Goal: Task Accomplishment & Management: Manage account settings

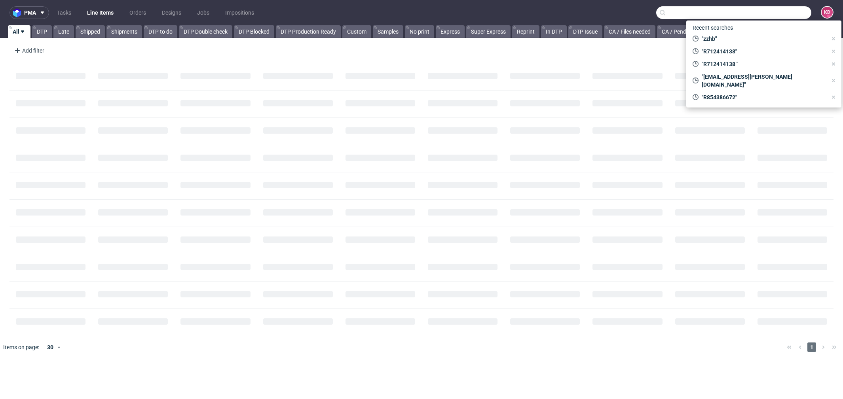
click at [772, 17] on input "text" at bounding box center [733, 12] width 155 height 13
paste input "000003256"
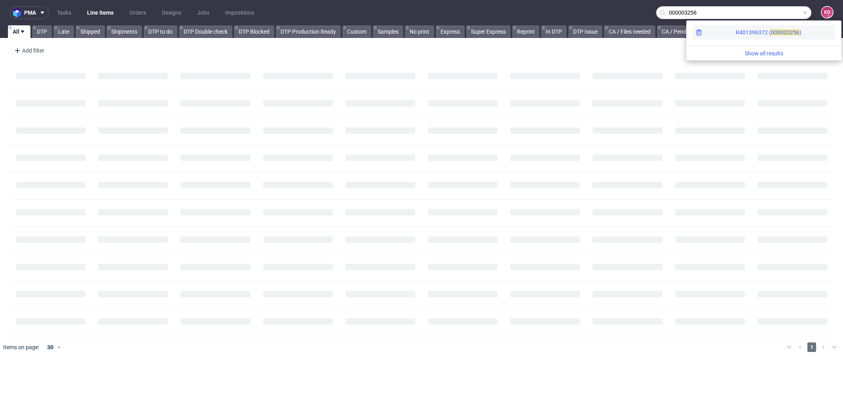
type input "000003256"
click at [737, 34] on div "R401396372 ( 00000" at bounding box center [761, 33] width 51 height 8
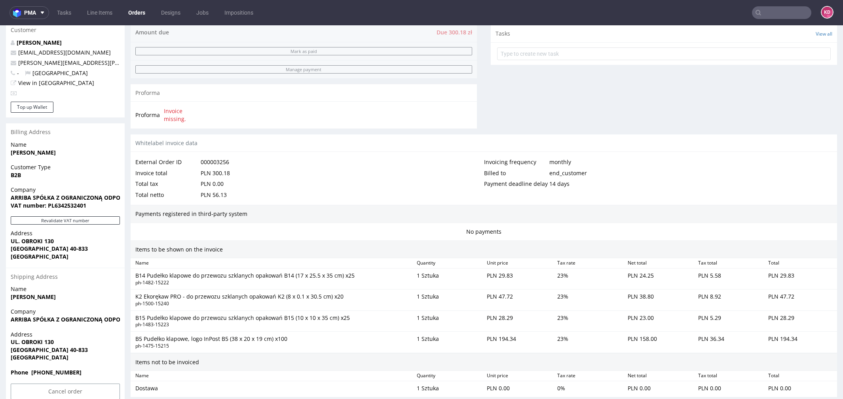
scroll to position [380, 0]
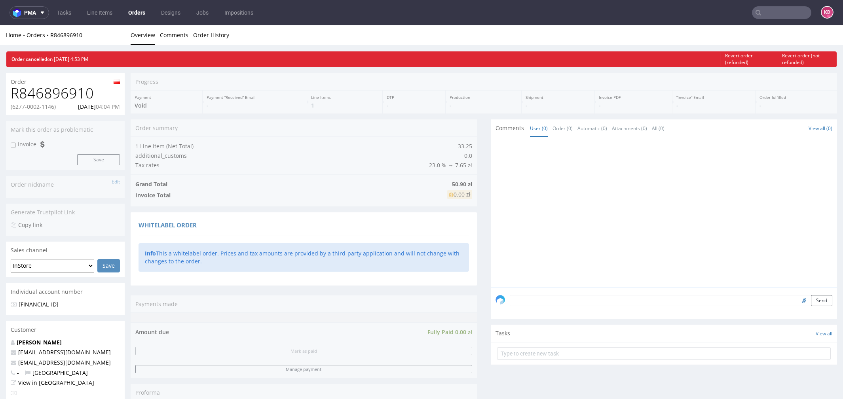
scroll to position [141, 0]
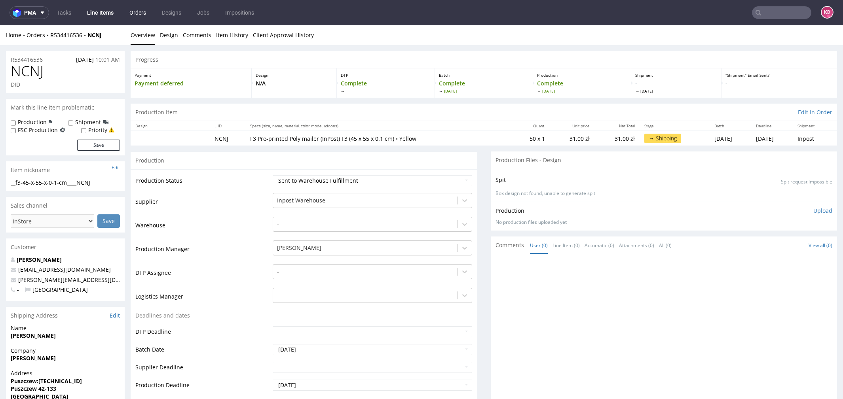
click at [145, 12] on link "Orders" at bounding box center [138, 12] width 26 height 13
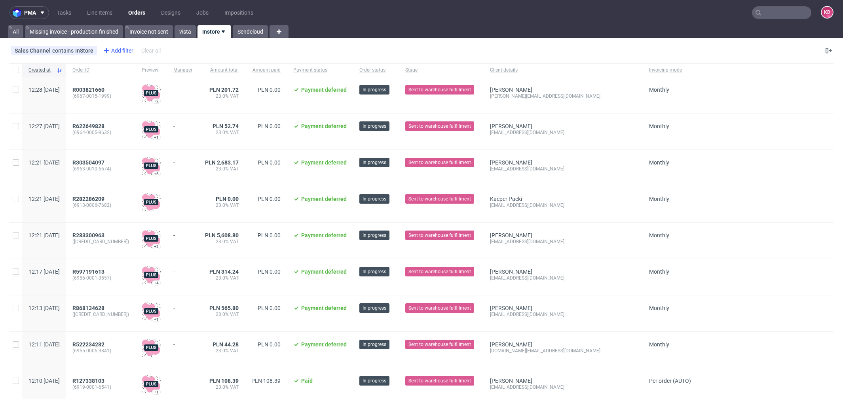
click at [110, 51] on div "Add filter" at bounding box center [117, 50] width 35 height 13
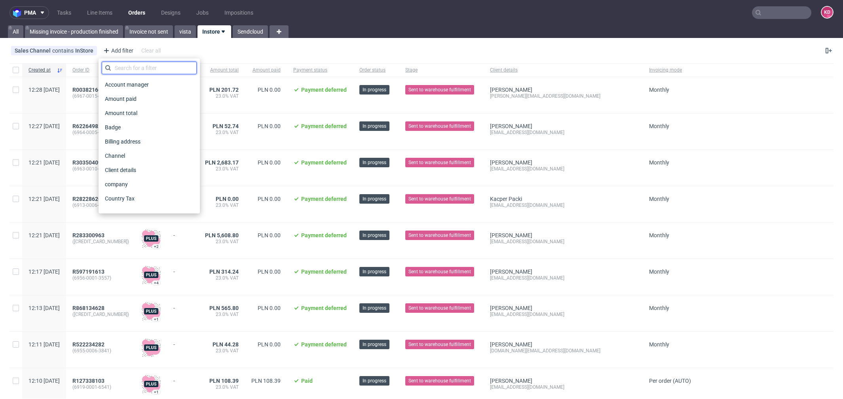
click at [125, 72] on input "text" at bounding box center [149, 68] width 95 height 13
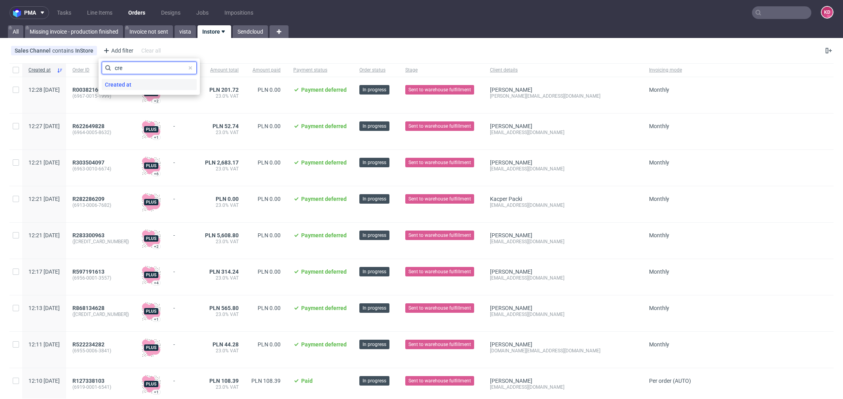
type input "cre"
click at [127, 86] on span "Created at" at bounding box center [118, 84] width 33 height 11
click at [127, 84] on div "15/10/2025" at bounding box center [149, 86] width 95 height 13
click at [187, 103] on span "Save" at bounding box center [187, 106] width 12 height 6
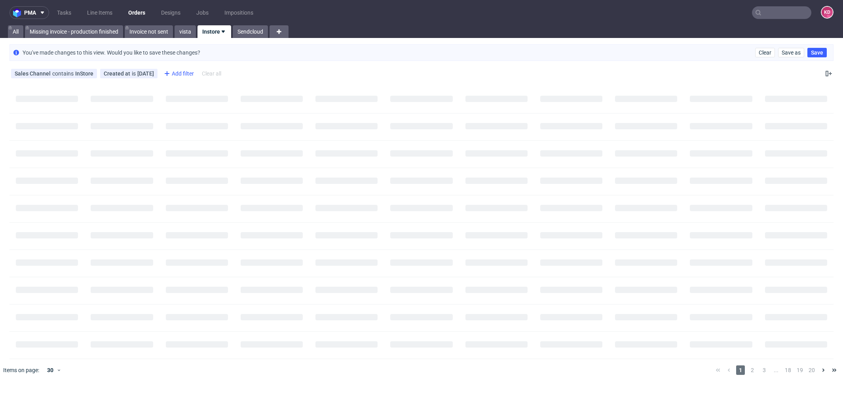
click at [170, 73] on div "Add filter" at bounding box center [178, 73] width 35 height 13
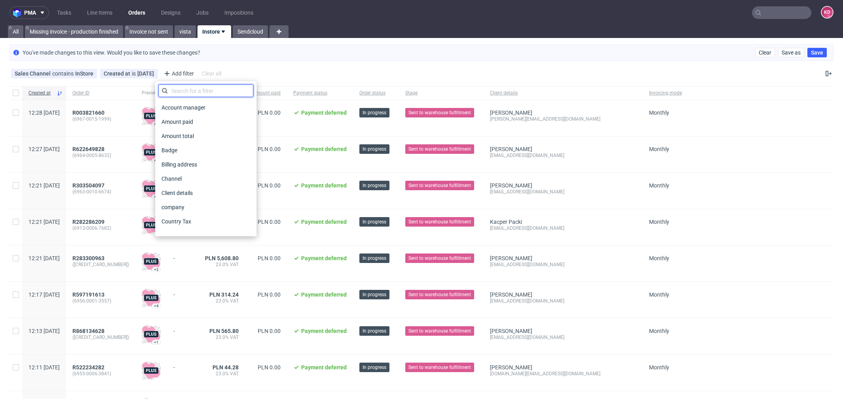
click at [177, 89] on input "text" at bounding box center [205, 91] width 95 height 13
type input "sta"
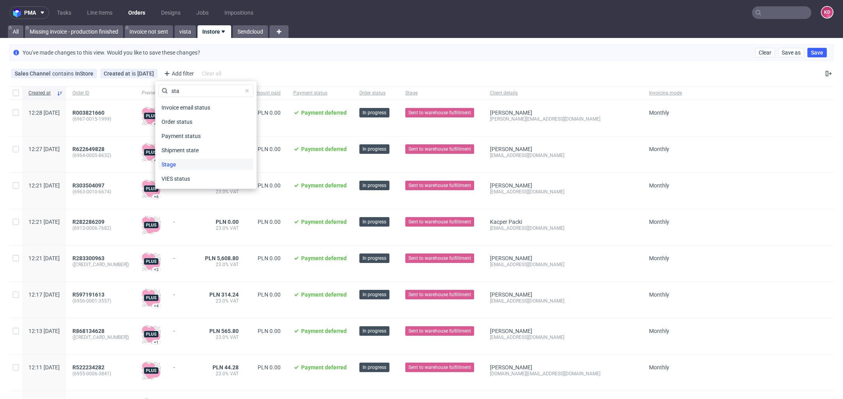
click at [181, 164] on div "Stage" at bounding box center [205, 164] width 95 height 11
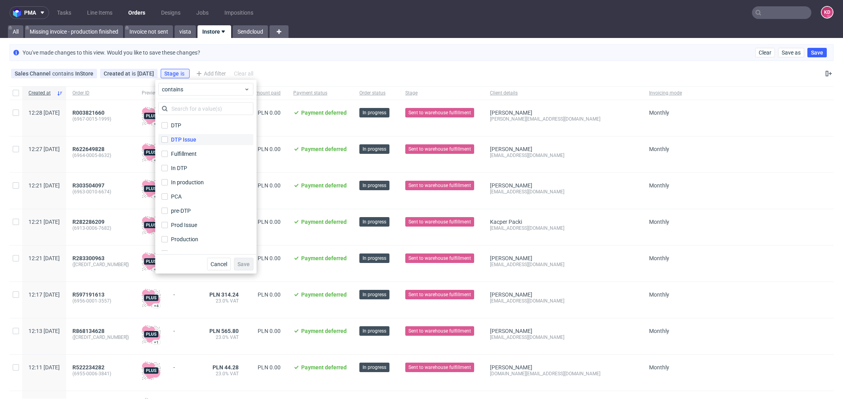
scroll to position [38, 0]
click at [205, 213] on div "Sent to Warehouse Fulfillment" at bounding box center [209, 216] width 76 height 8
click at [168, 213] on input "Sent to Warehouse Fulfillment" at bounding box center [165, 216] width 6 height 6
checkbox input "true"
click at [193, 228] on label "Shipped" at bounding box center [205, 229] width 95 height 11
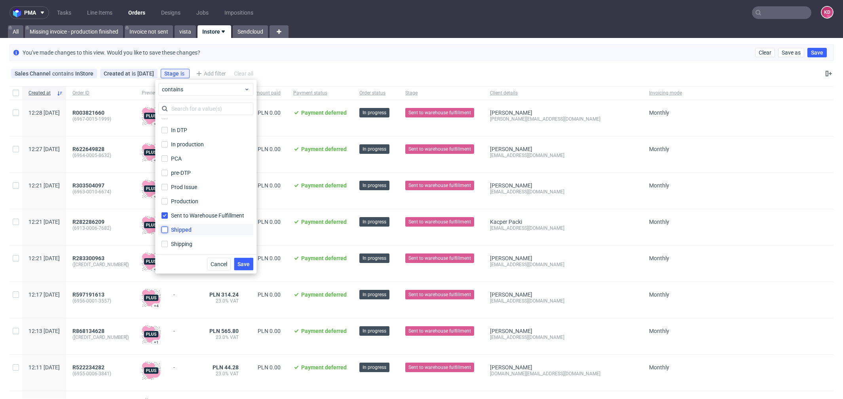
click at [168, 228] on input "Shipped" at bounding box center [165, 230] width 6 height 6
checkbox input "true"
click at [189, 243] on div "Shipping" at bounding box center [182, 244] width 22 height 8
click at [168, 243] on input "Shipping" at bounding box center [165, 244] width 6 height 6
checkbox input "true"
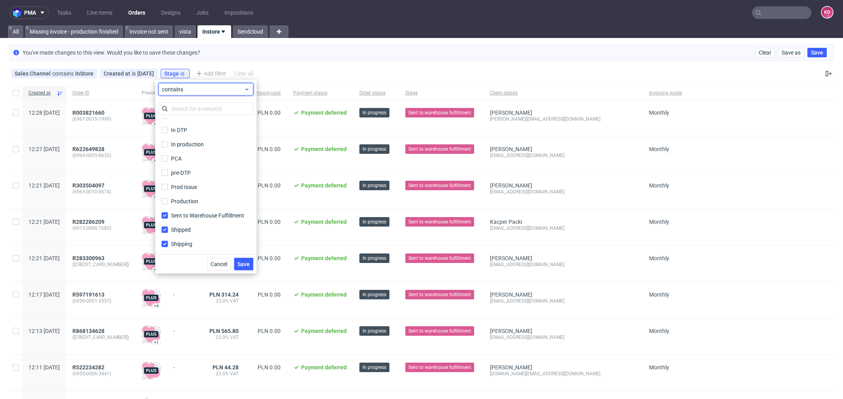
click at [205, 89] on span "contains" at bounding box center [203, 90] width 82 height 8
click at [203, 115] on label "does not contain" at bounding box center [206, 122] width 89 height 14
click at [246, 260] on button "Save" at bounding box center [243, 264] width 19 height 13
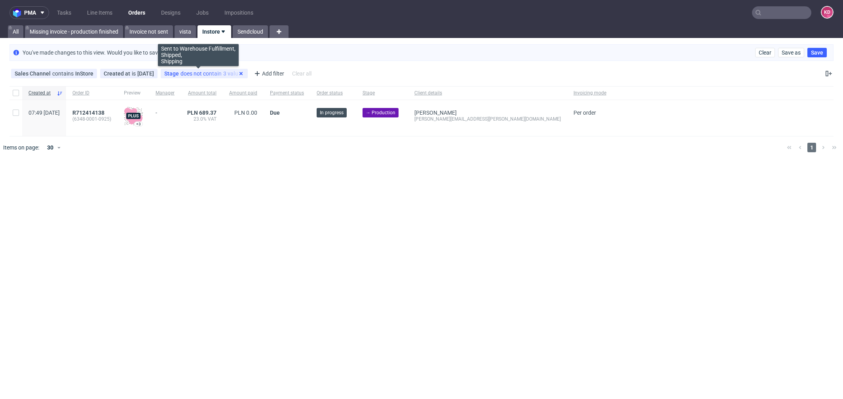
click at [238, 75] on icon at bounding box center [241, 73] width 6 height 6
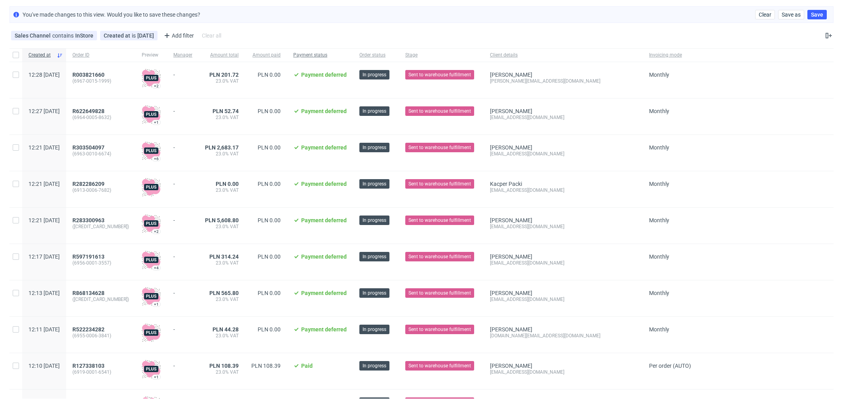
scroll to position [0, 0]
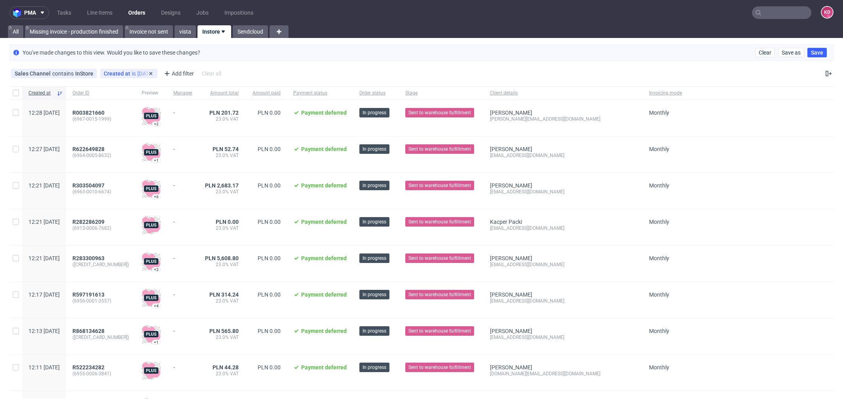
click at [133, 75] on div "Created at is today" at bounding box center [129, 73] width 50 height 6
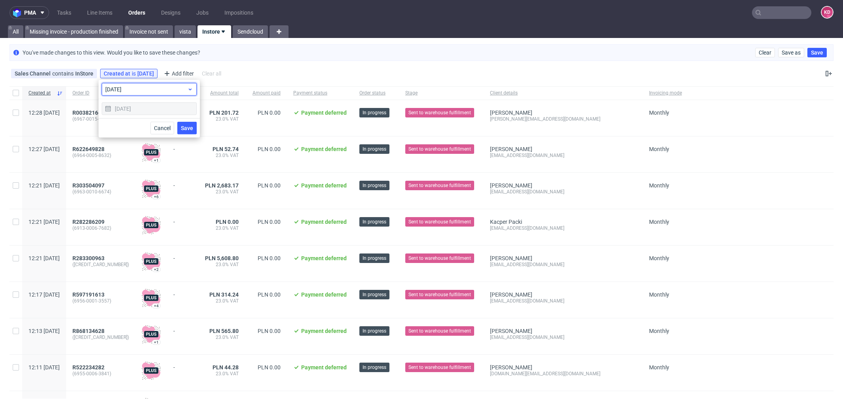
click at [131, 89] on span "today" at bounding box center [146, 90] width 82 height 8
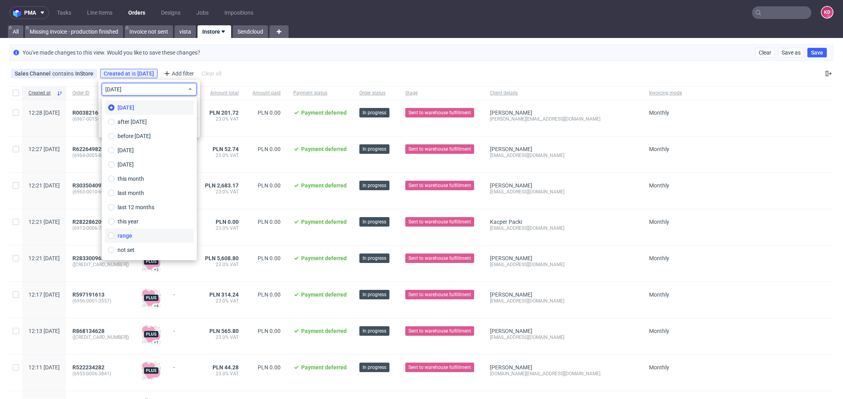
click at [129, 238] on span "range" at bounding box center [125, 236] width 15 height 8
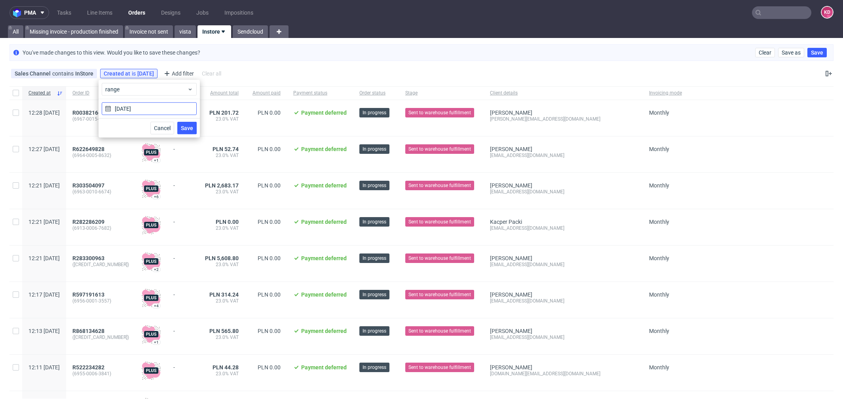
click at [136, 106] on input "15/10/2025" at bounding box center [149, 109] width 95 height 13
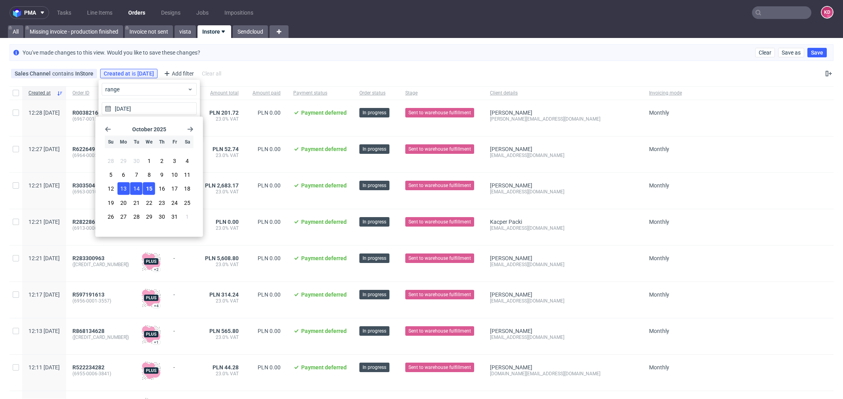
click at [121, 188] on span "13" at bounding box center [123, 189] width 6 height 8
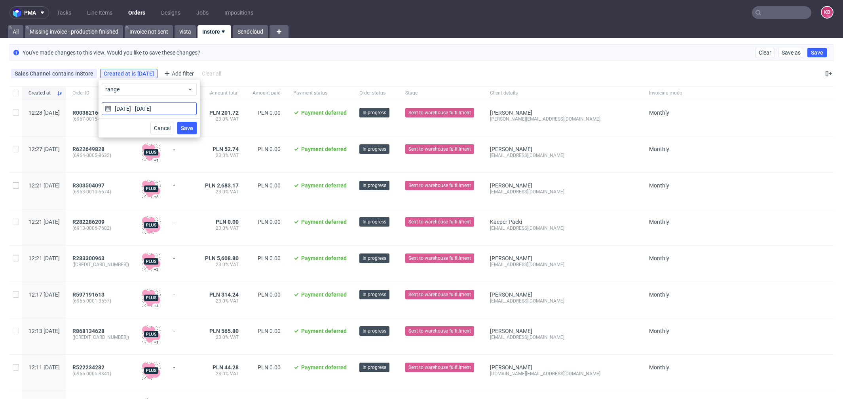
click at [134, 103] on input "13/10/2025 - 15/10/2025" at bounding box center [149, 109] width 95 height 13
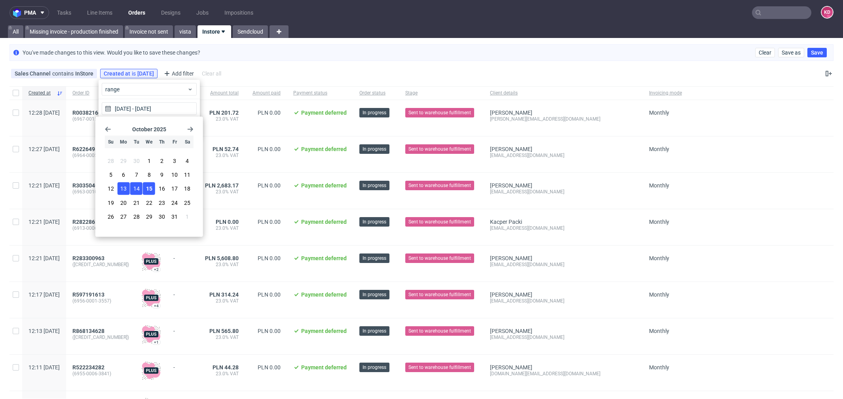
click at [123, 188] on span "13" at bounding box center [123, 189] width 6 height 8
type input "13/10/2025 -"
click at [197, 97] on div "range" at bounding box center [149, 89] width 101 height 19
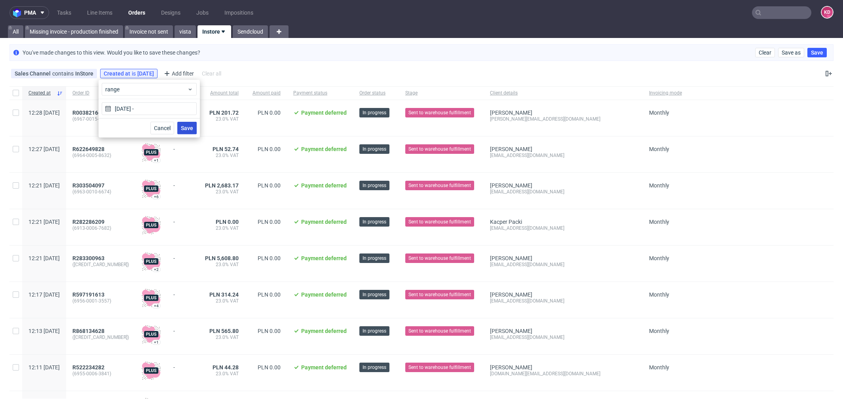
click at [188, 127] on span "Save" at bounding box center [187, 129] width 12 height 6
click at [154, 73] on div "Created at range [object Object]" at bounding box center [144, 73] width 81 height 6
click at [140, 87] on span "range" at bounding box center [146, 90] width 82 height 8
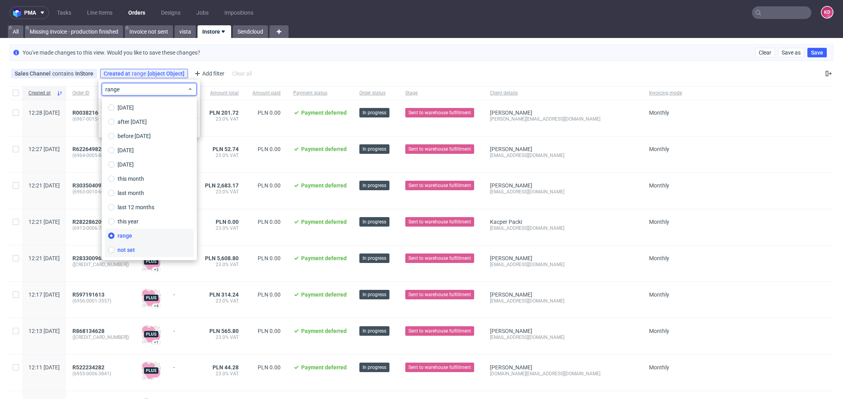
click at [138, 251] on label "not set" at bounding box center [149, 250] width 89 height 14
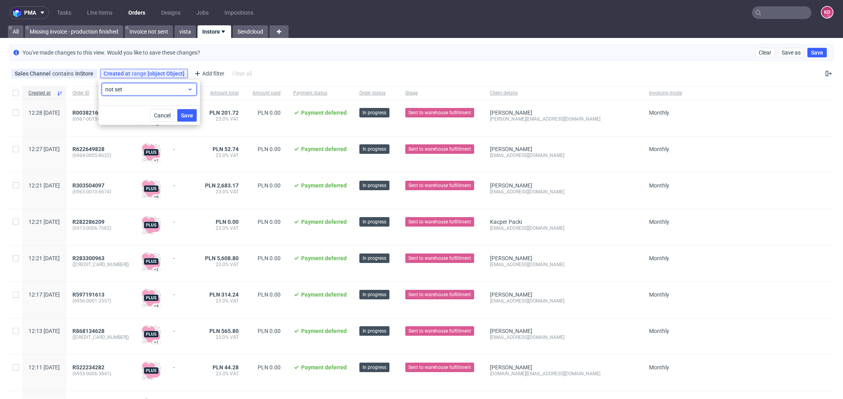
click at [158, 89] on span "not set" at bounding box center [146, 90] width 82 height 8
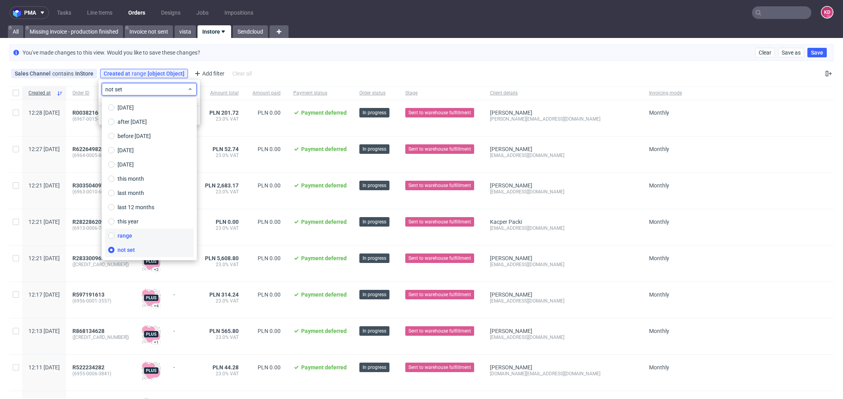
click at [124, 237] on span "range" at bounding box center [125, 236] width 15 height 8
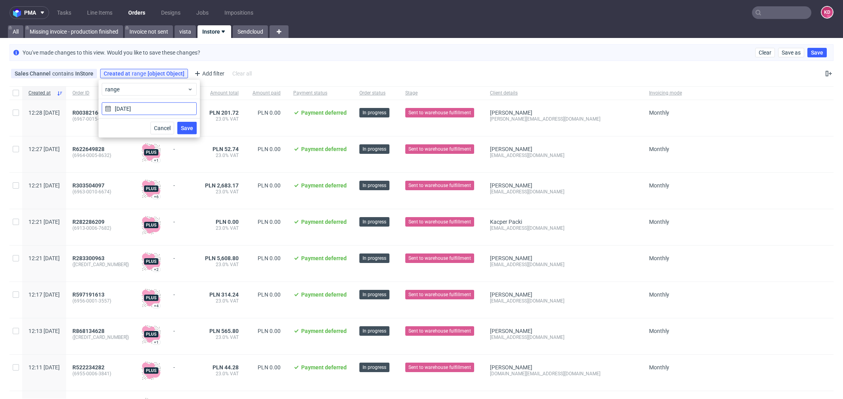
click at [134, 110] on input "[DATE]" at bounding box center [149, 109] width 95 height 13
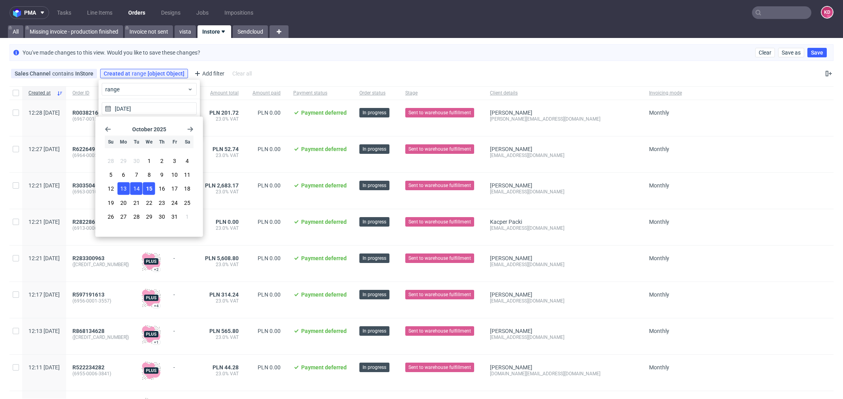
click at [120, 189] on span "13" at bounding box center [123, 189] width 6 height 8
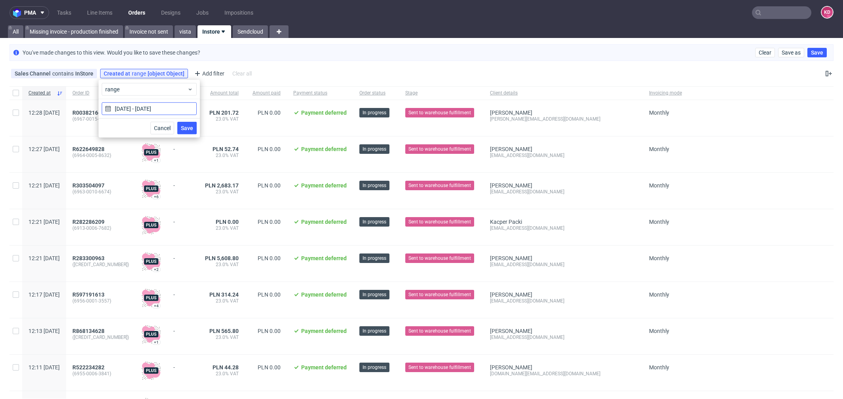
click at [150, 108] on input "13/10/2025 - 15/10/2025" at bounding box center [149, 109] width 95 height 13
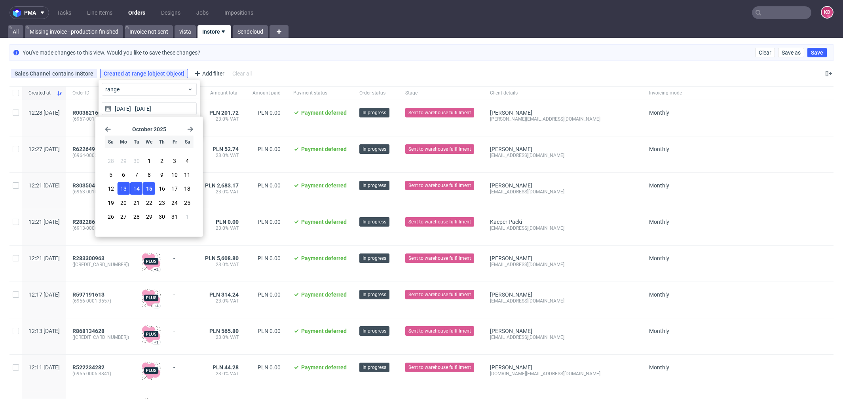
click at [137, 188] on span "14" at bounding box center [136, 189] width 6 height 8
click at [121, 187] on span "13" at bounding box center [123, 189] width 6 height 8
type input "13/10/2025 - 14/10/2025"
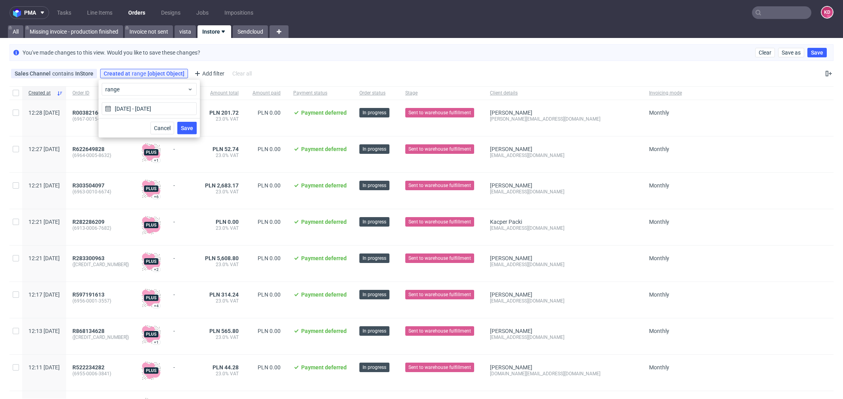
click at [187, 126] on span "Save" at bounding box center [187, 129] width 12 height 6
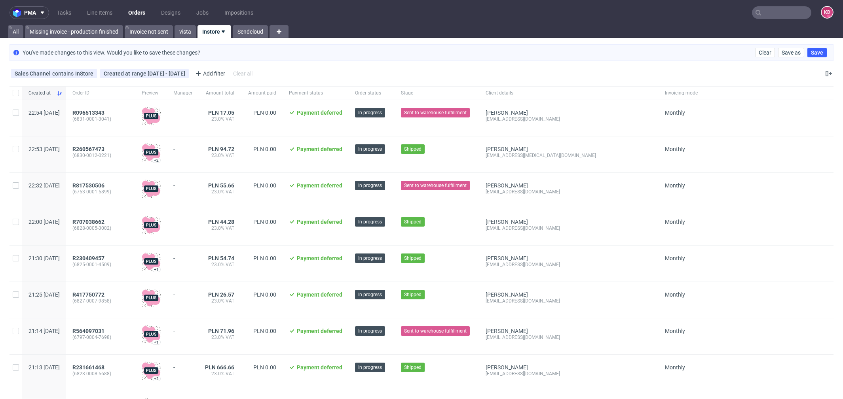
scroll to position [827, 0]
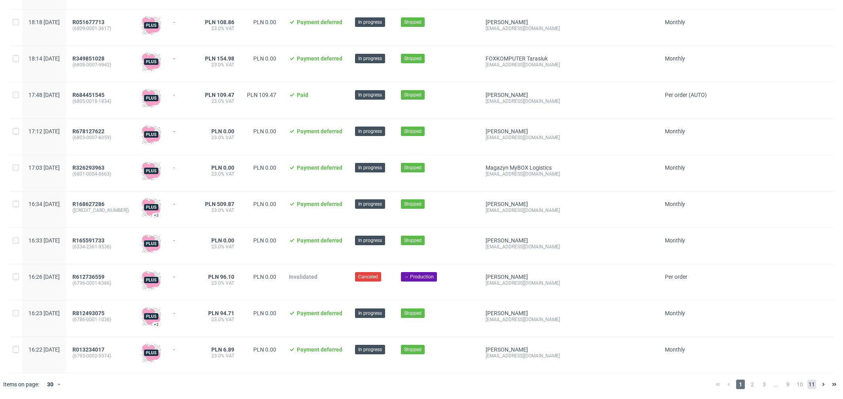
click at [808, 387] on span "11" at bounding box center [812, 385] width 9 height 10
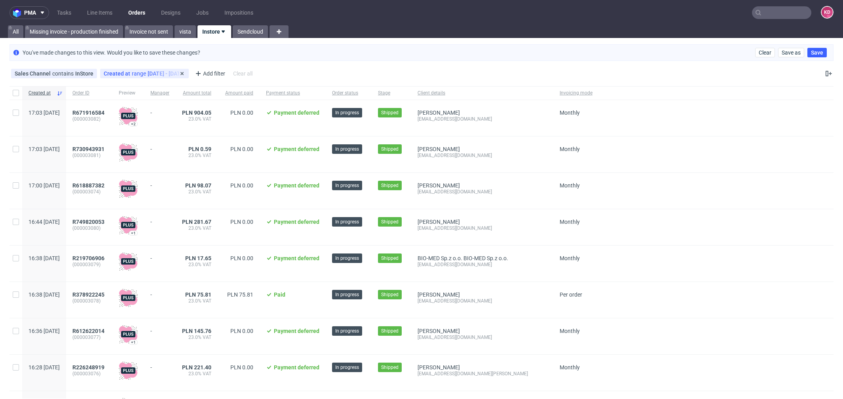
click at [154, 75] on div "13/10/2025 - 14/10/2025" at bounding box center [167, 73] width 38 height 6
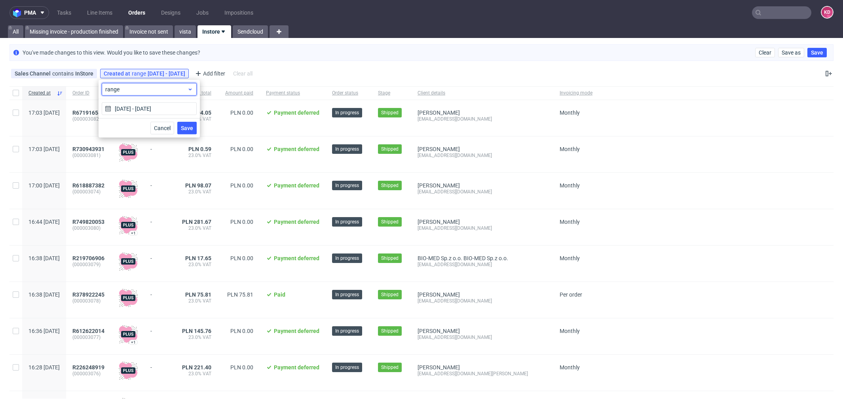
click at [145, 95] on div "range" at bounding box center [149, 89] width 95 height 13
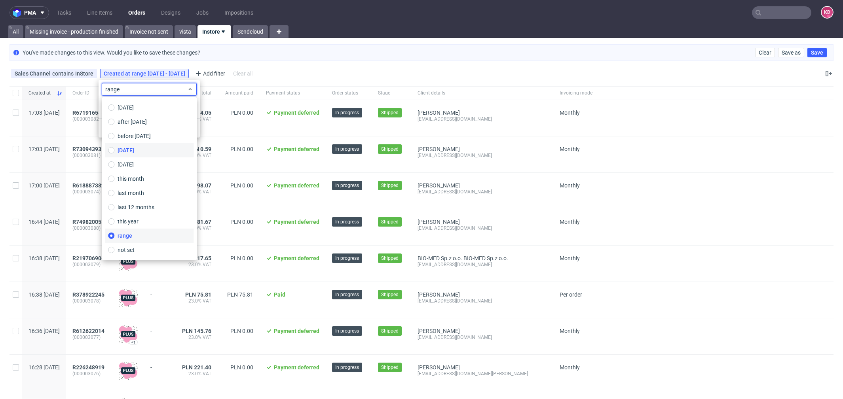
click at [134, 150] on span "yesterday" at bounding box center [126, 150] width 17 height 8
type input "14/10/2025"
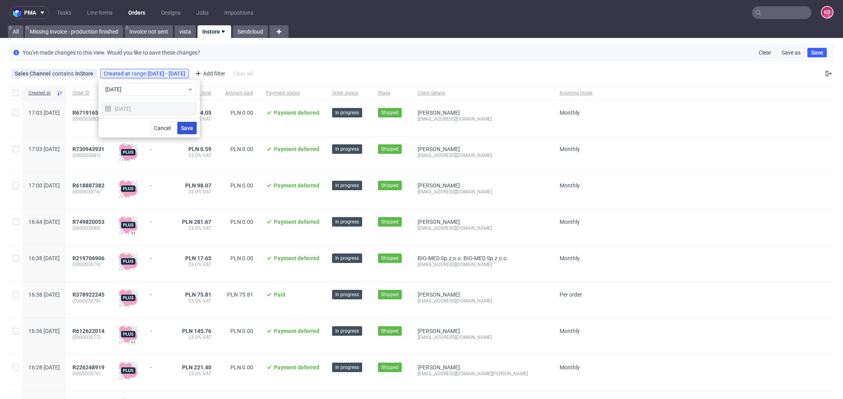
click at [182, 129] on span "Save" at bounding box center [187, 129] width 12 height 6
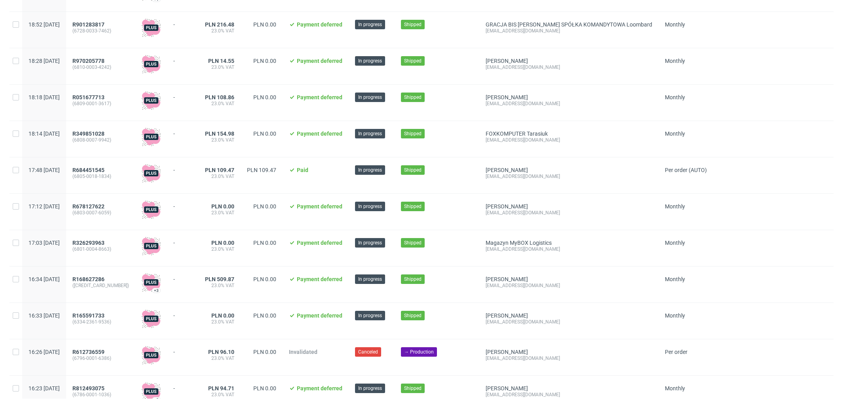
scroll to position [827, 0]
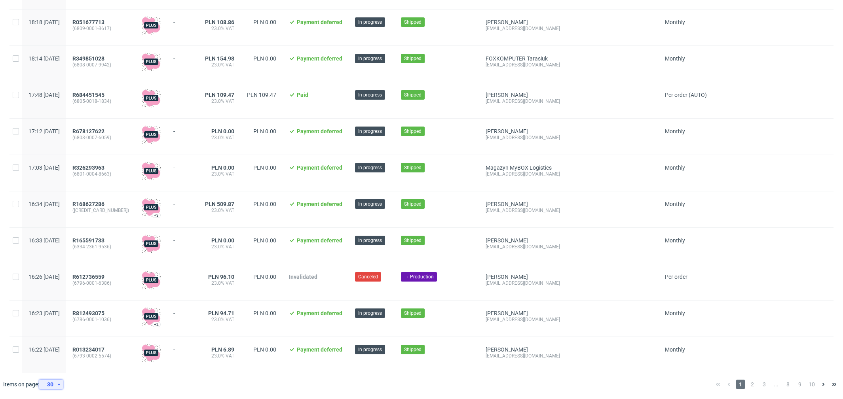
click at [57, 384] on icon at bounding box center [59, 385] width 5 height 6
click at [60, 365] on div "120" at bounding box center [54, 366] width 16 height 11
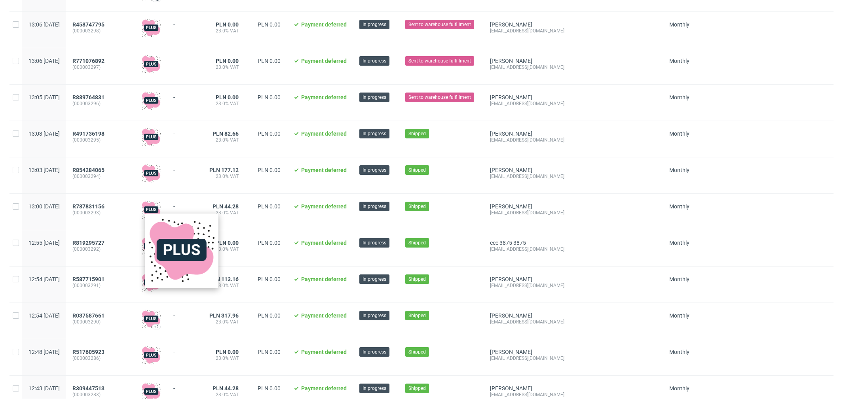
scroll to position [4132, 0]
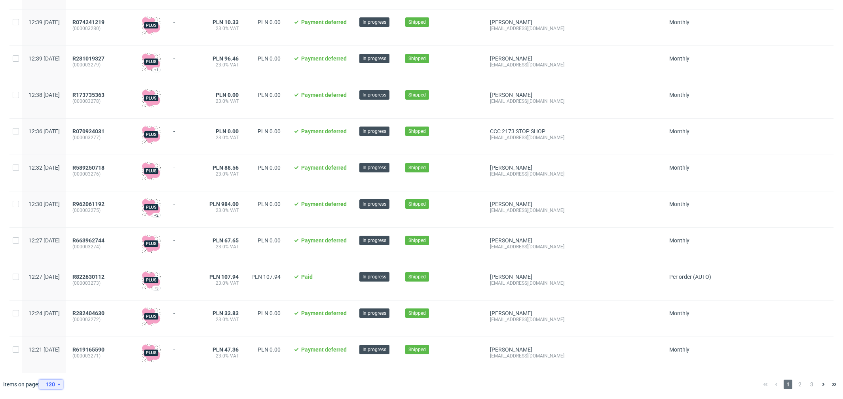
click at [51, 388] on div "120" at bounding box center [49, 384] width 14 height 11
click at [58, 350] on div "60" at bounding box center [54, 348] width 16 height 11
click at [772, 382] on span "2" at bounding box center [776, 385] width 9 height 10
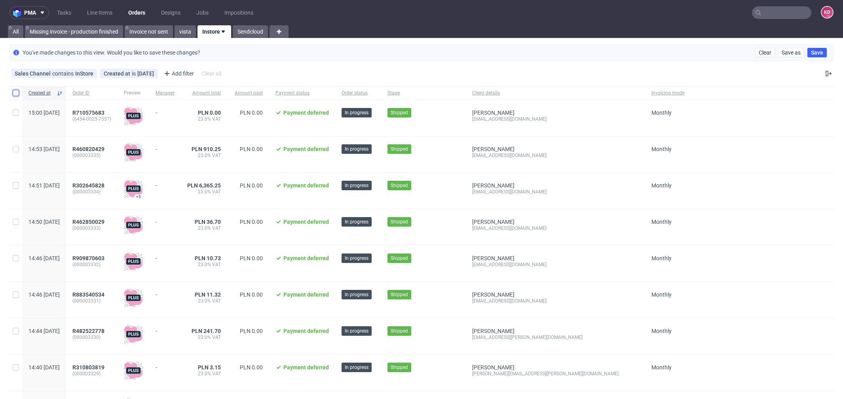
click at [17, 93] on input "checkbox" at bounding box center [16, 93] width 6 height 6
checkbox input "true"
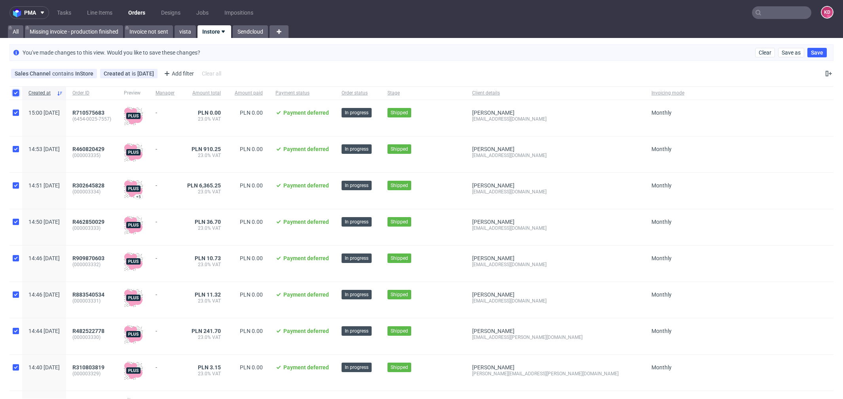
checkbox input "true"
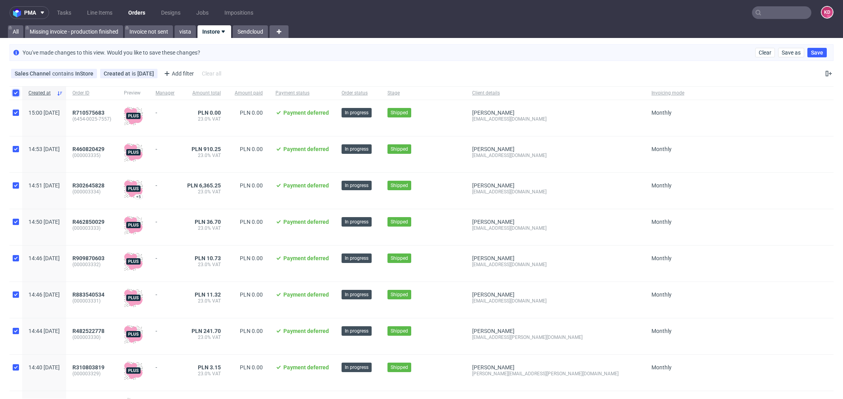
checkbox input "true"
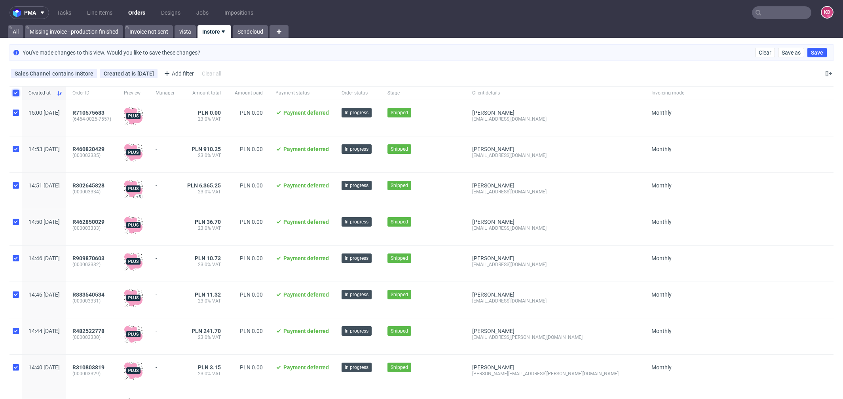
checkbox input "true"
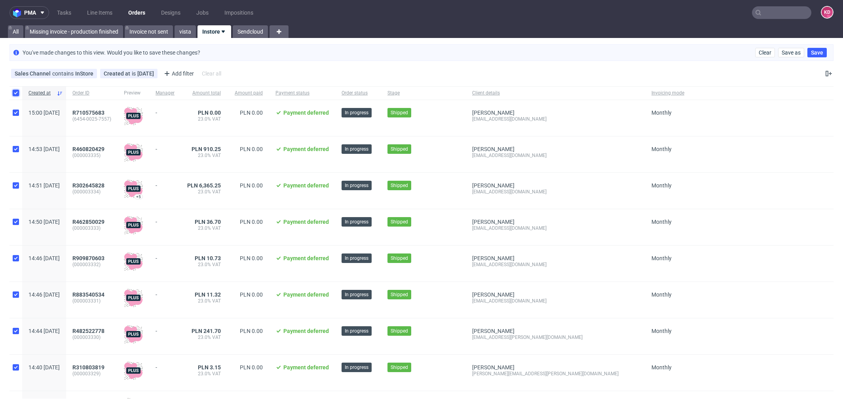
checkbox input "true"
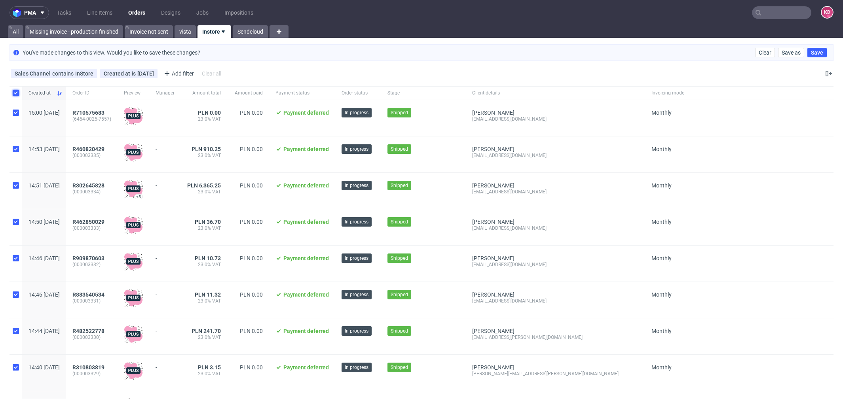
checkbox input "true"
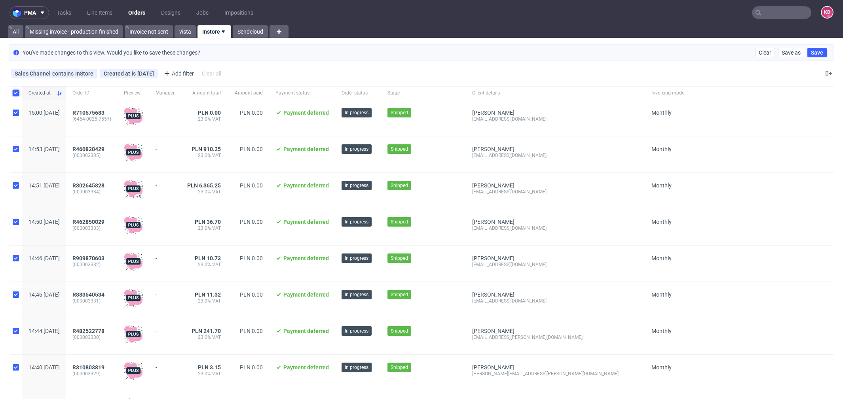
checkbox input "true"
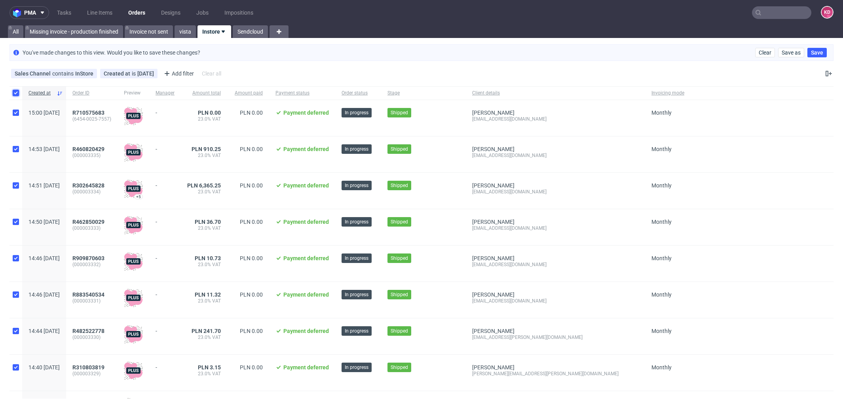
checkbox input "true"
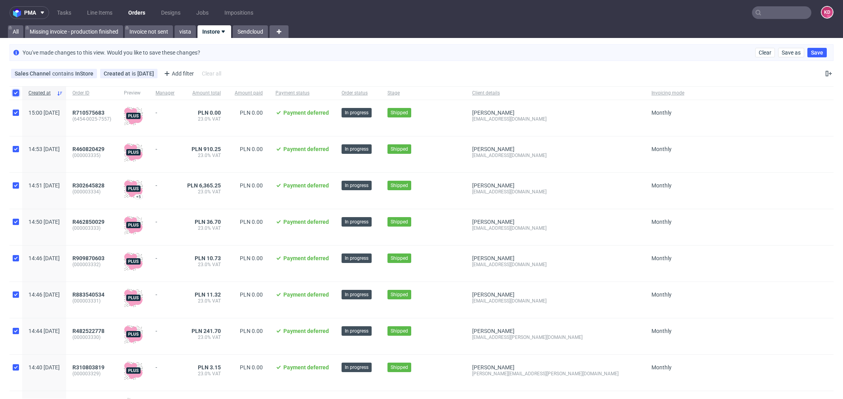
checkbox input "true"
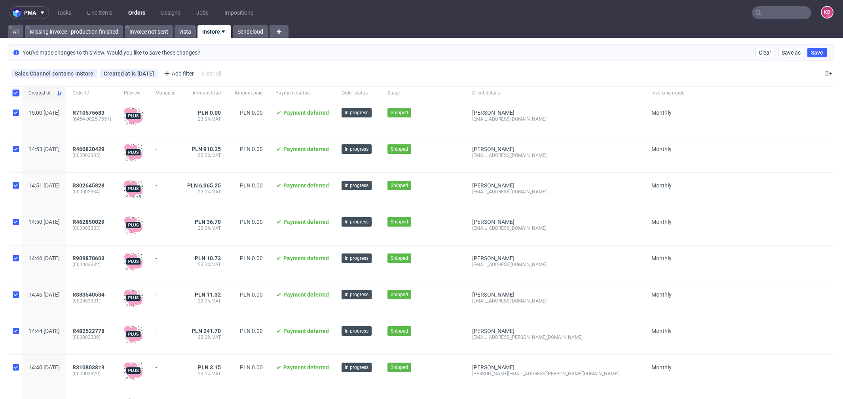
checkbox input "true"
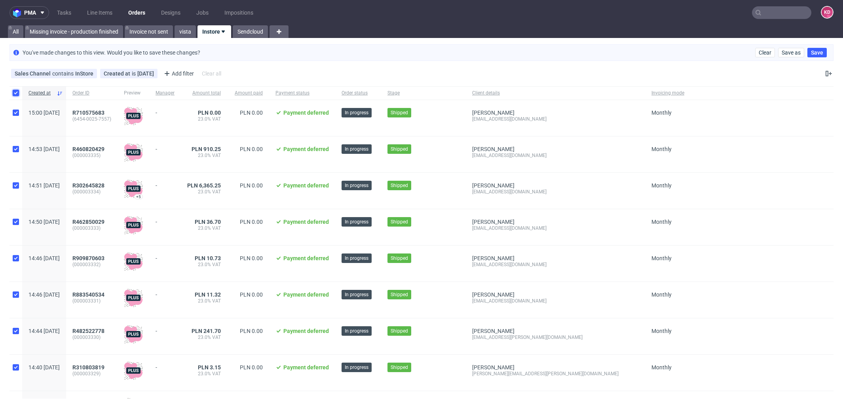
checkbox input "true"
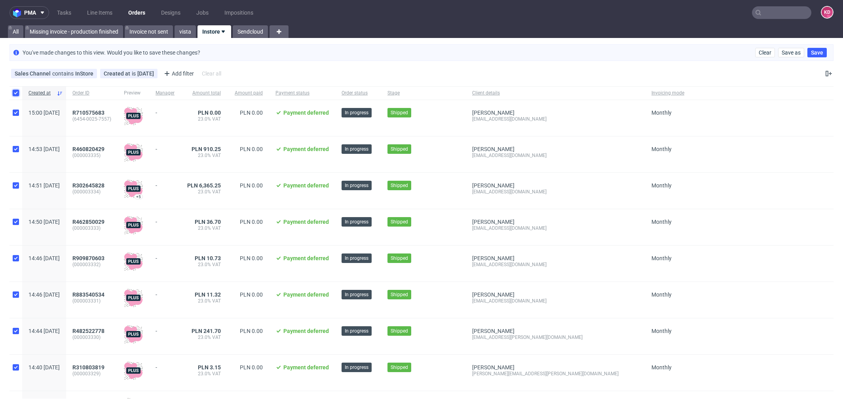
checkbox input "true"
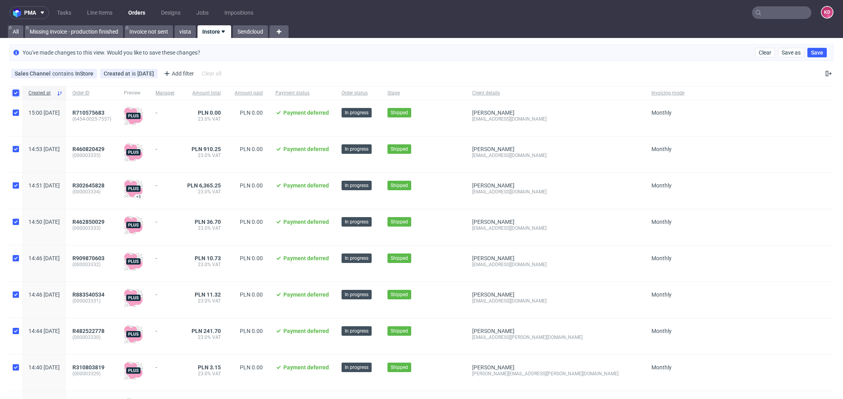
checkbox input "true"
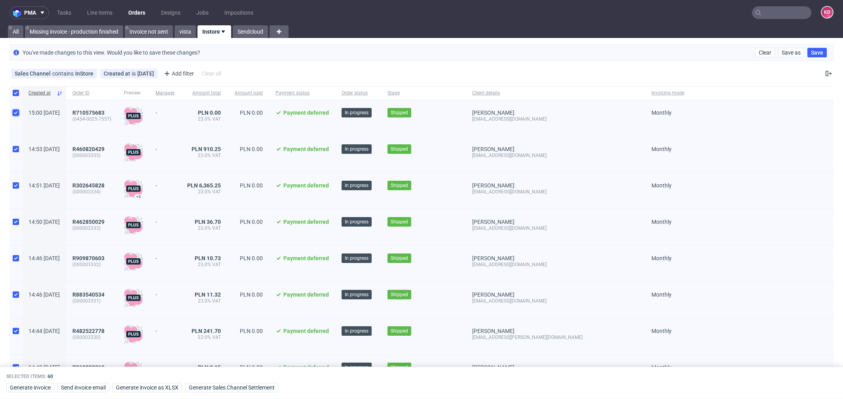
click at [15, 114] on input "checkbox" at bounding box center [16, 113] width 6 height 6
checkbox input "false"
click at [15, 150] on input "checkbox" at bounding box center [16, 149] width 6 height 6
checkbox input "false"
click at [15, 185] on input "checkbox" at bounding box center [16, 186] width 6 height 6
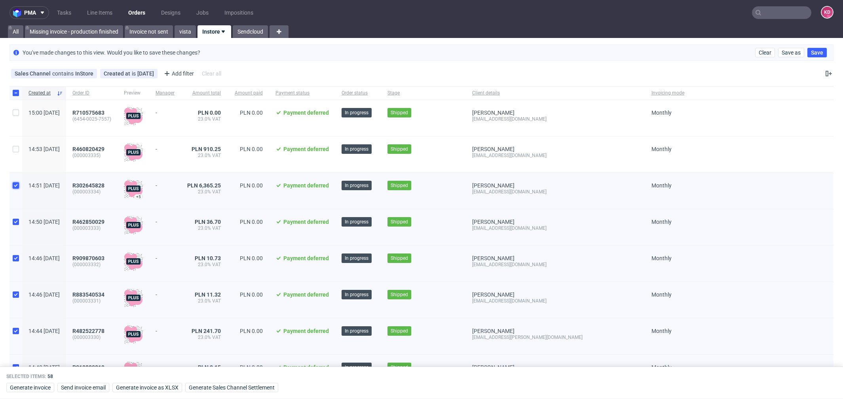
checkbox input "false"
click at [13, 223] on input "checkbox" at bounding box center [16, 222] width 6 height 6
checkbox input "false"
click at [15, 259] on input "checkbox" at bounding box center [16, 258] width 6 height 6
checkbox input "false"
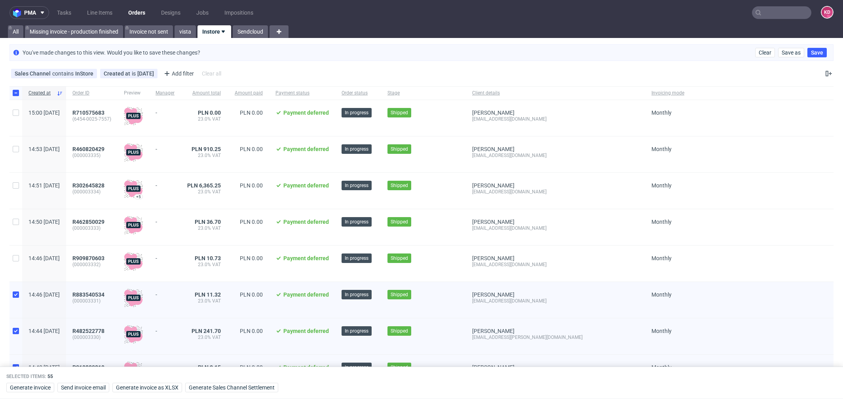
click at [17, 292] on div at bounding box center [16, 300] width 13 height 36
checkbox input "false"
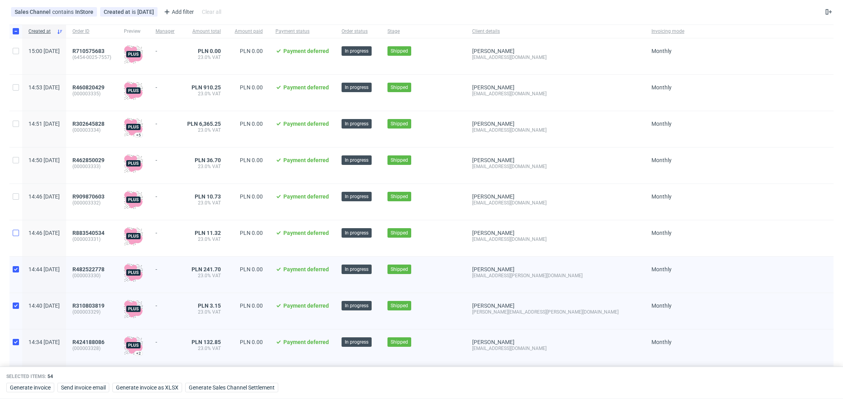
scroll to position [71, 0]
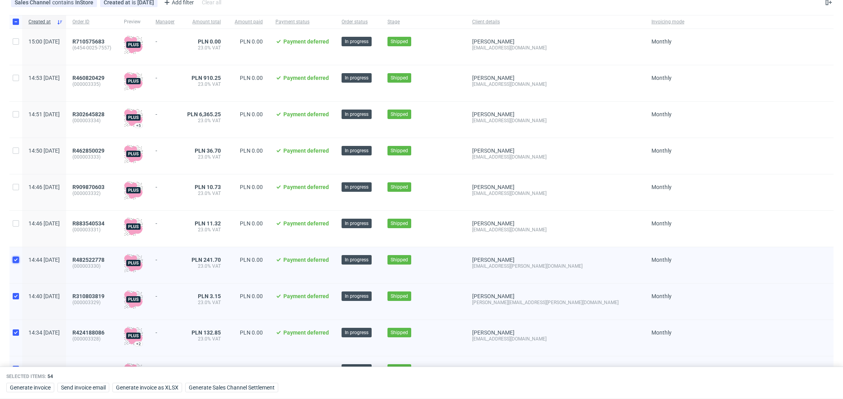
click at [17, 261] on input "checkbox" at bounding box center [16, 260] width 6 height 6
checkbox input "false"
click at [17, 303] on div at bounding box center [16, 302] width 13 height 36
checkbox input "false"
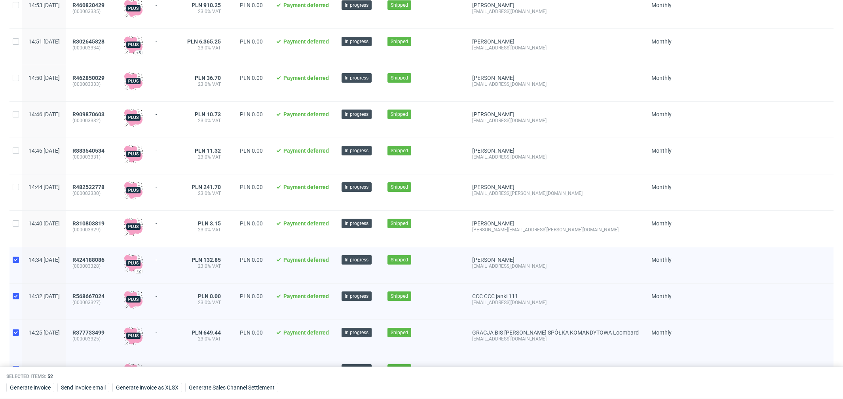
scroll to position [145, 0]
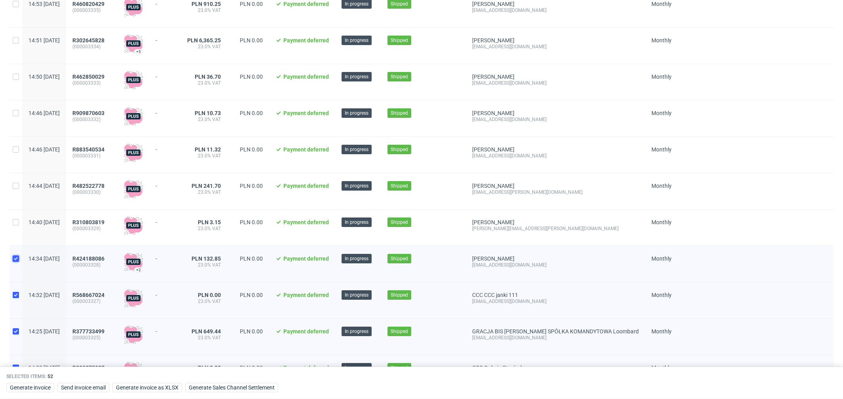
click at [17, 258] on input "checkbox" at bounding box center [16, 259] width 6 height 6
checkbox input "false"
click at [16, 297] on input "checkbox" at bounding box center [16, 295] width 6 height 6
checkbox input "false"
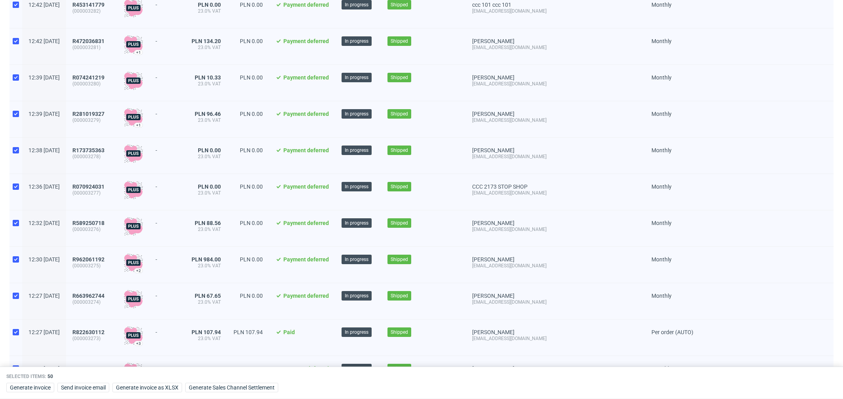
scroll to position [1961, 0]
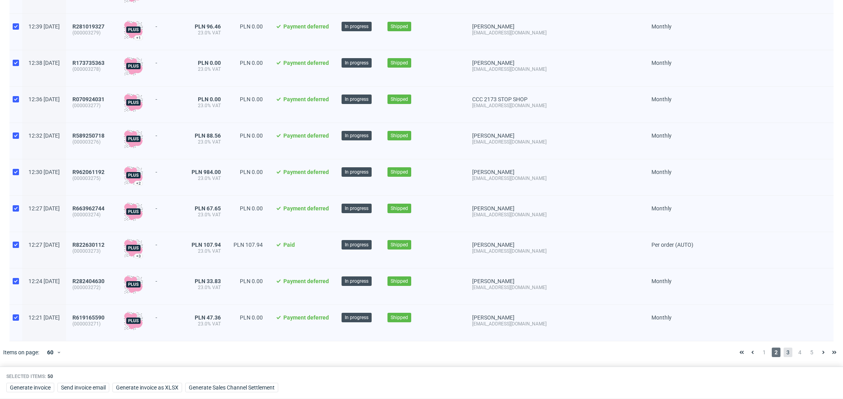
click at [784, 355] on span "3" at bounding box center [788, 353] width 9 height 10
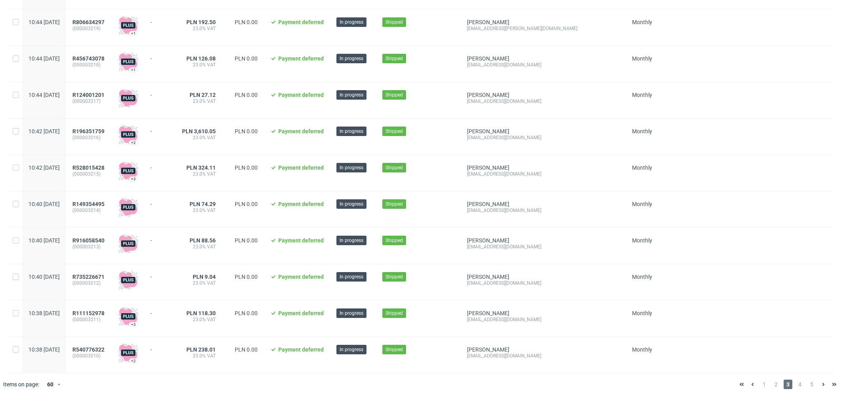
scroll to position [1929, 0]
click at [796, 383] on span "4" at bounding box center [800, 385] width 9 height 10
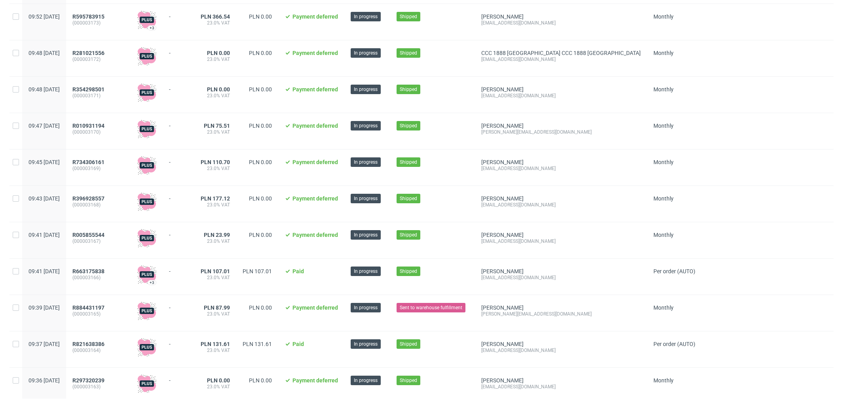
scroll to position [1929, 0]
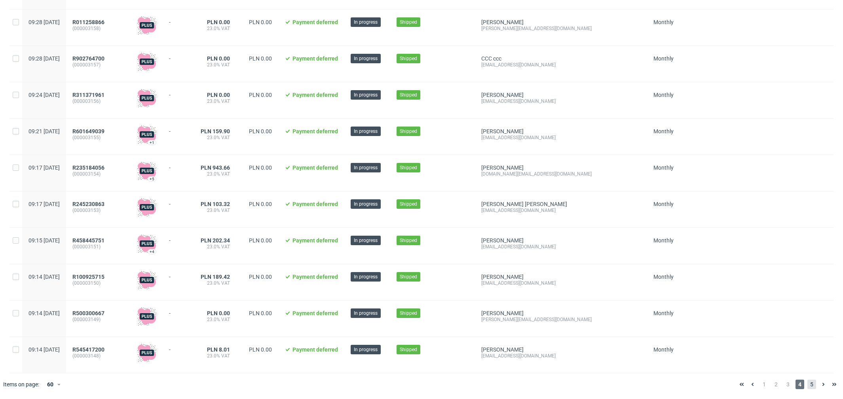
click at [808, 384] on span "5" at bounding box center [812, 385] width 9 height 10
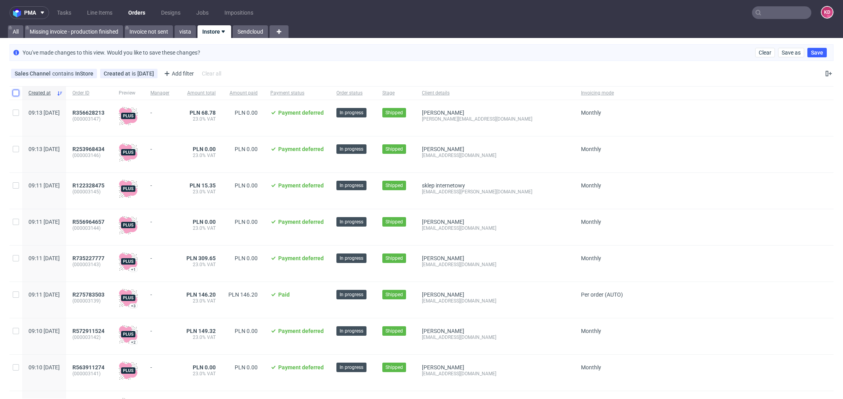
click at [15, 91] on input "checkbox" at bounding box center [16, 93] width 6 height 6
checkbox input "true"
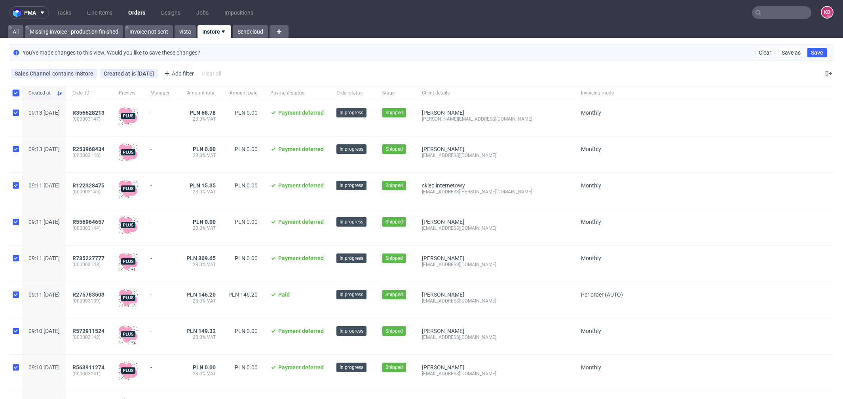
checkbox input "true"
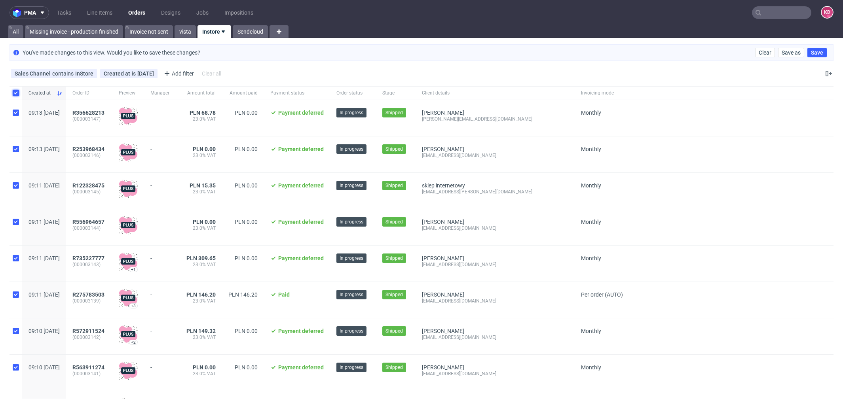
checkbox input "true"
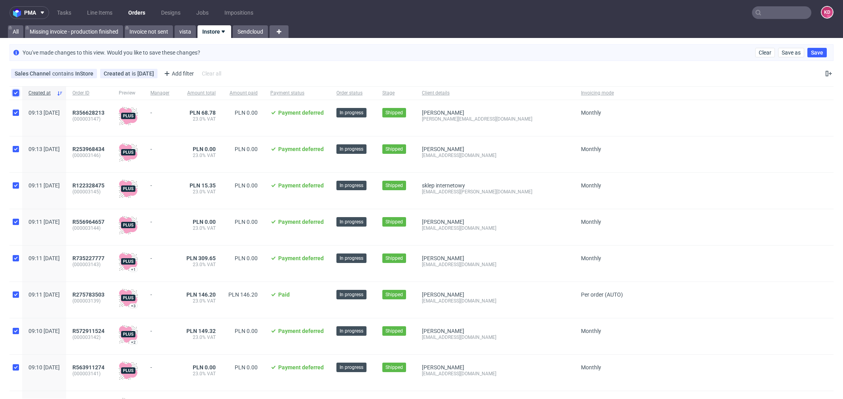
checkbox input "true"
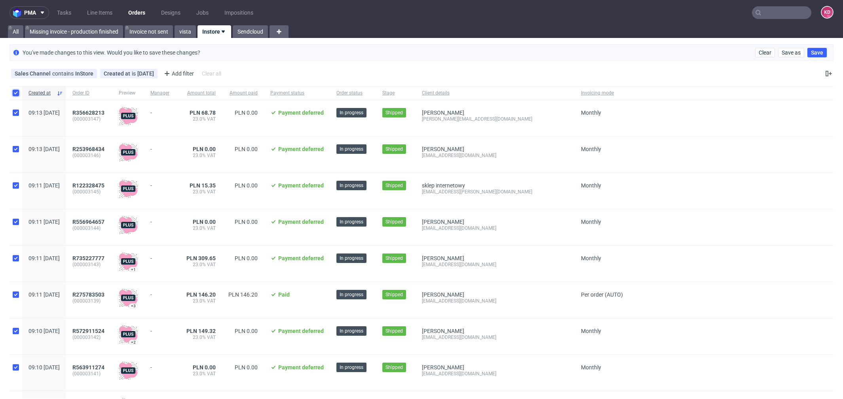
checkbox input "true"
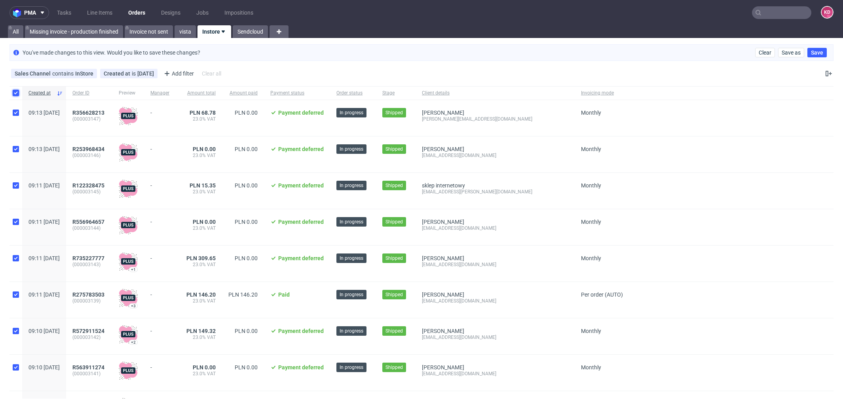
checkbox input "true"
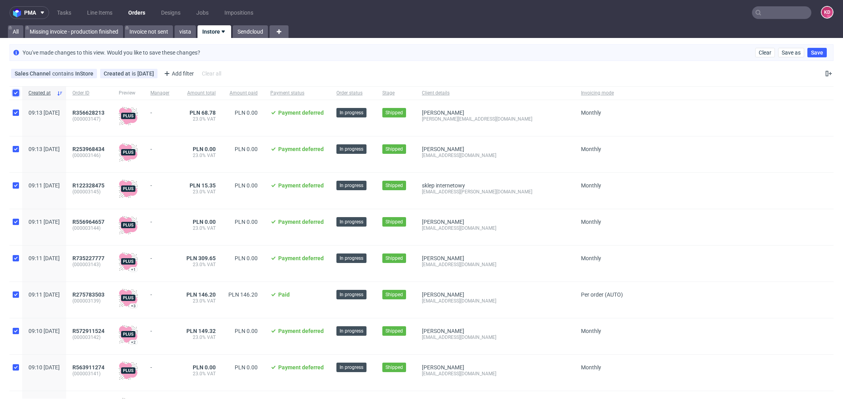
checkbox input "true"
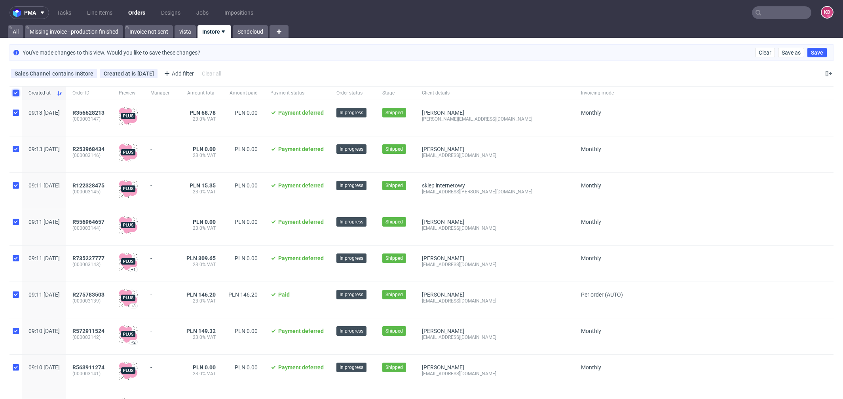
checkbox input "true"
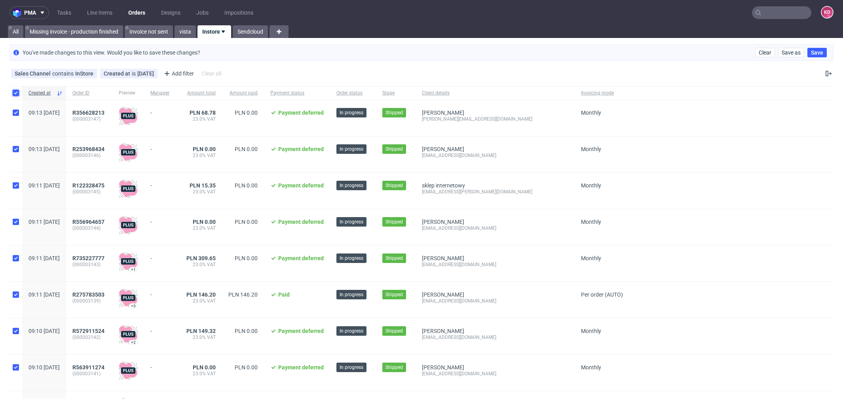
checkbox input "true"
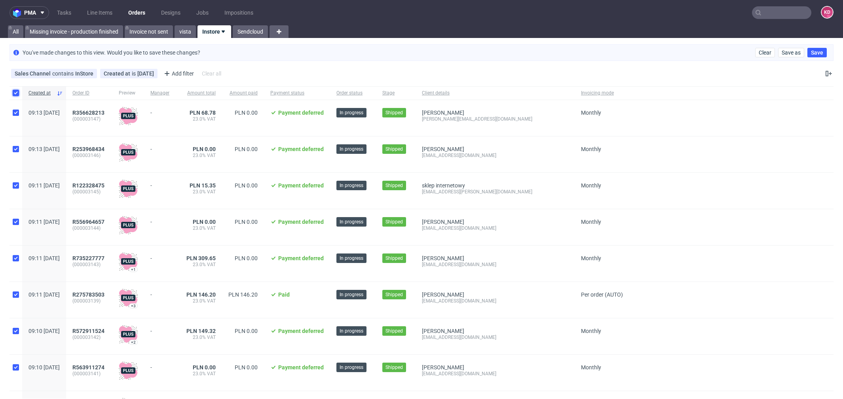
checkbox input "true"
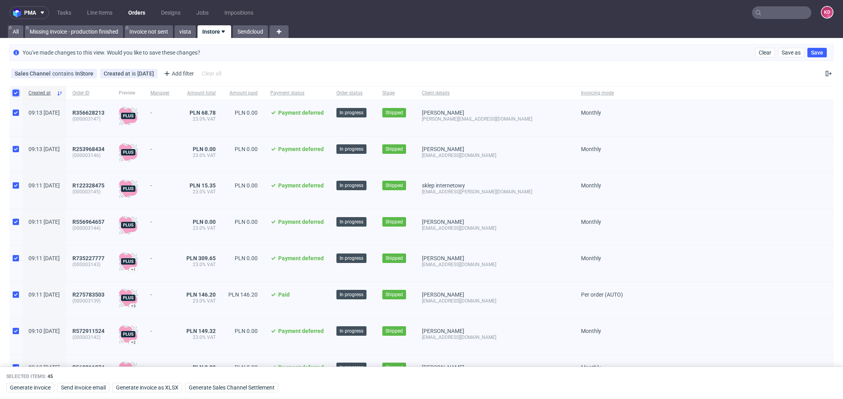
click at [15, 92] on input "checkbox" at bounding box center [16, 93] width 6 height 6
checkbox input "false"
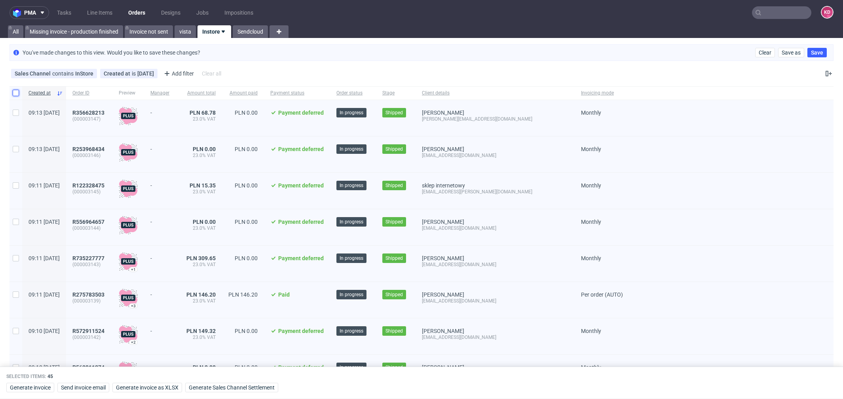
checkbox input "false"
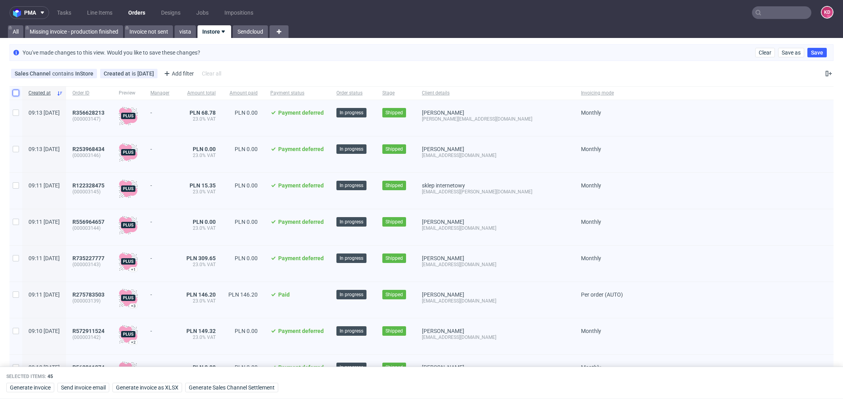
checkbox input "false"
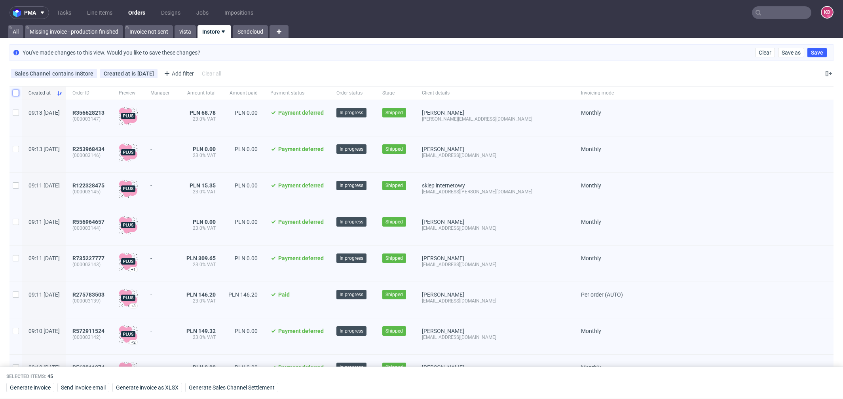
checkbox input "false"
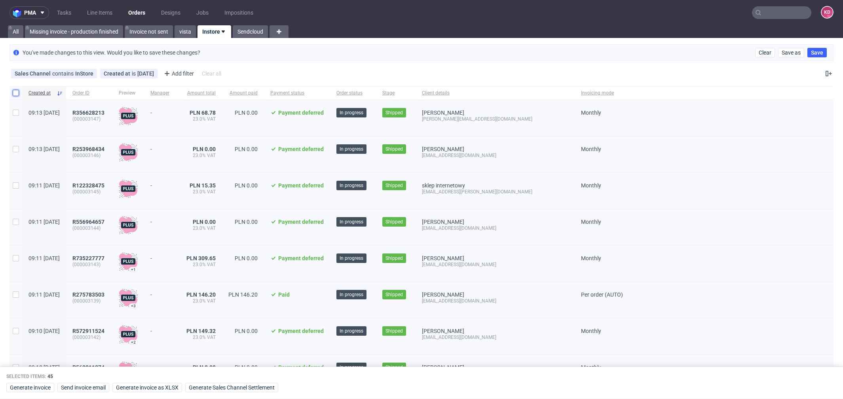
checkbox input "false"
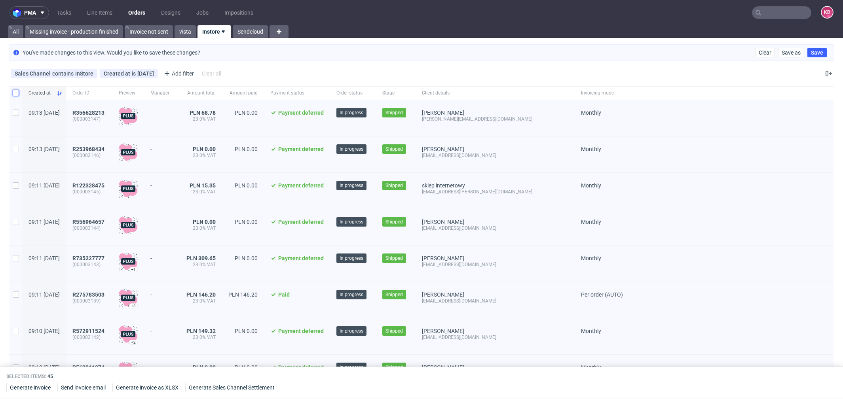
checkbox input "false"
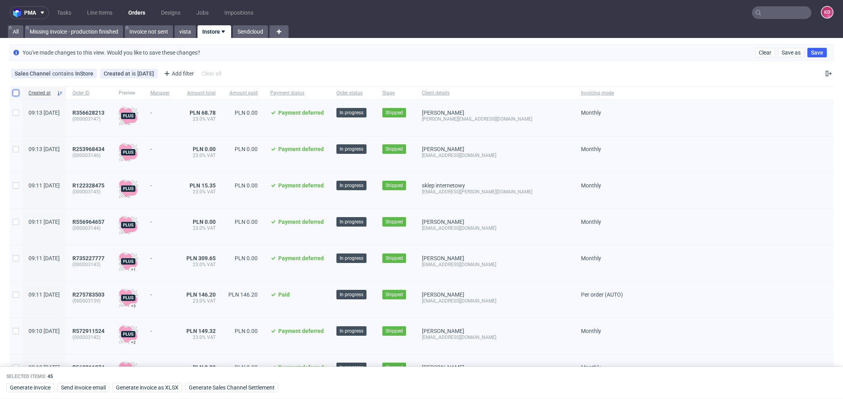
checkbox input "false"
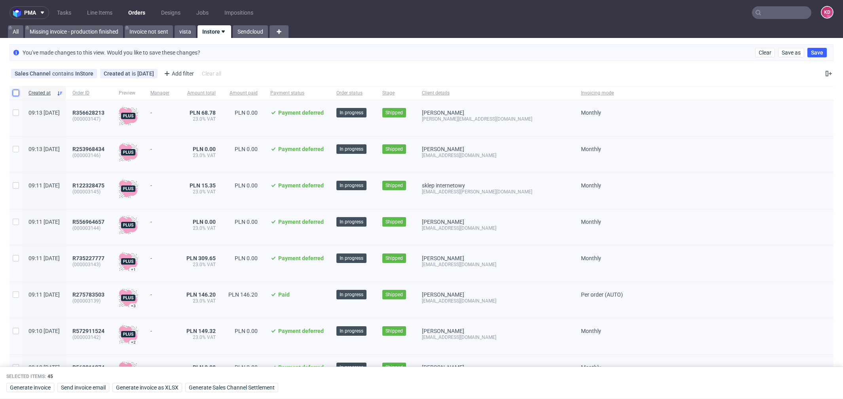
checkbox input "false"
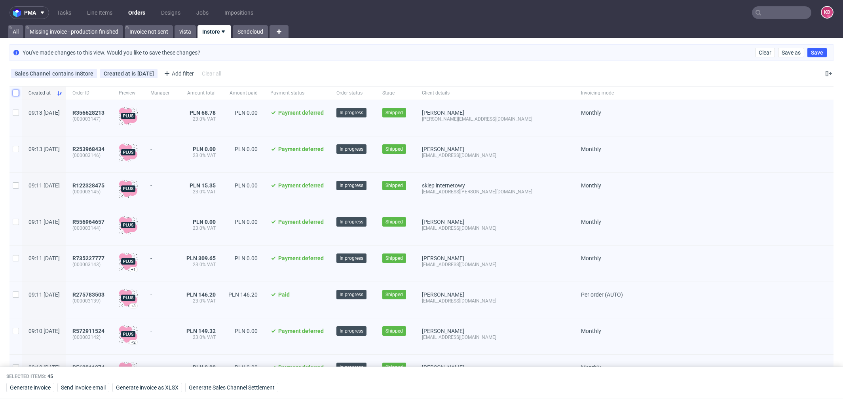
checkbox input "false"
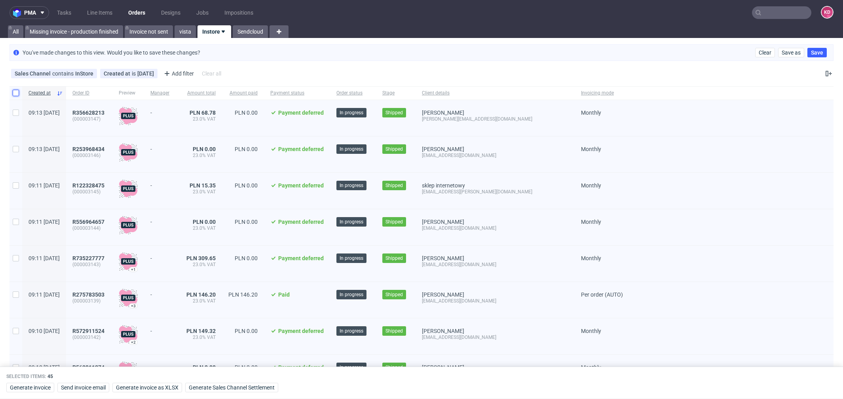
checkbox input "false"
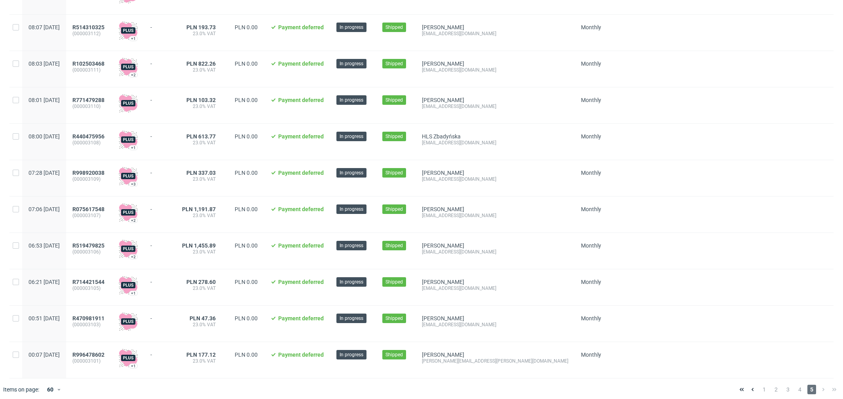
scroll to position [1378, 0]
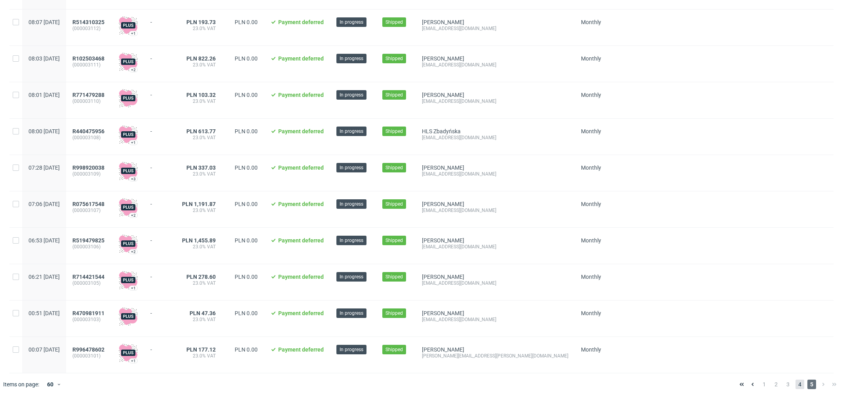
click at [796, 382] on span "4" at bounding box center [800, 385] width 9 height 10
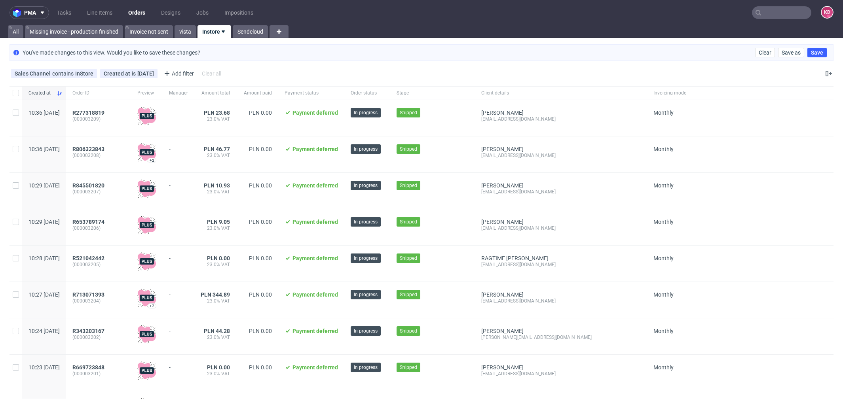
click at [19, 92] on div at bounding box center [16, 92] width 13 height 13
checkbox input "true"
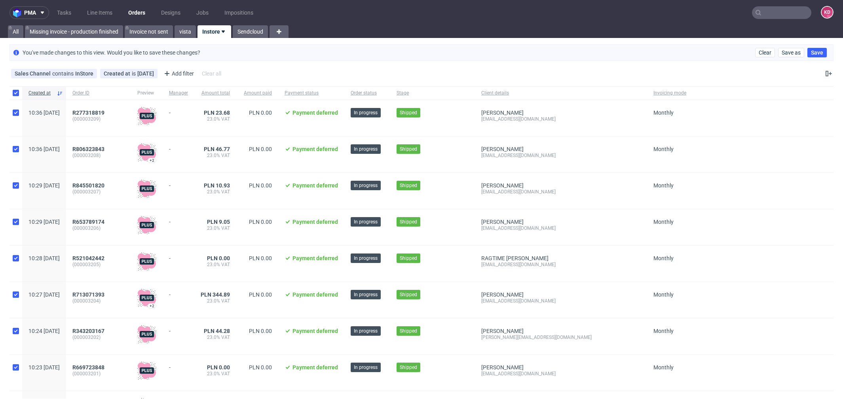
checkbox input "true"
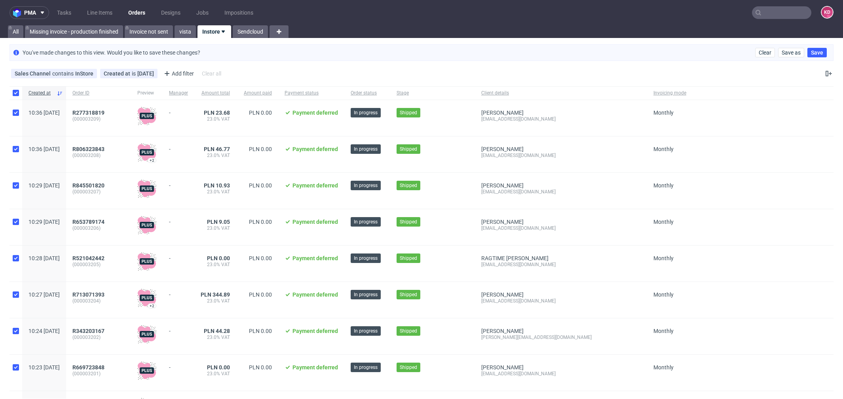
checkbox input "true"
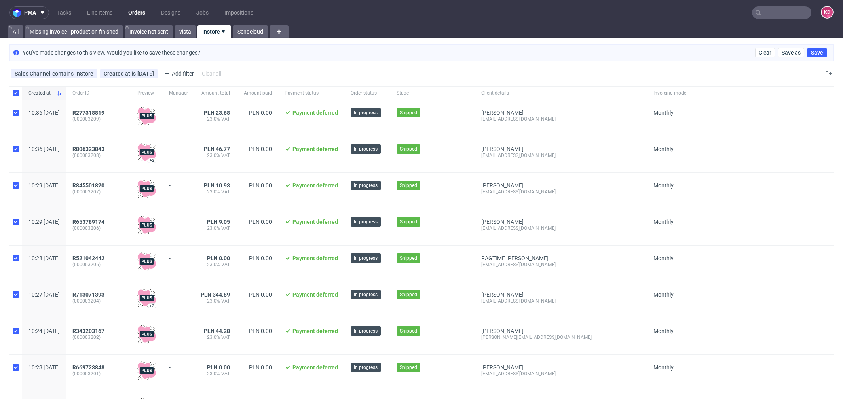
checkbox input "true"
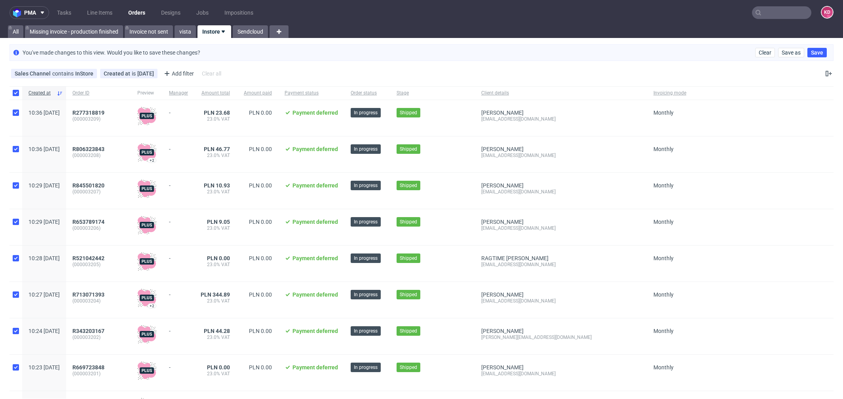
checkbox input "true"
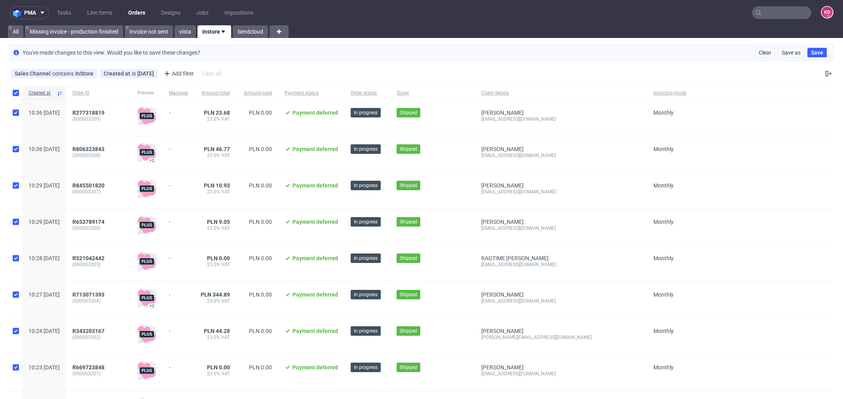
checkbox input "true"
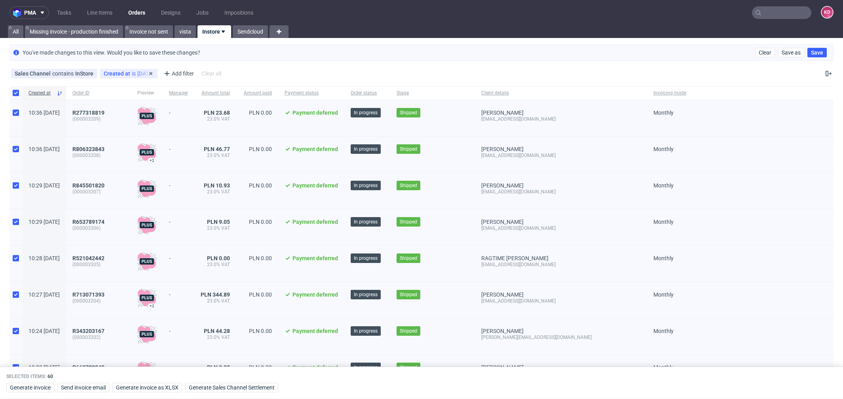
click at [132, 71] on div "Created at is yesterday" at bounding box center [129, 73] width 50 height 6
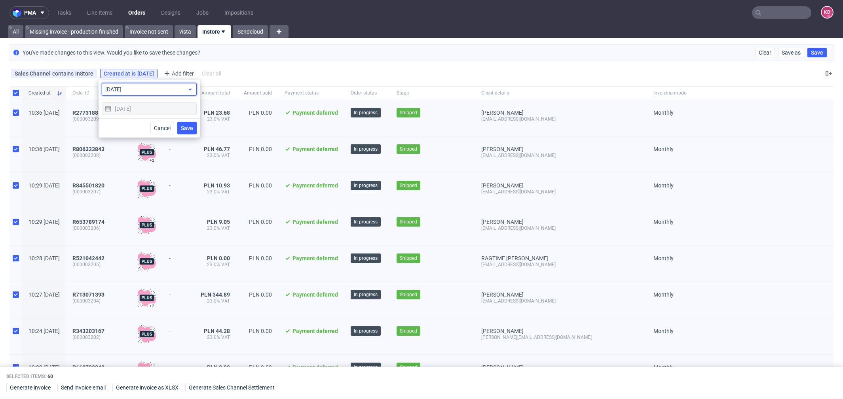
click at [125, 92] on span "yesterday" at bounding box center [146, 90] width 82 height 8
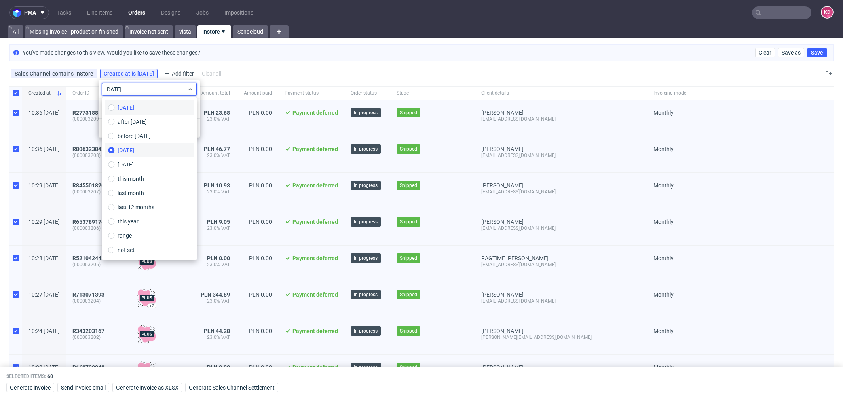
click at [130, 109] on span "today" at bounding box center [126, 108] width 17 height 8
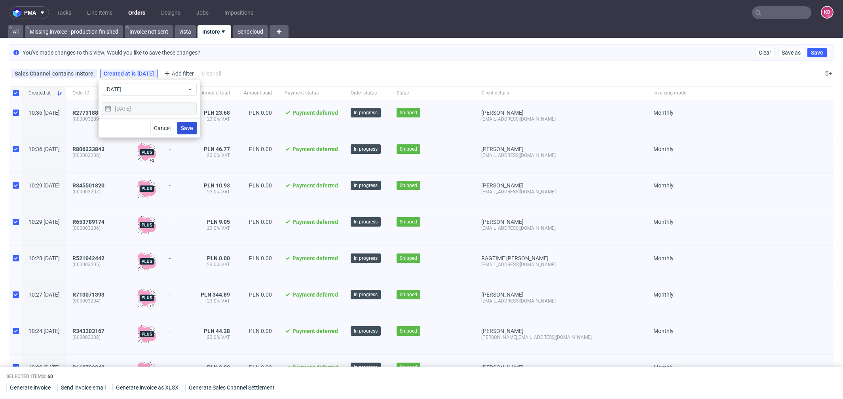
click at [191, 129] on span "Save" at bounding box center [187, 129] width 12 height 6
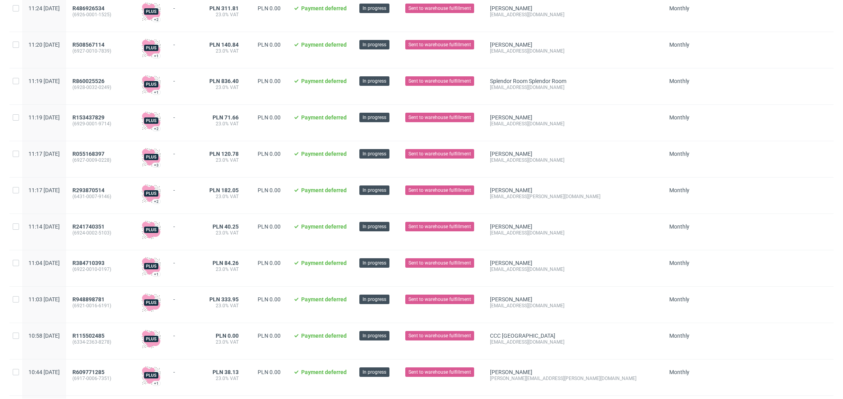
scroll to position [1929, 0]
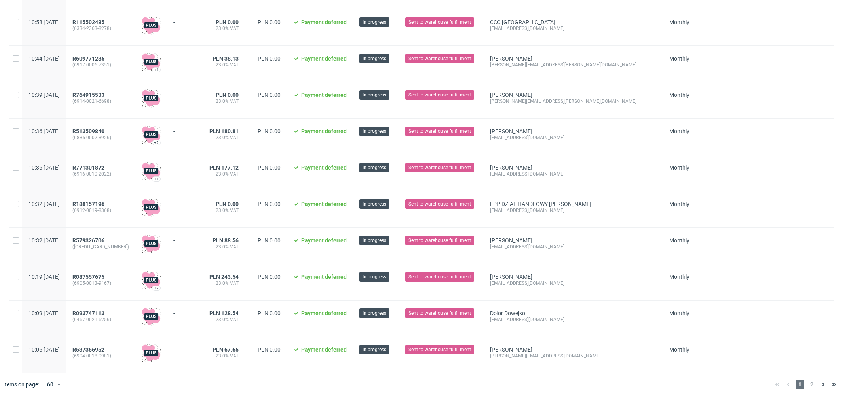
click at [797, 382] on div "1 2" at bounding box center [806, 385] width 68 height 10
click at [808, 385] on span "2" at bounding box center [812, 385] width 9 height 10
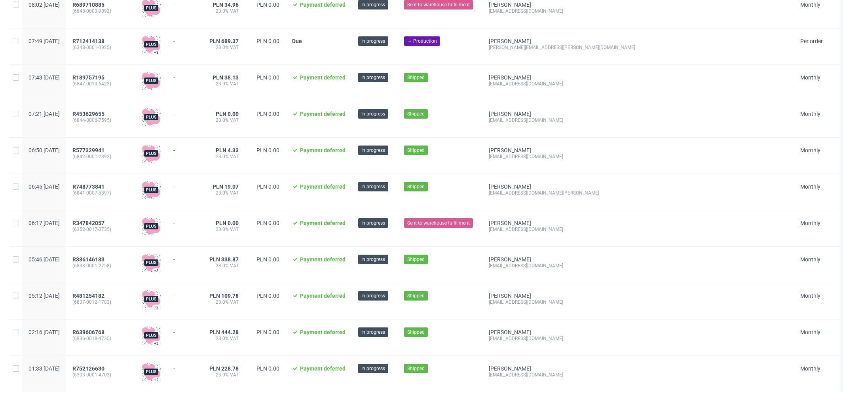
scroll to position [1561, 0]
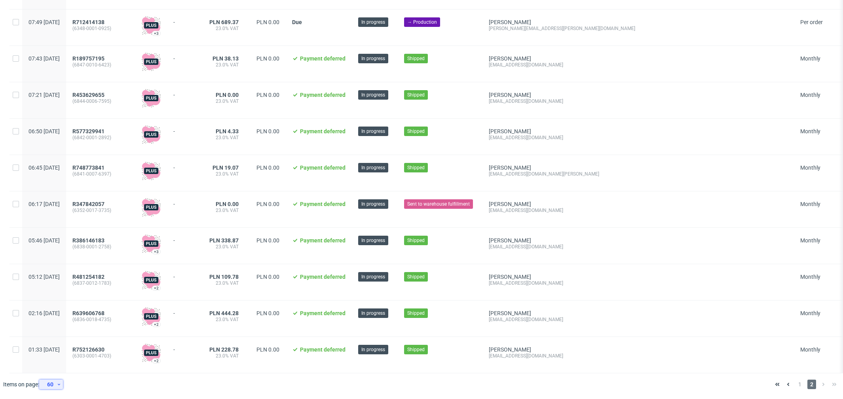
click at [53, 383] on div "60" at bounding box center [49, 384] width 14 height 11
click at [54, 371] on div "120" at bounding box center [54, 366] width 16 height 11
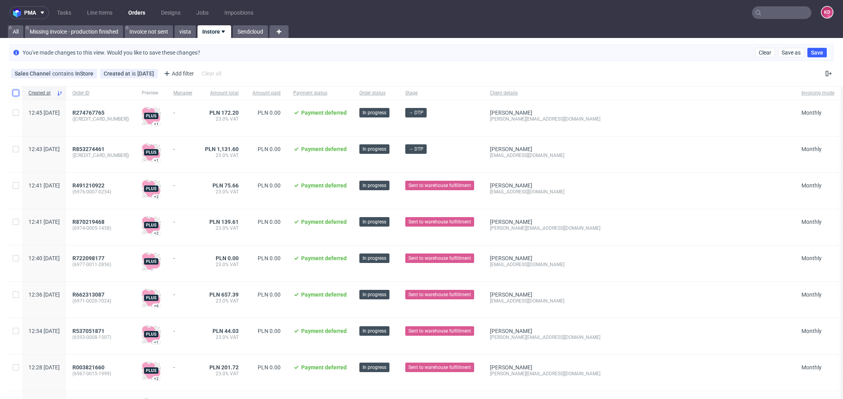
click at [17, 92] on input "checkbox" at bounding box center [16, 93] width 6 height 6
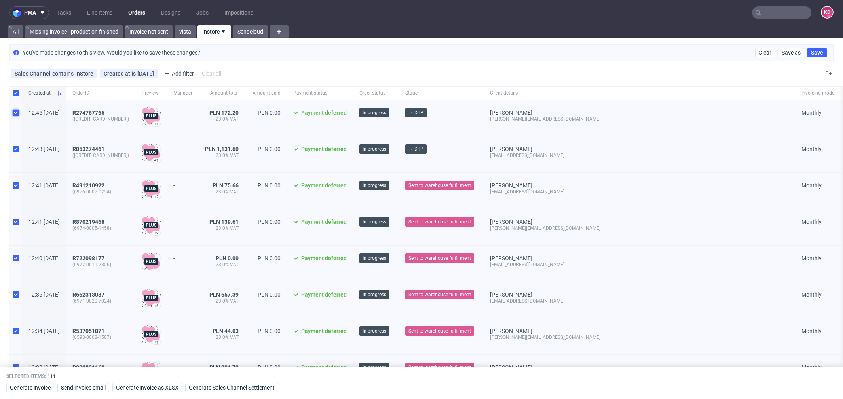
click at [15, 110] on input "checkbox" at bounding box center [16, 113] width 6 height 6
click at [17, 148] on input "checkbox" at bounding box center [16, 149] width 6 height 6
click at [15, 184] on input "checkbox" at bounding box center [16, 186] width 6 height 6
click at [16, 222] on input "checkbox" at bounding box center [16, 222] width 6 height 6
click at [16, 256] on input "checkbox" at bounding box center [16, 258] width 6 height 6
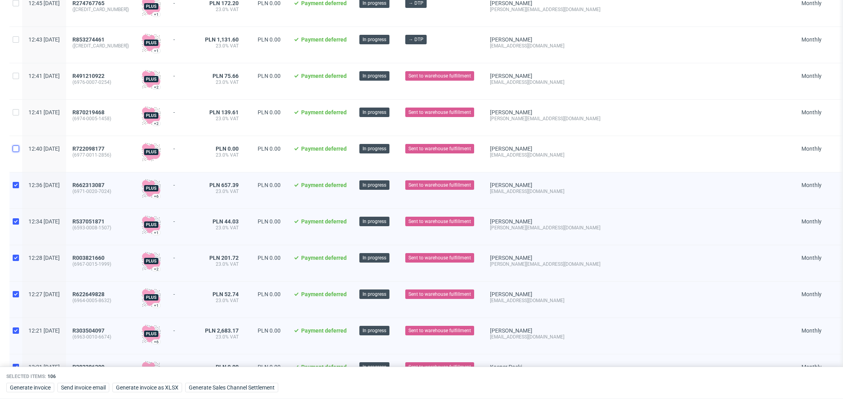
scroll to position [115, 0]
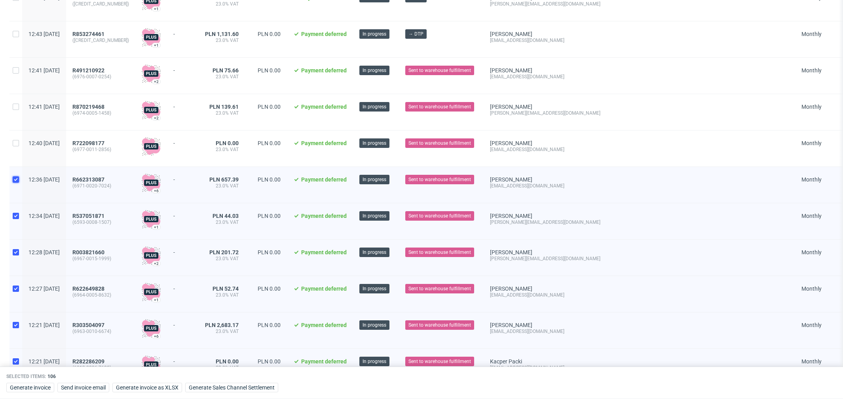
click at [15, 180] on input "checkbox" at bounding box center [16, 180] width 6 height 6
click at [15, 215] on input "checkbox" at bounding box center [16, 216] width 6 height 6
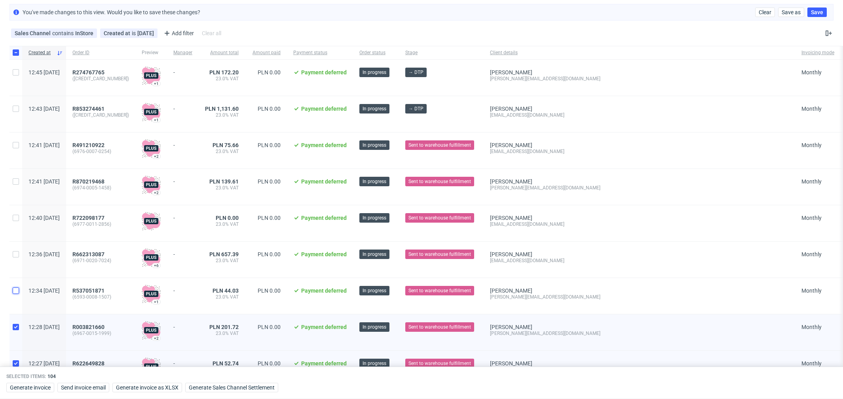
scroll to position [0, 0]
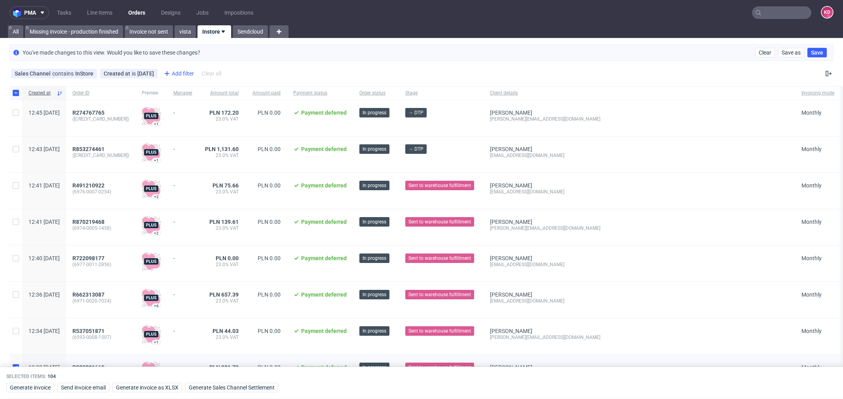
click at [177, 74] on div "Add filter" at bounding box center [178, 73] width 35 height 13
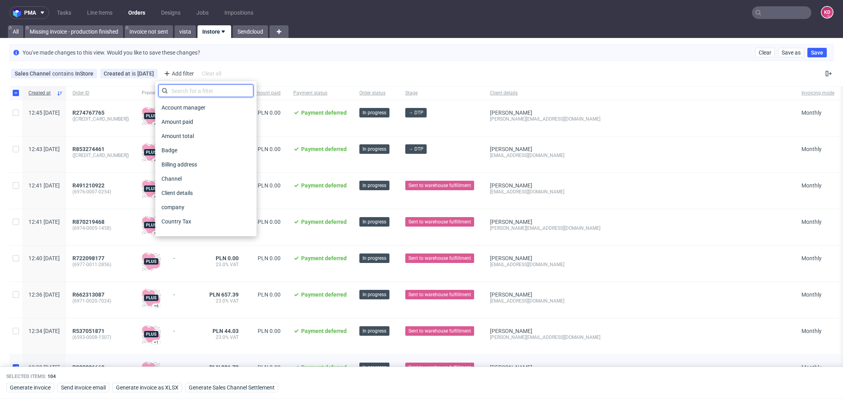
click at [190, 97] on input "text" at bounding box center [205, 91] width 95 height 13
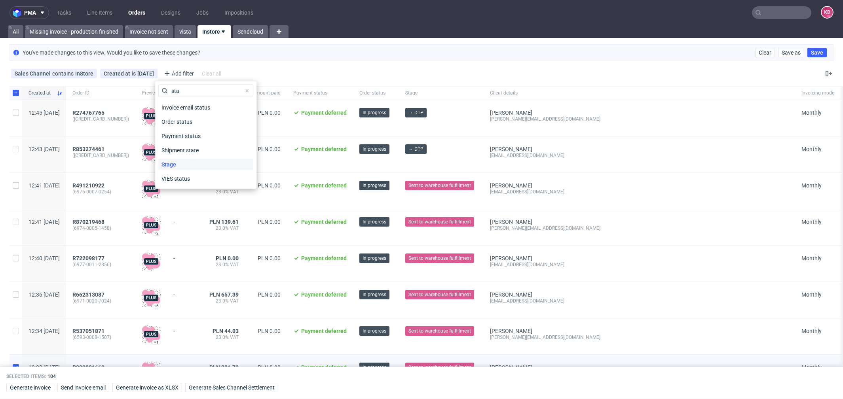
click at [193, 164] on div "Stage" at bounding box center [205, 164] width 95 height 11
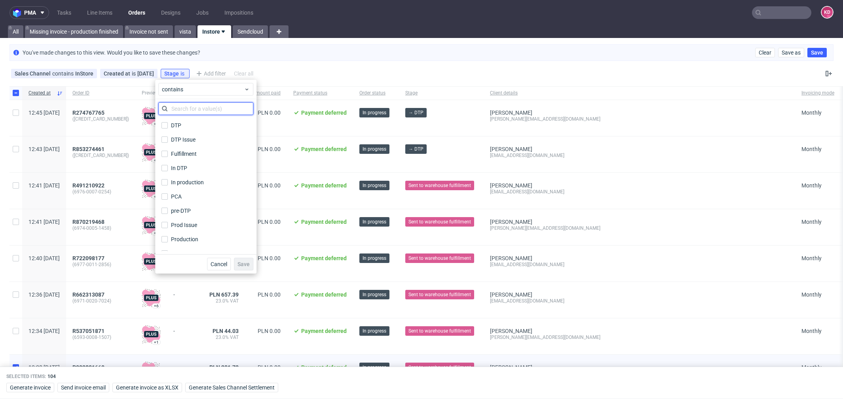
click at [200, 106] on input "text" at bounding box center [205, 109] width 95 height 13
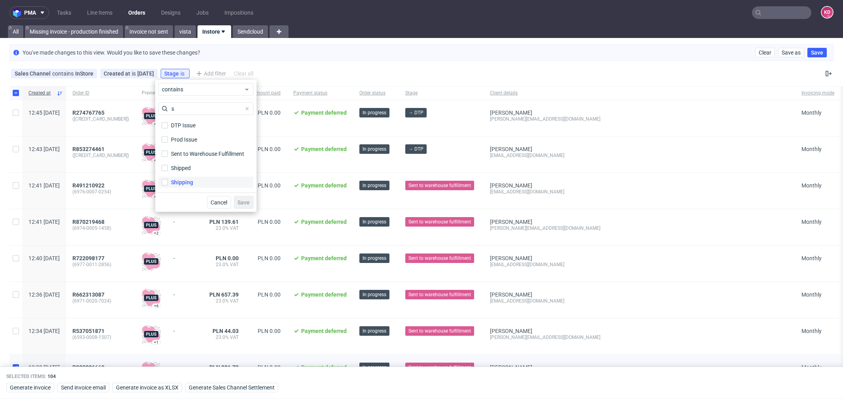
click at [187, 180] on div "Shipping" at bounding box center [182, 183] width 22 height 8
click at [168, 180] on input "Shipping" at bounding box center [165, 182] width 6 height 6
click at [185, 184] on div "Shipping" at bounding box center [182, 183] width 22 height 8
click at [168, 184] on input "Shipping" at bounding box center [165, 182] width 6 height 6
click at [185, 167] on div "Shipped" at bounding box center [181, 168] width 21 height 8
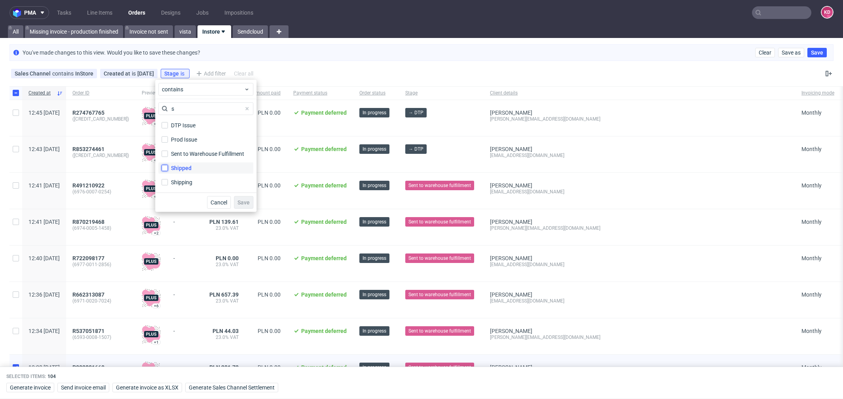
click at [168, 167] on input "Shipped" at bounding box center [165, 168] width 6 height 6
click at [240, 198] on button "Save" at bounding box center [243, 202] width 19 height 13
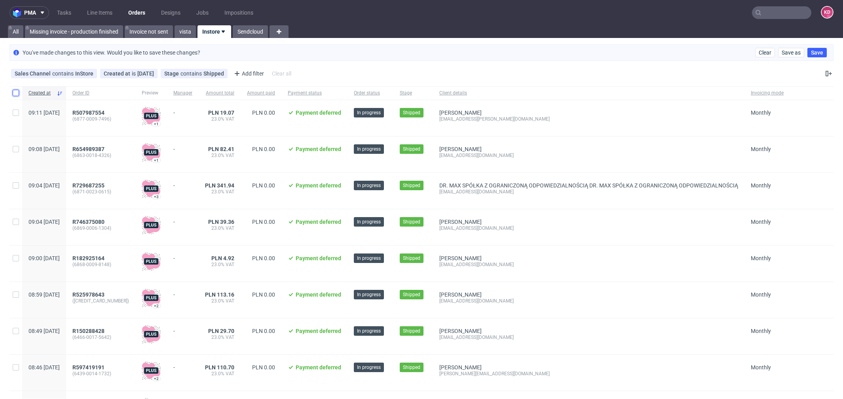
click at [16, 93] on input "checkbox" at bounding box center [16, 93] width 6 height 6
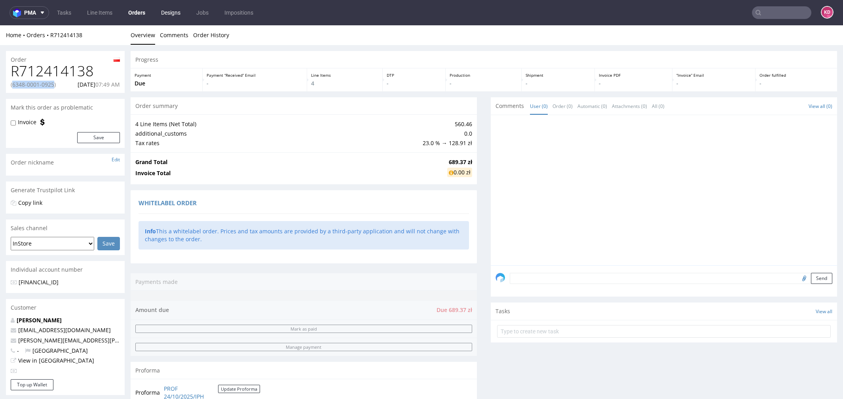
scroll to position [2, 0]
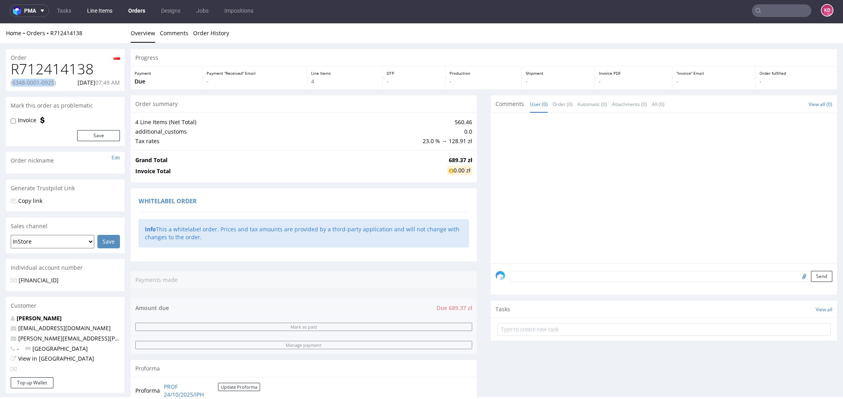
click at [94, 7] on link "Line Items" at bounding box center [99, 10] width 35 height 13
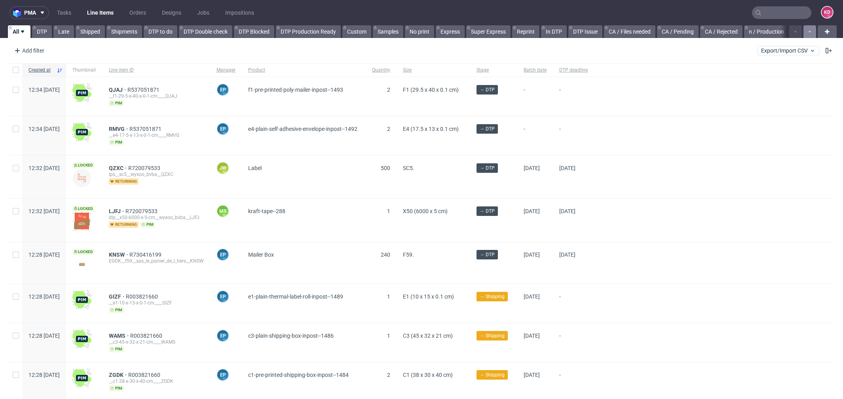
click at [808, 31] on icon "button" at bounding box center [809, 32] width 3 height 6
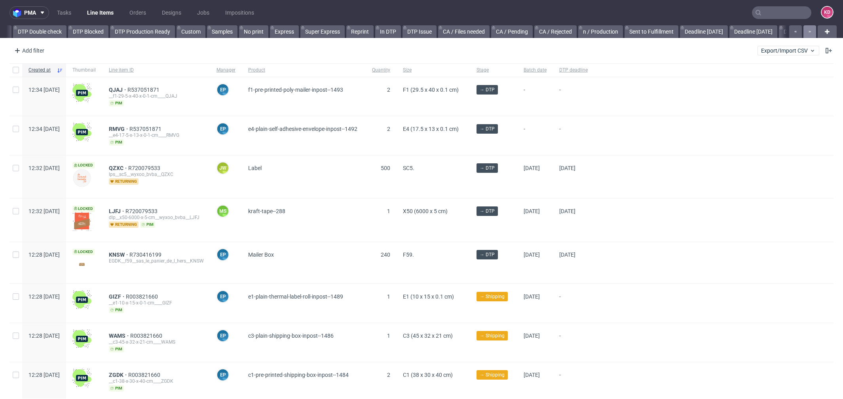
click at [808, 31] on icon "button" at bounding box center [809, 32] width 3 height 6
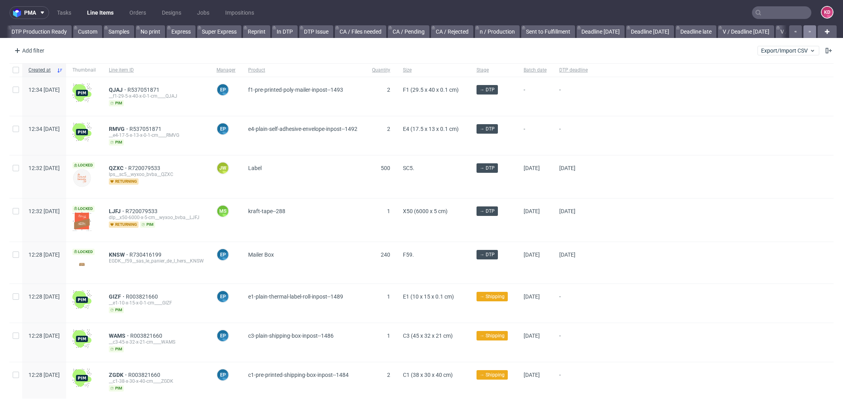
click at [808, 31] on icon "button" at bounding box center [809, 32] width 3 height 6
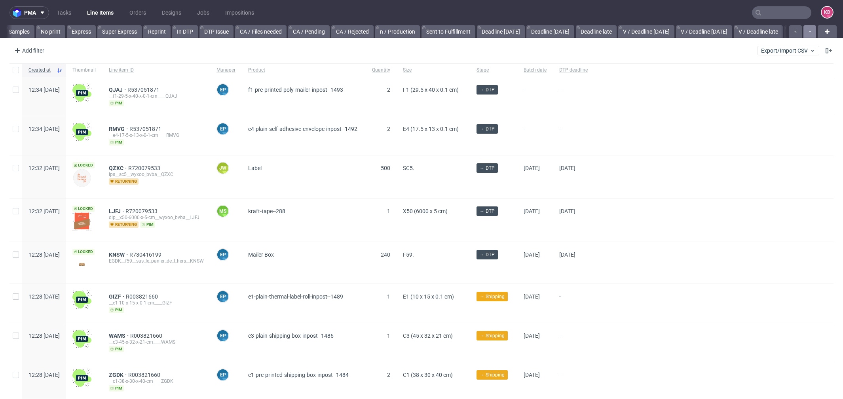
click at [808, 31] on icon "button" at bounding box center [809, 32] width 3 height 6
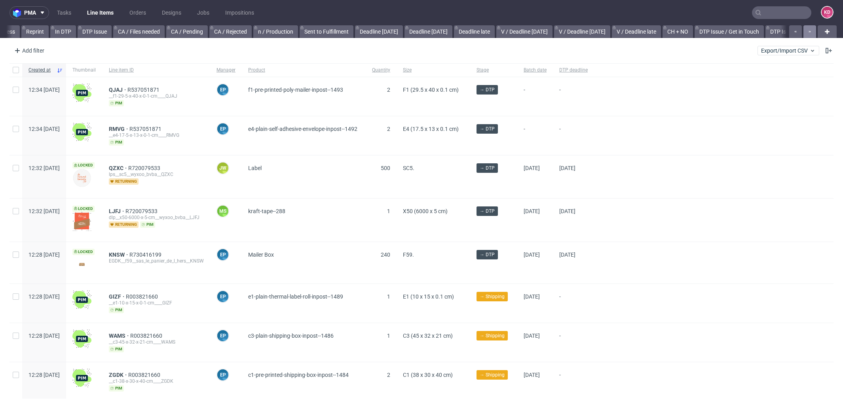
click at [808, 31] on icon "button" at bounding box center [809, 32] width 3 height 6
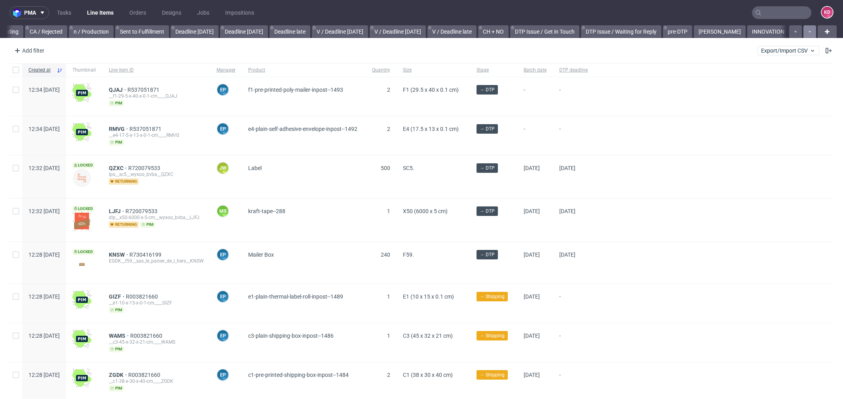
click at [808, 31] on icon "button" at bounding box center [809, 32] width 3 height 6
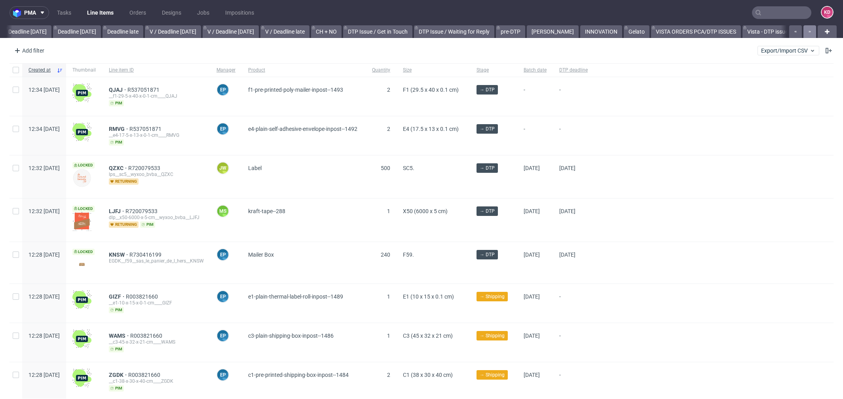
click at [808, 31] on icon "button" at bounding box center [809, 32] width 3 height 6
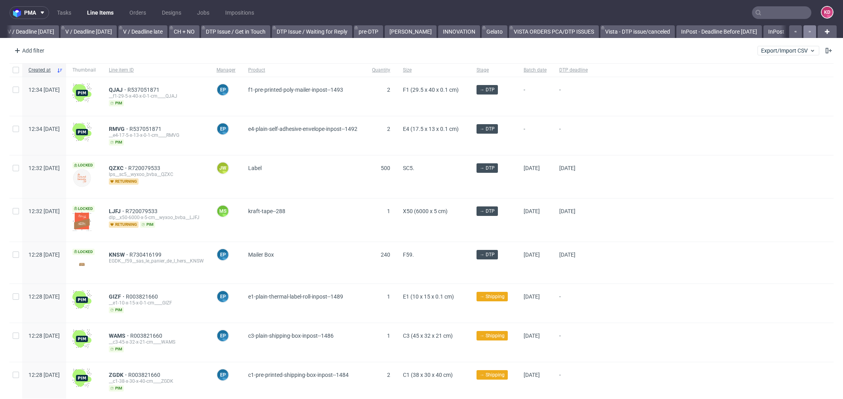
click at [808, 31] on icon "button" at bounding box center [809, 32] width 3 height 6
click at [799, 31] on div at bounding box center [802, 31] width 29 height 13
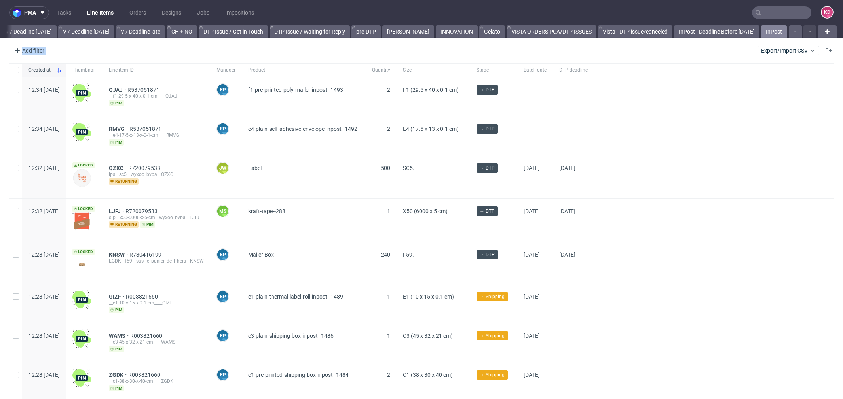
click at [762, 32] on link "InPost" at bounding box center [774, 31] width 26 height 13
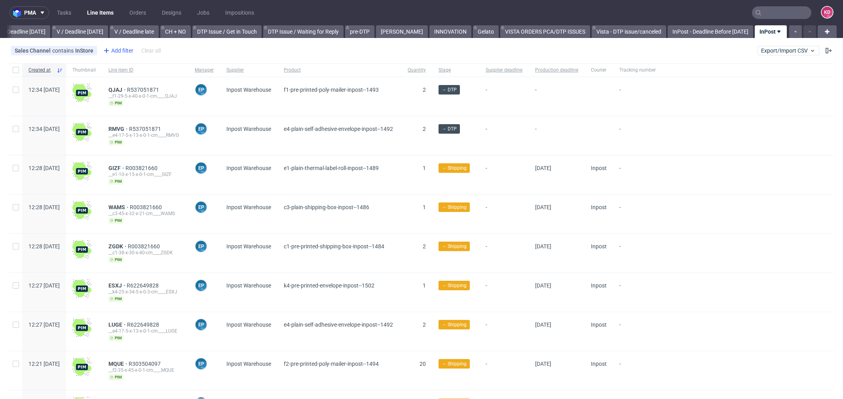
click at [115, 51] on div "Add filter" at bounding box center [117, 50] width 35 height 13
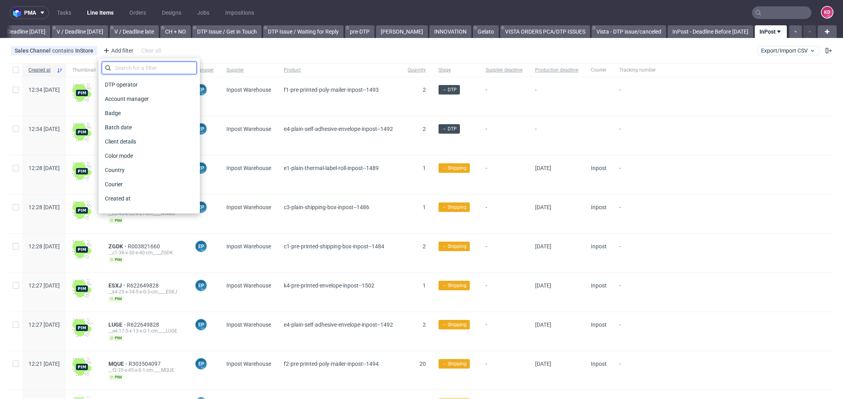
click at [144, 69] on input "text" at bounding box center [149, 68] width 95 height 13
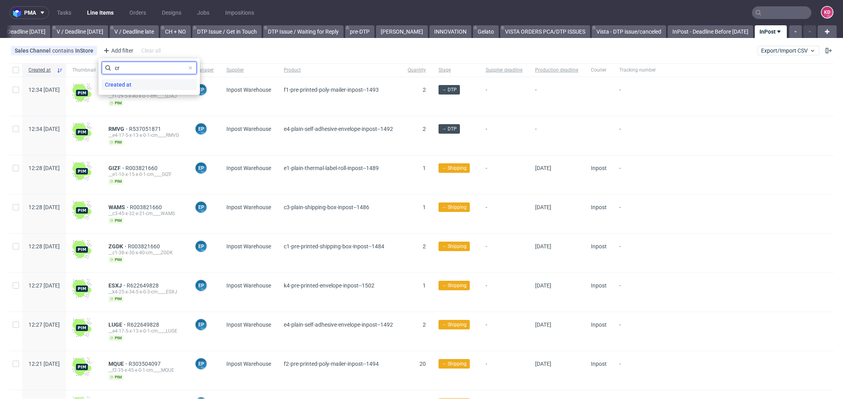
type input "cr"
click at [141, 89] on div "Created at" at bounding box center [149, 84] width 95 height 11
click at [179, 66] on span "today" at bounding box center [146, 67] width 82 height 8
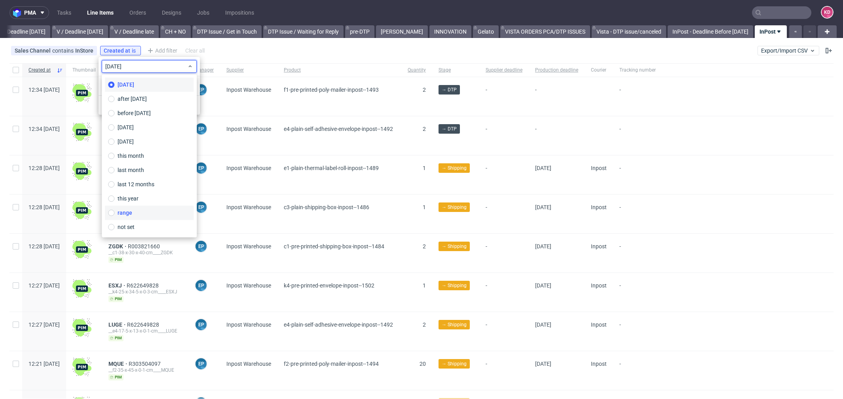
click at [151, 212] on label "range" at bounding box center [149, 213] width 89 height 14
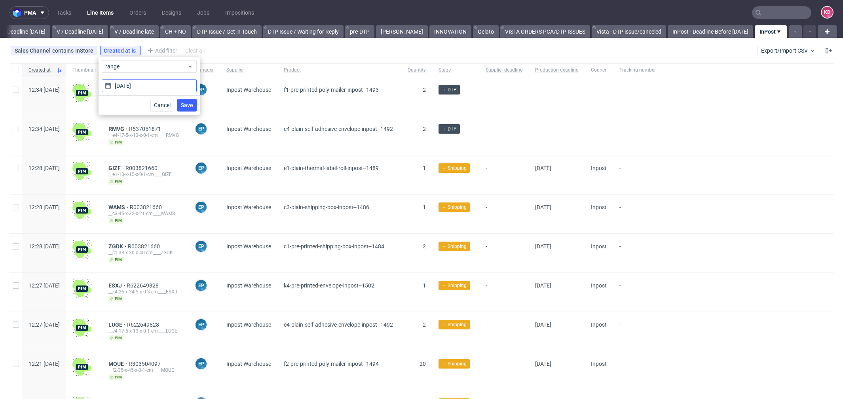
click at [136, 80] on input "15/10/2025" at bounding box center [149, 86] width 95 height 13
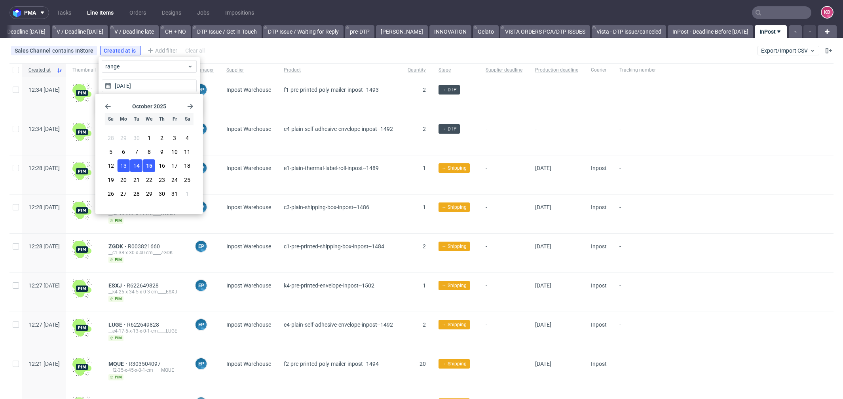
click at [125, 164] on span "13" at bounding box center [123, 166] width 6 height 8
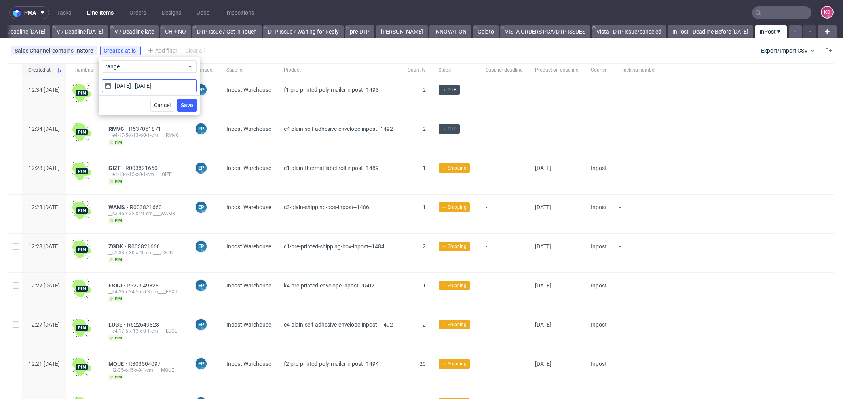
click at [131, 87] on input "13/10/2025 - 15/10/2025" at bounding box center [149, 86] width 95 height 13
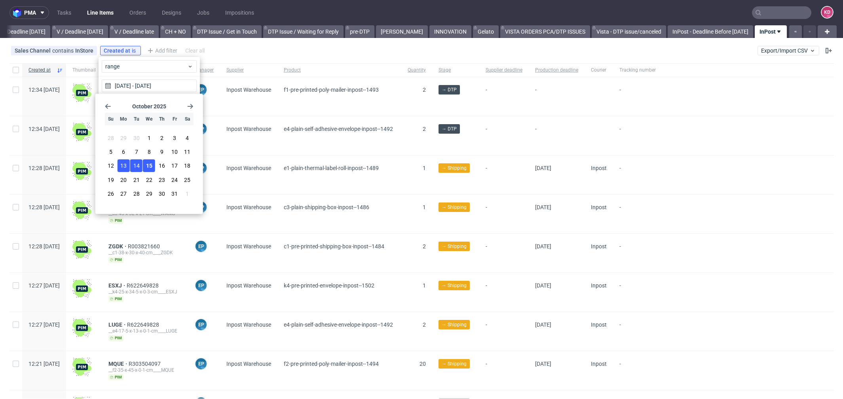
click at [139, 165] on button "14" at bounding box center [136, 166] width 12 height 13
click at [123, 165] on span "13" at bounding box center [123, 166] width 6 height 8
type input "13/10/2025 - 14/10/2025"
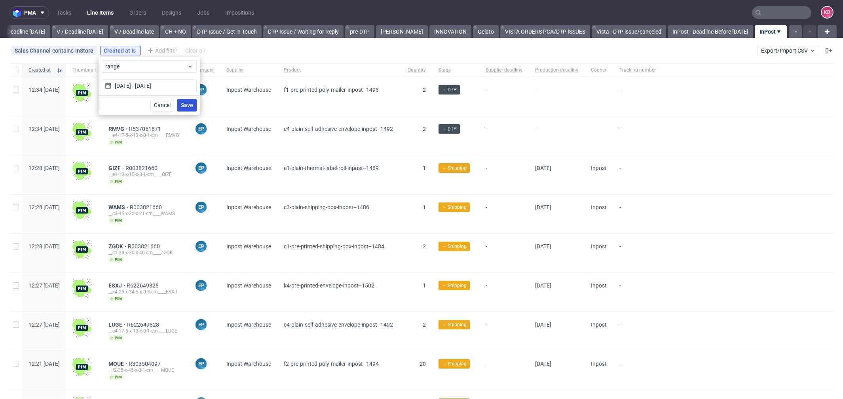
click at [188, 104] on span "Save" at bounding box center [187, 106] width 12 height 6
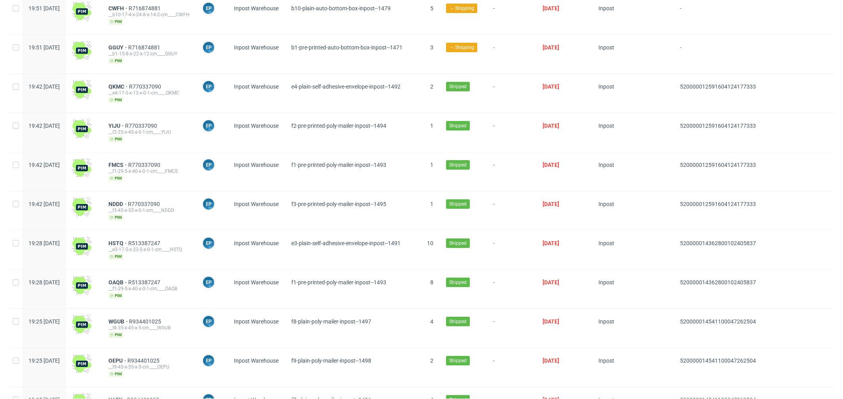
scroll to position [886, 0]
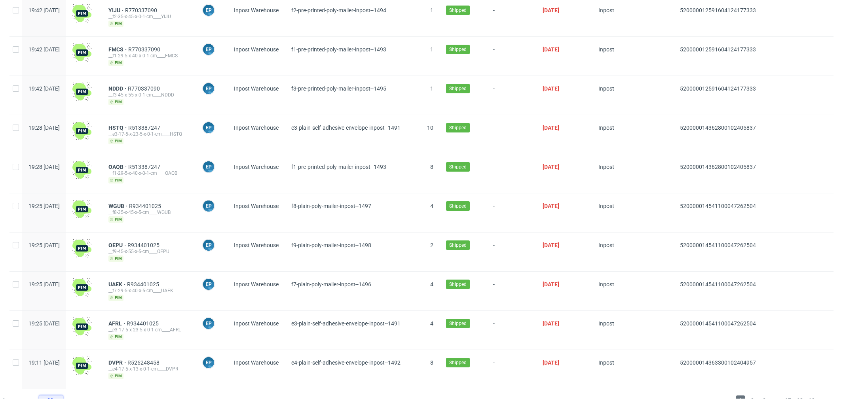
click at [48, 395] on div "30" at bounding box center [49, 400] width 14 height 11
click at [57, 366] on div "120" at bounding box center [54, 366] width 16 height 11
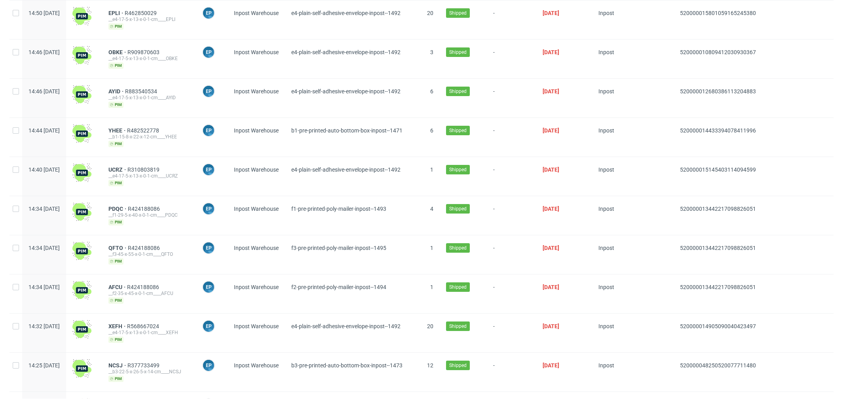
scroll to position [4370, 0]
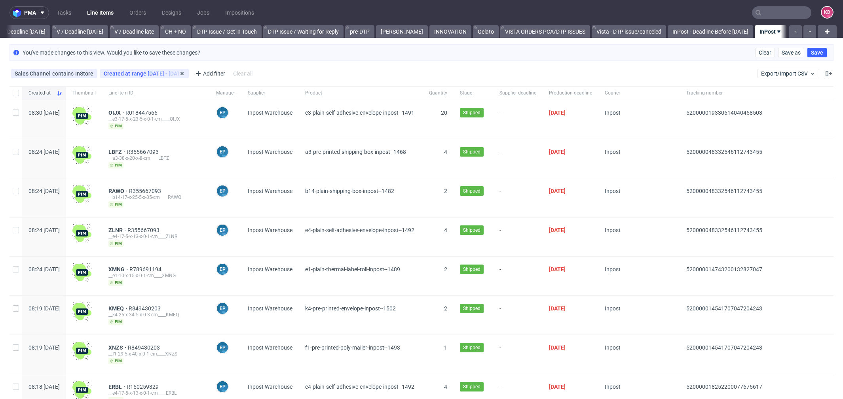
click at [179, 72] on div "Created at range 13/10/2025 - 14/10/2025" at bounding box center [145, 73] width 82 height 6
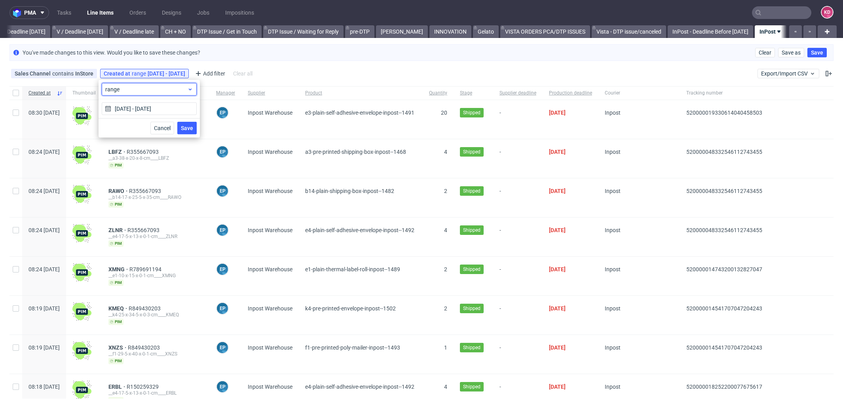
click at [161, 93] on div "range" at bounding box center [149, 89] width 95 height 13
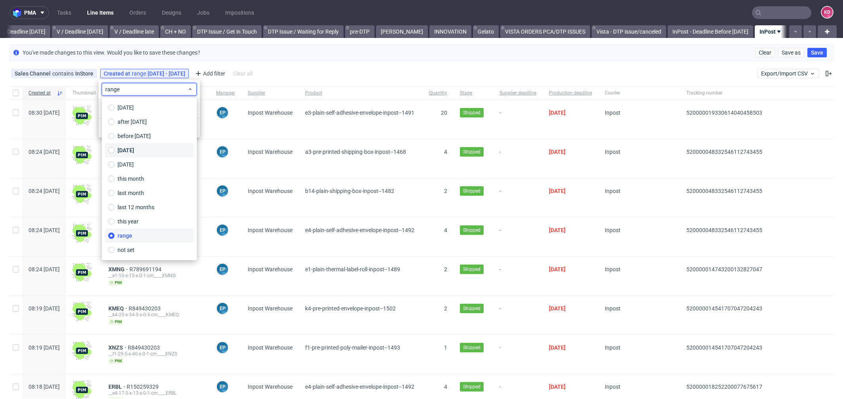
click at [134, 148] on span "yesterday" at bounding box center [126, 150] width 17 height 8
type input "14/10/2025"
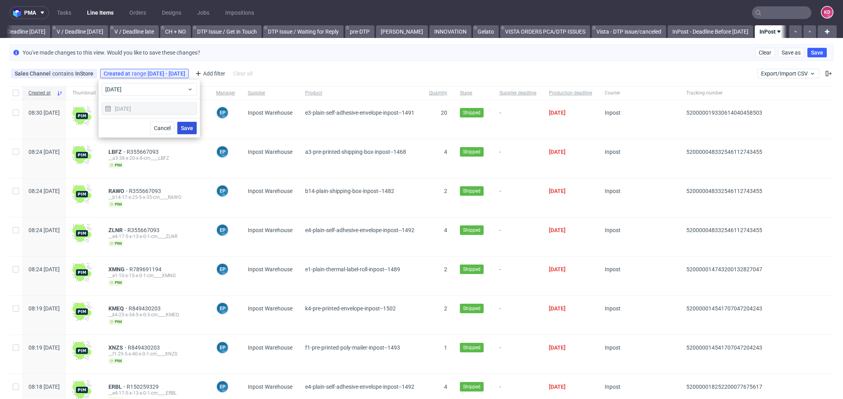
click at [191, 128] on span "Save" at bounding box center [187, 129] width 12 height 6
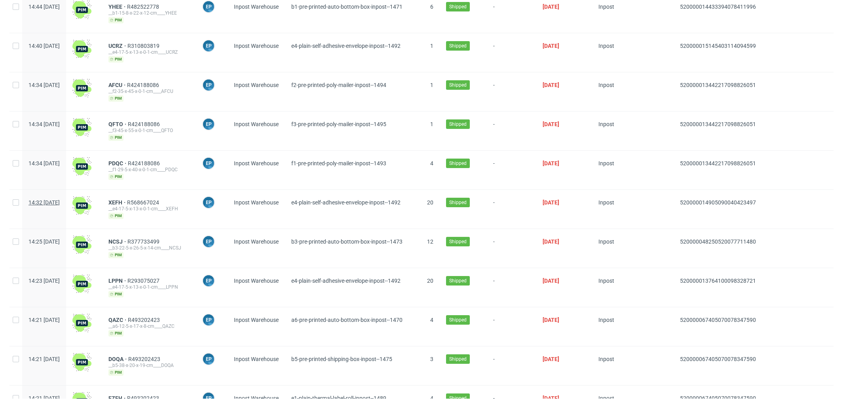
scroll to position [4370, 0]
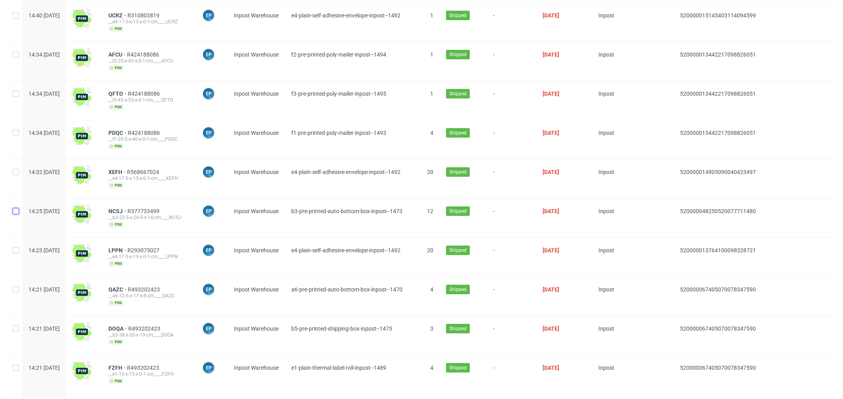
click at [15, 208] on input "checkbox" at bounding box center [16, 211] width 6 height 6
checkbox input "true"
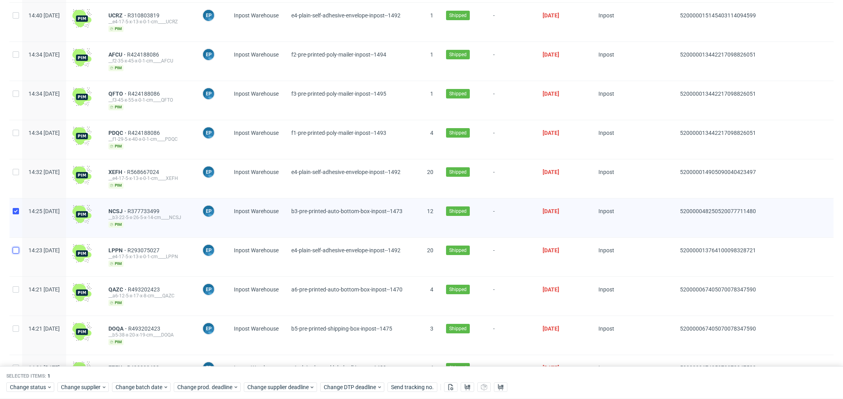
click at [17, 247] on input "checkbox" at bounding box center [16, 250] width 6 height 6
checkbox input "true"
click at [19, 277] on div at bounding box center [16, 296] width 13 height 39
checkbox input "true"
click at [15, 326] on input "checkbox" at bounding box center [16, 329] width 6 height 6
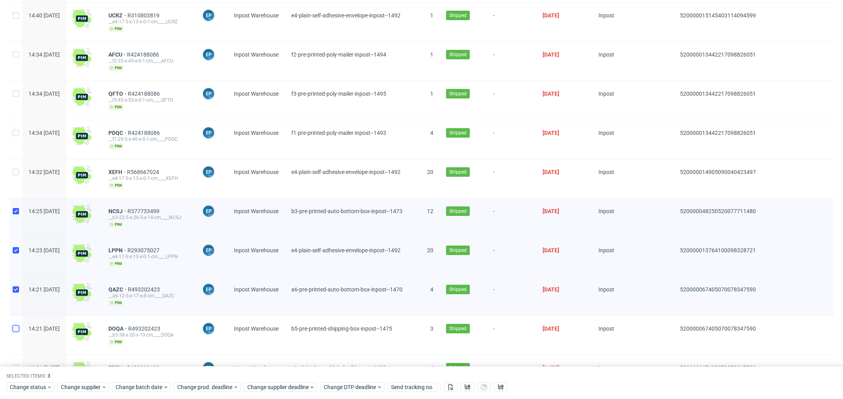
checkbox input "true"
click at [18, 365] on input "checkbox" at bounding box center [16, 368] width 6 height 6
checkbox input "true"
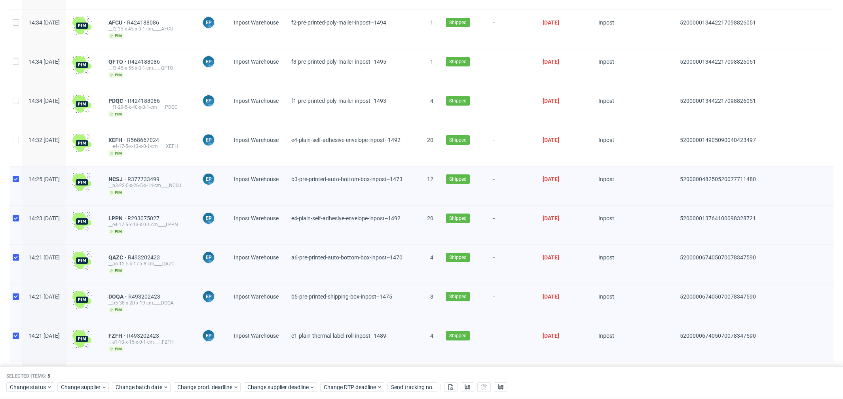
click at [18, 372] on input "checkbox" at bounding box center [16, 375] width 6 height 6
checkbox input "true"
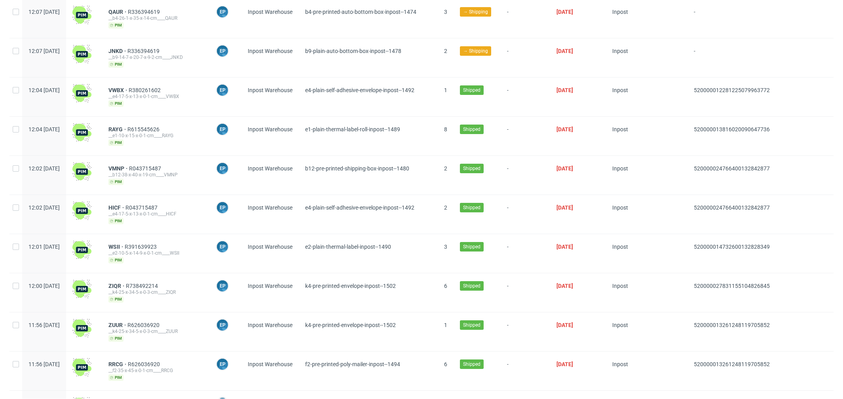
scroll to position [4370, 0]
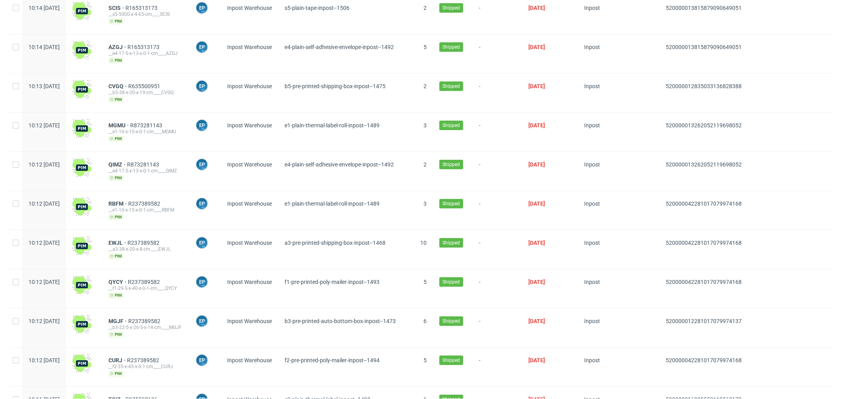
scroll to position [4370, 0]
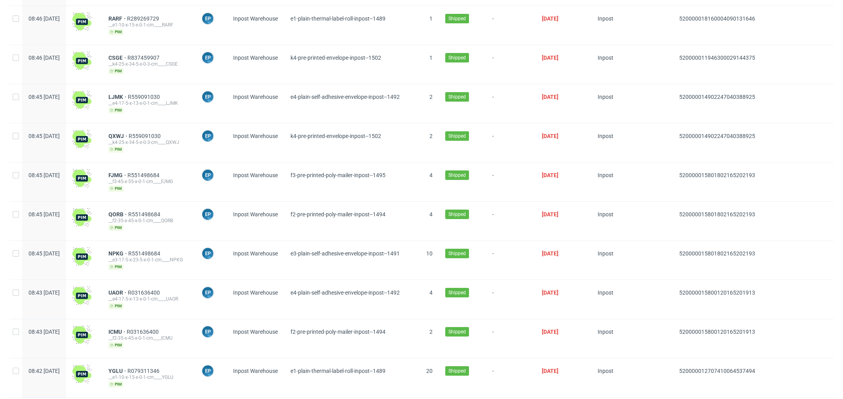
scroll to position [4370, 0]
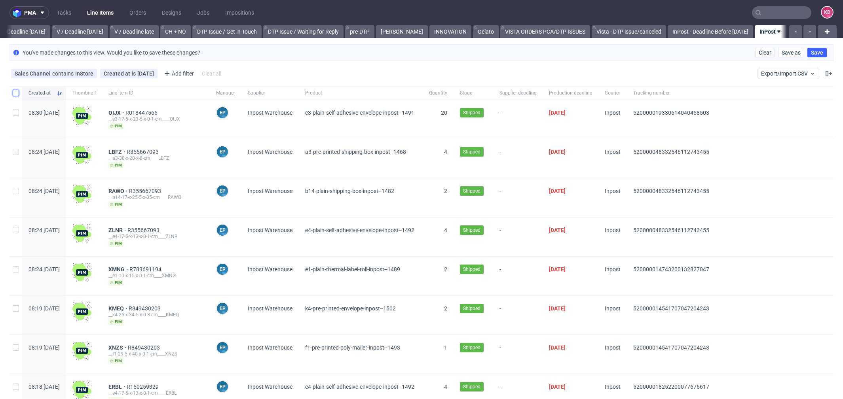
click at [16, 93] on input "checkbox" at bounding box center [16, 93] width 6 height 6
checkbox input "true"
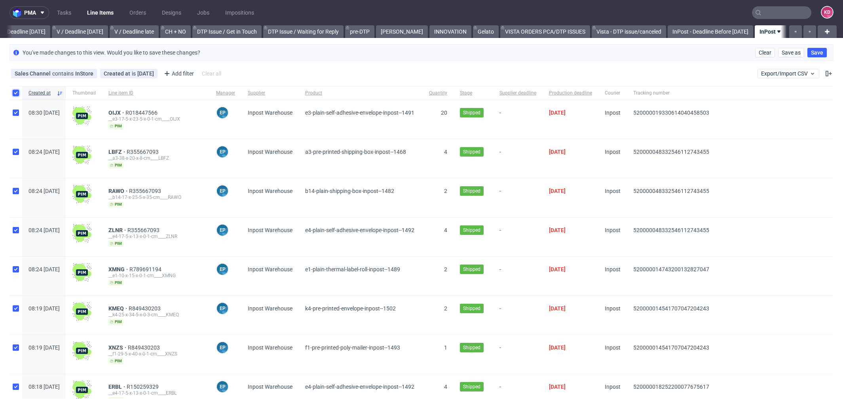
checkbox input "true"
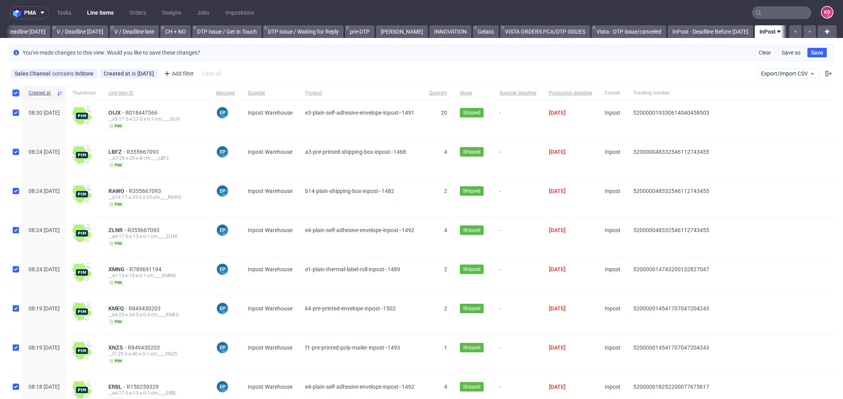
checkbox input "true"
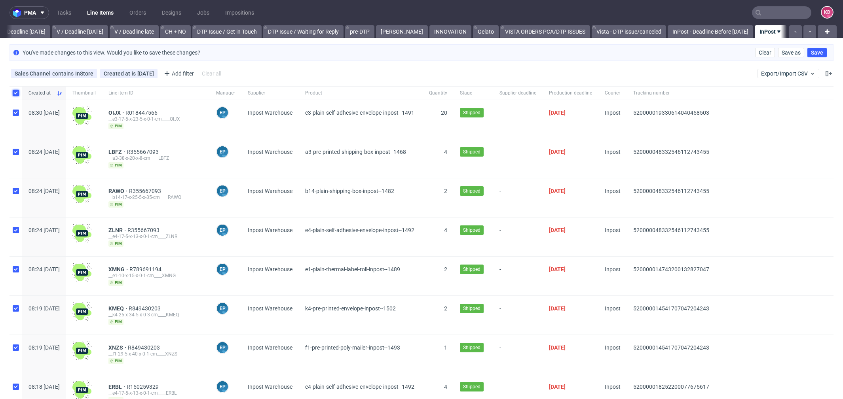
checkbox input "true"
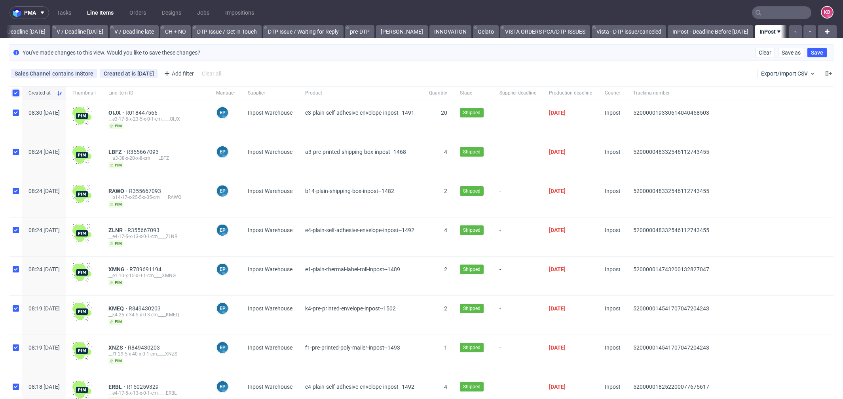
checkbox input "true"
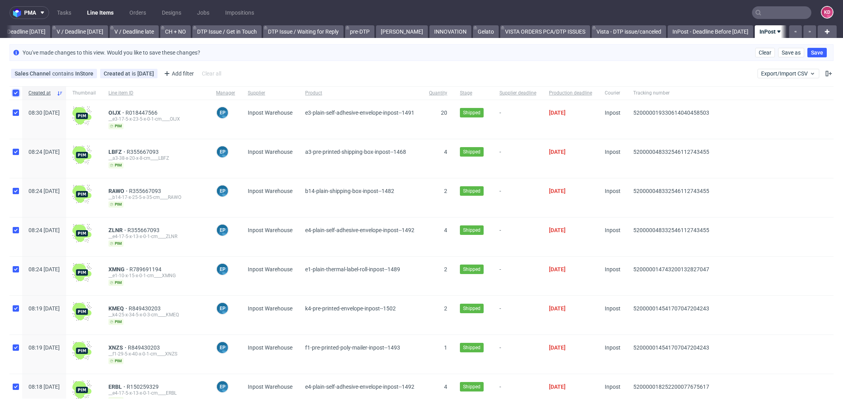
checkbox input "true"
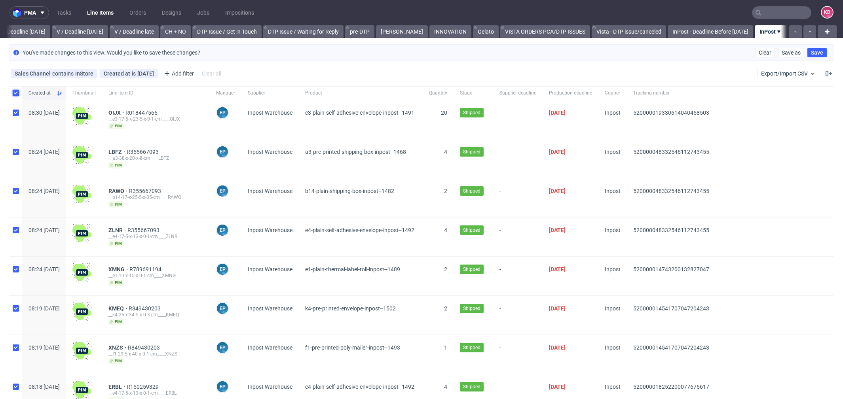
checkbox input "true"
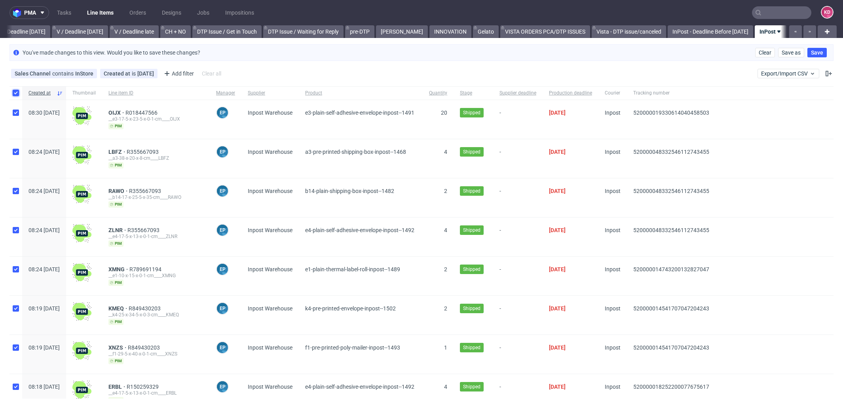
checkbox input "true"
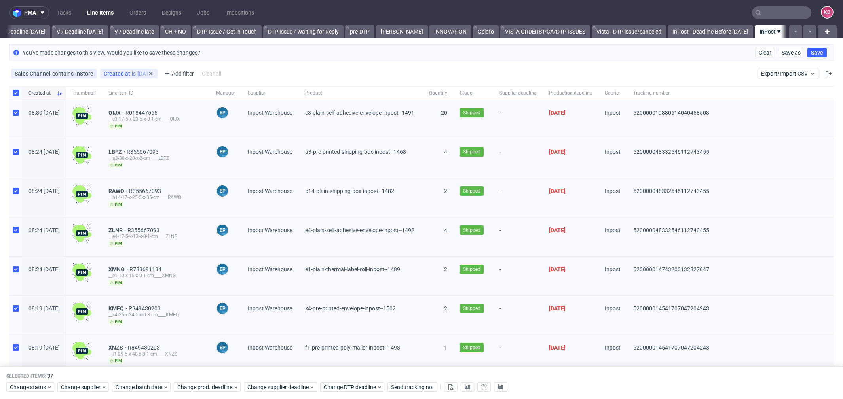
click at [137, 69] on div "Created at is yesterday" at bounding box center [128, 74] width 57 height 10
click at [132, 72] on span "is" at bounding box center [135, 73] width 6 height 6
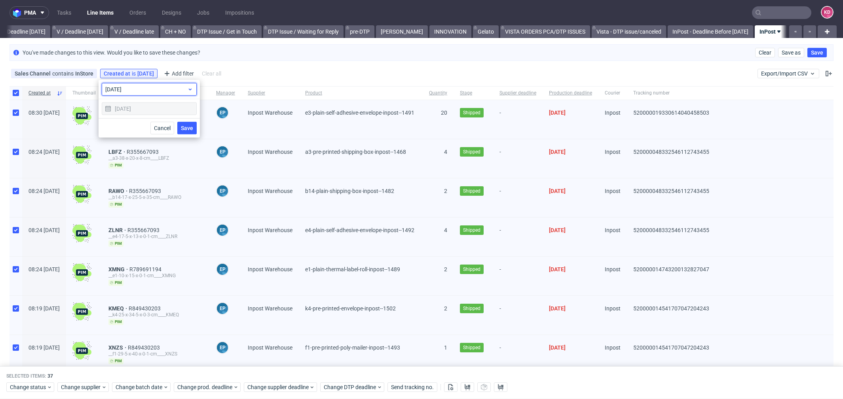
click at [143, 90] on span "yesterday" at bounding box center [146, 90] width 82 height 8
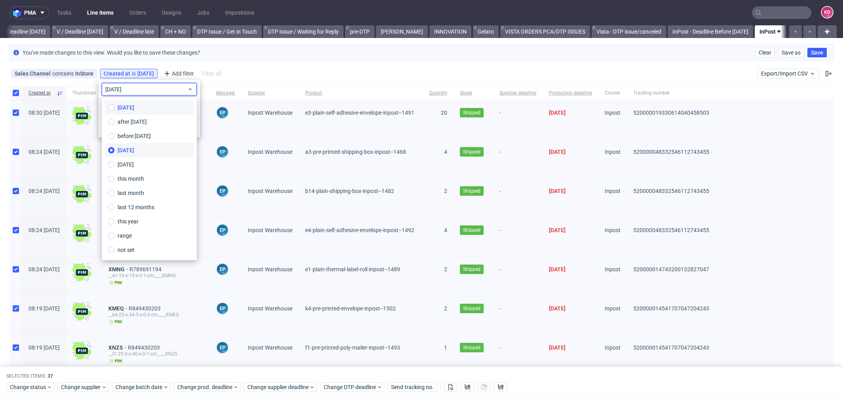
click at [134, 107] on label "today" at bounding box center [149, 108] width 89 height 14
type input "15/10/2025"
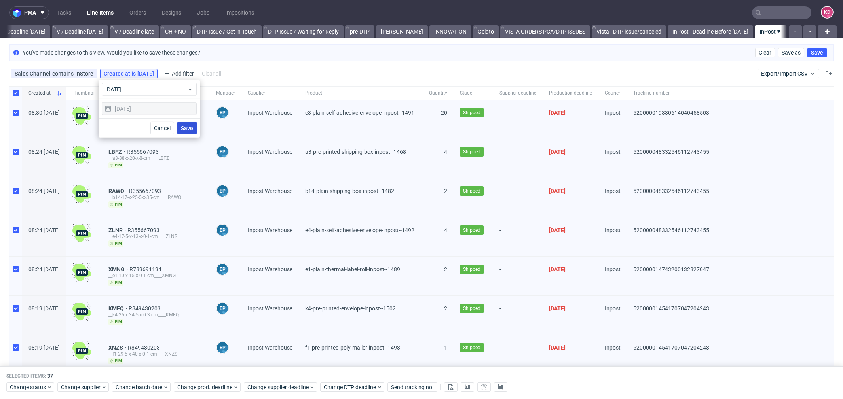
click at [191, 127] on span "Save" at bounding box center [187, 129] width 12 height 6
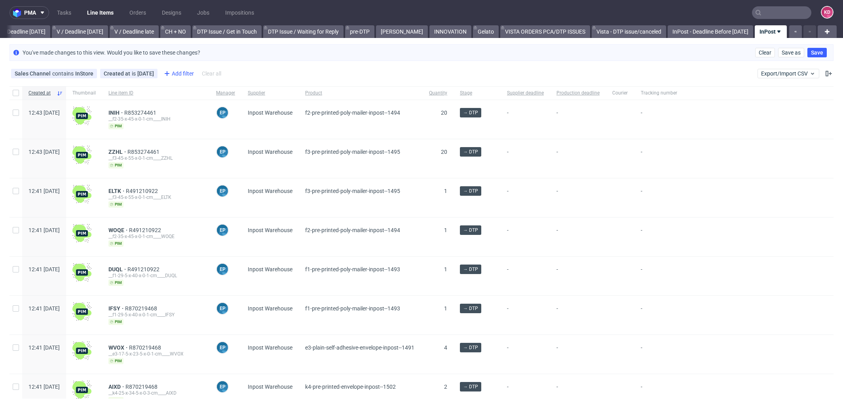
click at [170, 74] on div "Add filter" at bounding box center [178, 73] width 35 height 13
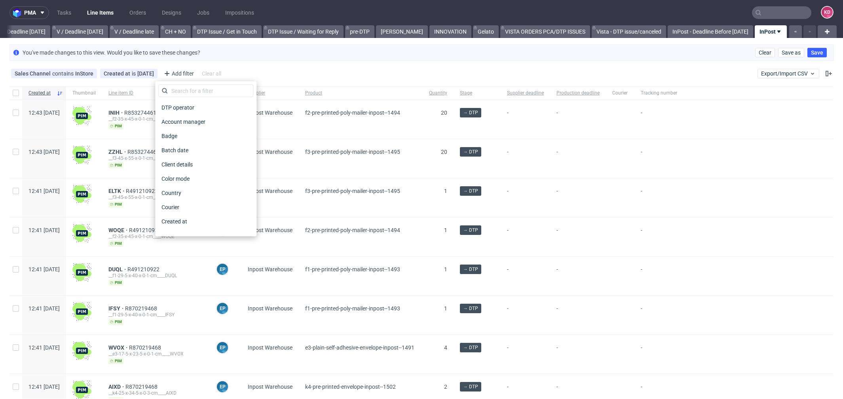
click at [279, 69] on div "Sales Channel contains InStore Created at is today Add filter Hide filters Clea…" at bounding box center [421, 73] width 843 height 19
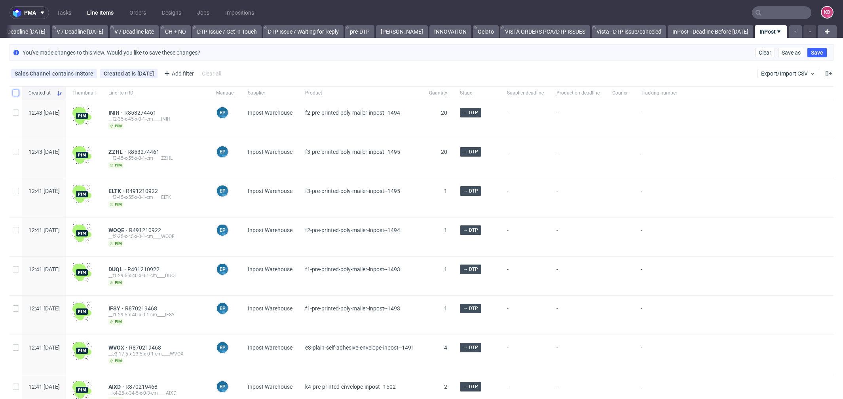
click at [14, 94] on input "checkbox" at bounding box center [16, 93] width 6 height 6
checkbox input "true"
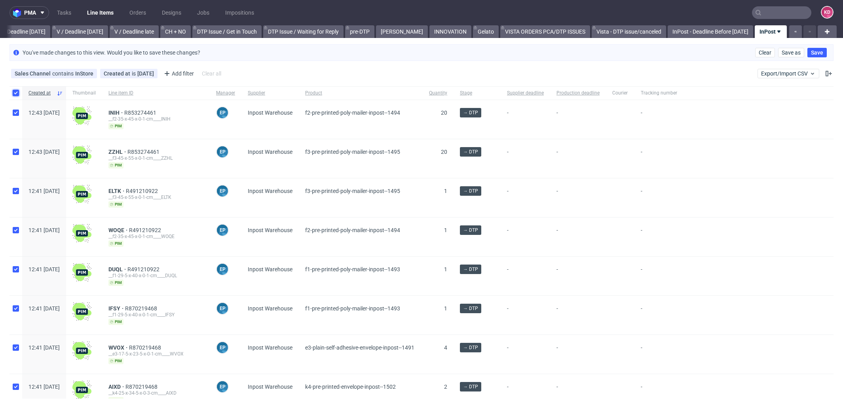
checkbox input "true"
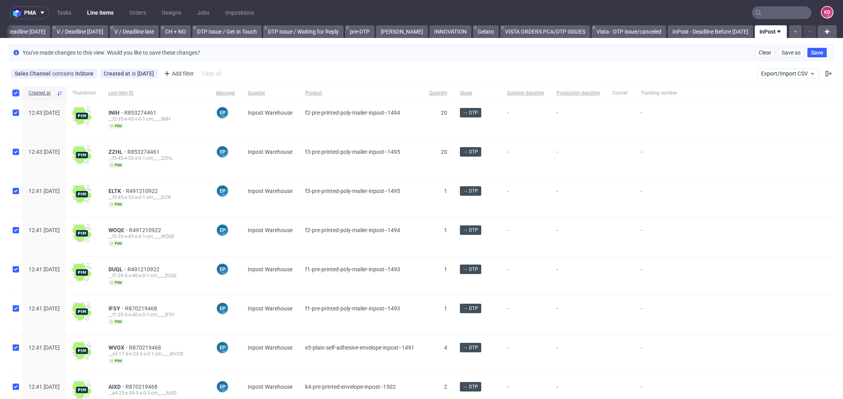
checkbox input "true"
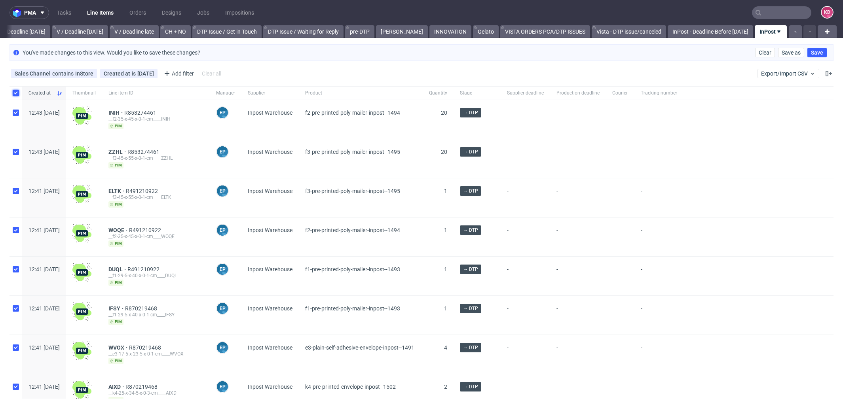
checkbox input "true"
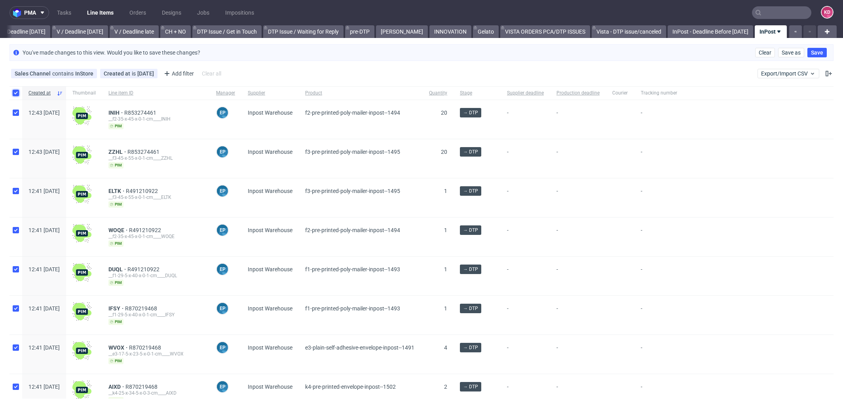
checkbox input "true"
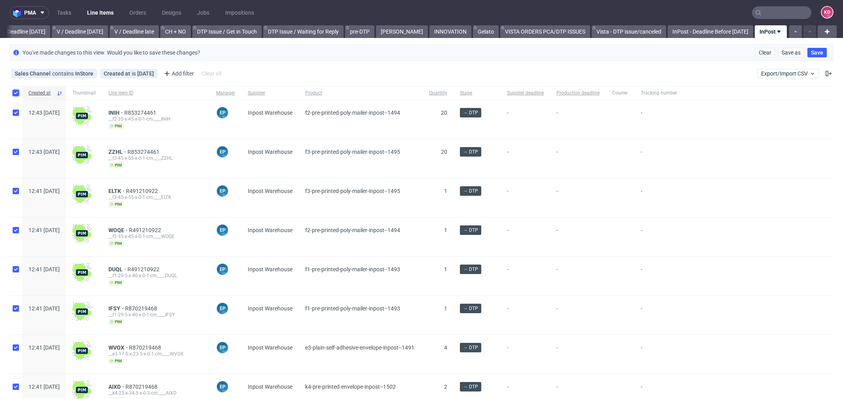
checkbox input "true"
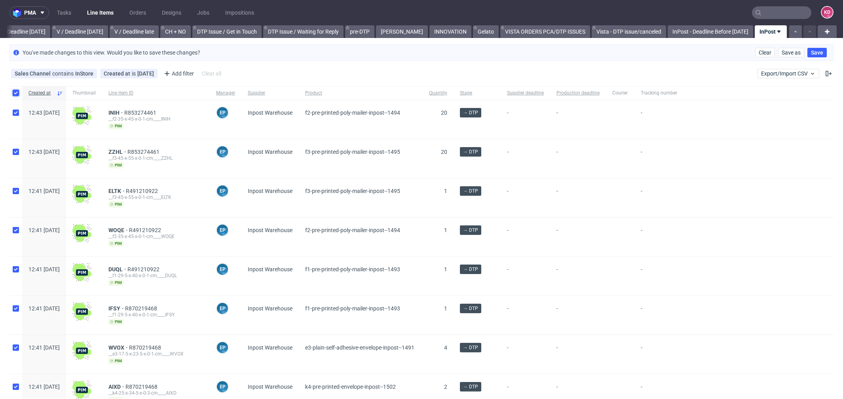
checkbox input "true"
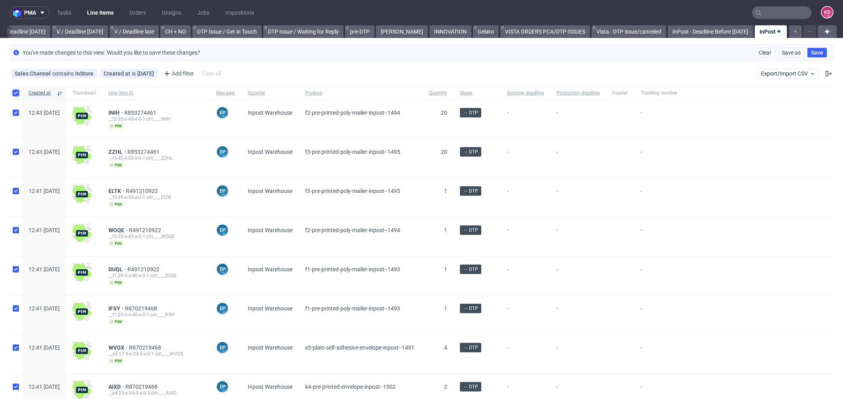
checkbox input "true"
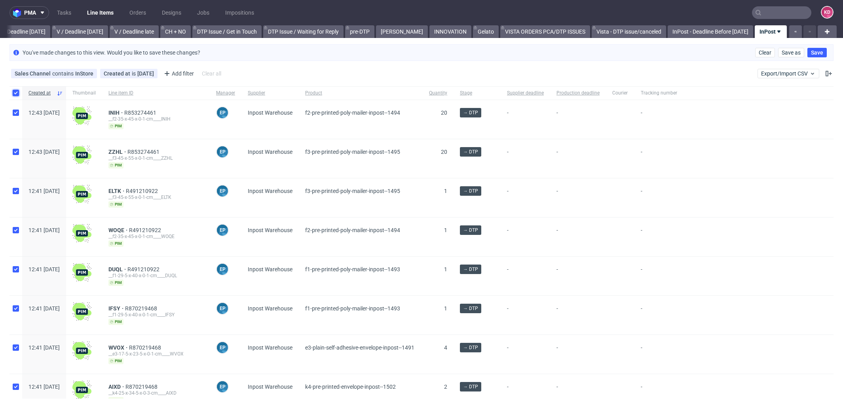
checkbox input "true"
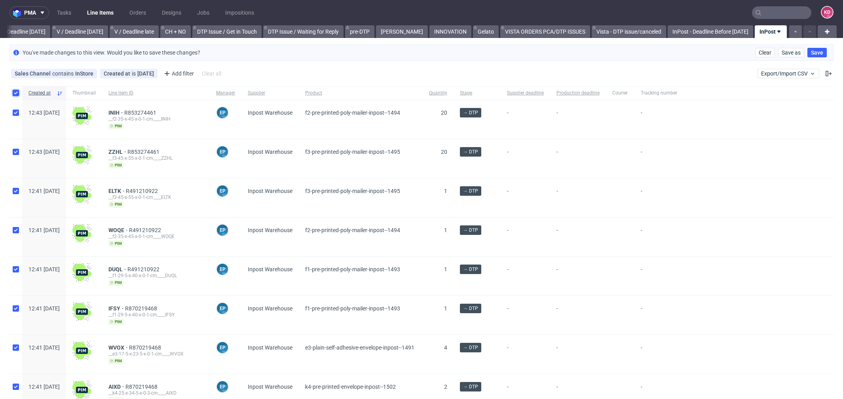
checkbox input "true"
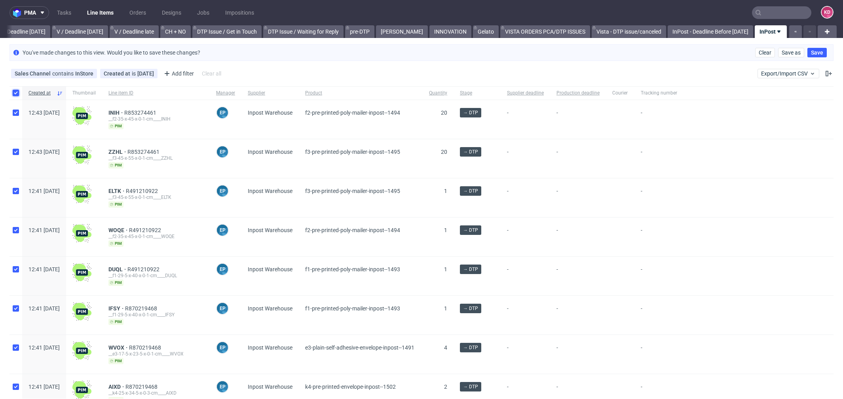
checkbox input "true"
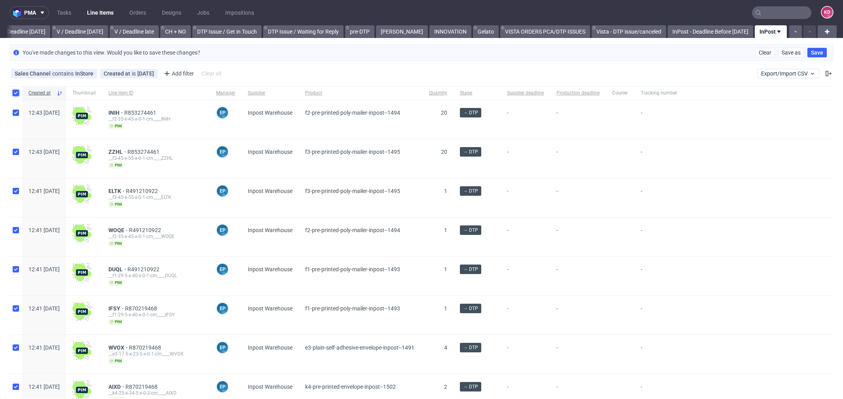
checkbox input "true"
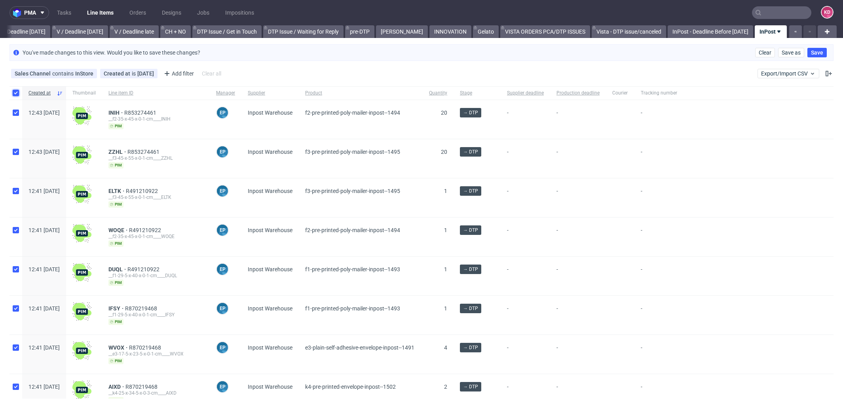
checkbox input "true"
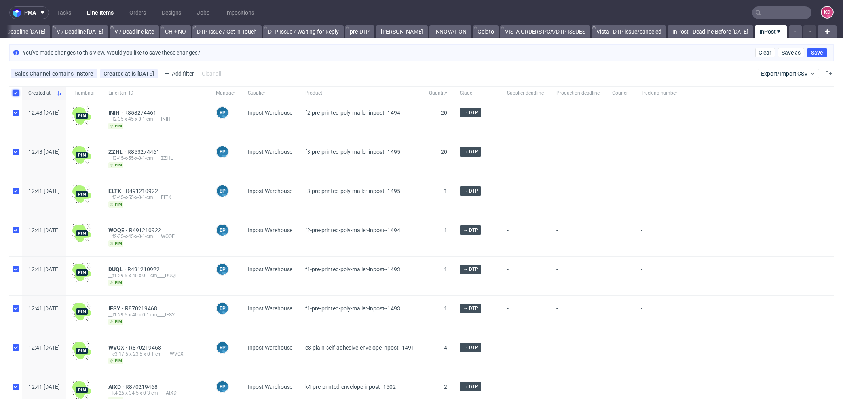
checkbox input "true"
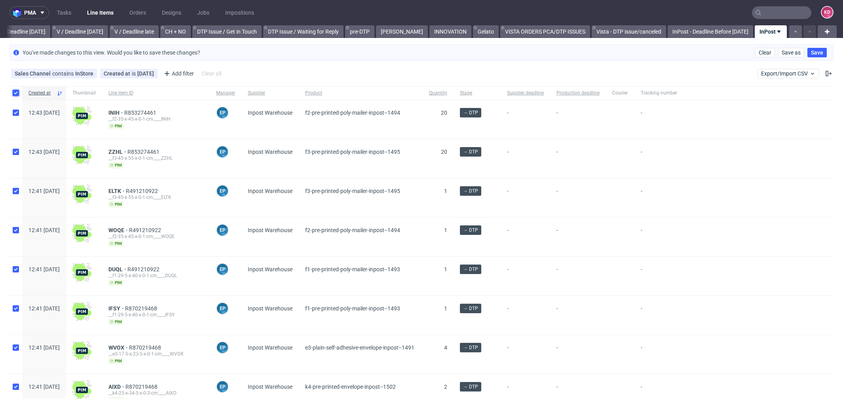
checkbox input "true"
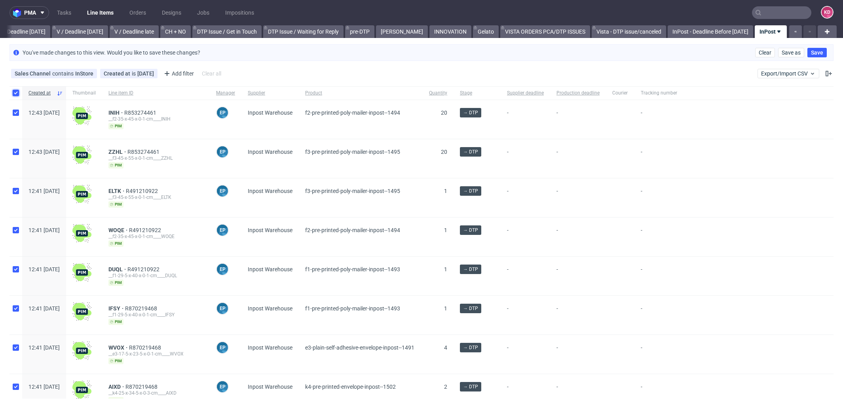
checkbox input "true"
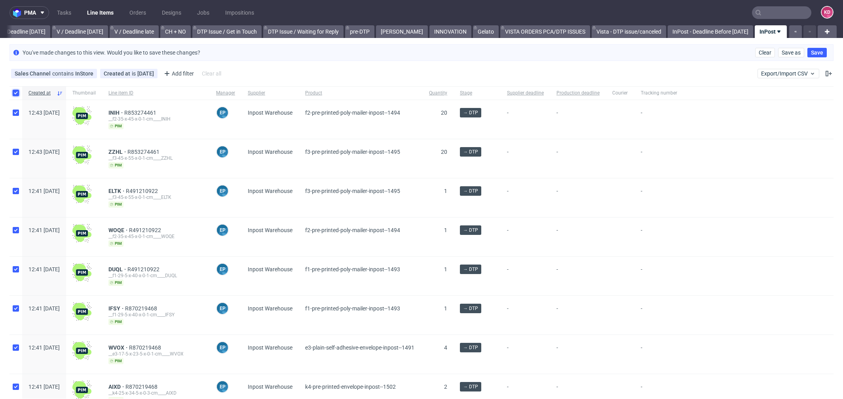
checkbox input "true"
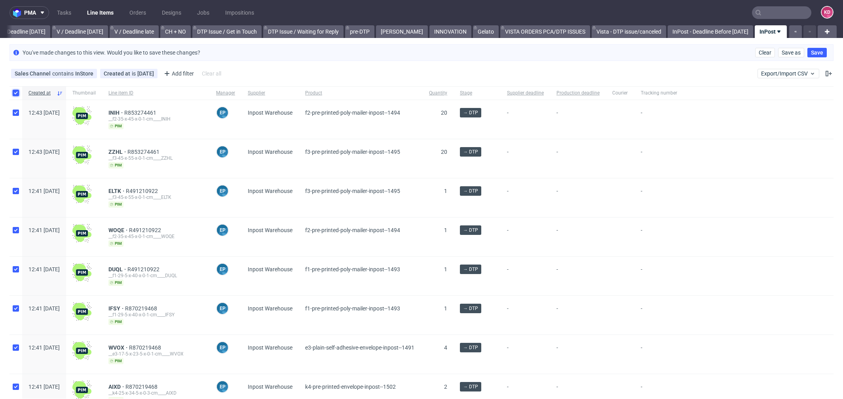
checkbox input "true"
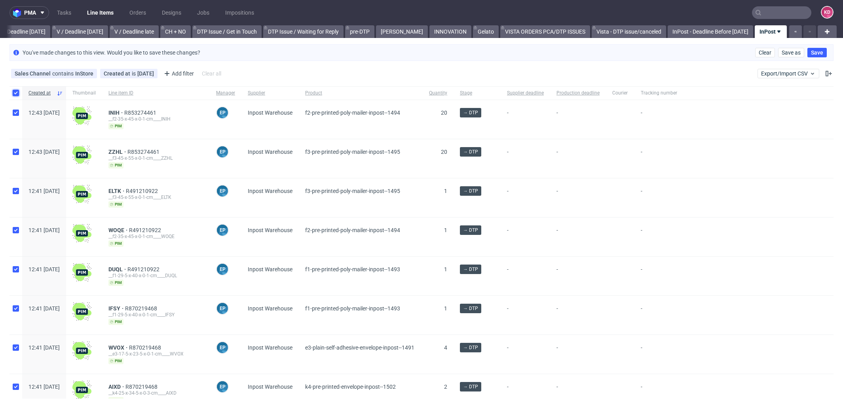
checkbox input "true"
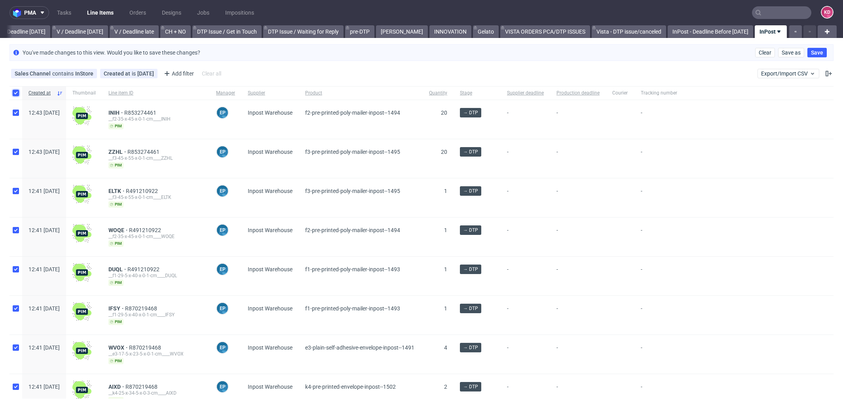
checkbox input "true"
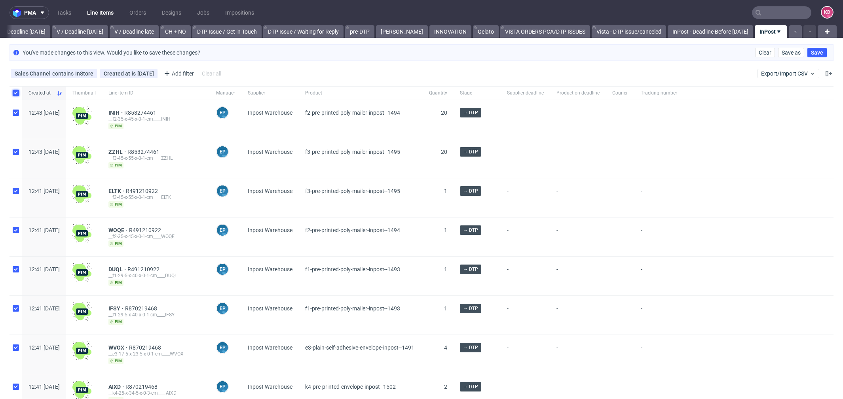
checkbox input "true"
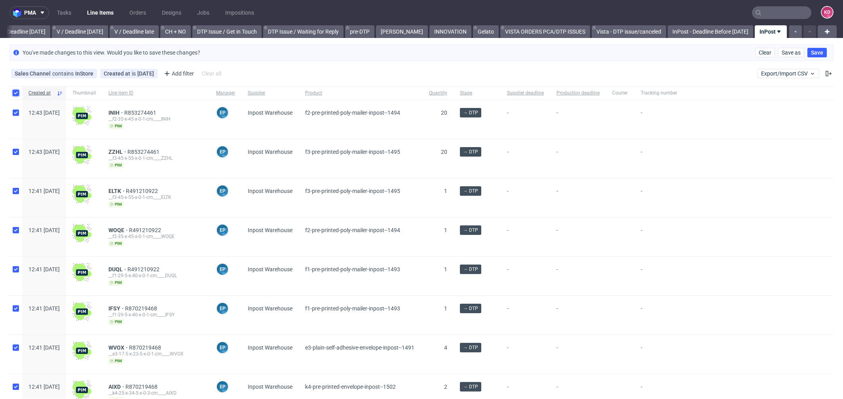
checkbox input "true"
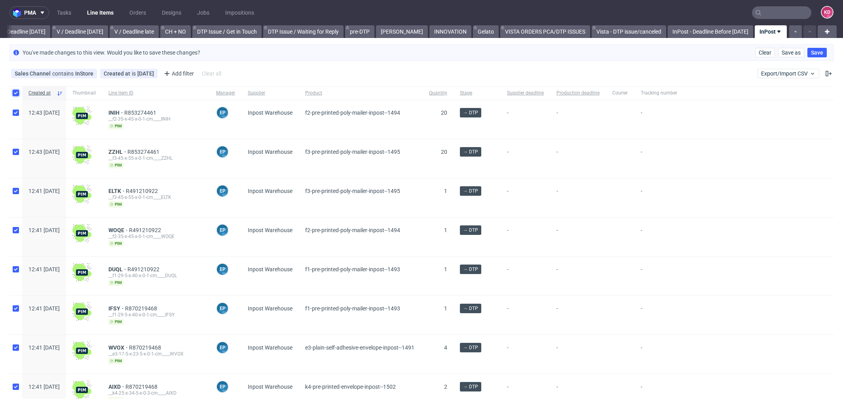
checkbox input "true"
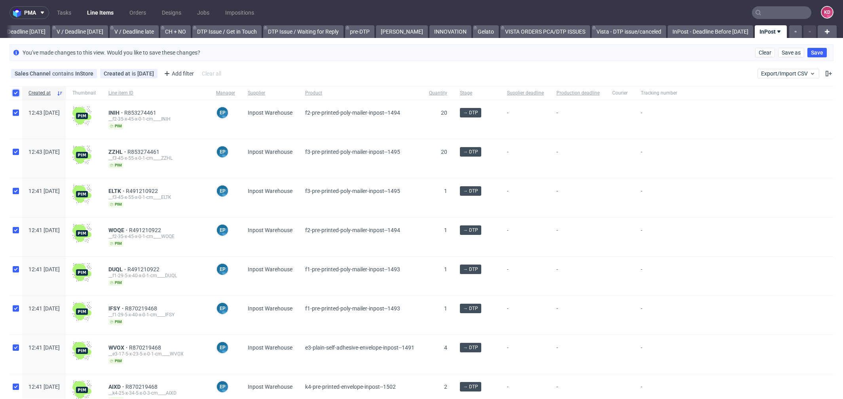
checkbox input "true"
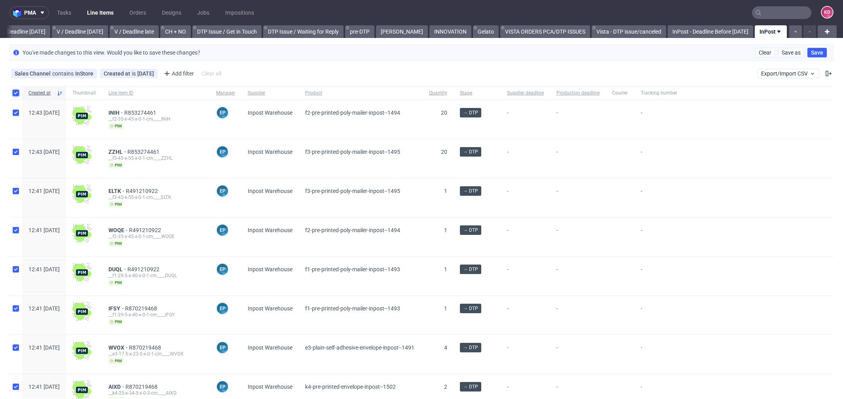
checkbox input "true"
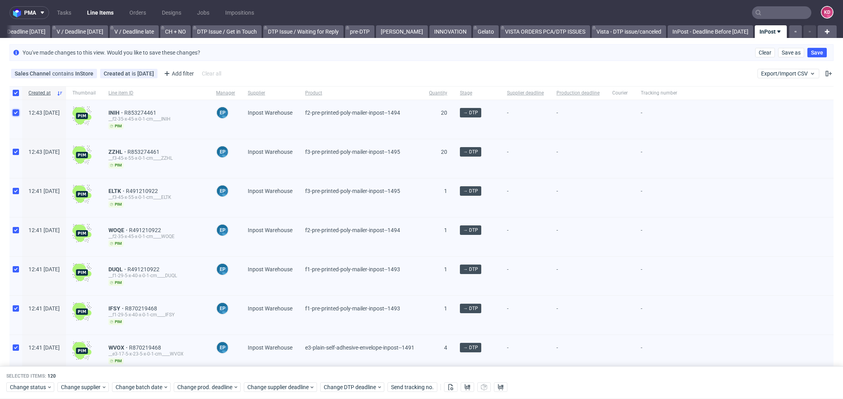
click at [16, 112] on input "checkbox" at bounding box center [16, 113] width 6 height 6
checkbox input "false"
click at [17, 152] on input "checkbox" at bounding box center [16, 152] width 6 height 6
checkbox input "false"
click at [17, 190] on input "checkbox" at bounding box center [16, 191] width 6 height 6
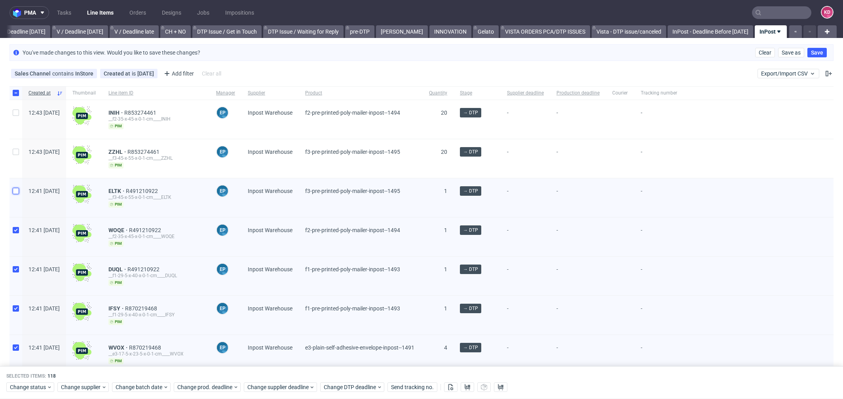
checkbox input "false"
click at [15, 232] on div at bounding box center [16, 237] width 13 height 39
checkbox input "false"
click at [13, 266] on input "checkbox" at bounding box center [16, 269] width 6 height 6
checkbox input "false"
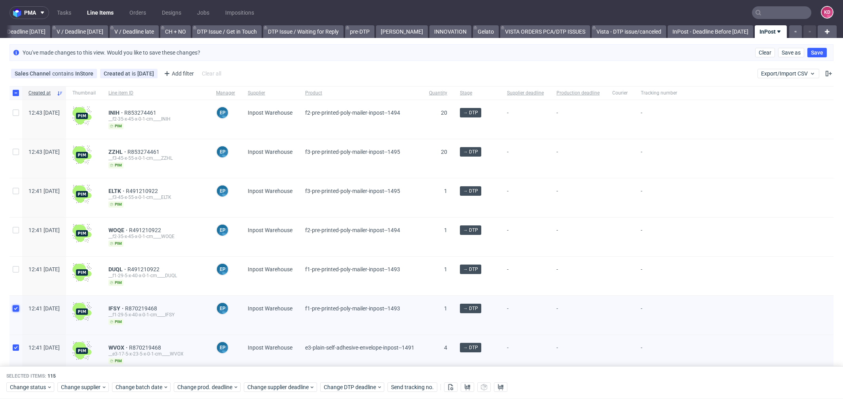
click at [16, 306] on input "checkbox" at bounding box center [16, 309] width 6 height 6
checkbox input "false"
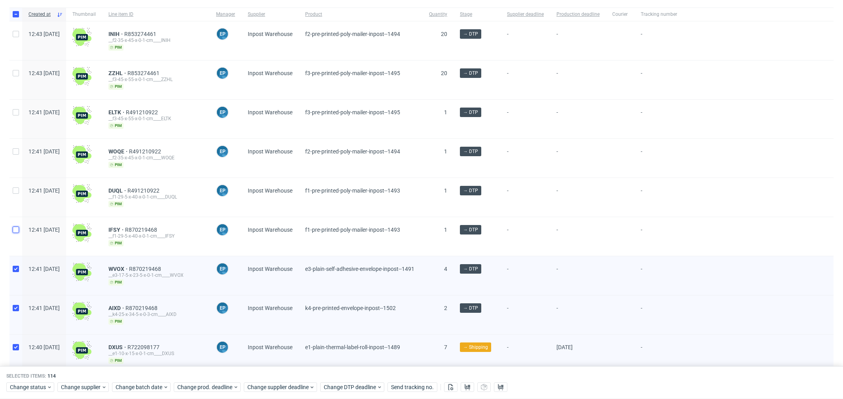
scroll to position [109, 0]
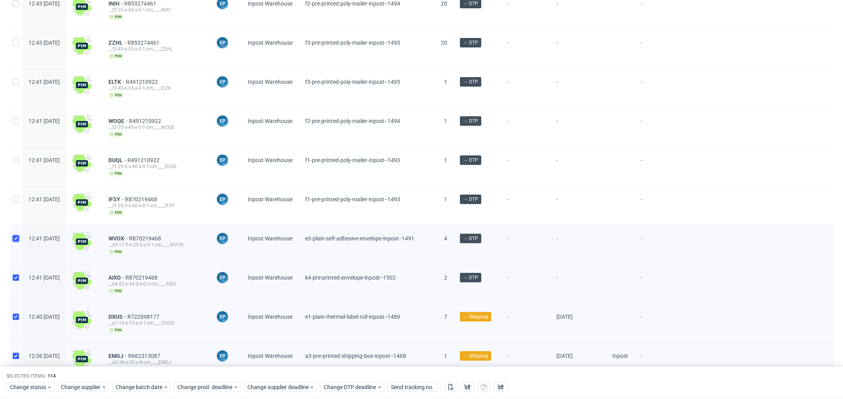
click at [17, 236] on input "checkbox" at bounding box center [16, 239] width 6 height 6
checkbox input "false"
click at [15, 275] on input "checkbox" at bounding box center [16, 278] width 6 height 6
checkbox input "false"
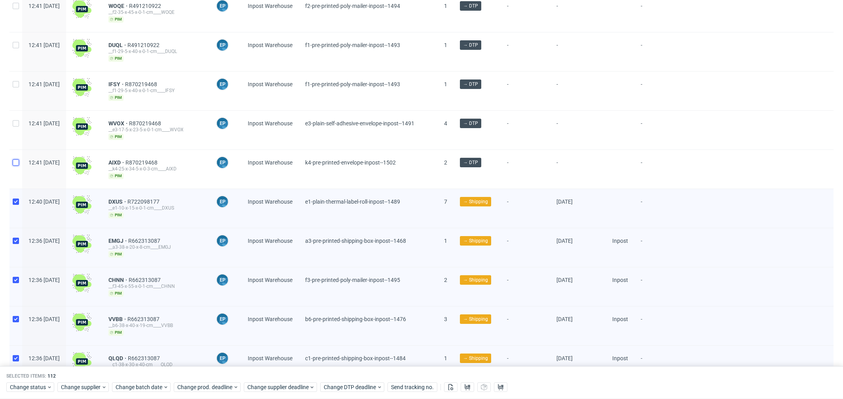
scroll to position [227, 0]
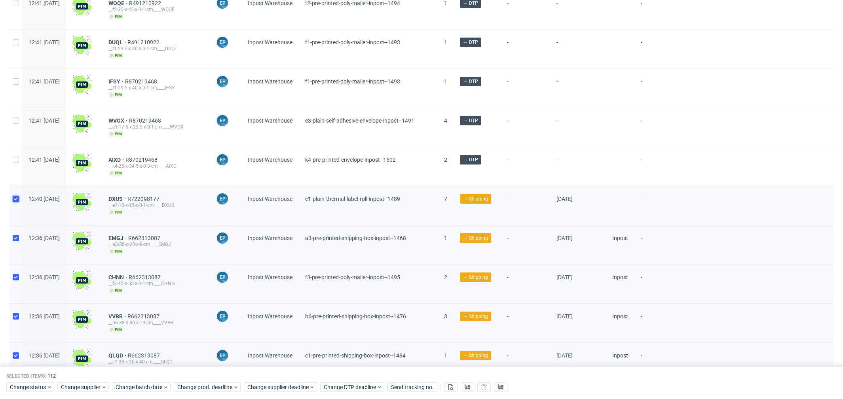
click at [16, 196] on input "checkbox" at bounding box center [16, 199] width 6 height 6
checkbox input "false"
click at [16, 235] on input "checkbox" at bounding box center [16, 238] width 6 height 6
checkbox input "false"
click at [17, 274] on input "checkbox" at bounding box center [16, 277] width 6 height 6
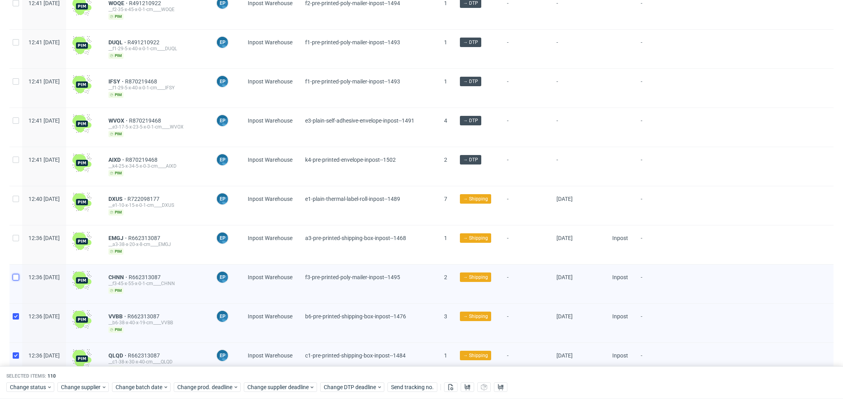
checkbox input "false"
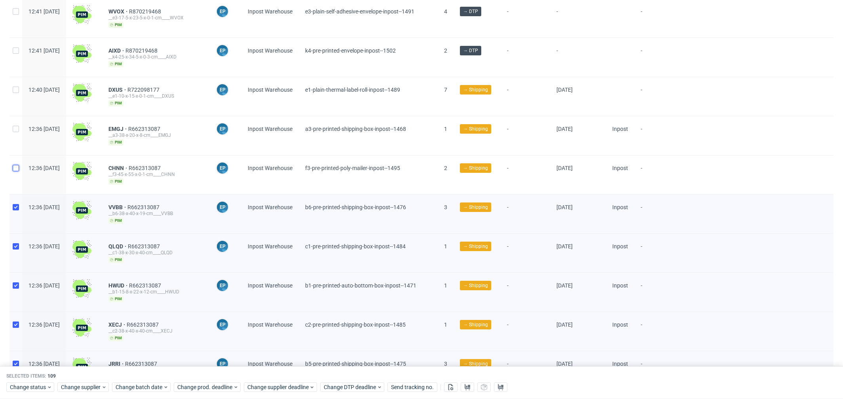
scroll to position [357, 0]
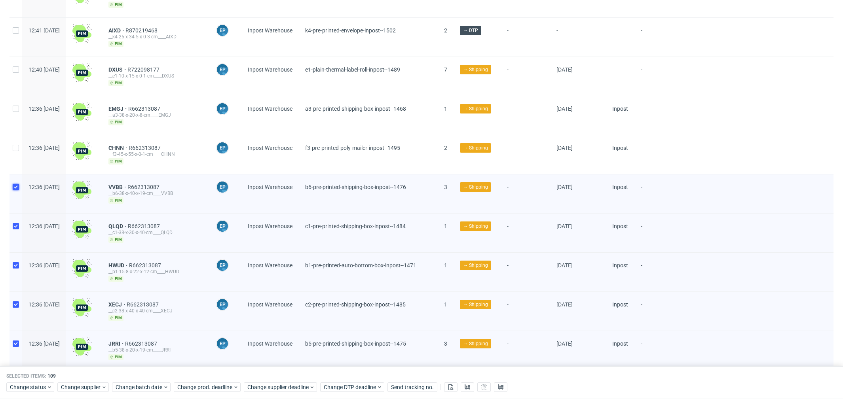
click at [17, 184] on input "checkbox" at bounding box center [16, 187] width 6 height 6
checkbox input "false"
click at [16, 223] on input "checkbox" at bounding box center [16, 226] width 6 height 6
checkbox input "false"
click at [12, 260] on div at bounding box center [16, 272] width 13 height 39
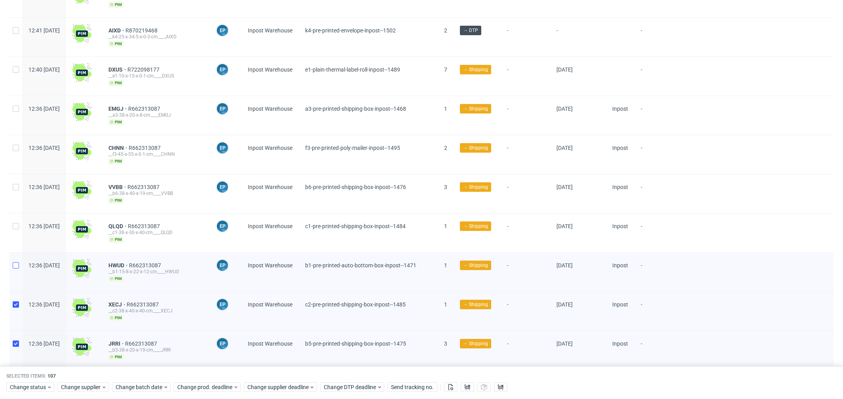
checkbox input "false"
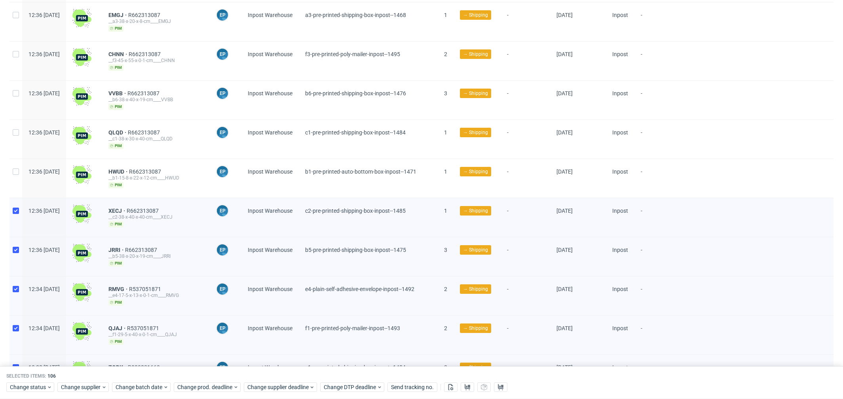
scroll to position [473, 0]
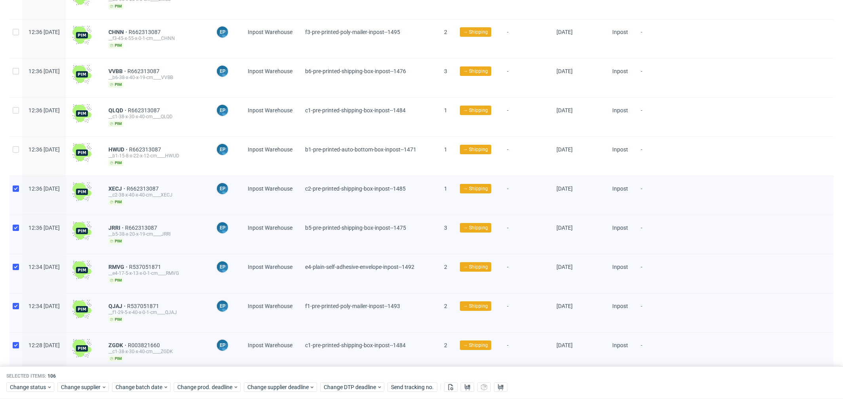
click at [17, 216] on div at bounding box center [16, 234] width 13 height 39
checkbox input "false"
click at [17, 186] on input "checkbox" at bounding box center [16, 189] width 6 height 6
checkbox input "false"
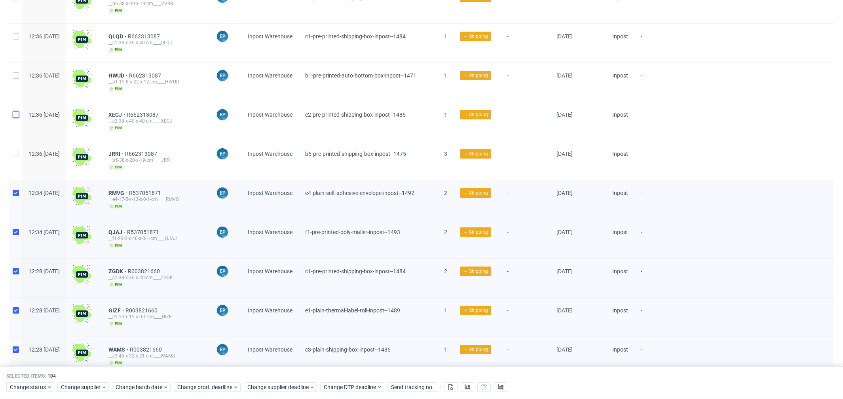
scroll to position [572, 0]
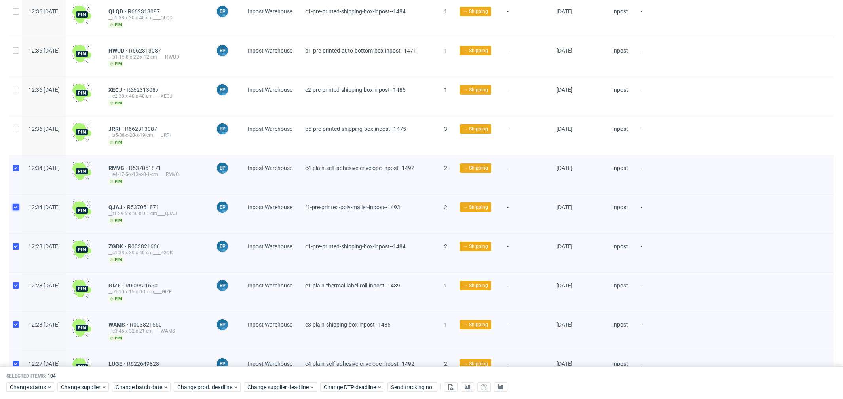
click at [15, 204] on input "checkbox" at bounding box center [16, 207] width 6 height 6
checkbox input "false"
click at [15, 156] on div at bounding box center [16, 175] width 13 height 39
checkbox input "false"
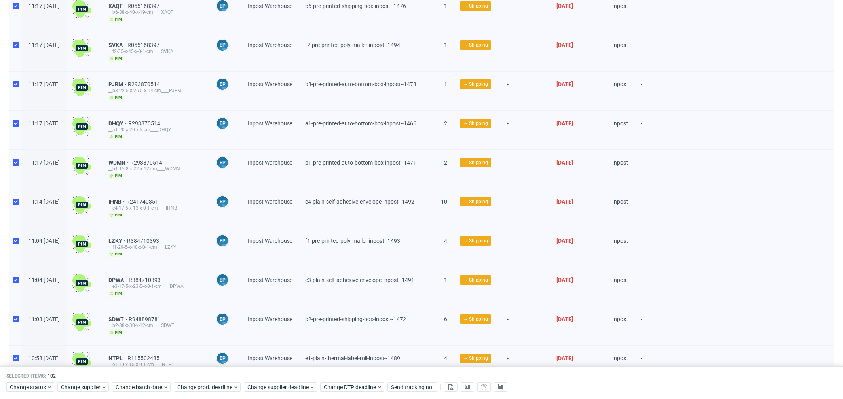
scroll to position [4402, 0]
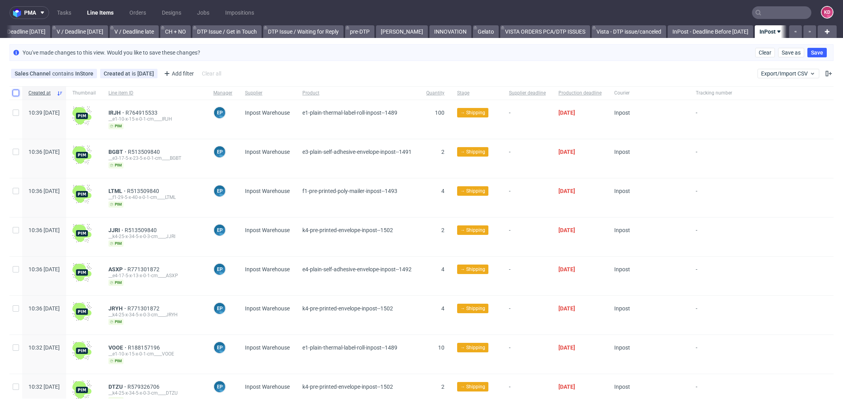
click at [18, 92] on input "checkbox" at bounding box center [16, 93] width 6 height 6
checkbox input "true"
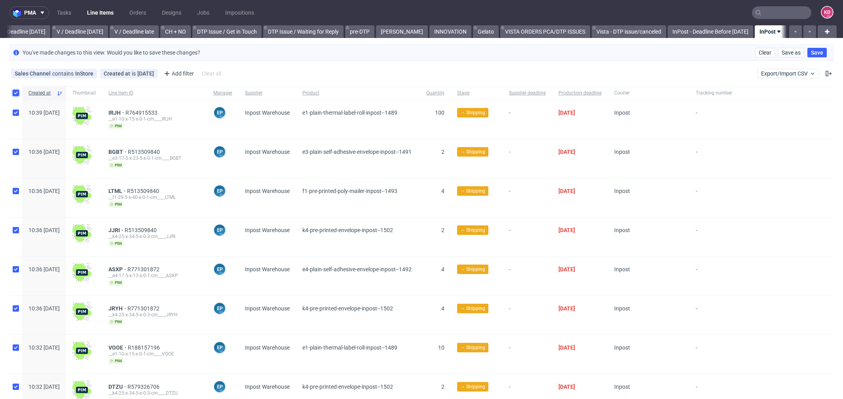
checkbox input "true"
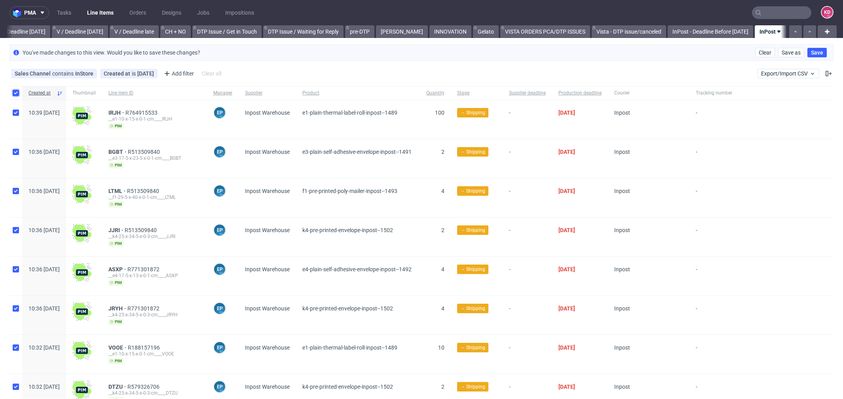
checkbox input "true"
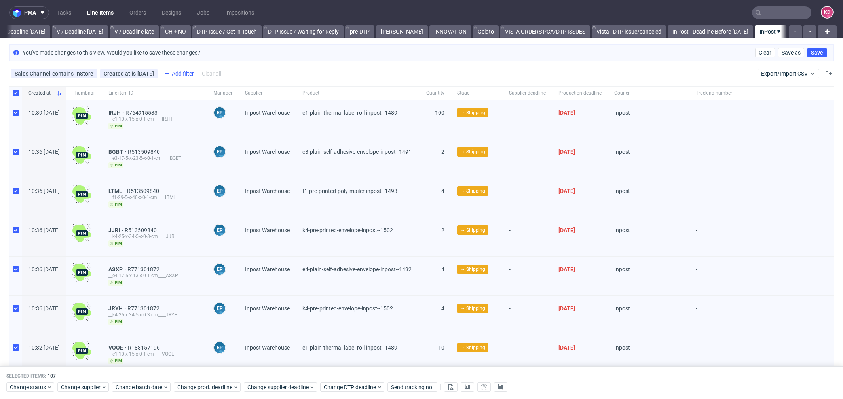
click at [171, 74] on div "Add filter" at bounding box center [178, 73] width 35 height 13
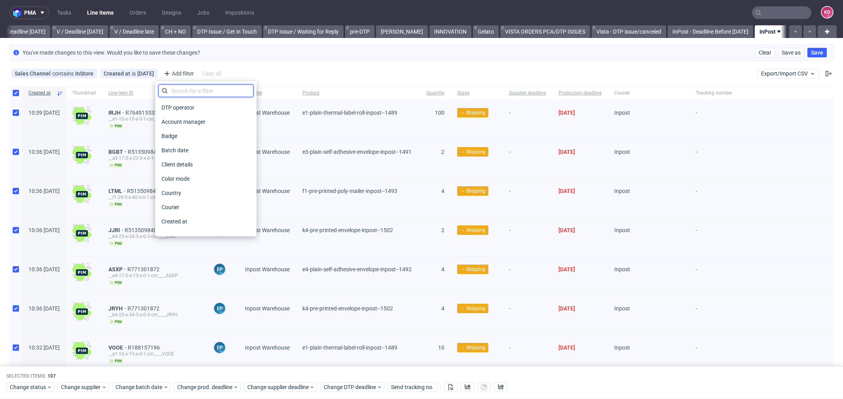
click at [183, 89] on input "text" at bounding box center [205, 91] width 95 height 13
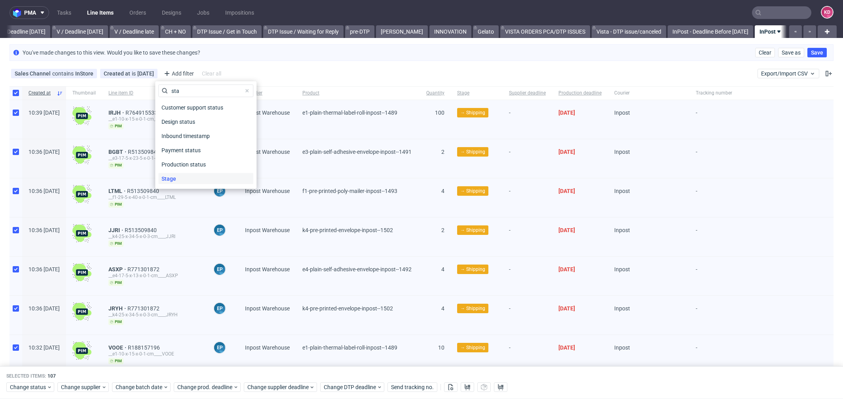
click at [192, 176] on div "Stage" at bounding box center [205, 178] width 95 height 11
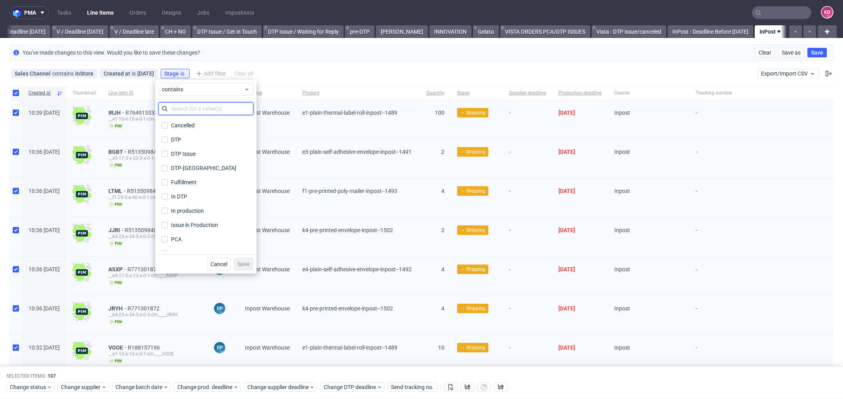
click at [196, 109] on input "text" at bounding box center [205, 109] width 95 height 13
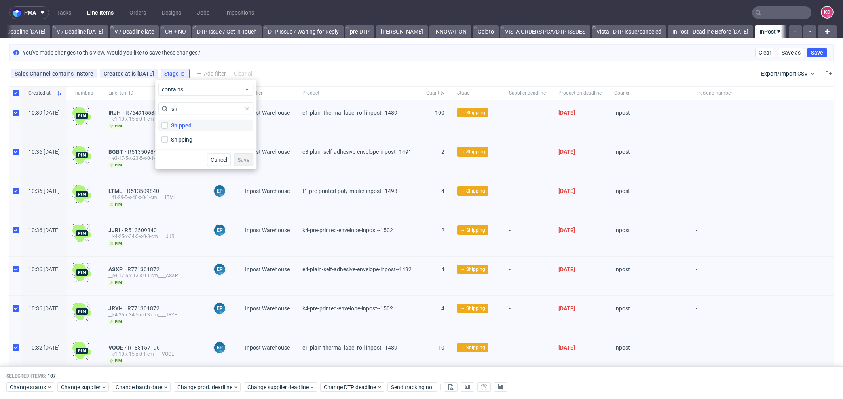
click at [200, 124] on label "Shipped" at bounding box center [205, 125] width 95 height 11
click at [168, 124] on input "Shipped" at bounding box center [165, 125] width 6 height 6
click at [243, 159] on span "Save" at bounding box center [244, 160] width 12 height 6
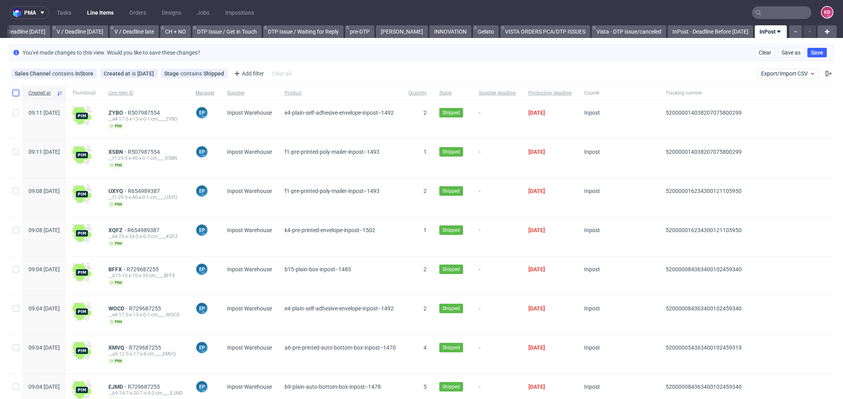
click at [18, 91] on input "checkbox" at bounding box center [16, 93] width 6 height 6
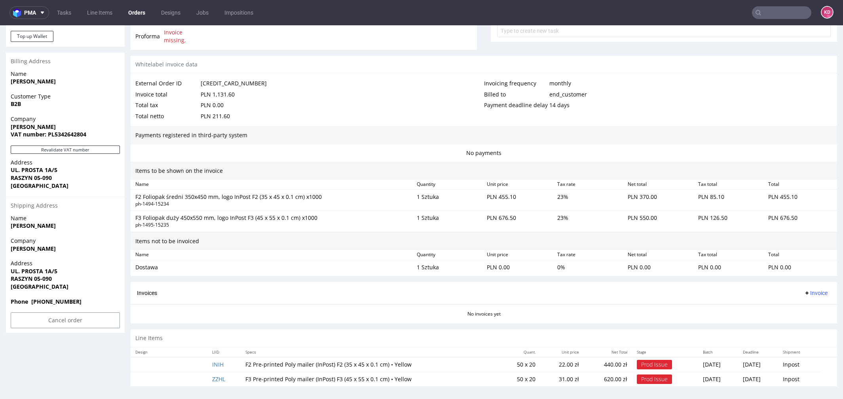
scroll to position [2, 0]
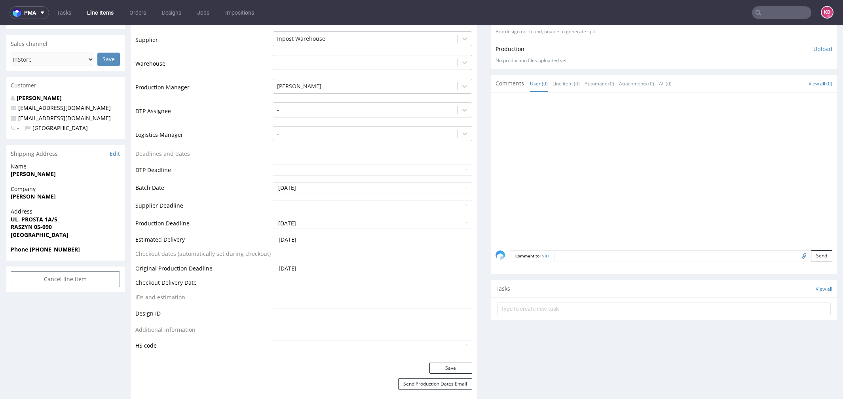
scroll to position [162, 0]
click at [114, 155] on link "Edit" at bounding box center [115, 154] width 10 height 8
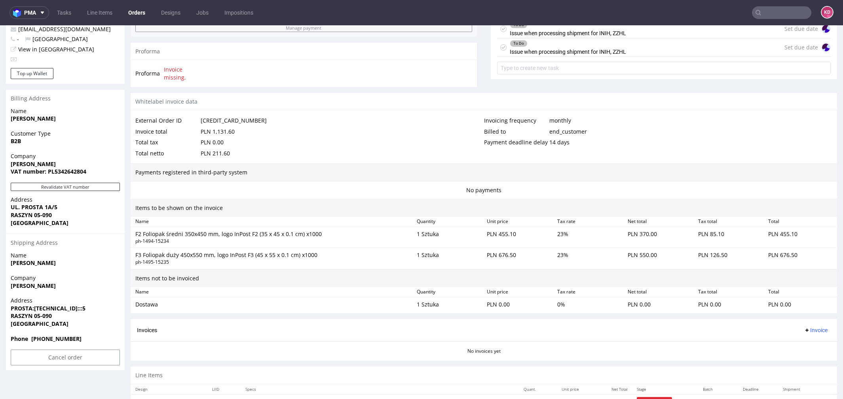
scroll to position [357, 0]
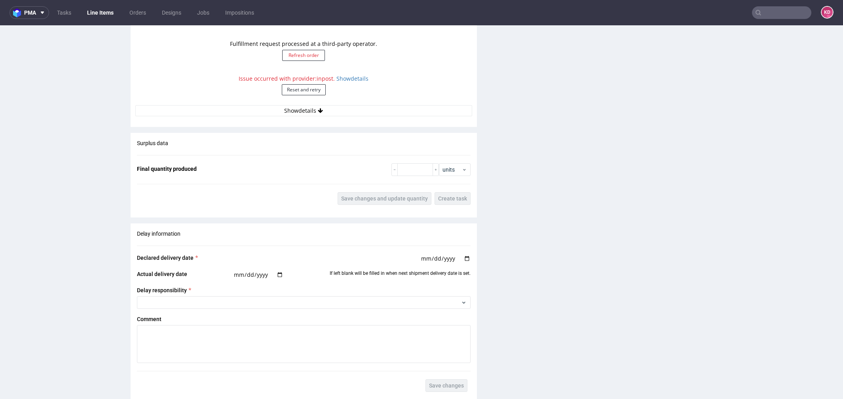
scroll to position [809, 0]
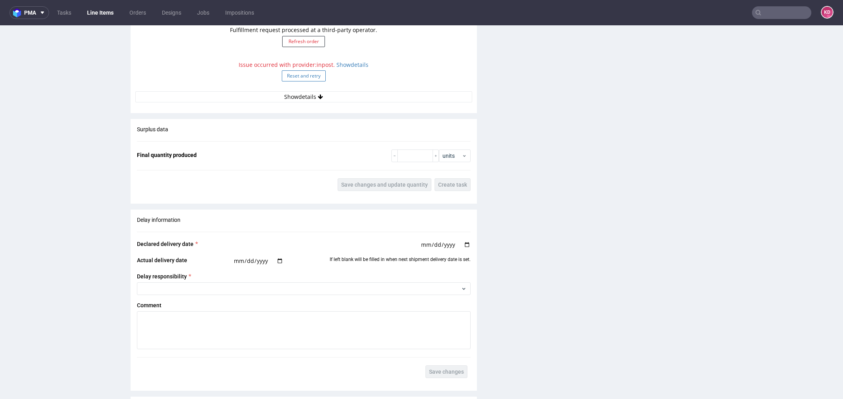
click at [309, 74] on button "Reset and retry" at bounding box center [304, 75] width 44 height 11
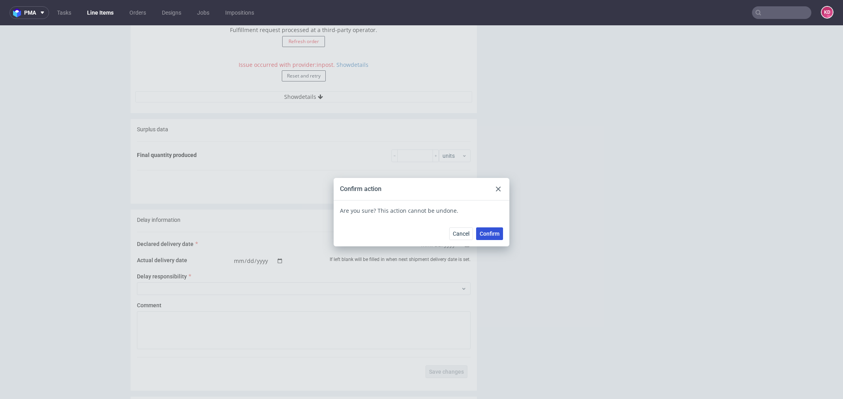
click at [485, 235] on span "Confirm" at bounding box center [490, 234] width 20 height 6
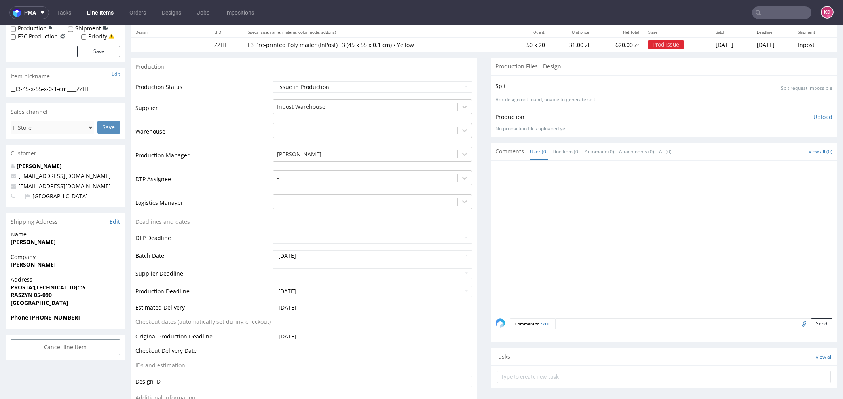
scroll to position [0, 0]
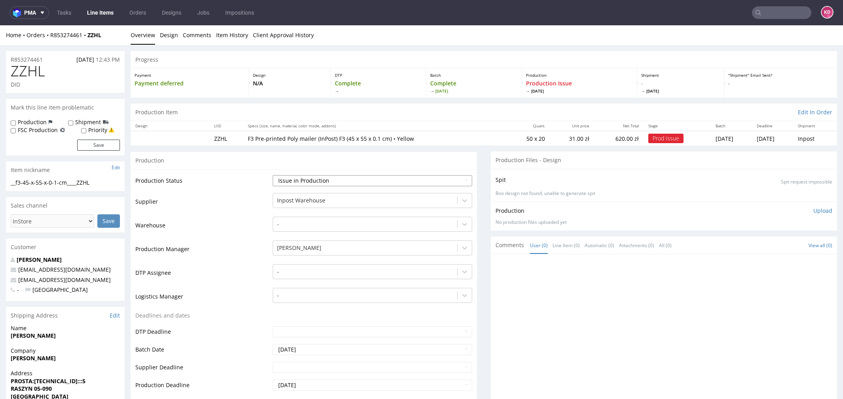
click at [304, 184] on select "Waiting for Artwork Waiting for Diecut Waiting for Mockup Waiting for DTP Waiti…" at bounding box center [373, 180] width 200 height 11
select select "sent_to_warehouse_fulfillment"
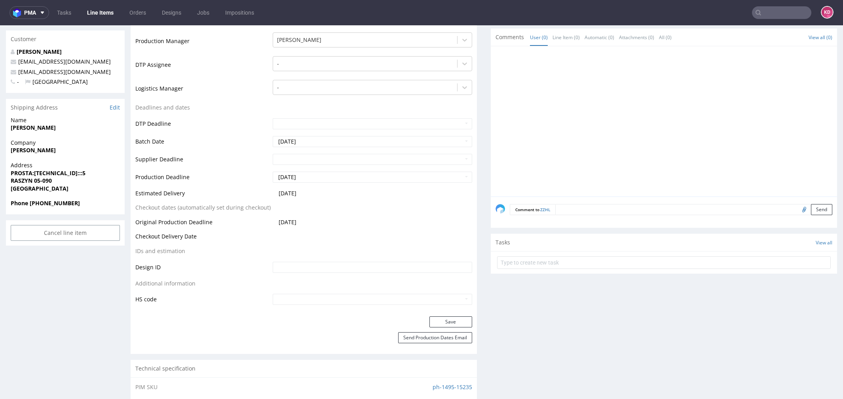
scroll to position [226, 0]
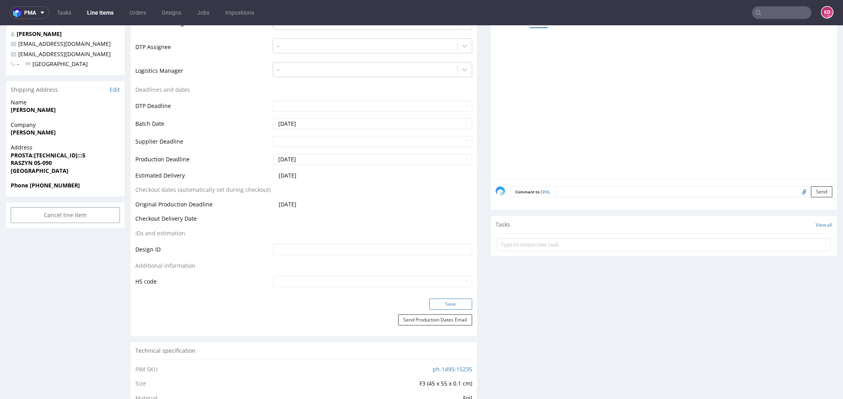
click at [439, 306] on button "Save" at bounding box center [451, 304] width 43 height 11
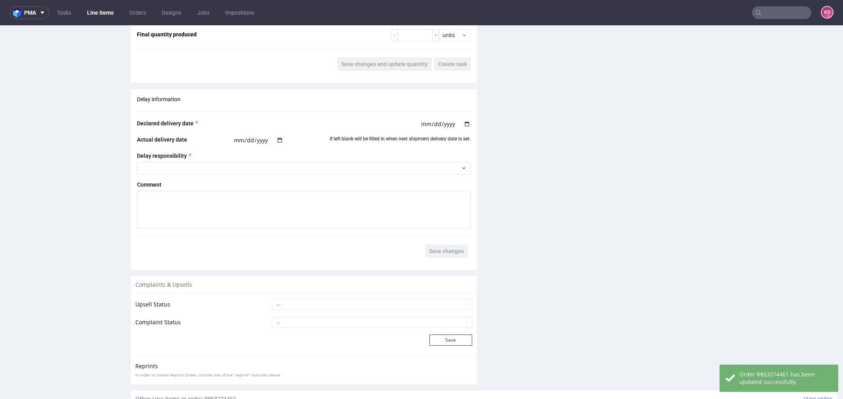
scroll to position [972, 0]
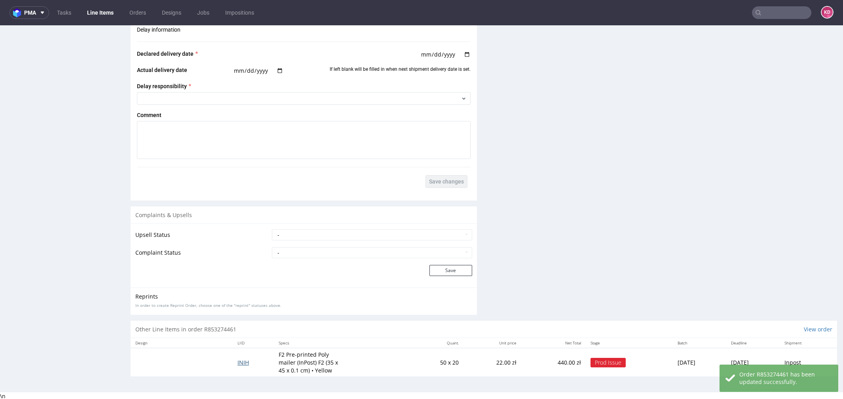
click at [238, 359] on span "INIH" at bounding box center [243, 363] width 11 height 8
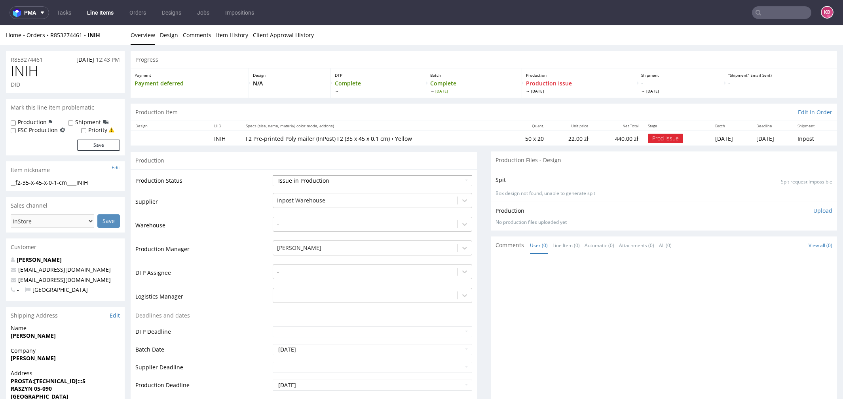
click at [321, 175] on select "Waiting for Artwork Waiting for Diecut Waiting for Mockup Waiting for DTP Waiti…" at bounding box center [373, 180] width 200 height 11
select select "sent_to_warehouse_fulfillment"
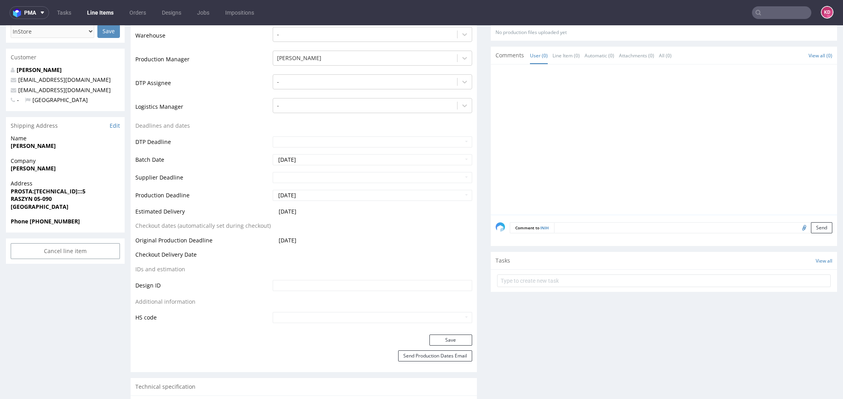
scroll to position [322, 0]
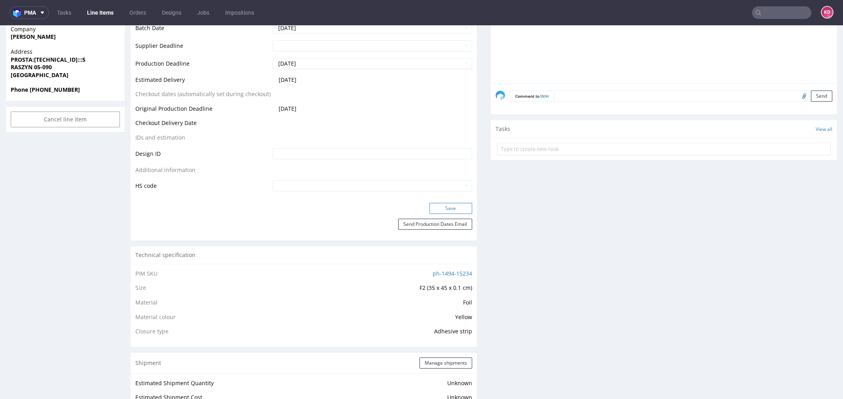
click at [434, 209] on button "Save" at bounding box center [451, 208] width 43 height 11
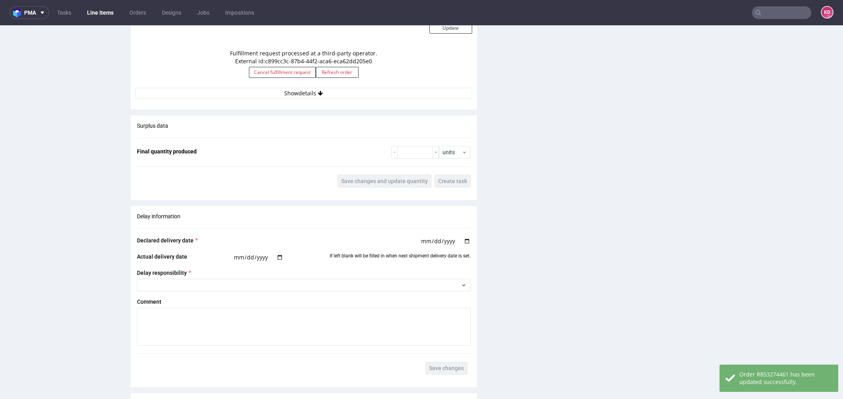
scroll to position [698, 0]
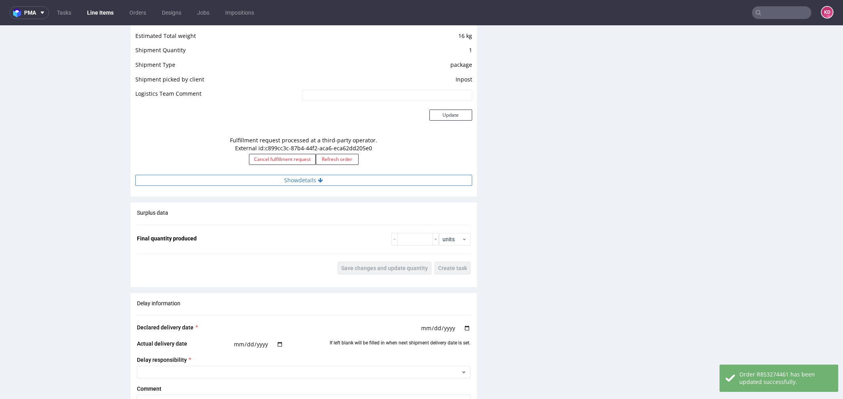
click at [297, 180] on button "Show details" at bounding box center [303, 180] width 337 height 11
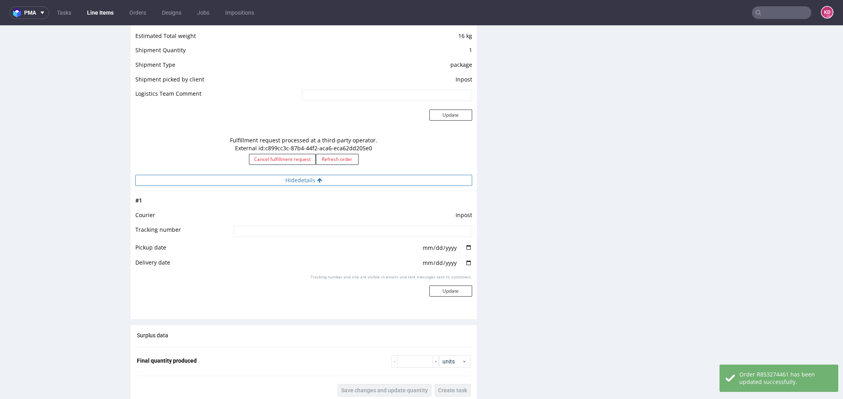
click at [297, 179] on button "Hide details" at bounding box center [303, 180] width 337 height 11
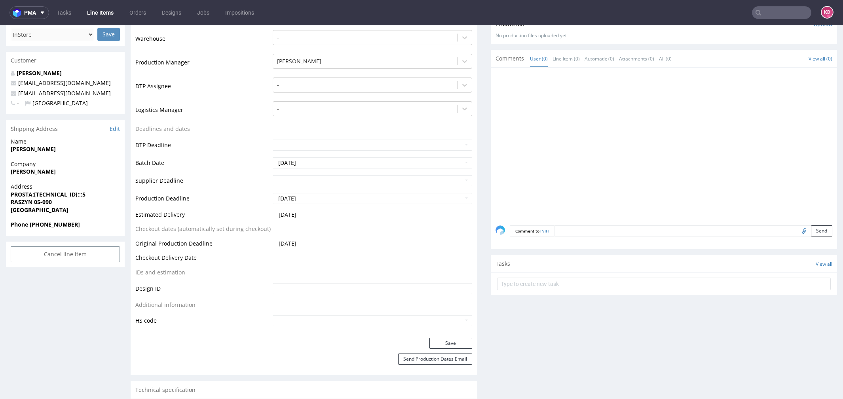
scroll to position [0, 0]
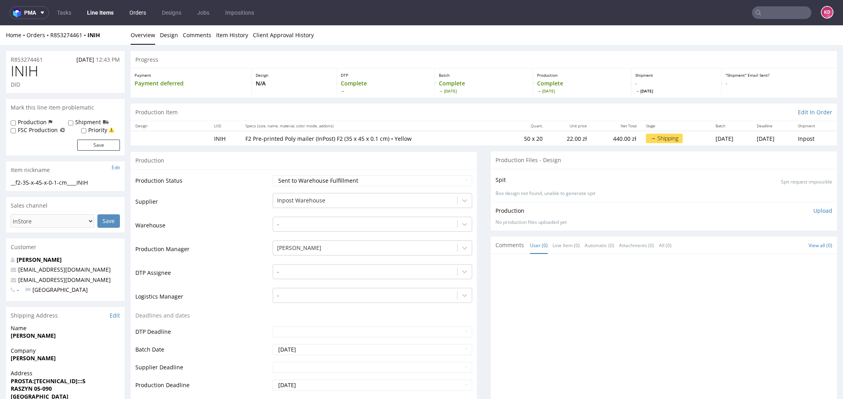
click at [143, 11] on link "Orders" at bounding box center [138, 12] width 26 height 13
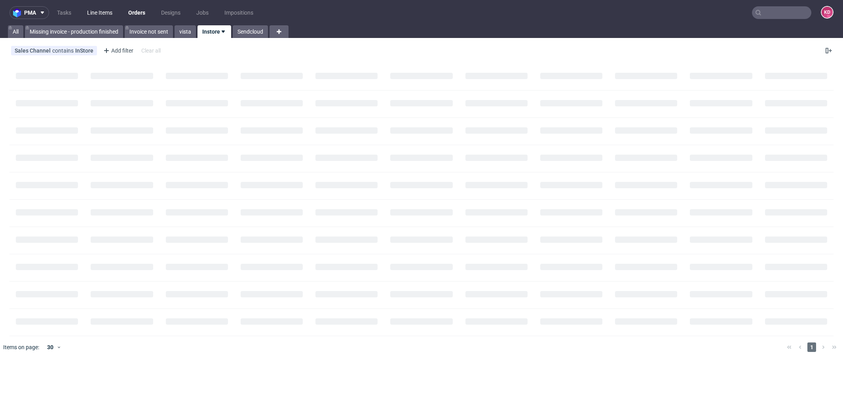
click at [109, 9] on link "Line Items" at bounding box center [99, 12] width 35 height 13
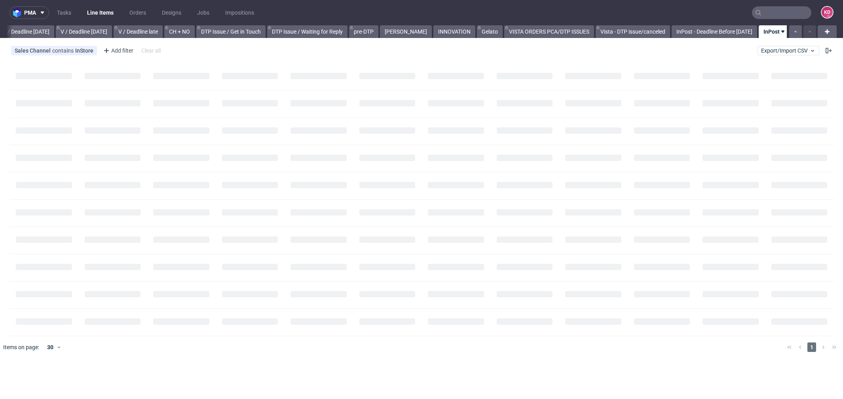
scroll to position [0, 987]
click at [704, 29] on link "InPost - Deadline Before Today" at bounding box center [711, 31] width 86 height 13
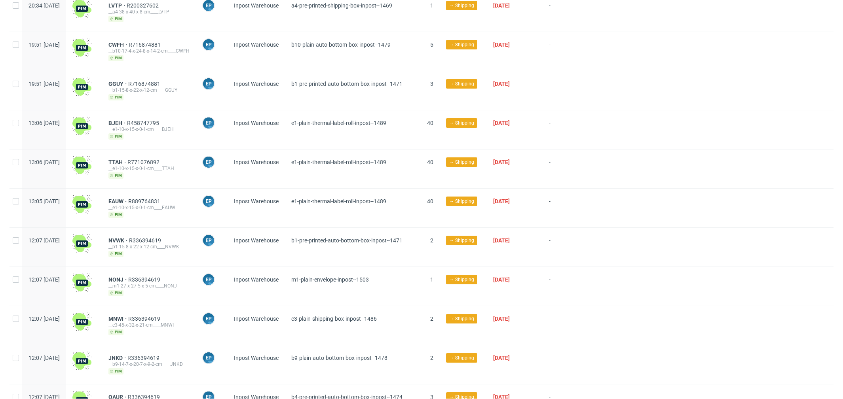
scroll to position [272, 0]
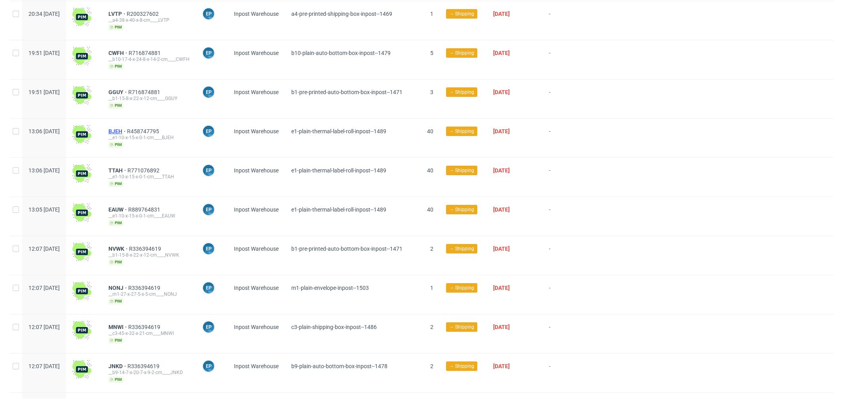
click at [127, 128] on span "BJEH" at bounding box center [117, 131] width 19 height 6
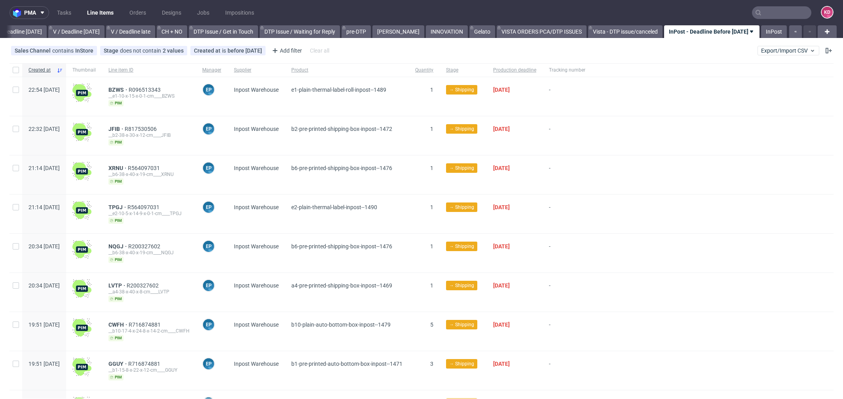
click at [16, 66] on div at bounding box center [16, 69] width 13 height 13
checkbox input "true"
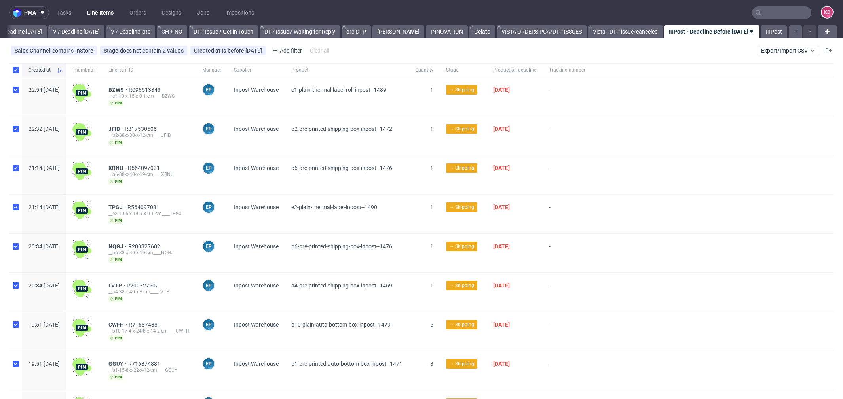
checkbox input "true"
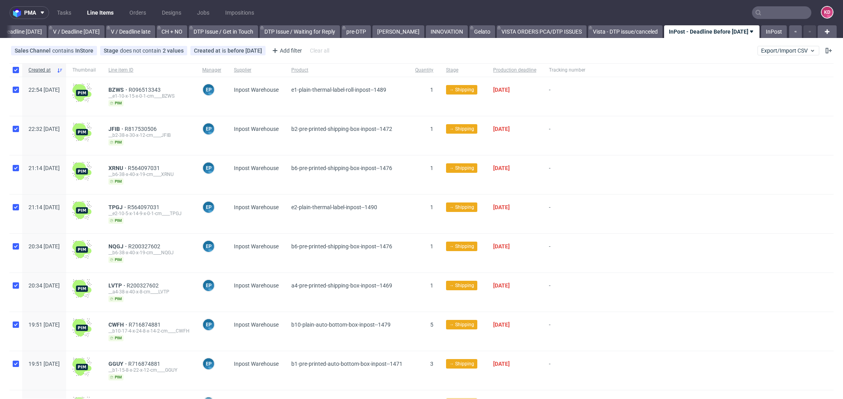
checkbox input "true"
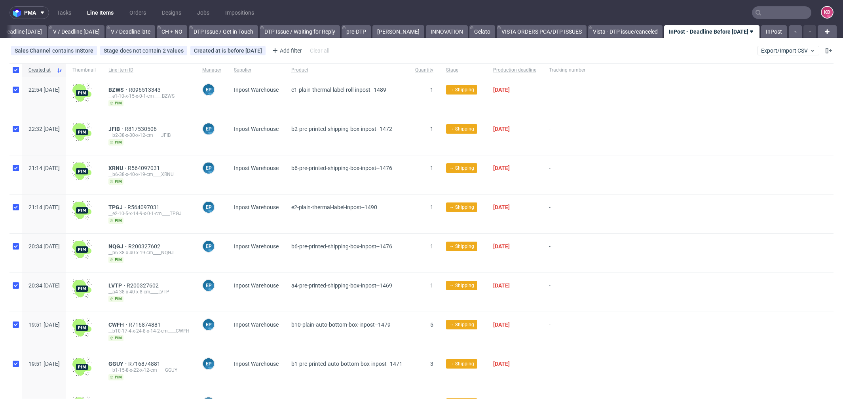
checkbox input "true"
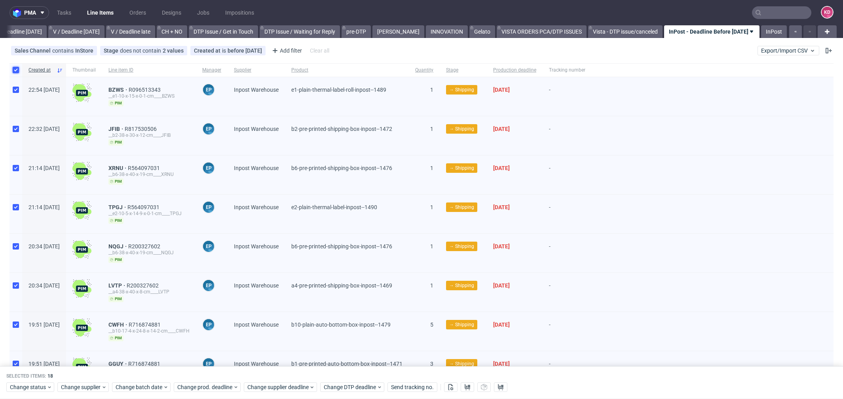
click at [14, 71] on input "checkbox" at bounding box center [16, 70] width 6 height 6
checkbox input "false"
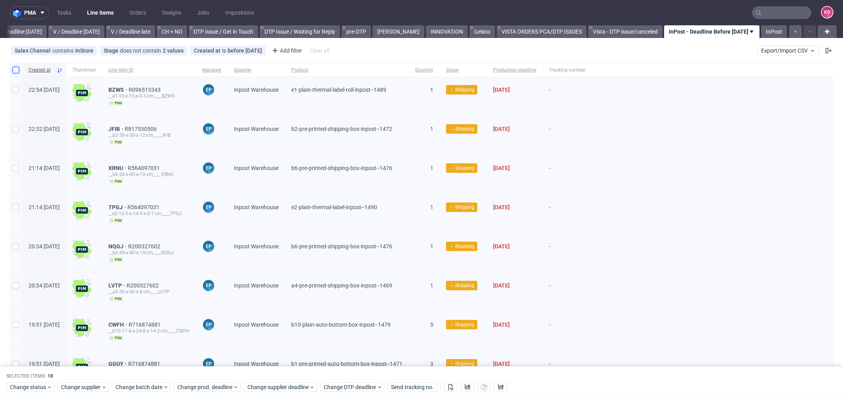
checkbox input "false"
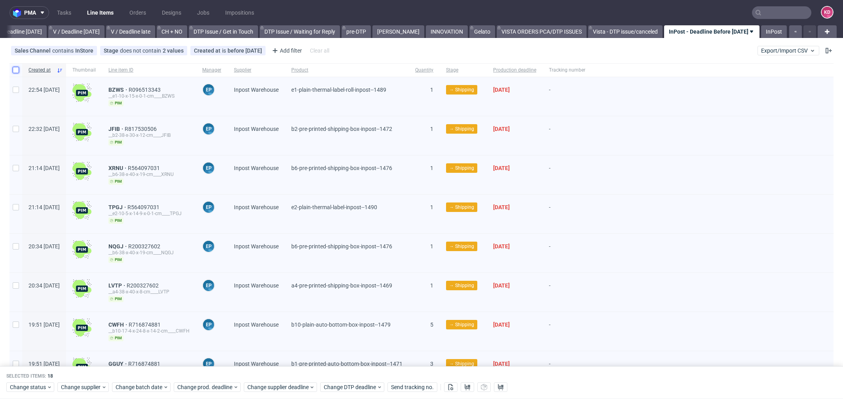
checkbox input "false"
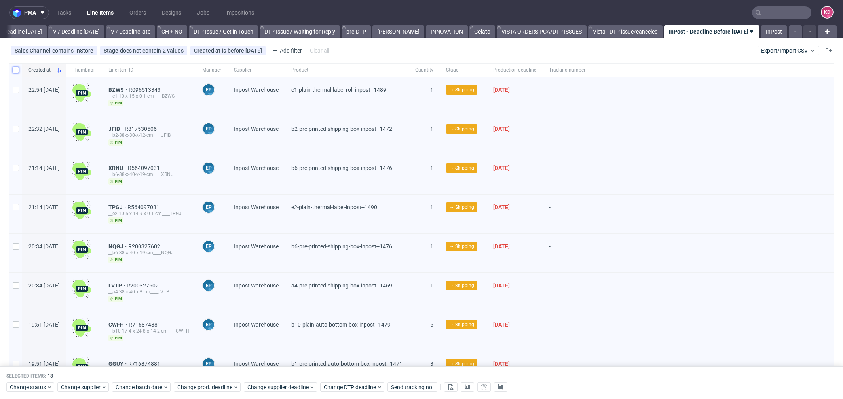
checkbox input "false"
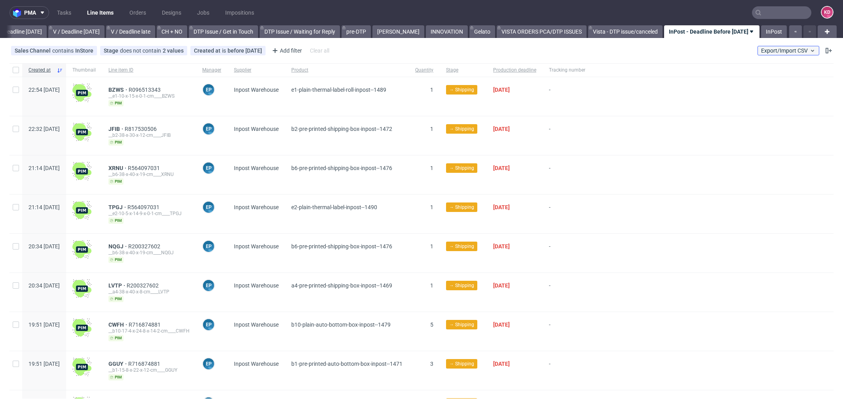
click at [789, 52] on span "Export/Import CSV" at bounding box center [788, 51] width 55 height 6
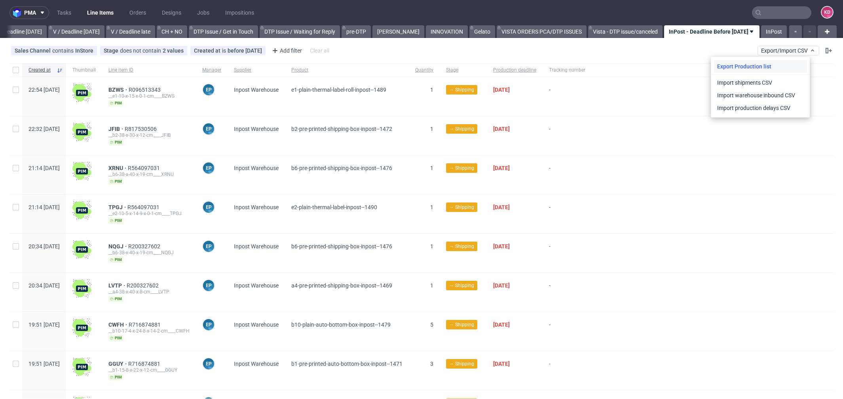
click at [776, 63] on div "Export Production list" at bounding box center [760, 66] width 93 height 13
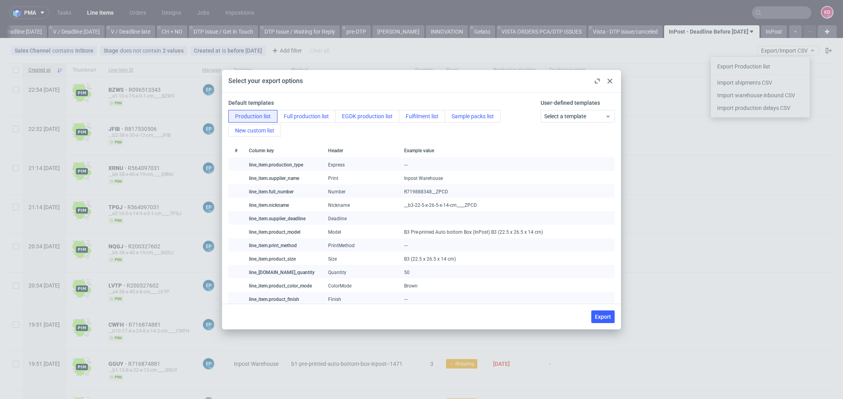
click at [614, 83] on div at bounding box center [610, 81] width 10 height 10
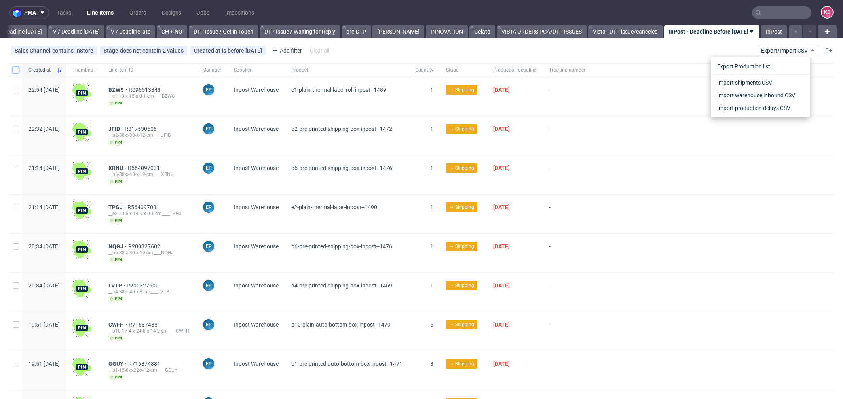
click at [15, 67] on input "checkbox" at bounding box center [16, 70] width 6 height 6
checkbox input "true"
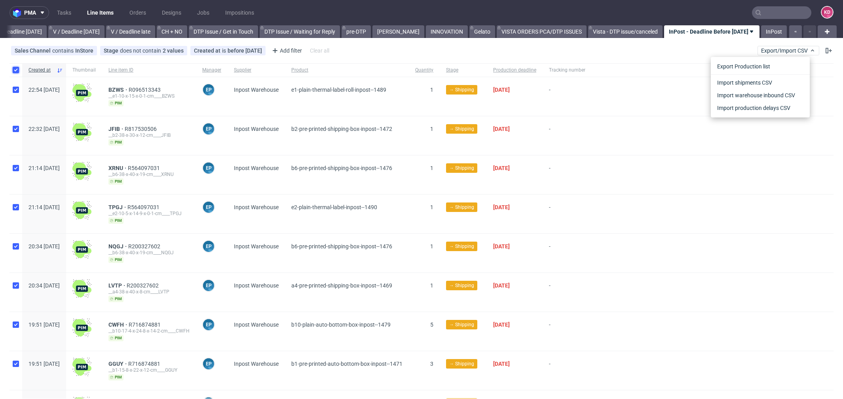
checkbox input "true"
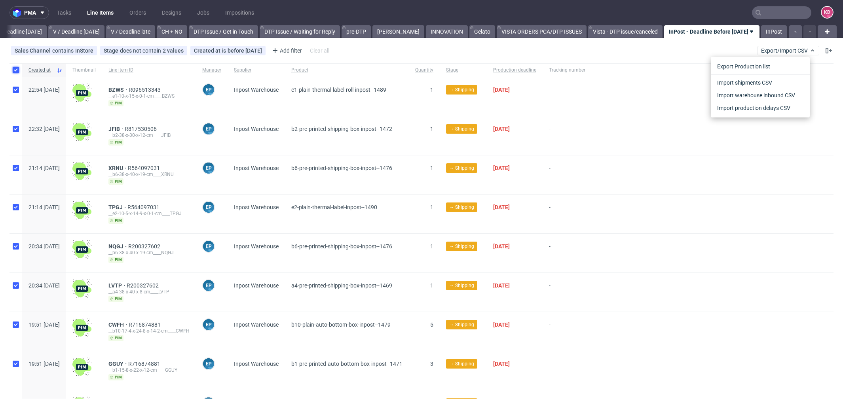
checkbox input "true"
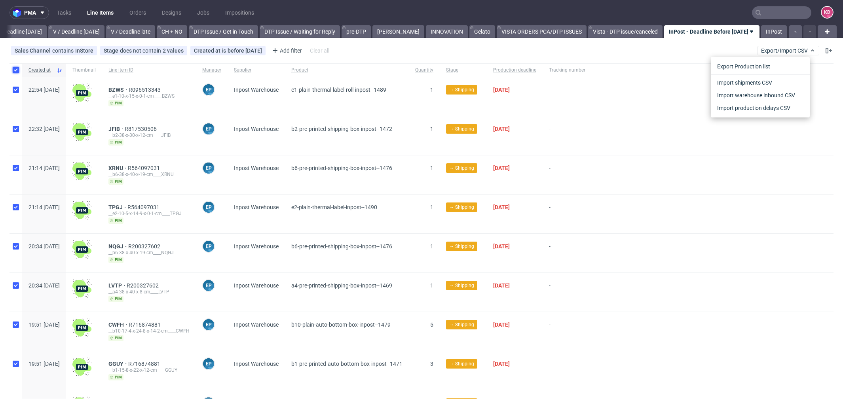
checkbox input "true"
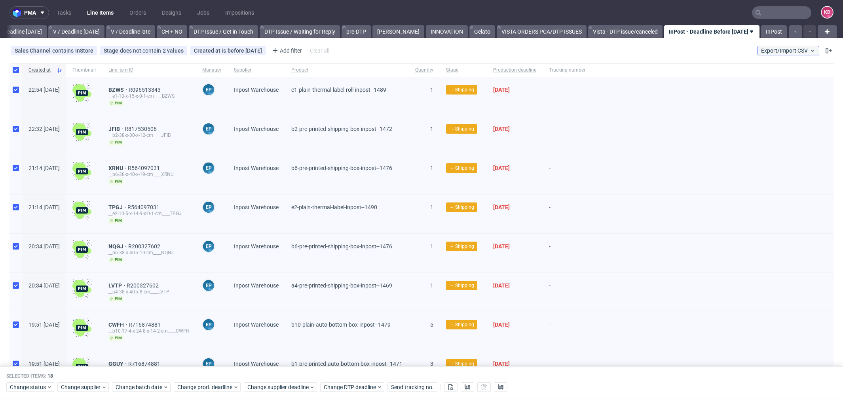
click at [783, 53] on span "Export/Import CSV" at bounding box center [788, 51] width 55 height 6
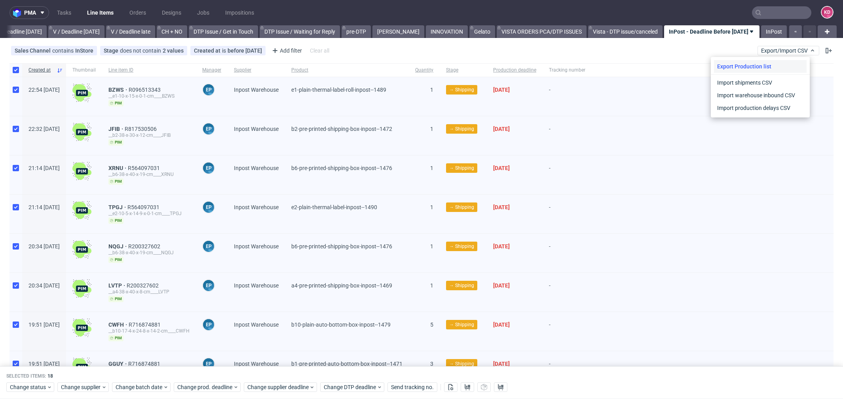
click at [753, 68] on div "Export Production list" at bounding box center [760, 66] width 93 height 13
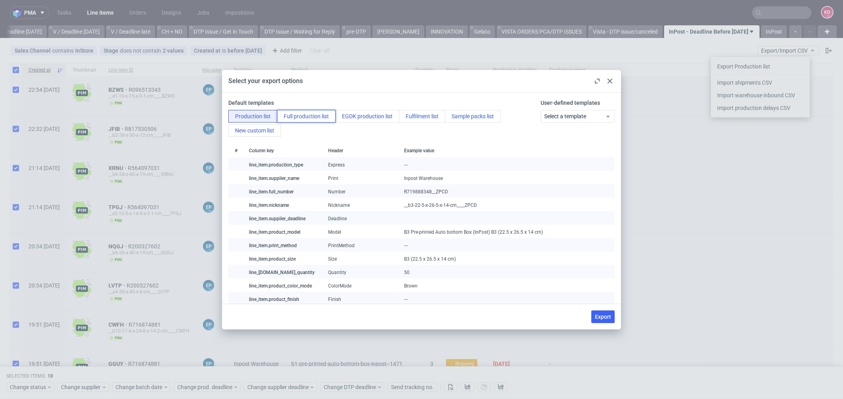
click at [308, 117] on button "Full production list" at bounding box center [306, 116] width 59 height 13
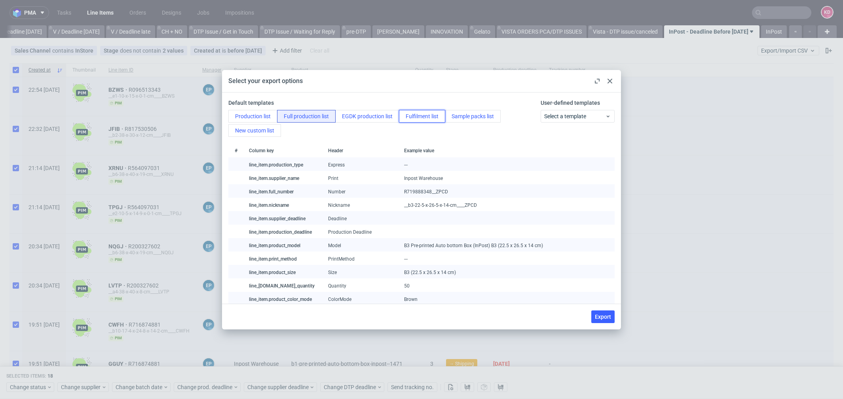
click at [426, 117] on button "Fulfilment list" at bounding box center [422, 116] width 46 height 13
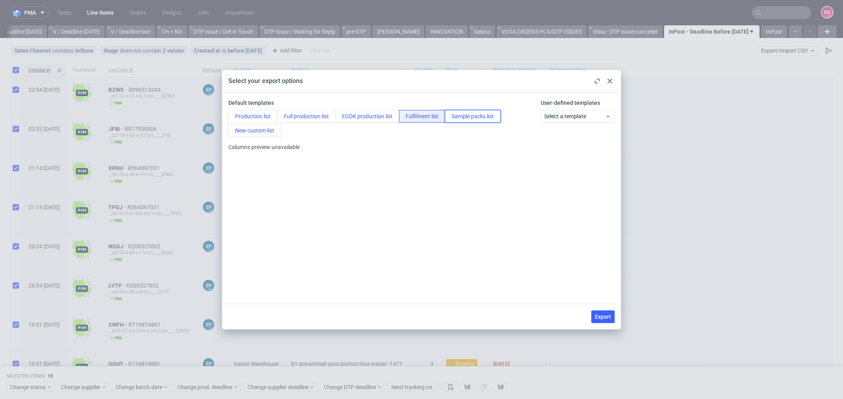
click at [463, 120] on button "Sample packs list" at bounding box center [473, 116] width 56 height 13
click at [352, 119] on button "EGDK production list" at bounding box center [367, 116] width 64 height 13
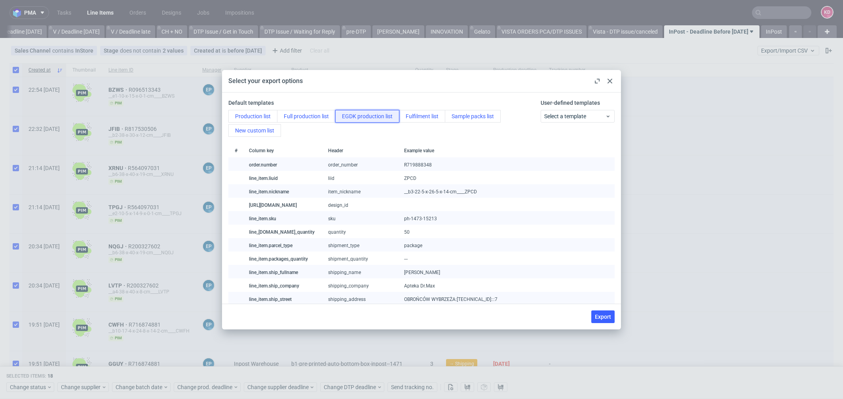
scroll to position [88, 0]
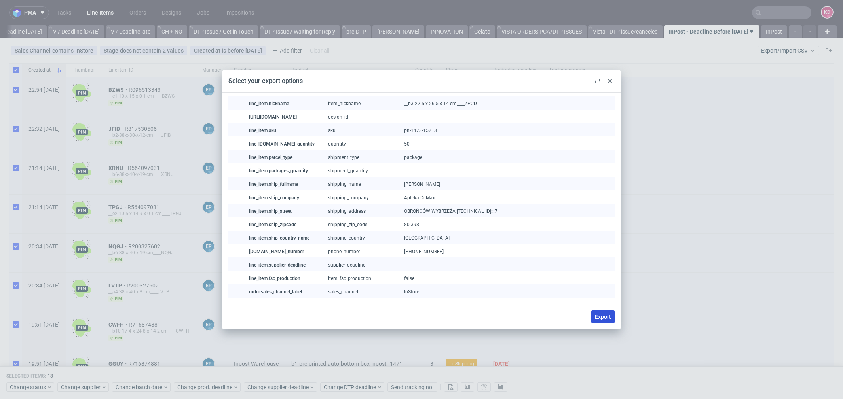
click at [604, 312] on button "Export" at bounding box center [602, 317] width 23 height 13
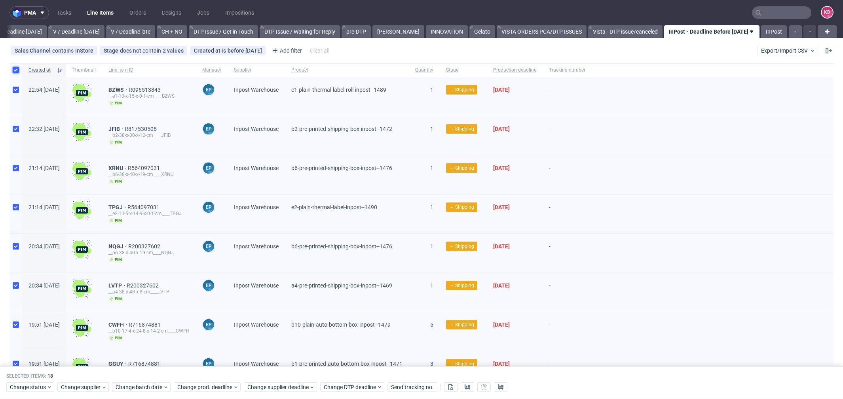
click at [14, 68] on input "checkbox" at bounding box center [16, 70] width 6 height 6
checkbox input "false"
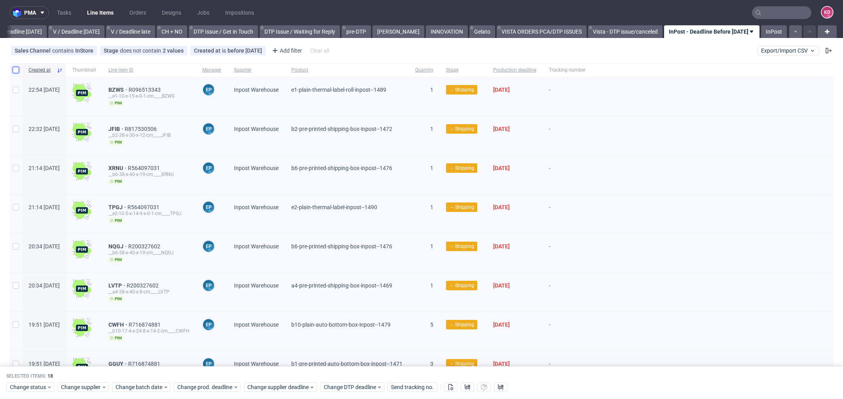
checkbox input "false"
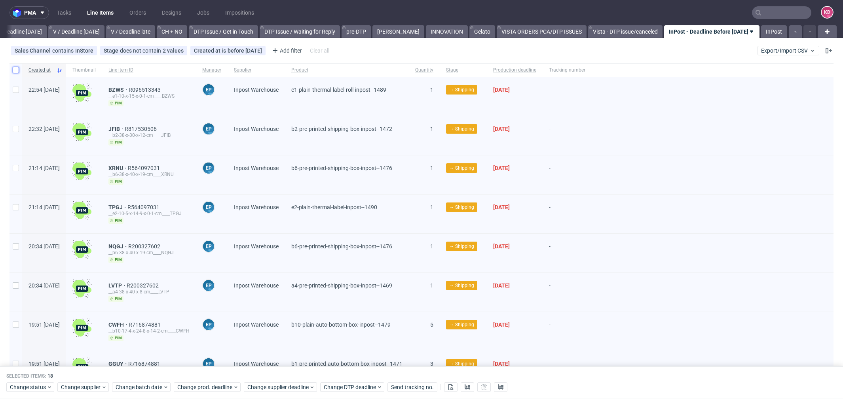
checkbox input "false"
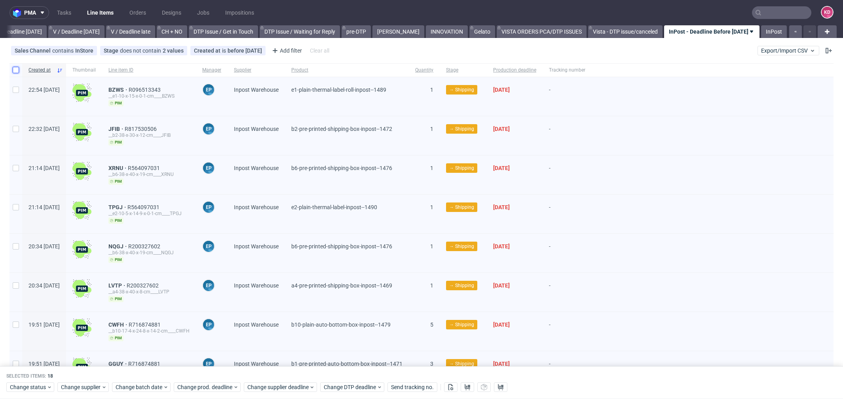
checkbox input "false"
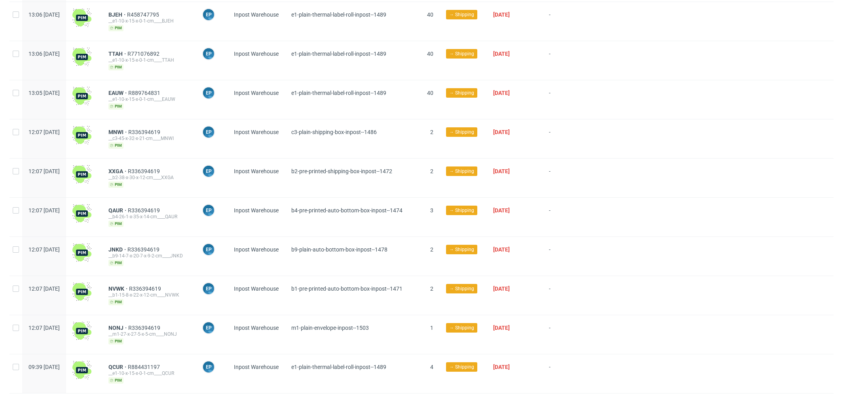
scroll to position [387, 0]
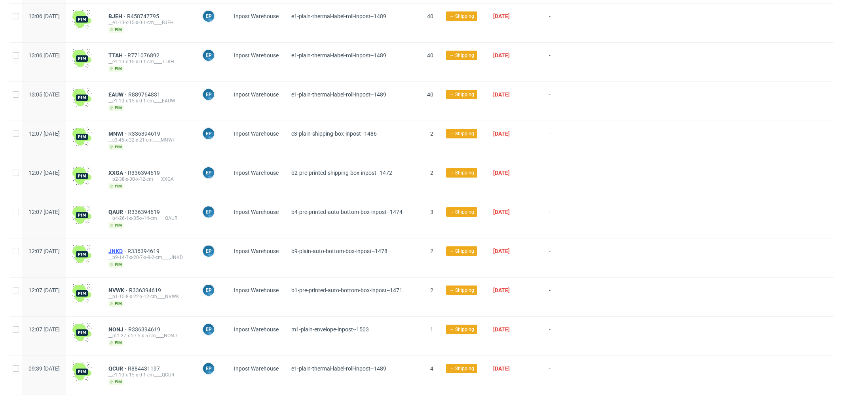
click at [127, 248] on span "JNKD" at bounding box center [117, 251] width 19 height 6
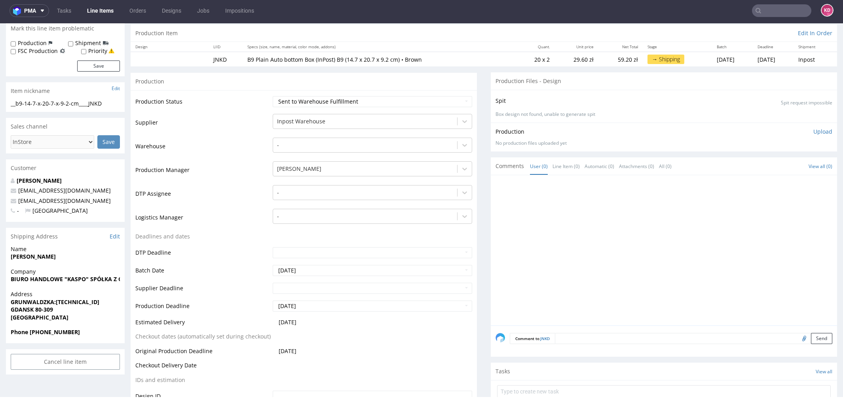
scroll to position [258, 0]
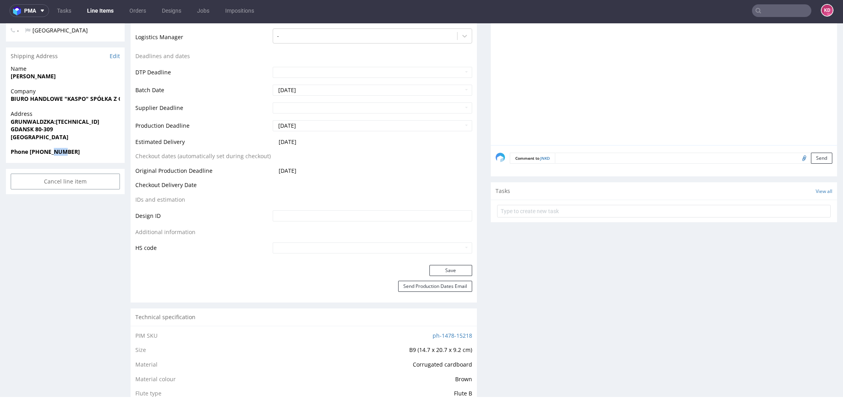
drag, startPoint x: 54, startPoint y: 153, endPoint x: 63, endPoint y: 153, distance: 9.1
click at [63, 153] on strong "Phone +48 5582000" at bounding box center [45, 152] width 69 height 8
click at [72, 153] on span "Phone +48 5582000" at bounding box center [65, 152] width 109 height 8
drag, startPoint x: 72, startPoint y: 153, endPoint x: 44, endPoint y: 156, distance: 28.2
click at [44, 156] on span "Phone +48 5582000" at bounding box center [65, 152] width 109 height 8
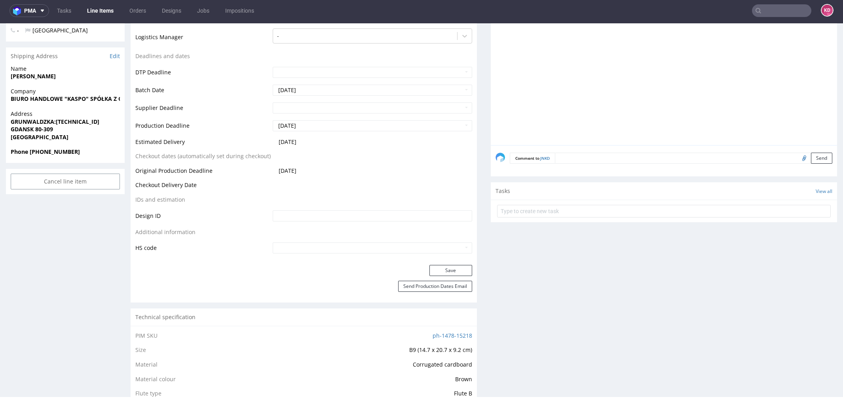
click at [90, 140] on span "[GEOGRAPHIC_DATA]" at bounding box center [65, 137] width 109 height 8
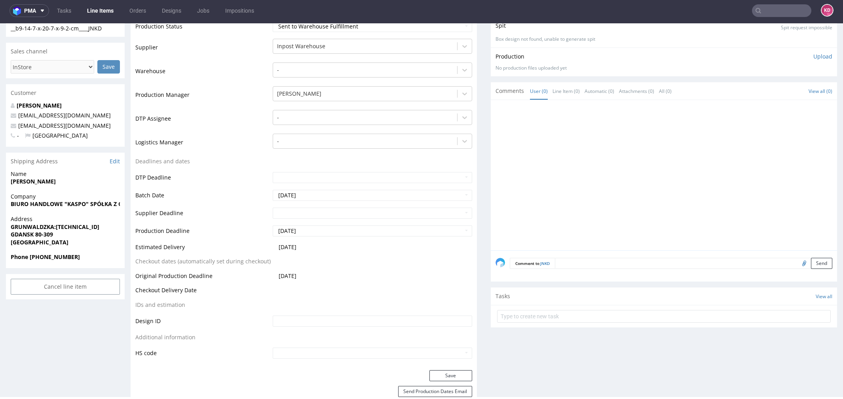
scroll to position [0, 0]
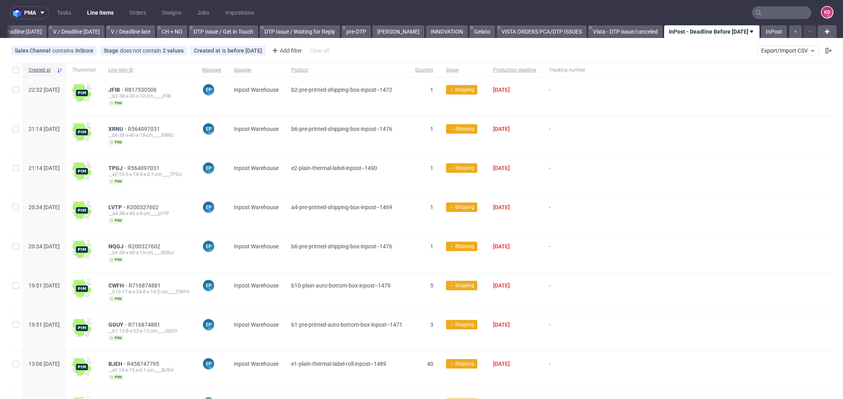
scroll to position [0, 998]
click at [128, 129] on span "XRNU" at bounding box center [117, 129] width 19 height 6
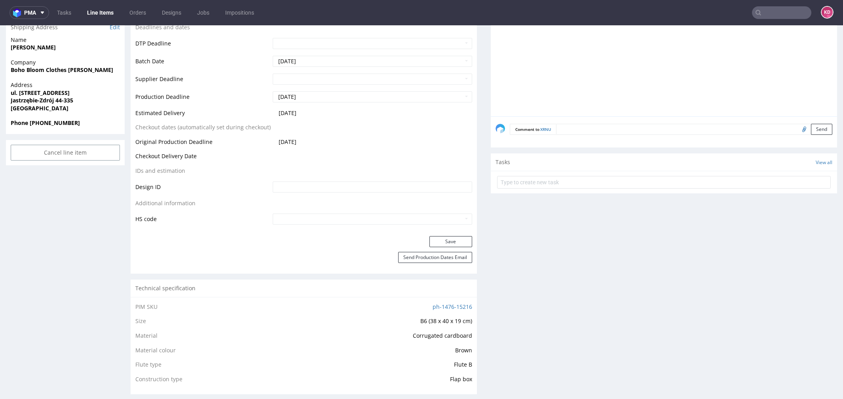
scroll to position [259, 0]
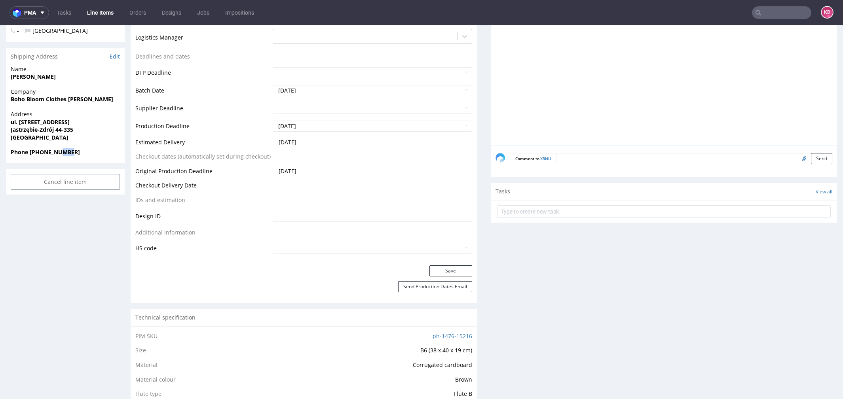
drag, startPoint x: 71, startPoint y: 154, endPoint x: 60, endPoint y: 154, distance: 11.1
click at [60, 154] on span "Phone +48781172670" at bounding box center [65, 152] width 109 height 8
drag, startPoint x: 50, startPoint y: 152, endPoint x: 61, endPoint y: 152, distance: 10.3
click at [61, 152] on strong "Phone +48781172670" at bounding box center [45, 152] width 69 height 8
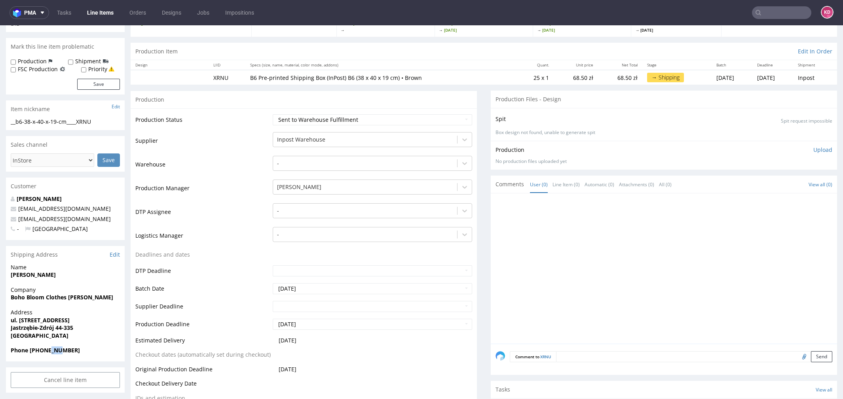
scroll to position [0, 0]
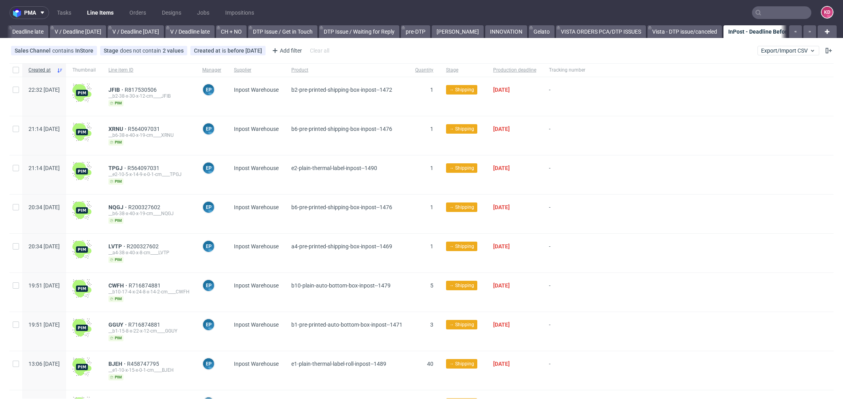
scroll to position [0, 998]
click at [826, 51] on icon at bounding box center [829, 51] width 6 height 6
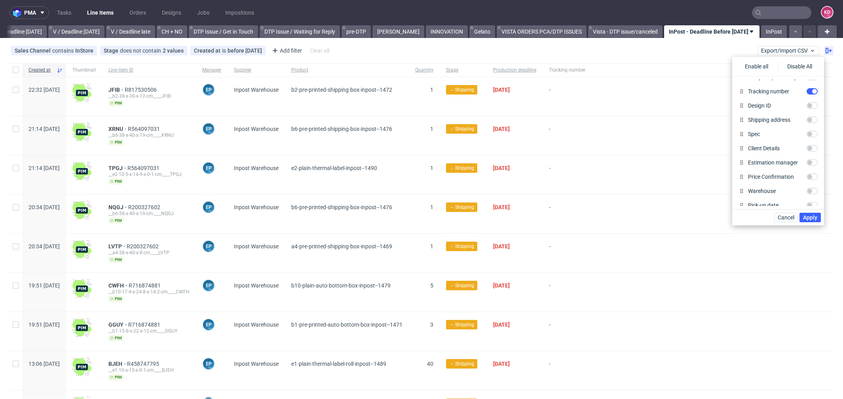
scroll to position [370, 0]
click at [807, 148] on input "Client Details" at bounding box center [812, 146] width 11 height 6
checkbox input "true"
click at [812, 219] on span "Apply" at bounding box center [810, 218] width 14 height 6
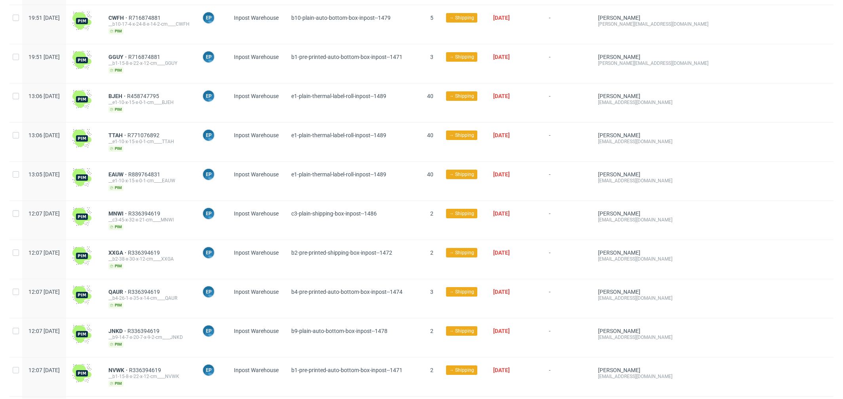
scroll to position [0, 0]
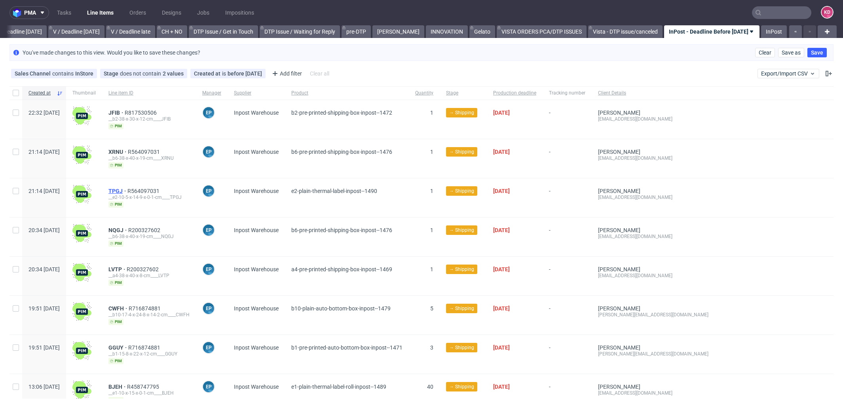
click at [127, 188] on span "TPGJ" at bounding box center [117, 191] width 19 height 6
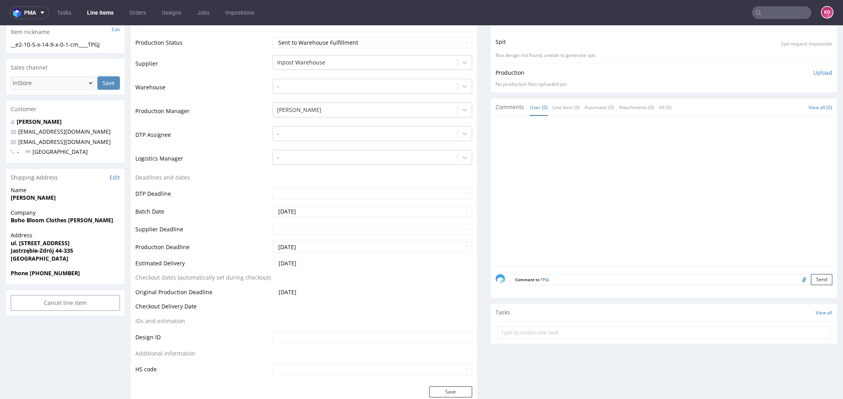
scroll to position [138, 0]
drag, startPoint x: 71, startPoint y: 272, endPoint x: 42, endPoint y: 274, distance: 29.0
click at [42, 274] on span "Phone +48781172670" at bounding box center [65, 274] width 109 height 8
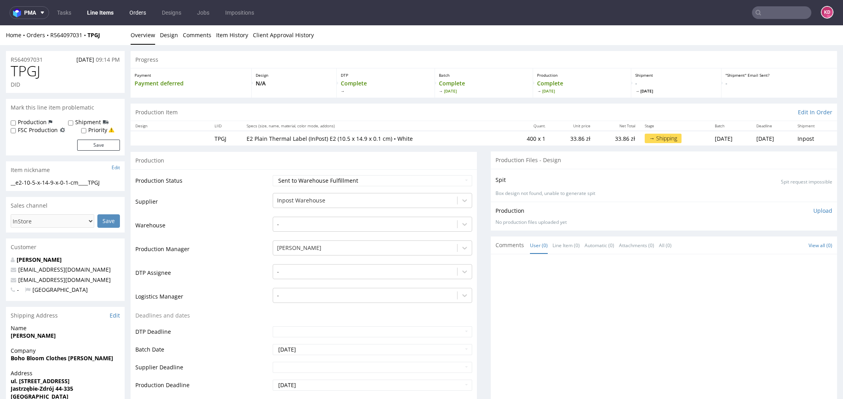
click at [133, 12] on link "Orders" at bounding box center [138, 12] width 26 height 13
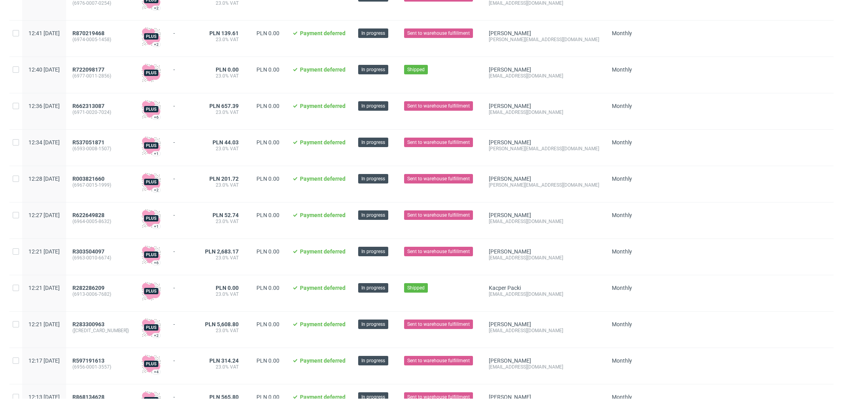
scroll to position [804, 0]
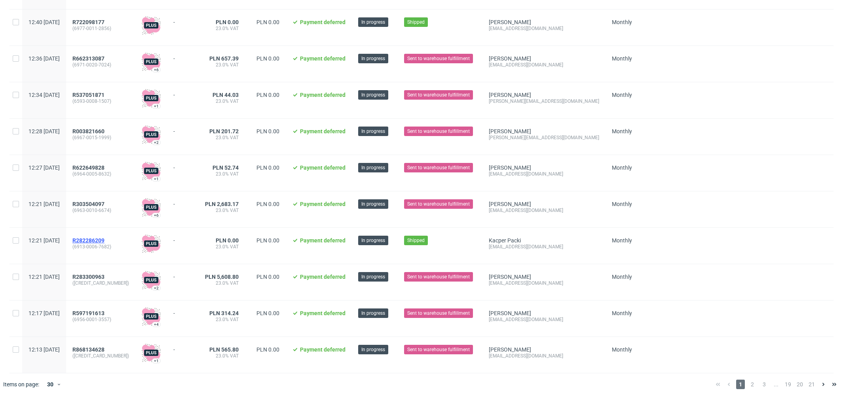
click at [105, 238] on span "R282286209" at bounding box center [88, 241] width 32 height 6
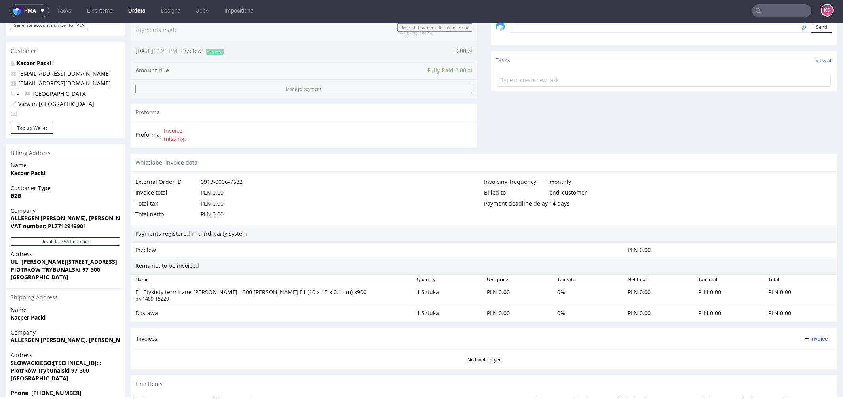
scroll to position [286, 0]
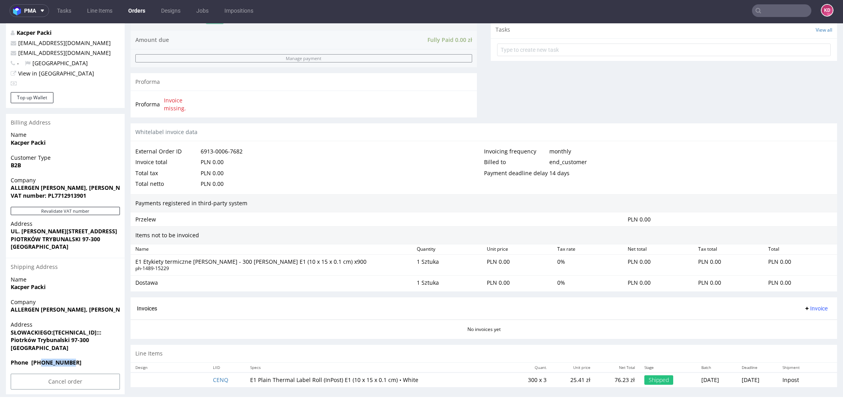
drag, startPoint x: 74, startPoint y: 364, endPoint x: 44, endPoint y: 365, distance: 29.3
click at [44, 365] on span "Phone +48517425081" at bounding box center [65, 363] width 109 height 8
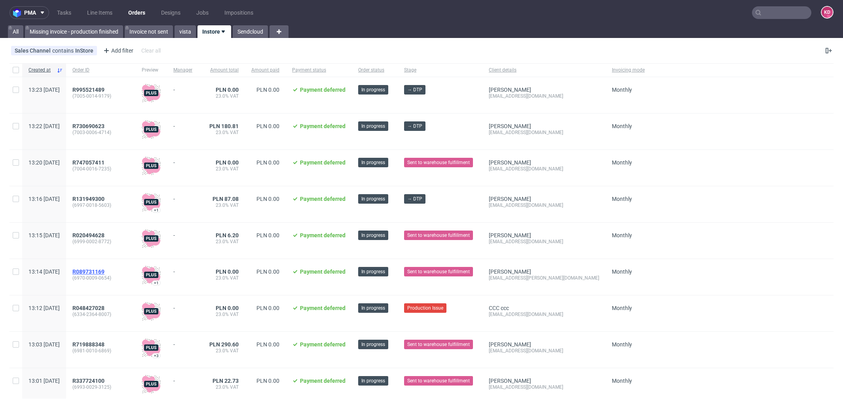
click at [105, 273] on span "R089731169" at bounding box center [88, 272] width 32 height 6
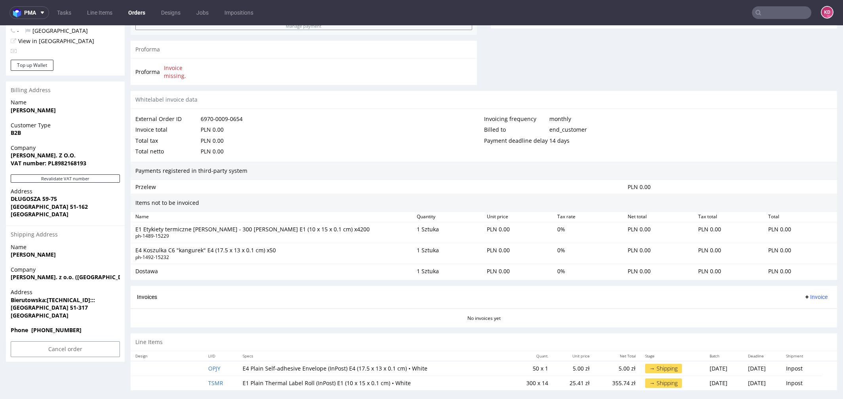
scroll to position [319, 0]
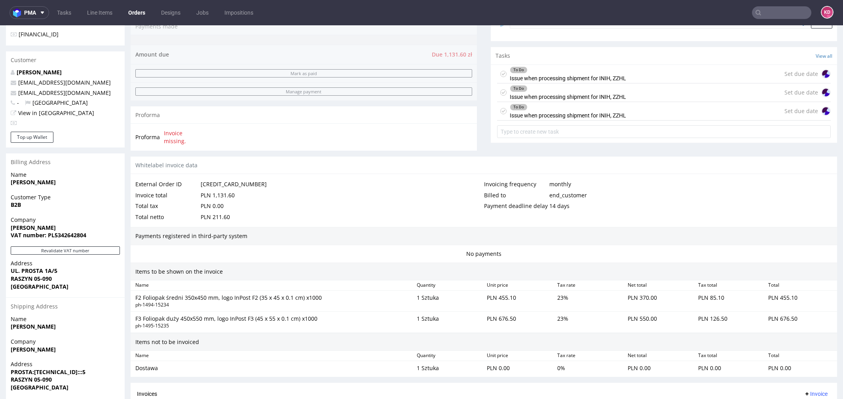
scroll to position [225, 0]
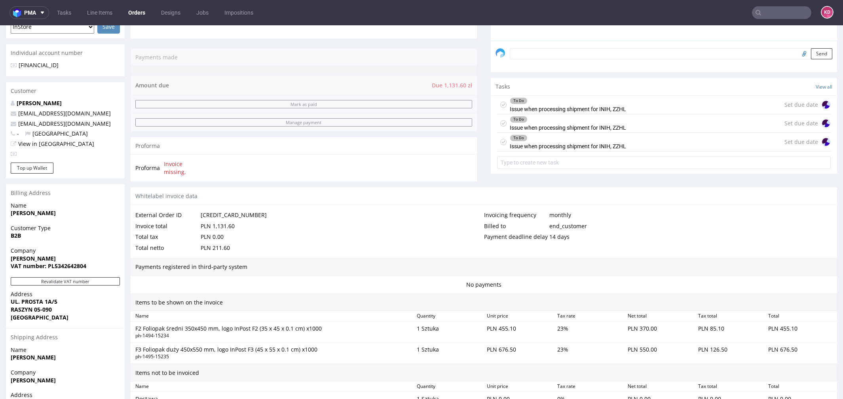
click at [500, 106] on icon at bounding box center [503, 105] width 6 height 6
click at [502, 123] on div "To Do Issue when processing shipment for INIH, ZZHL" at bounding box center [561, 123] width 129 height 18
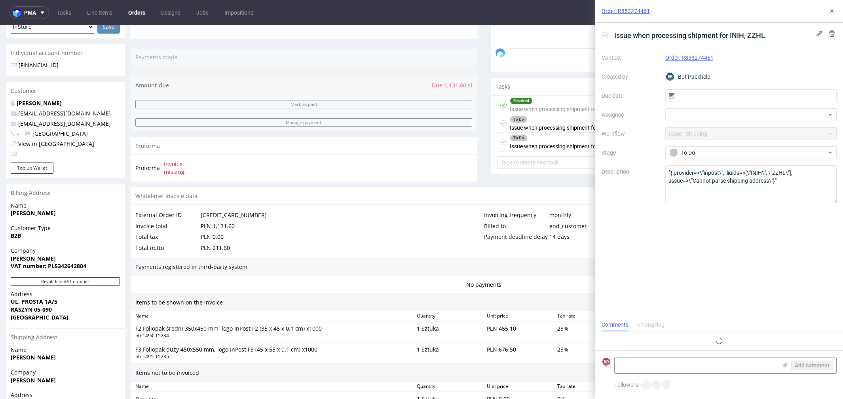
scroll to position [6, 0]
click at [501, 142] on icon at bounding box center [503, 142] width 6 height 6
click at [500, 121] on icon at bounding box center [503, 123] width 6 height 6
click at [834, 11] on icon at bounding box center [832, 11] width 6 height 6
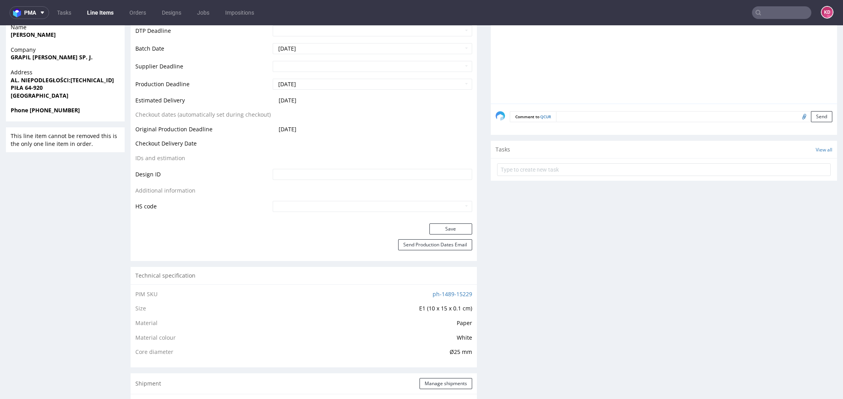
scroll to position [362, 0]
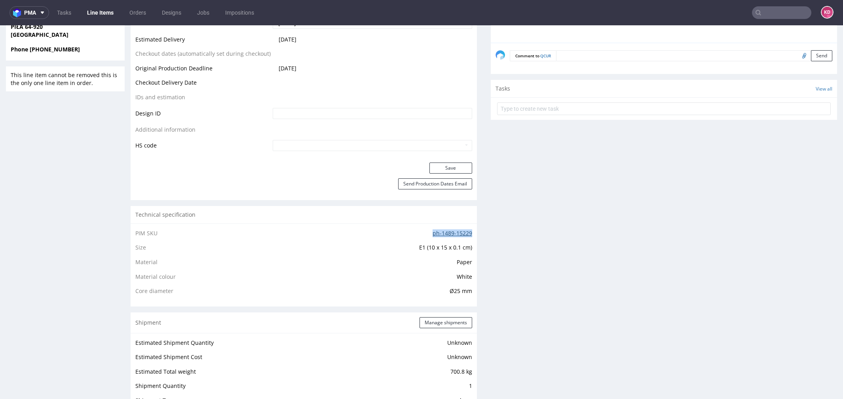
drag, startPoint x: 419, startPoint y: 232, endPoint x: 466, endPoint y: 229, distance: 47.6
click at [466, 229] on td "ph-1489-15229" at bounding box center [371, 236] width 202 height 15
copy link "ph-1489-15229"
click at [403, 236] on td "ph-1489-15229" at bounding box center [371, 236] width 202 height 15
click at [442, 233] on link "ph-1489-15229" at bounding box center [453, 234] width 40 height 8
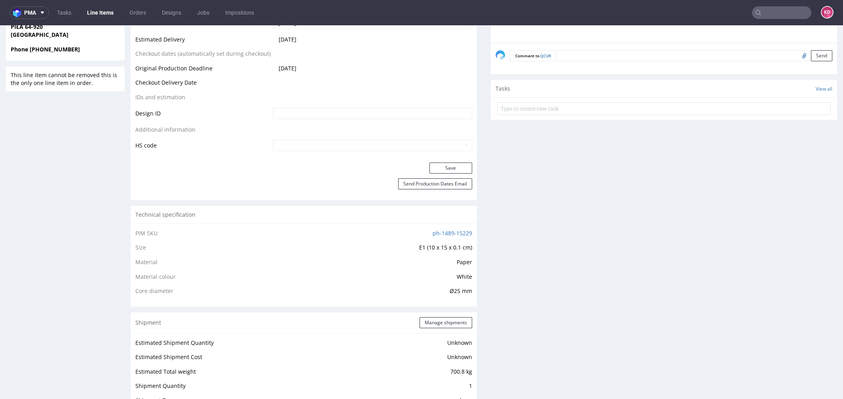
click at [526, 231] on div "Production Files - Design Spit Spit request impossible Box design not found, un…" at bounding box center [664, 359] width 346 height 1141
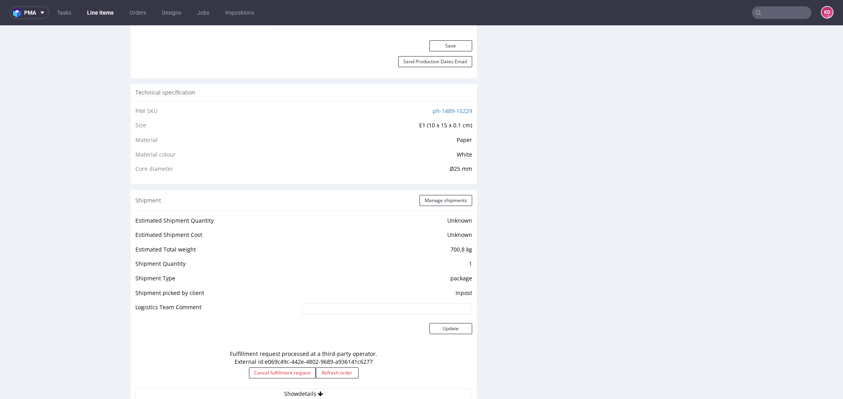
scroll to position [485, 0]
drag, startPoint x: 413, startPoint y: 109, endPoint x: 467, endPoint y: 106, distance: 54.3
click at [467, 106] on td "ph-1489-15229" at bounding box center [371, 113] width 202 height 15
copy link "ph-1489-15229"
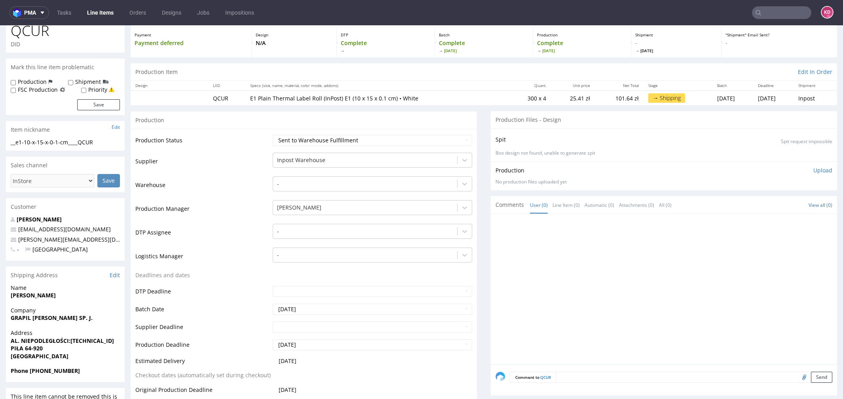
scroll to position [0, 0]
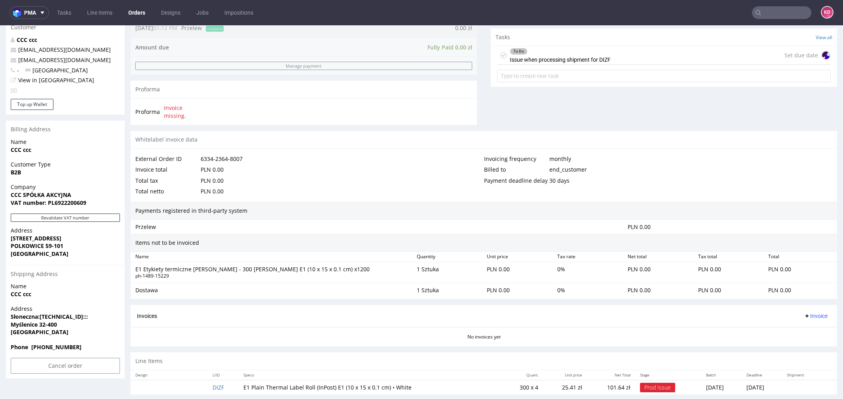
scroll to position [290, 0]
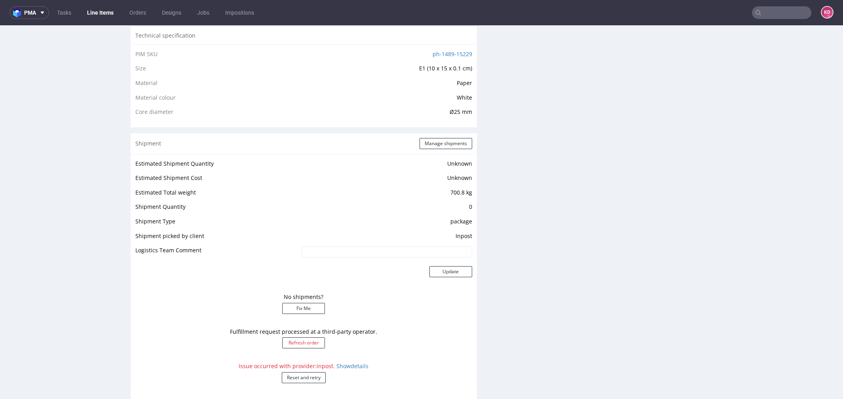
scroll to position [619, 0]
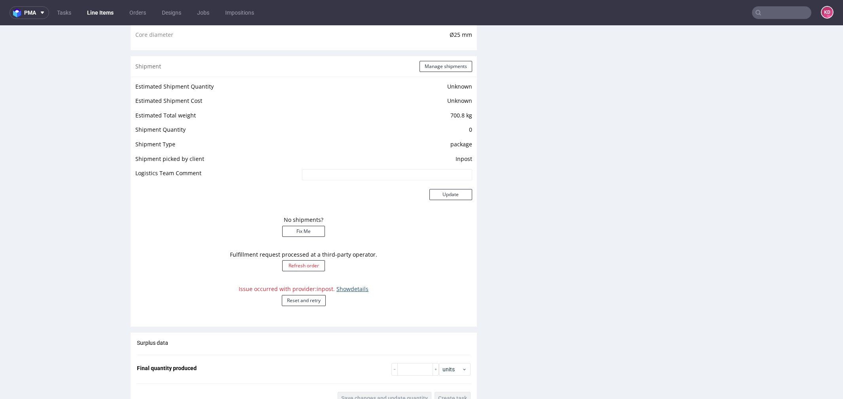
click at [348, 290] on link "Show details" at bounding box center [353, 289] width 32 height 8
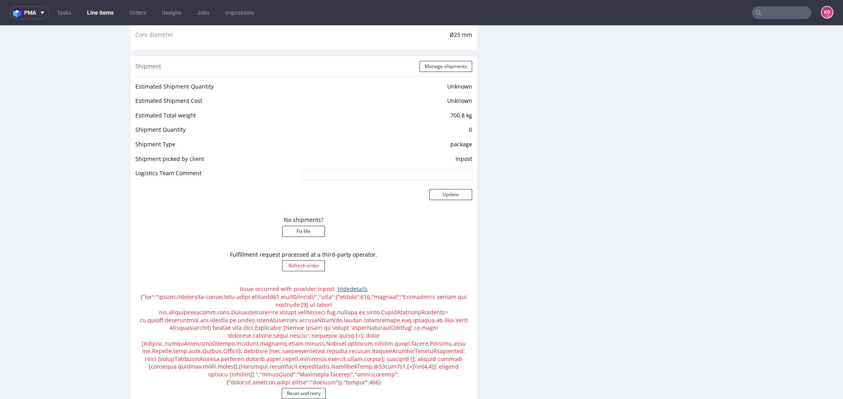
click at [348, 290] on link "Hide details" at bounding box center [353, 289] width 30 height 8
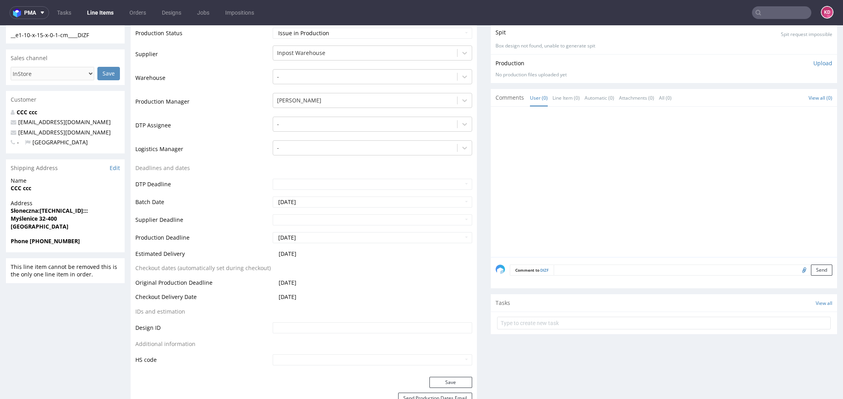
scroll to position [132, 0]
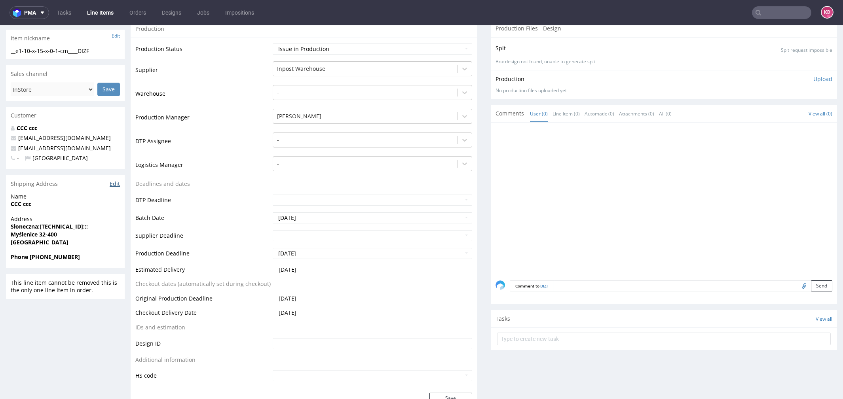
click at [116, 180] on link "Edit" at bounding box center [115, 184] width 10 height 8
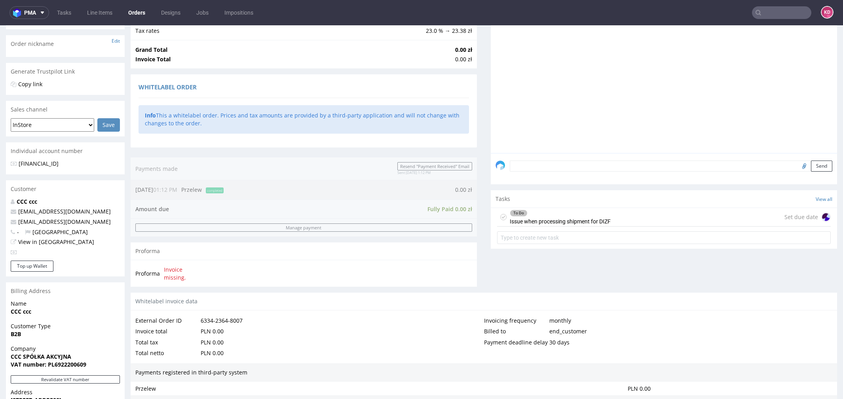
scroll to position [290, 0]
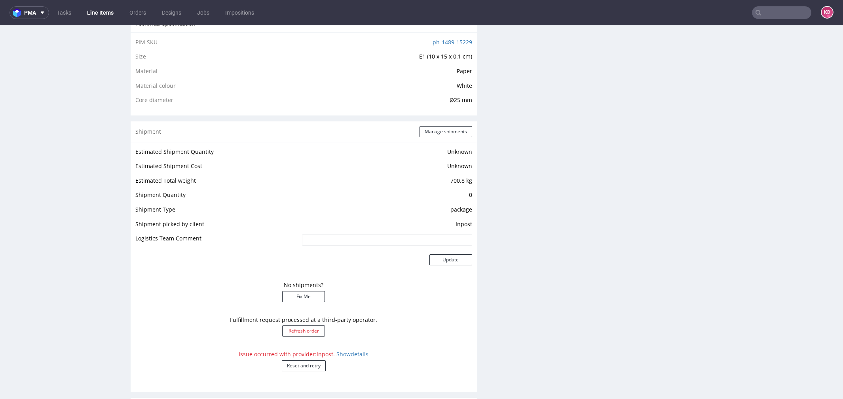
scroll to position [565, 0]
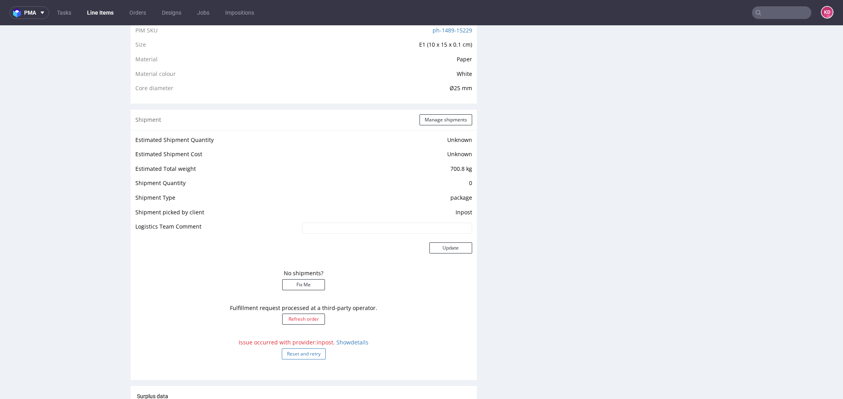
click at [304, 352] on button "Reset and retry" at bounding box center [304, 354] width 44 height 11
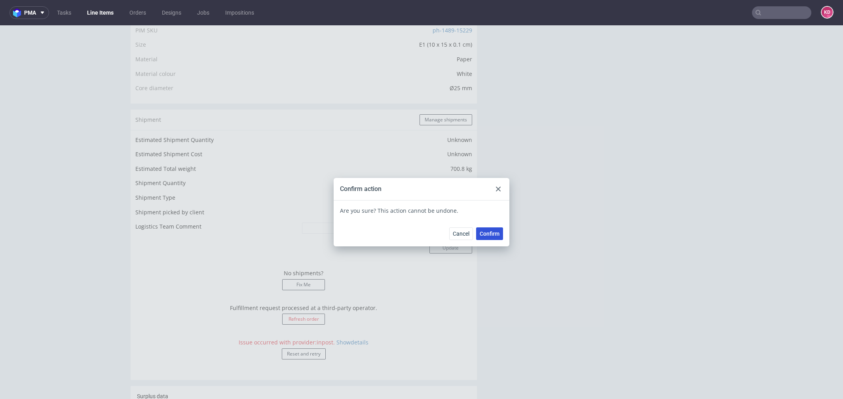
click at [489, 237] on span "Confirm" at bounding box center [490, 234] width 20 height 6
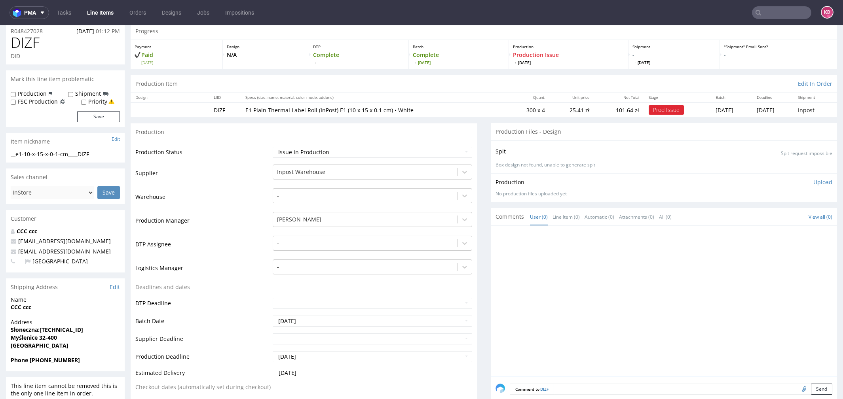
scroll to position [0, 0]
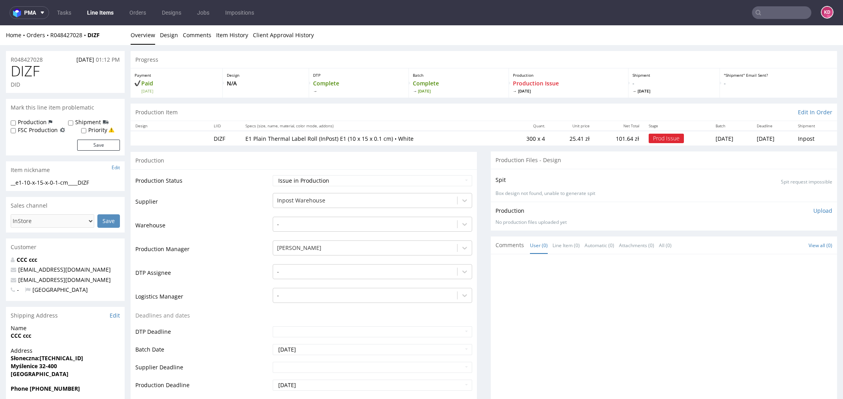
click at [312, 186] on td "Waiting for Artwork Waiting for Diecut Waiting for Mockup Waiting for DTP Waiti…" at bounding box center [372, 184] width 202 height 18
click at [311, 184] on select "Waiting for Artwork Waiting for Diecut Waiting for Mockup Waiting for DTP Waiti…" at bounding box center [373, 180] width 200 height 11
select select "sent_to_warehouse_fulfillment"
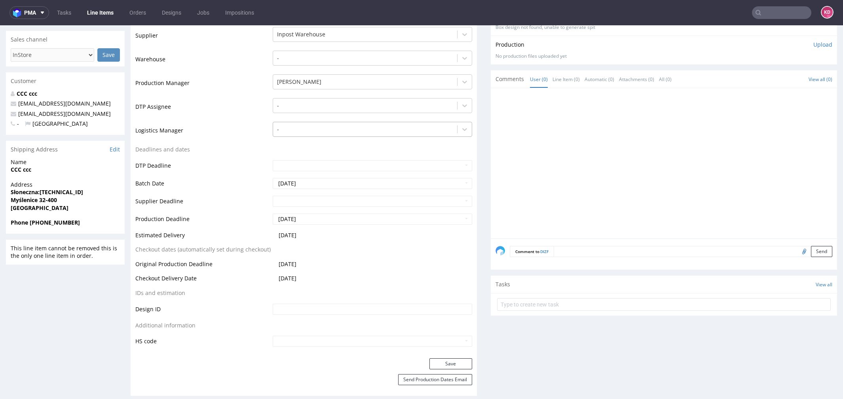
scroll to position [227, 0]
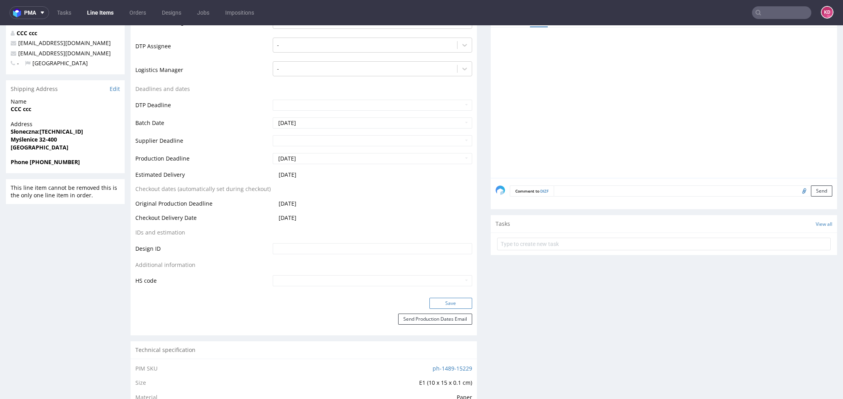
click at [449, 303] on button "Save" at bounding box center [451, 303] width 43 height 11
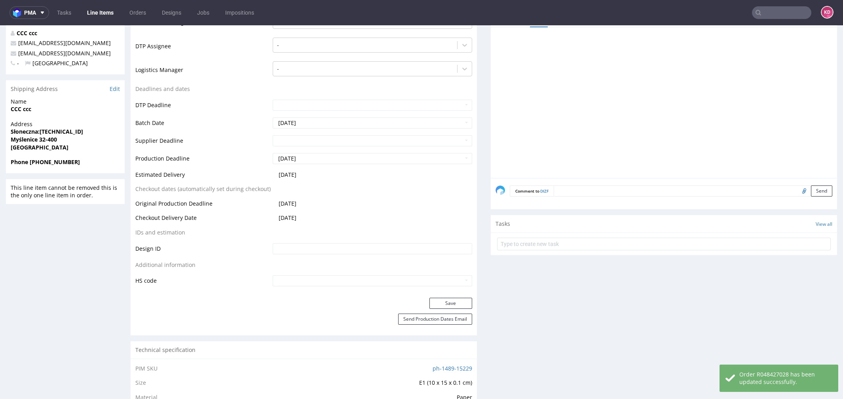
scroll to position [0, 0]
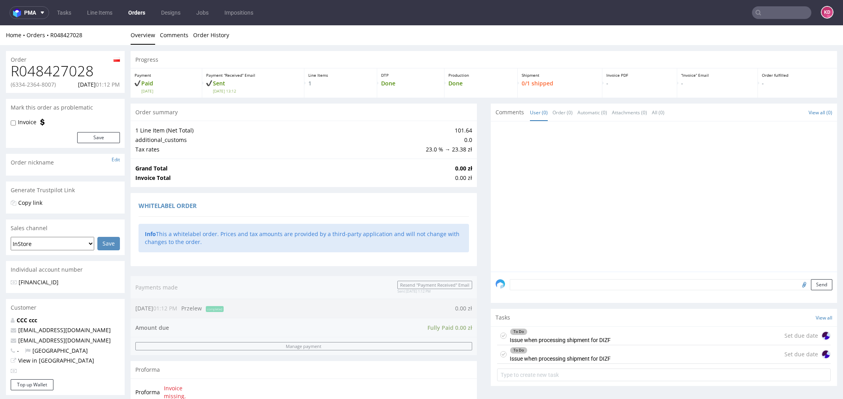
click at [500, 334] on icon at bounding box center [503, 336] width 6 height 6
click at [500, 352] on icon at bounding box center [503, 355] width 6 height 6
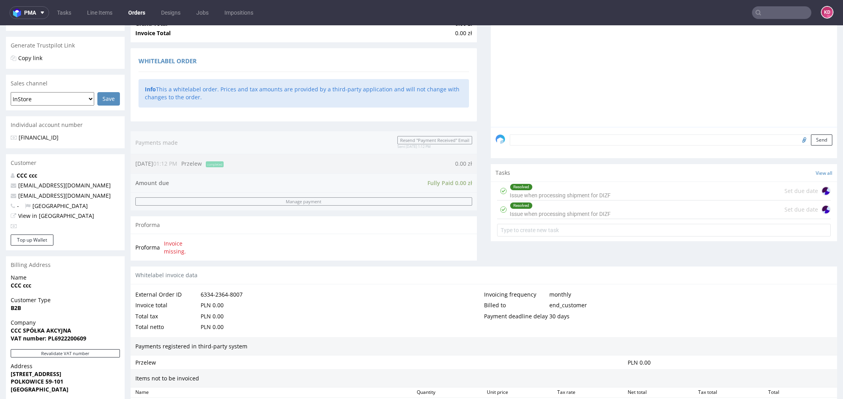
scroll to position [290, 0]
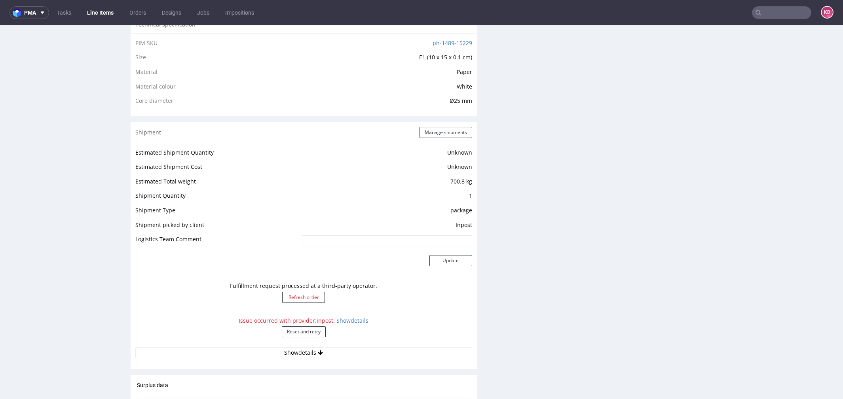
scroll to position [587, 0]
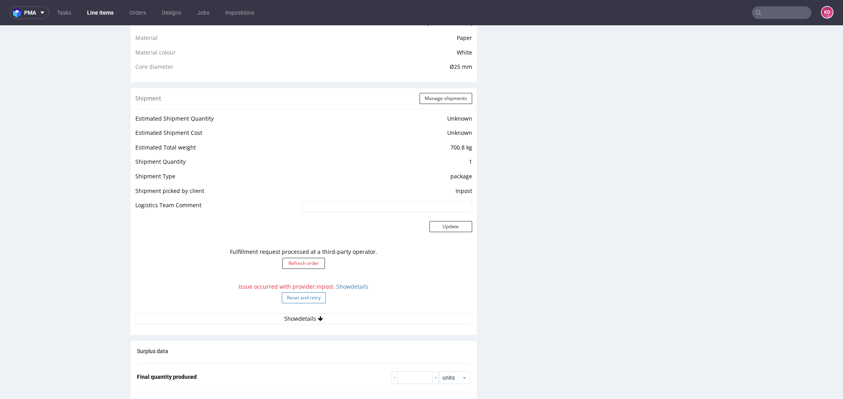
click at [293, 298] on button "Reset and retry" at bounding box center [304, 298] width 44 height 11
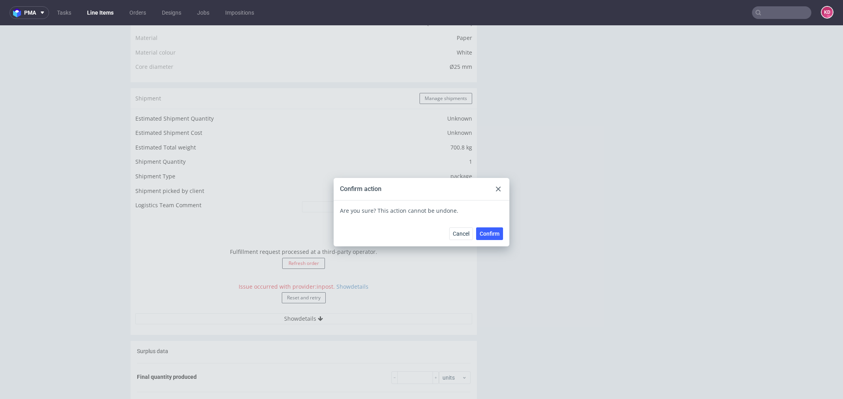
click at [496, 191] on icon at bounding box center [498, 189] width 5 height 5
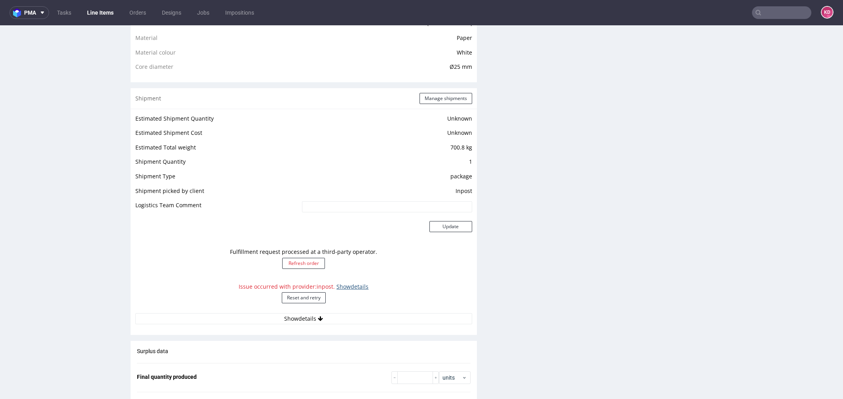
click at [352, 289] on link "Show details" at bounding box center [353, 287] width 32 height 8
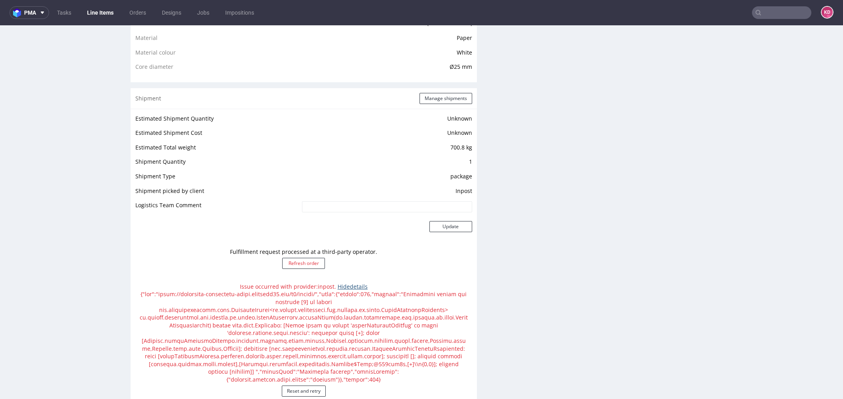
click at [352, 289] on link "Hide details" at bounding box center [353, 287] width 30 height 8
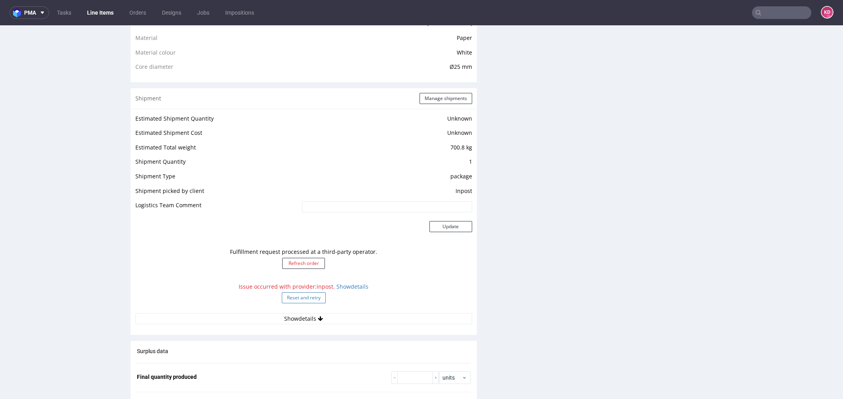
click at [300, 301] on button "Reset and retry" at bounding box center [304, 298] width 44 height 11
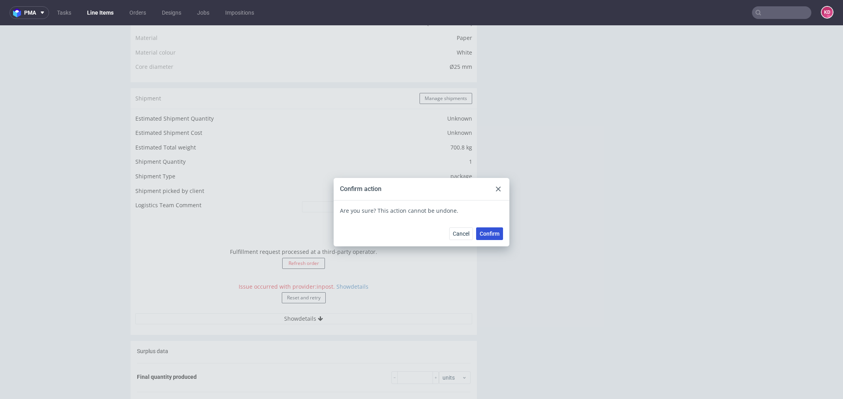
click at [489, 232] on span "Confirm" at bounding box center [490, 234] width 20 height 6
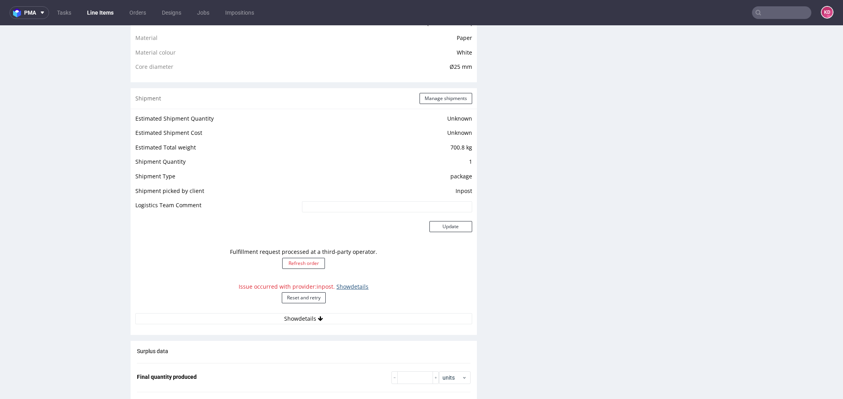
click at [351, 284] on link "Show details" at bounding box center [353, 287] width 32 height 8
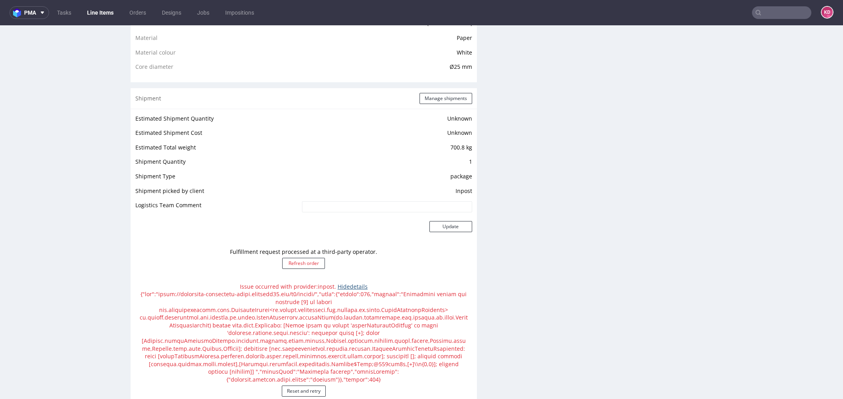
click at [346, 283] on link "Hide details" at bounding box center [353, 287] width 30 height 8
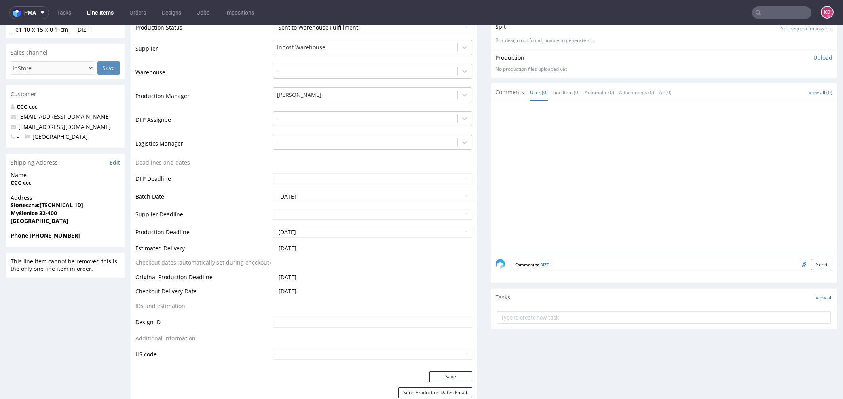
scroll to position [155, 0]
drag, startPoint x: 41, startPoint y: 235, endPoint x: 52, endPoint y: 235, distance: 11.1
click at [52, 235] on strong "Phone [PHONE_NUMBER]" at bounding box center [45, 234] width 69 height 8
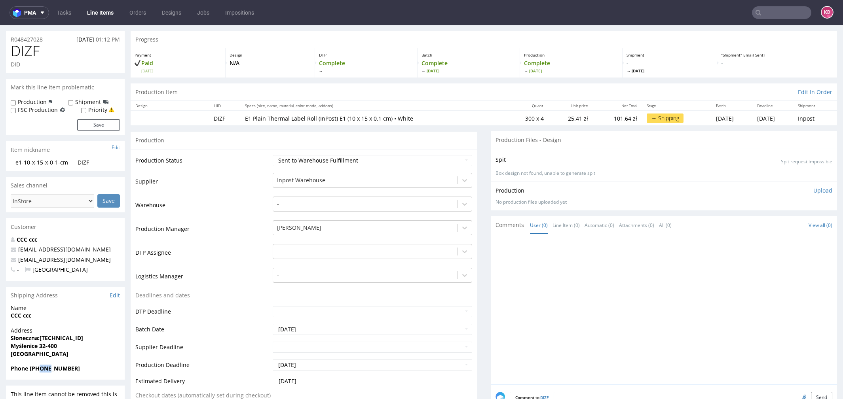
scroll to position [0, 0]
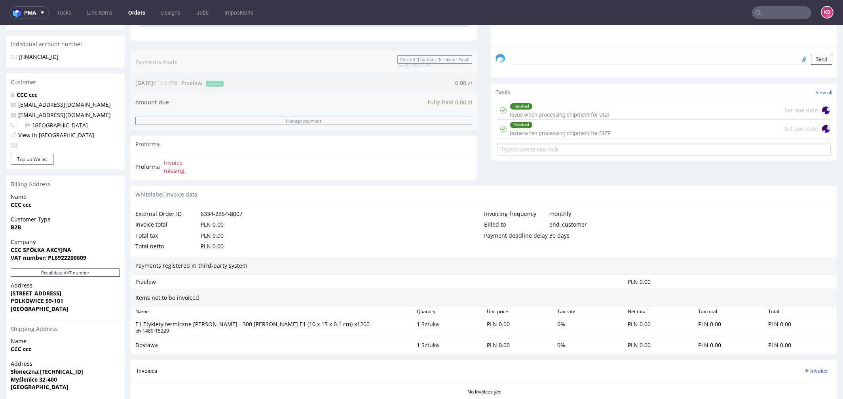
scroll to position [290, 0]
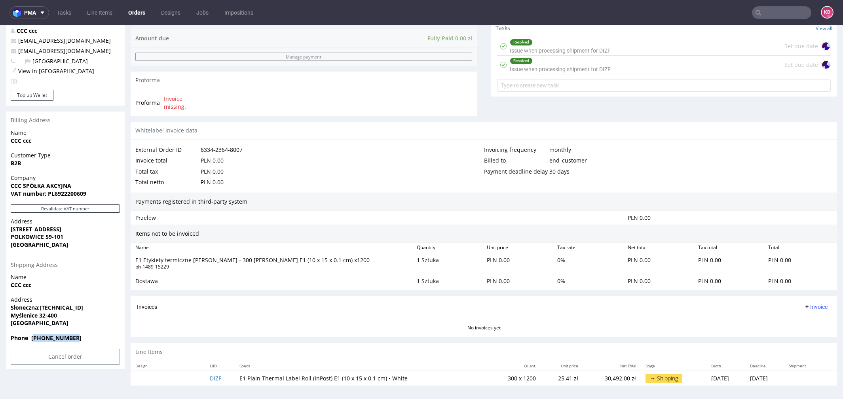
drag, startPoint x: 81, startPoint y: 335, endPoint x: 32, endPoint y: 335, distance: 48.3
click at [32, 335] on span "Phone [PHONE_NUMBER]" at bounding box center [65, 339] width 109 height 8
click at [80, 340] on span "Phone [PHONE_NUMBER]" at bounding box center [65, 339] width 109 height 8
drag, startPoint x: 78, startPoint y: 339, endPoint x: 66, endPoint y: 338, distance: 11.9
click at [66, 338] on span "Phone [PHONE_NUMBER]" at bounding box center [65, 339] width 109 height 8
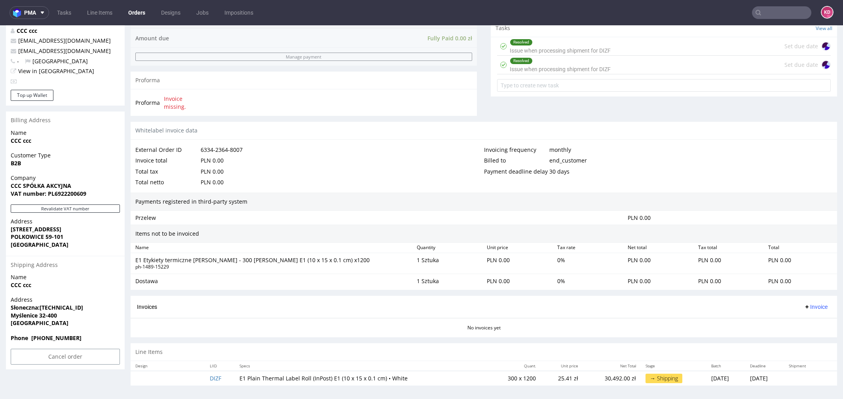
click at [84, 337] on span "Phone [PHONE_NUMBER]" at bounding box center [65, 339] width 109 height 8
drag, startPoint x: 82, startPoint y: 336, endPoint x: 29, endPoint y: 336, distance: 53.1
click at [29, 336] on span "Phone [PHONE_NUMBER]" at bounding box center [65, 339] width 109 height 8
copy strong "[PHONE_NUMBER]"
click at [94, 297] on span "Address" at bounding box center [65, 300] width 109 height 8
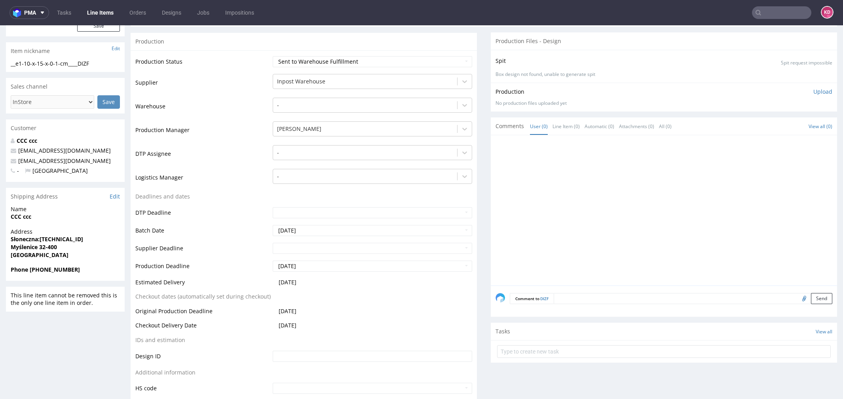
scroll to position [160, 0]
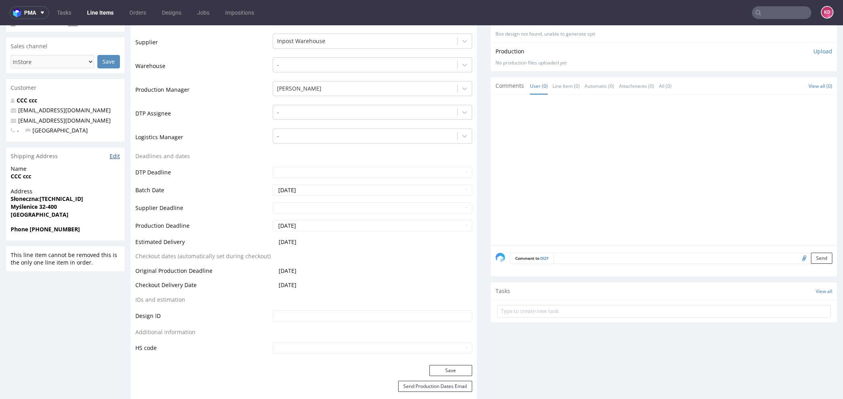
click at [114, 156] on link "Edit" at bounding box center [115, 156] width 10 height 8
click at [771, 11] on input "text" at bounding box center [781, 12] width 59 height 13
paste input "R048427028"
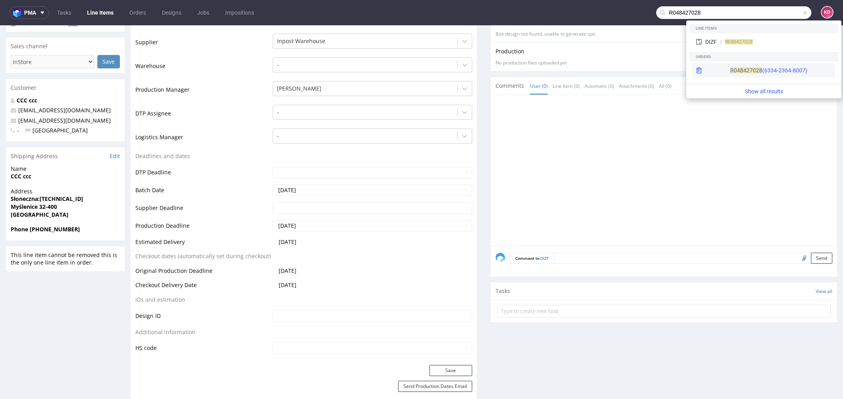
type input "R048427028"
click at [742, 68] on div "R048427028 (6334-2364-8007)" at bounding box center [768, 71] width 77 height 8
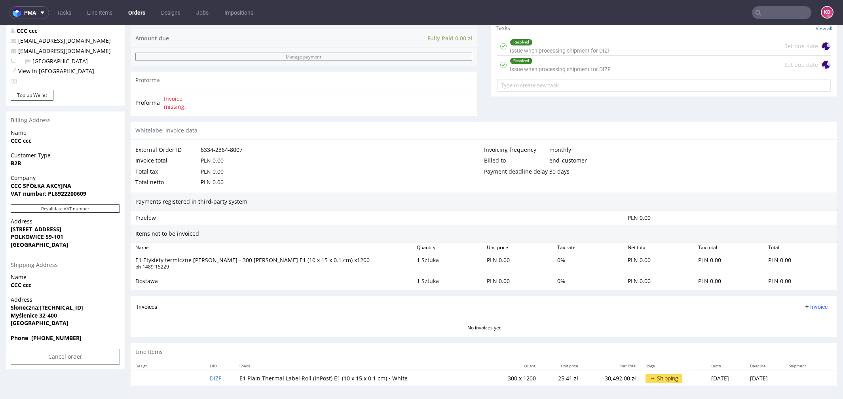
scroll to position [2, 0]
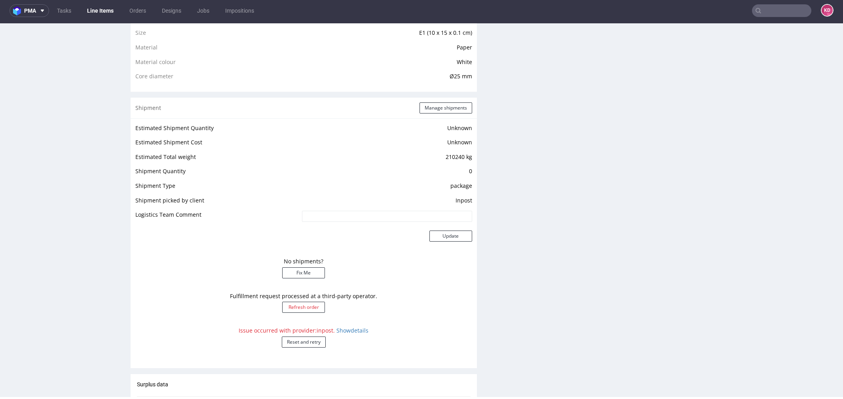
scroll to position [591, 0]
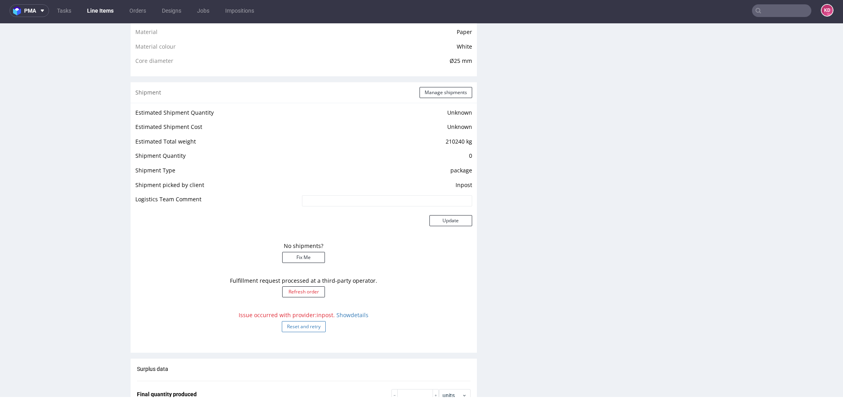
click at [315, 327] on button "Reset and retry" at bounding box center [304, 326] width 44 height 11
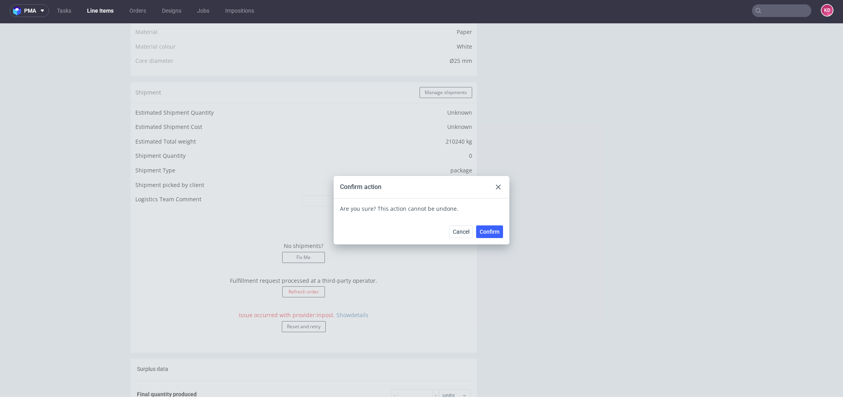
click at [484, 230] on span "Confirm" at bounding box center [490, 232] width 20 height 6
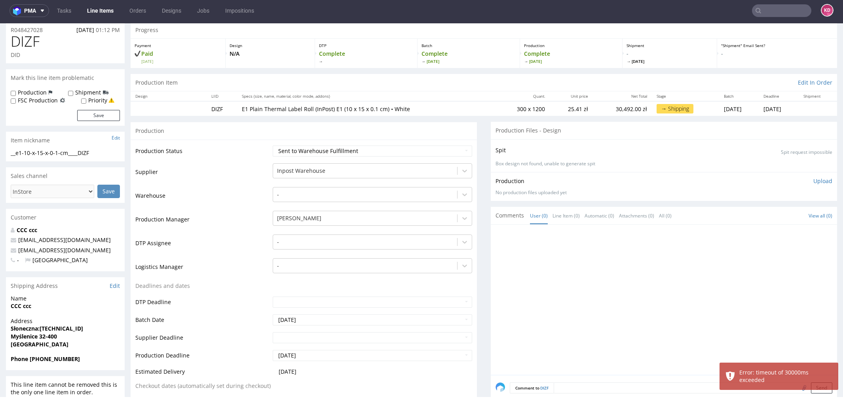
scroll to position [0, 0]
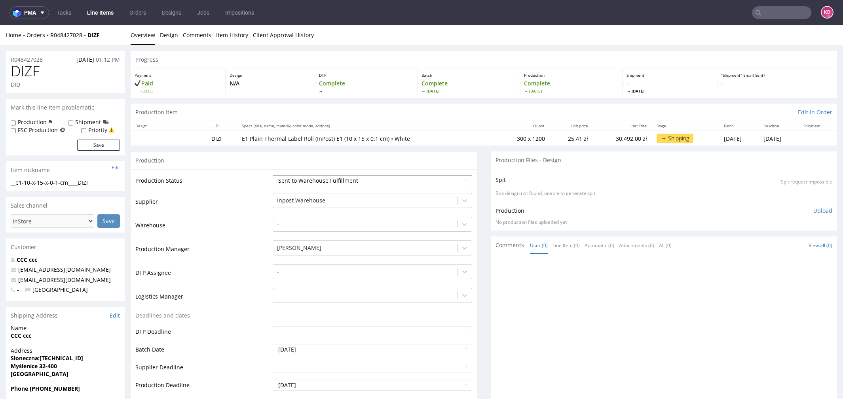
click at [330, 183] on select "Waiting for Artwork Waiting for Diecut Waiting for Mockup Waiting for DTP Waiti…" at bounding box center [373, 180] width 200 height 11
select select "production_issue"
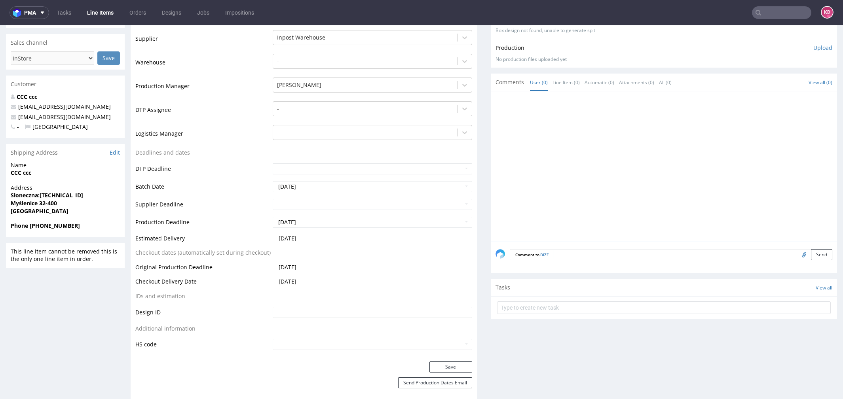
scroll to position [242, 0]
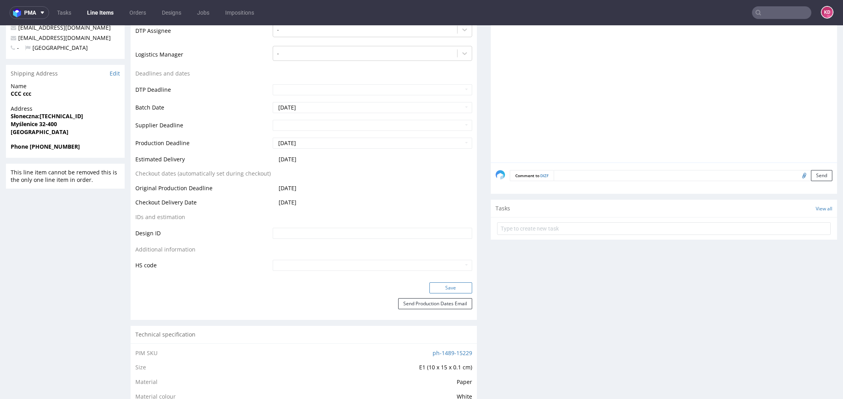
click at [440, 287] on button "Save" at bounding box center [451, 288] width 43 height 11
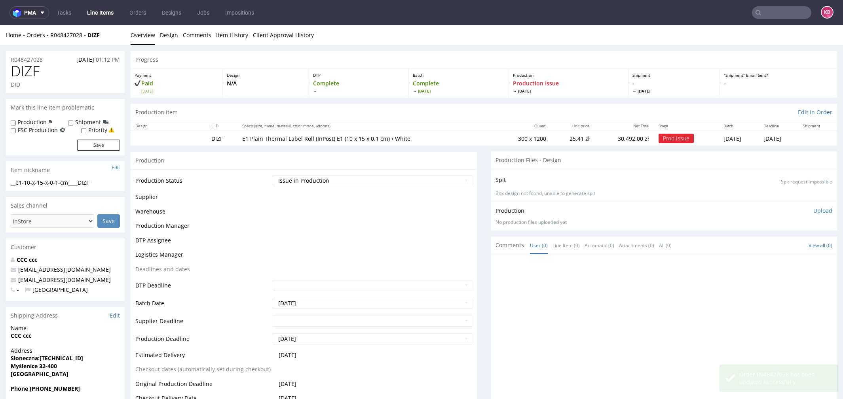
scroll to position [242, 0]
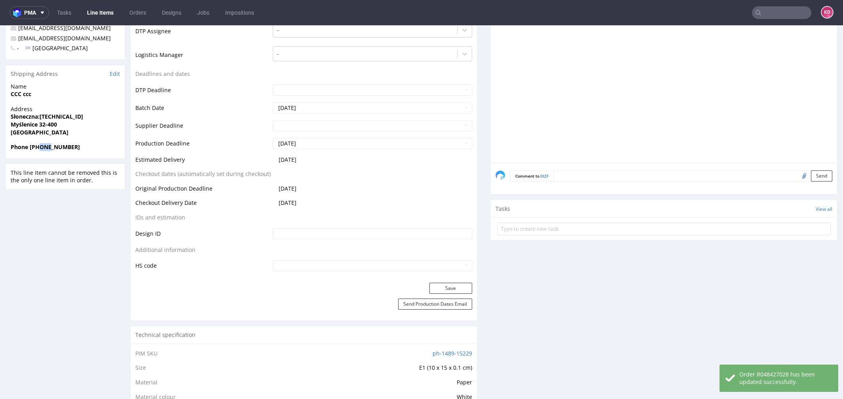
drag, startPoint x: 41, startPoint y: 147, endPoint x: 50, endPoint y: 147, distance: 9.5
click at [50, 147] on strong "Phone [PHONE_NUMBER]" at bounding box center [45, 147] width 69 height 8
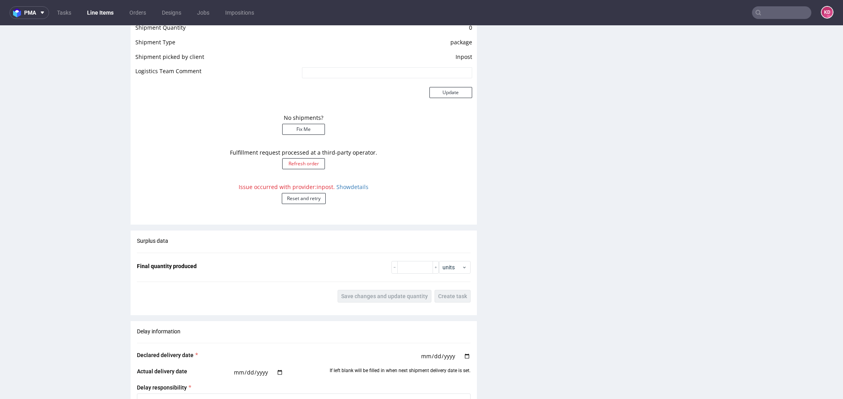
scroll to position [704, 0]
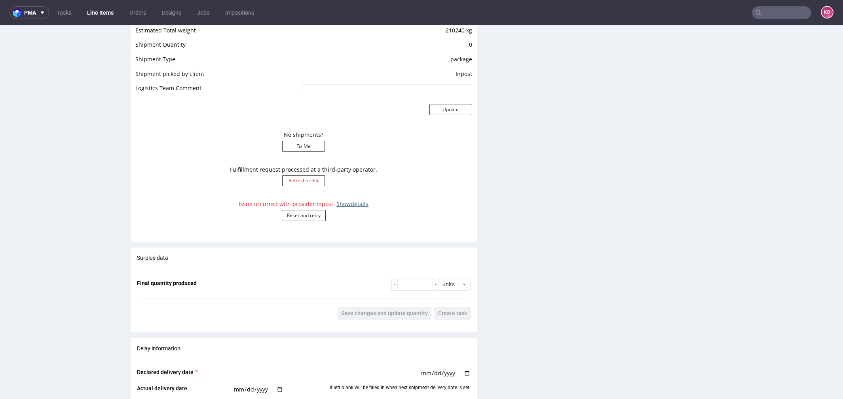
click at [337, 203] on link "Show details" at bounding box center [353, 204] width 32 height 8
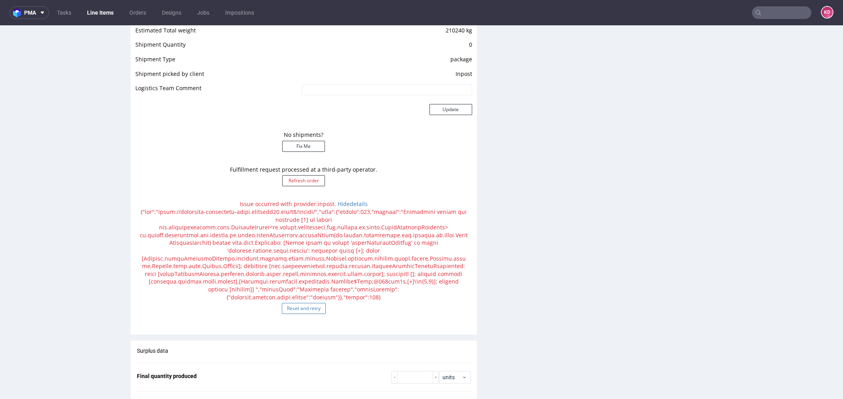
click at [310, 303] on button "Reset and retry" at bounding box center [304, 308] width 44 height 11
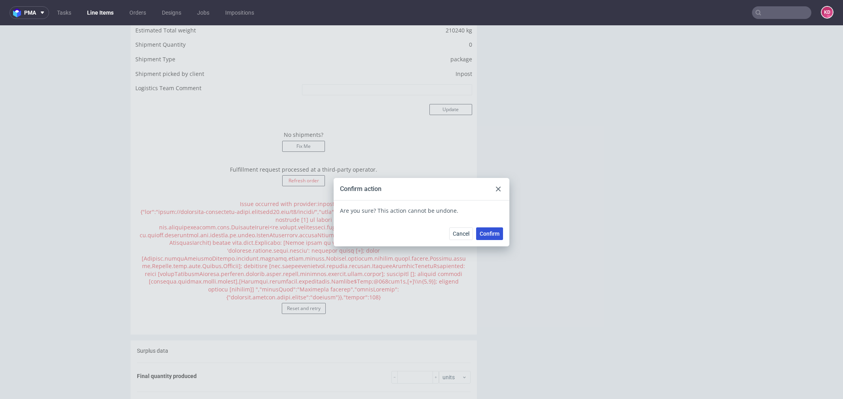
click at [480, 238] on button "Confirm" at bounding box center [489, 234] width 27 height 13
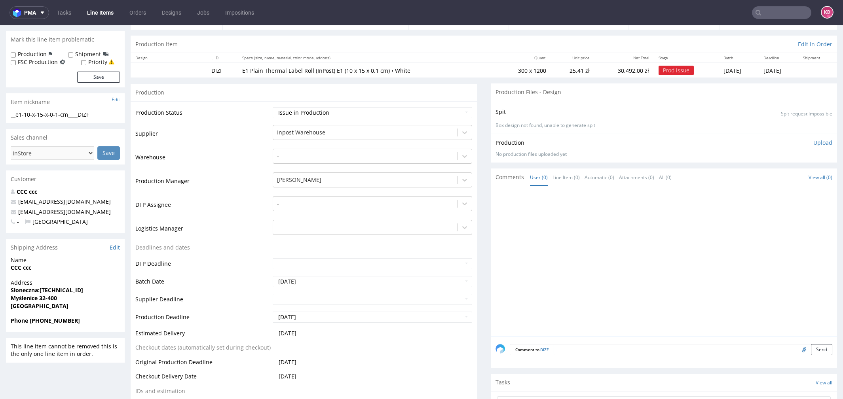
scroll to position [68, 0]
click at [115, 249] on link "Edit" at bounding box center [115, 248] width 10 height 8
click at [116, 249] on link "Edit" at bounding box center [115, 248] width 10 height 8
click at [131, 266] on div "Production Status Waiting for Artwork Waiting for Diecut Waiting for Mockup Wai…" at bounding box center [304, 280] width 346 height 356
click at [110, 250] on link "Edit" at bounding box center [115, 248] width 10 height 8
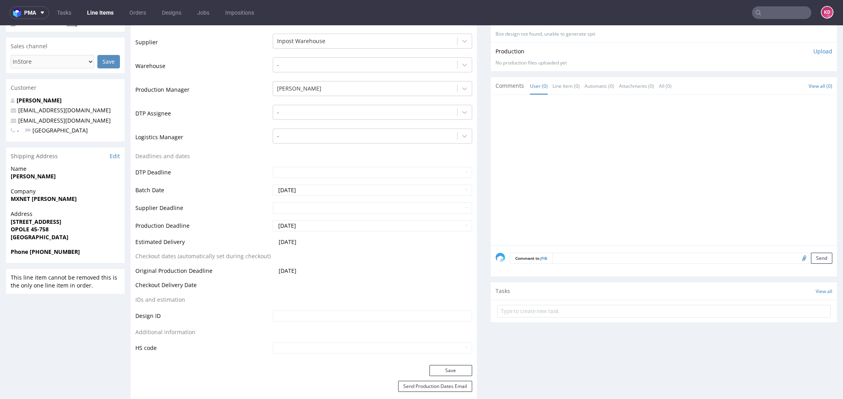
scroll to position [162, 0]
drag, startPoint x: 76, startPoint y: 251, endPoint x: 42, endPoint y: 253, distance: 34.2
click at [41, 253] on span "Phone [PHONE_NUMBER]" at bounding box center [65, 250] width 109 height 8
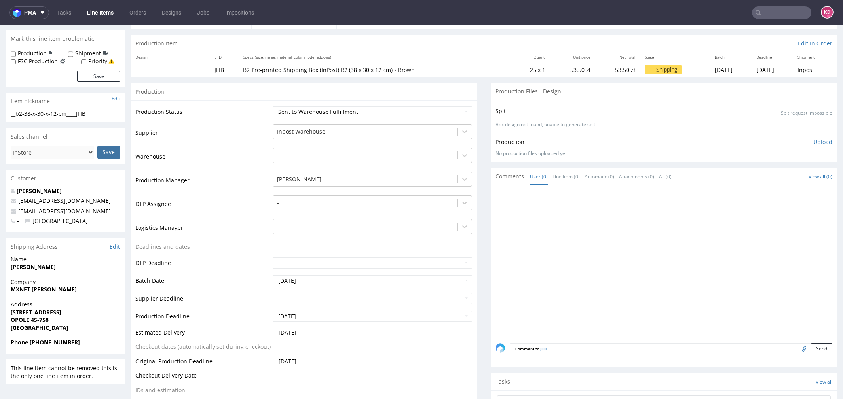
scroll to position [108, 0]
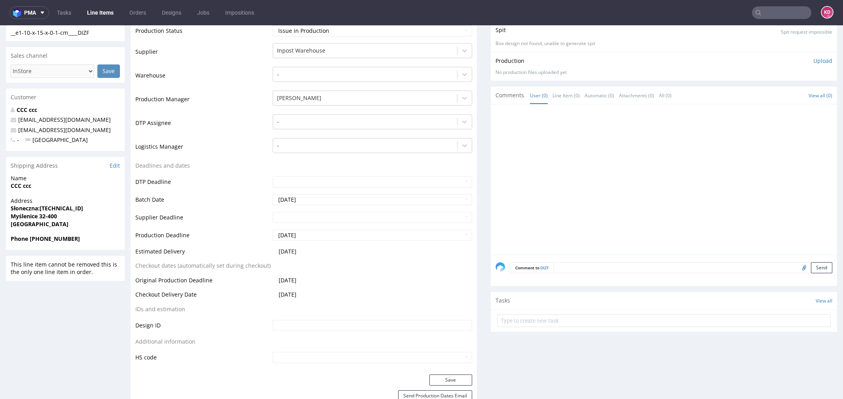
scroll to position [150, 0]
click at [113, 165] on link "Edit" at bounding box center [115, 166] width 10 height 8
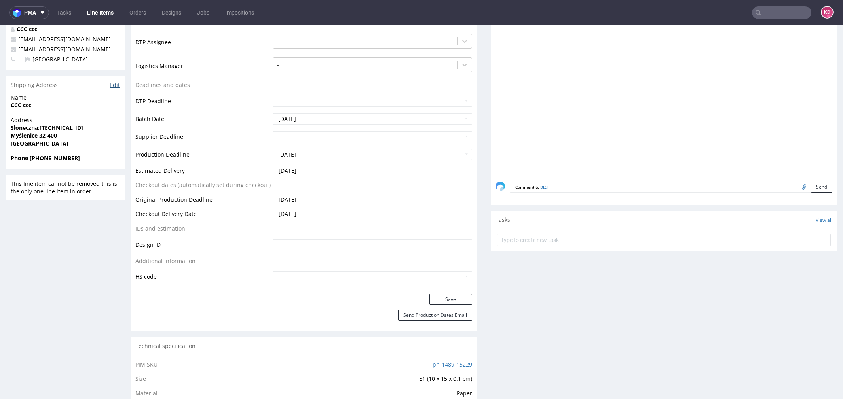
scroll to position [0, 0]
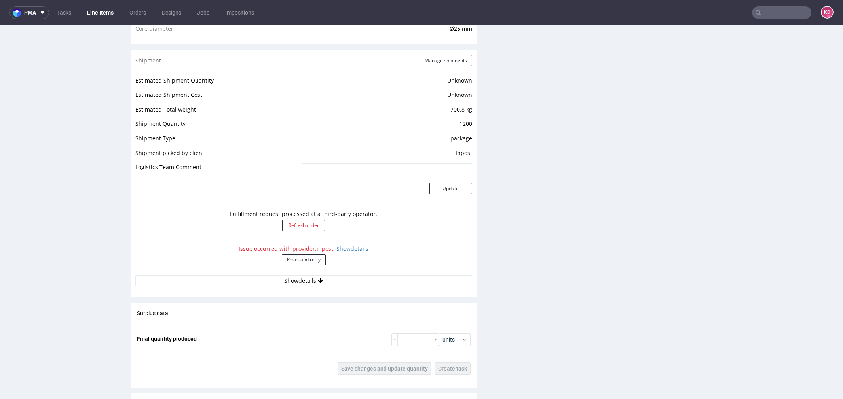
scroll to position [744, 0]
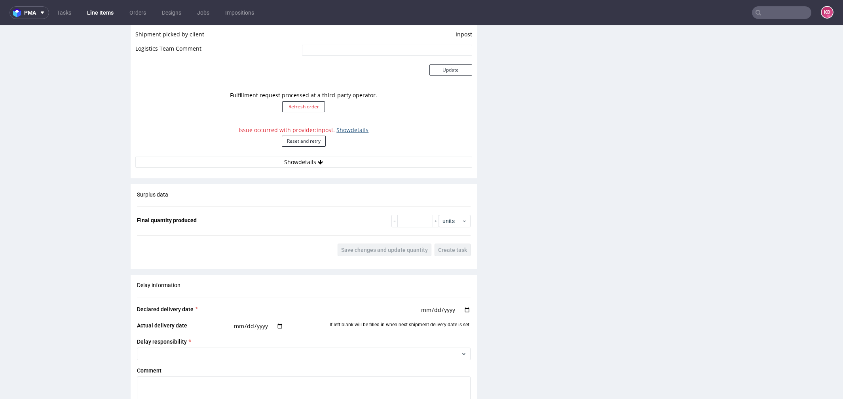
click at [344, 131] on link "Show details" at bounding box center [353, 130] width 32 height 8
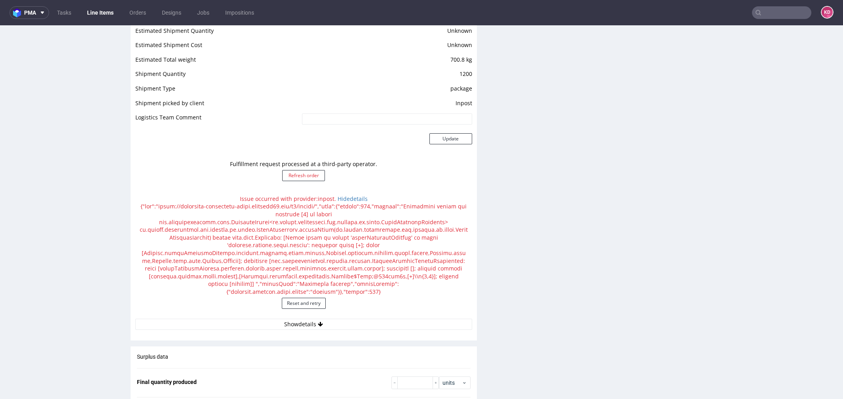
scroll to position [682, 0]
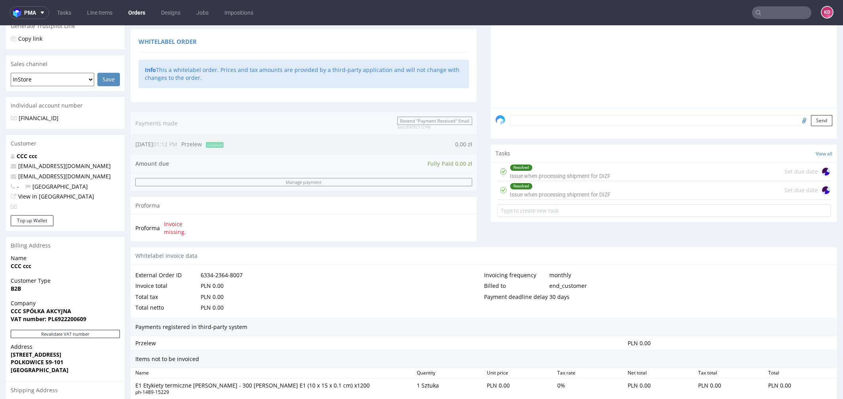
scroll to position [290, 0]
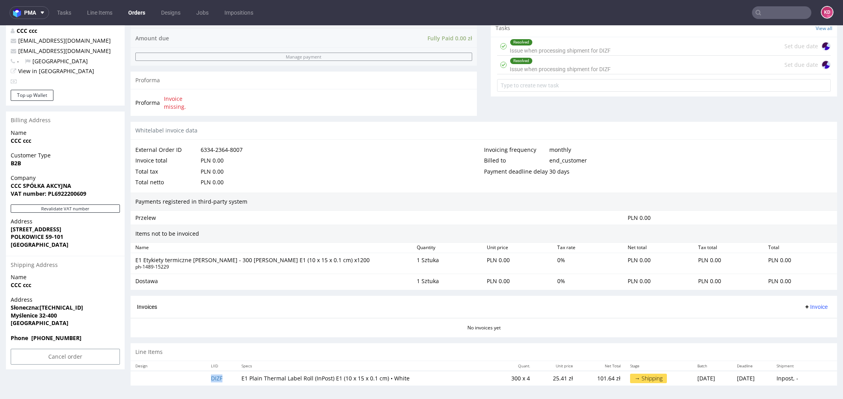
click at [213, 373] on td "DIZF" at bounding box center [221, 378] width 30 height 15
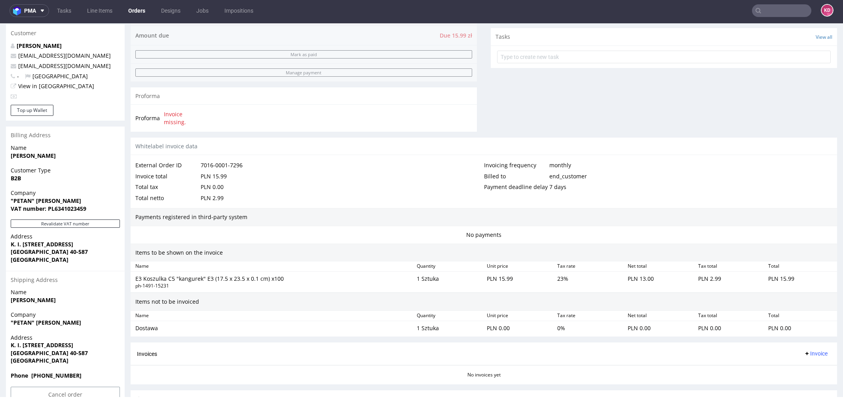
scroll to position [321, 0]
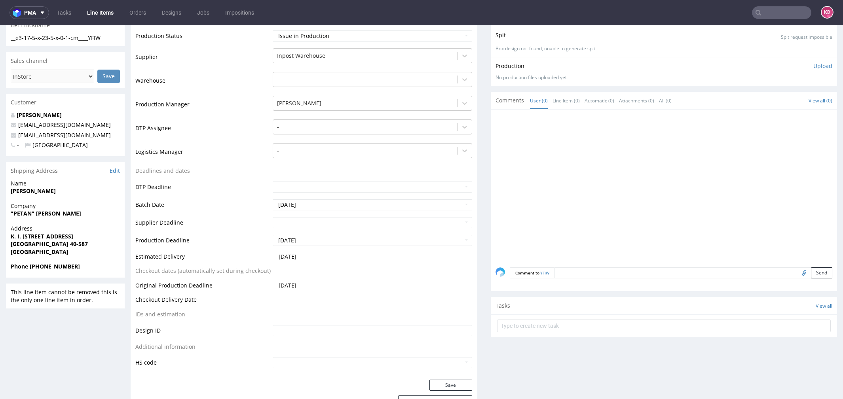
scroll to position [105, 0]
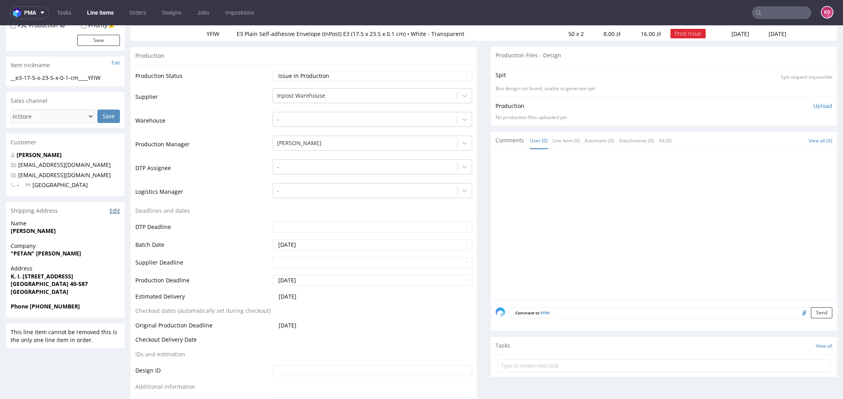
click at [115, 207] on link "Edit" at bounding box center [115, 211] width 10 height 8
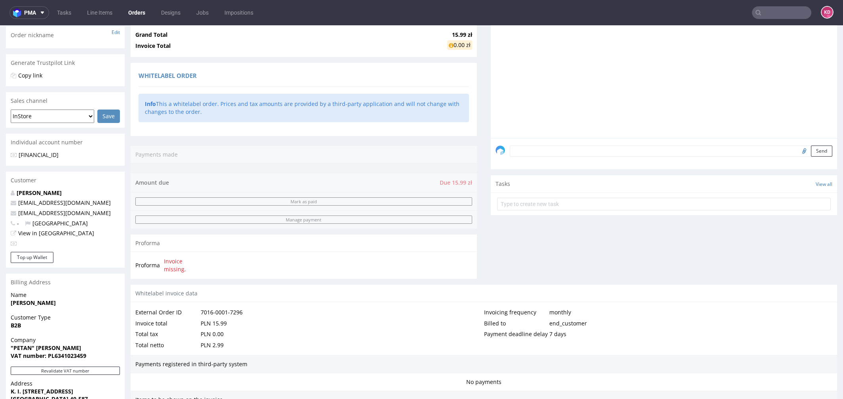
scroll to position [321, 0]
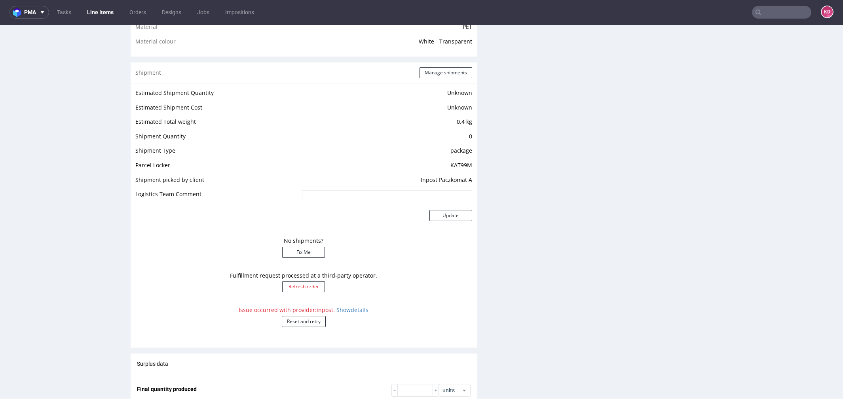
scroll to position [600, 0]
click at [308, 316] on button "Reset and retry" at bounding box center [304, 319] width 44 height 11
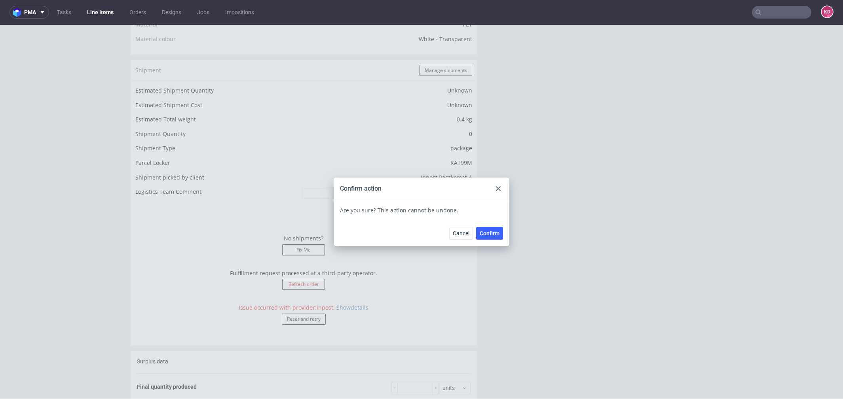
click at [485, 232] on span "Confirm" at bounding box center [490, 234] width 20 height 6
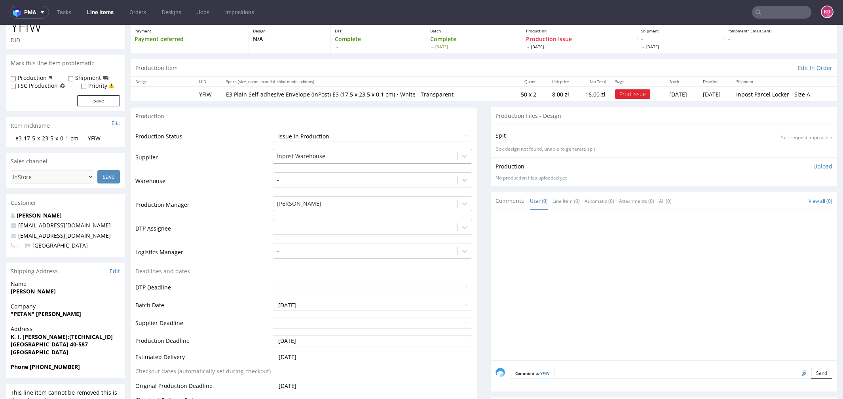
scroll to position [0, 0]
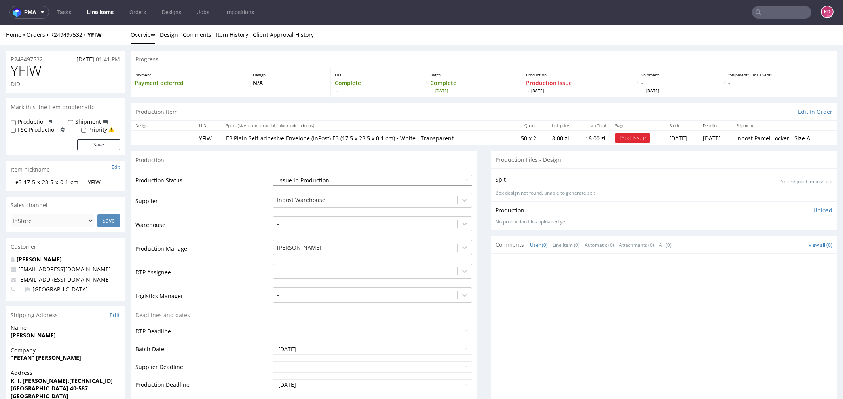
click at [353, 177] on select "Waiting for Artwork Waiting for Diecut Waiting for Mockup Waiting for DTP Waiti…" at bounding box center [373, 180] width 200 height 11
select select "sent_to_warehouse_fulfillment"
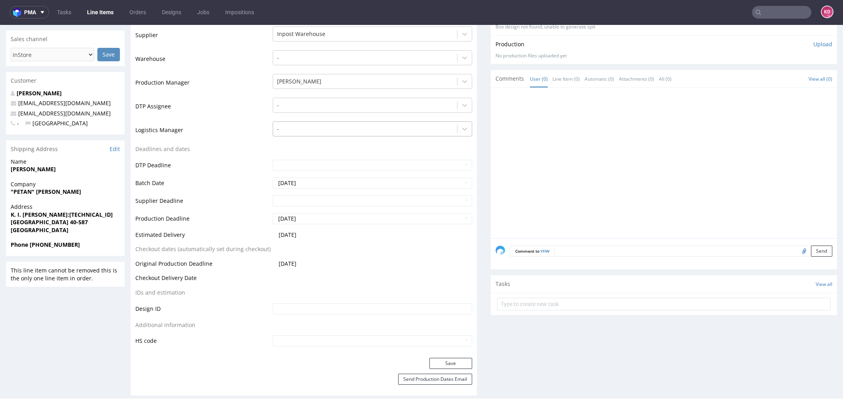
scroll to position [271, 0]
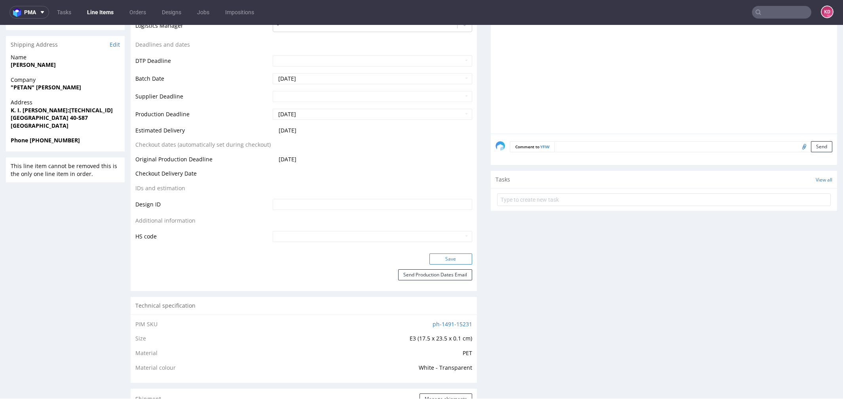
click at [443, 255] on button "Save" at bounding box center [451, 259] width 43 height 11
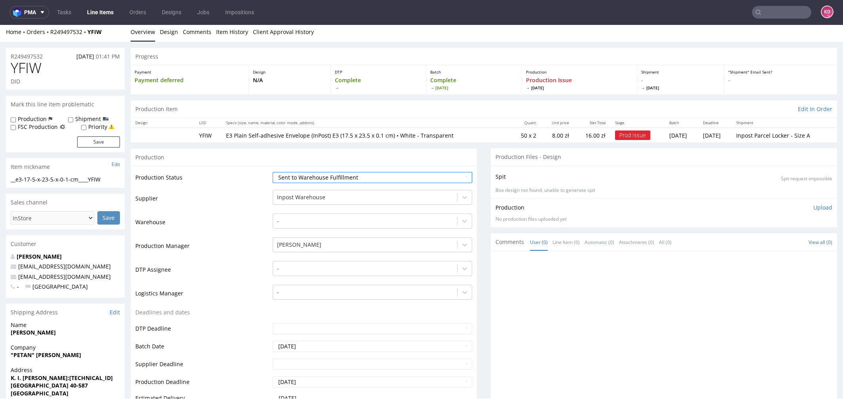
scroll to position [0, 0]
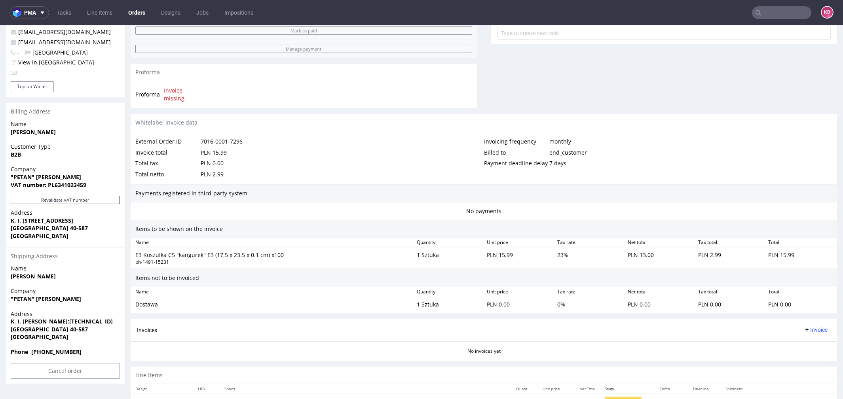
scroll to position [321, 0]
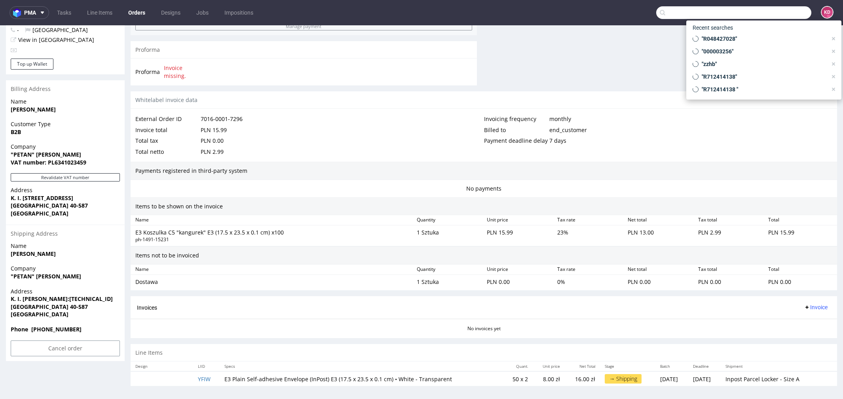
click at [764, 18] on input "text" at bounding box center [733, 12] width 155 height 13
paste input "[EMAIL_ADDRESS][DOMAIN_NAME]"
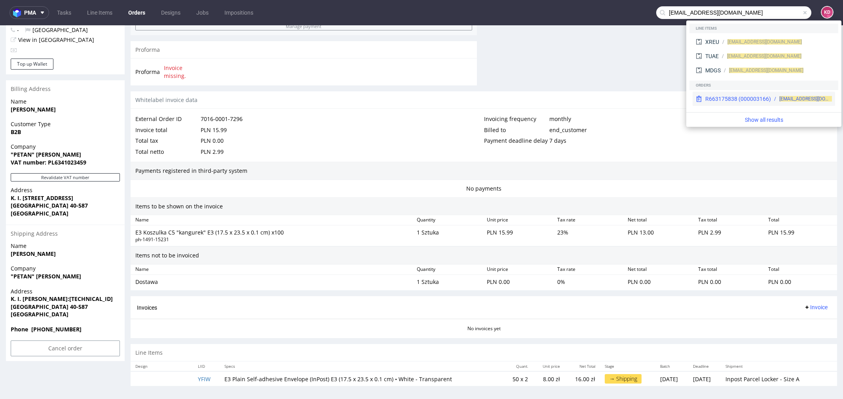
type input "[EMAIL_ADDRESS][DOMAIN_NAME]"
click at [749, 98] on div "R663175838 (000003166)" at bounding box center [739, 99] width 66 height 8
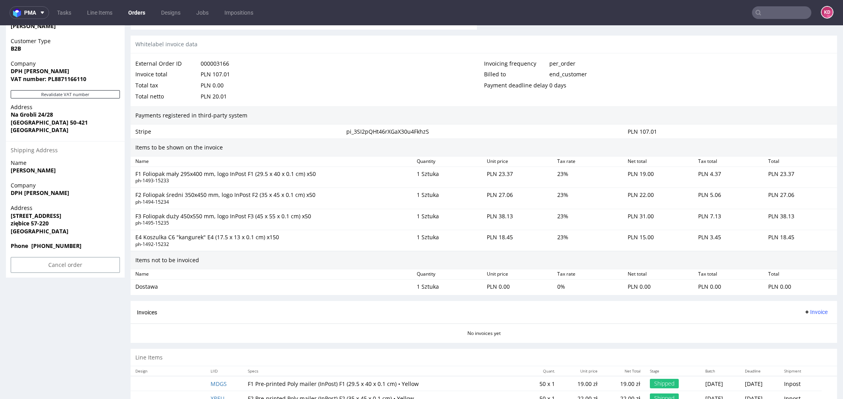
scroll to position [453, 0]
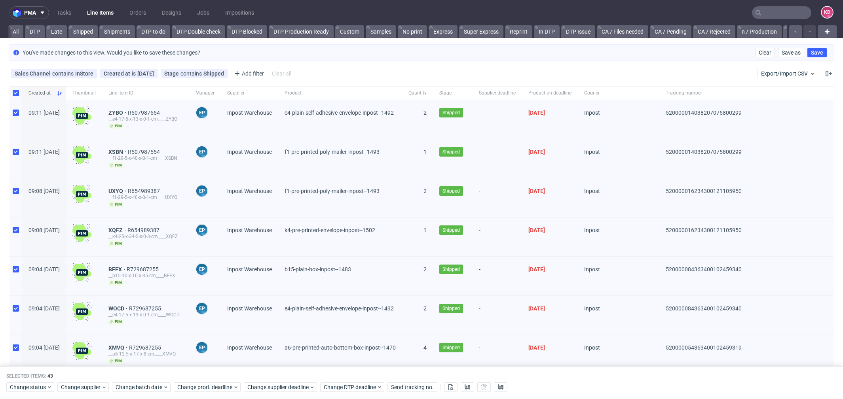
scroll to position [0, 987]
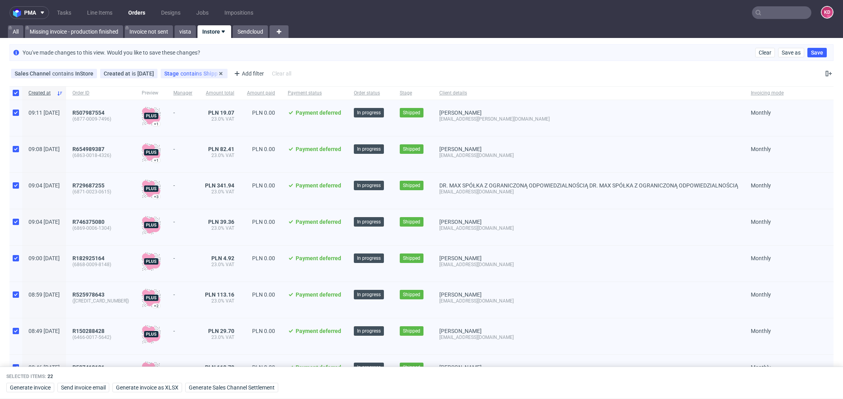
click at [194, 76] on div "Stage contains Shipped" at bounding box center [194, 73] width 60 height 6
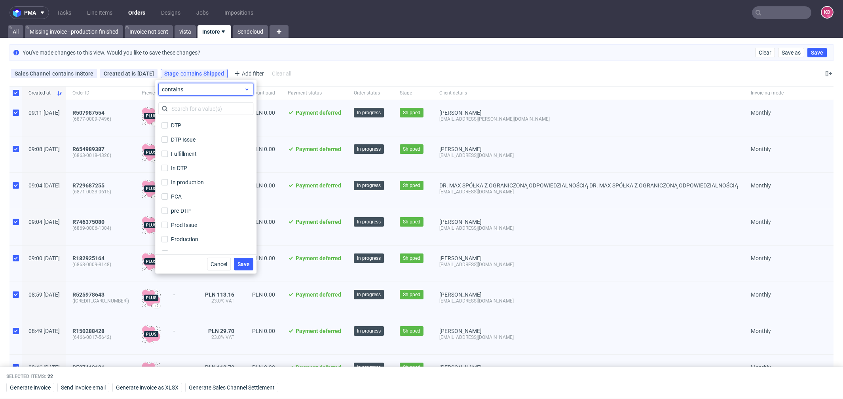
click at [200, 90] on span "contains" at bounding box center [203, 90] width 82 height 8
click at [197, 122] on span "does not contain" at bounding box center [196, 122] width 42 height 8
click at [247, 262] on span "Save" at bounding box center [244, 265] width 12 height 6
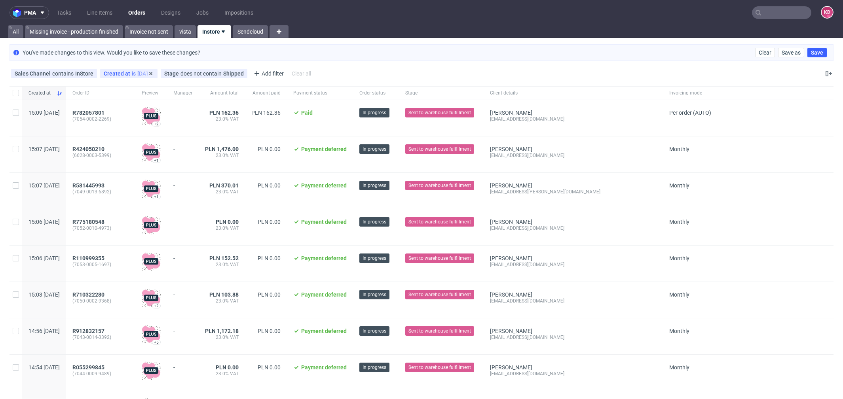
click at [130, 71] on div "Created at is [DATE]" at bounding box center [129, 73] width 50 height 6
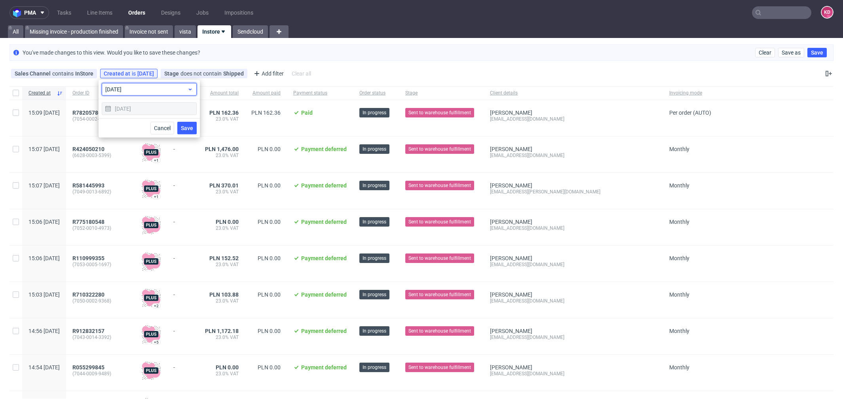
click at [131, 91] on span "[DATE]" at bounding box center [146, 90] width 82 height 8
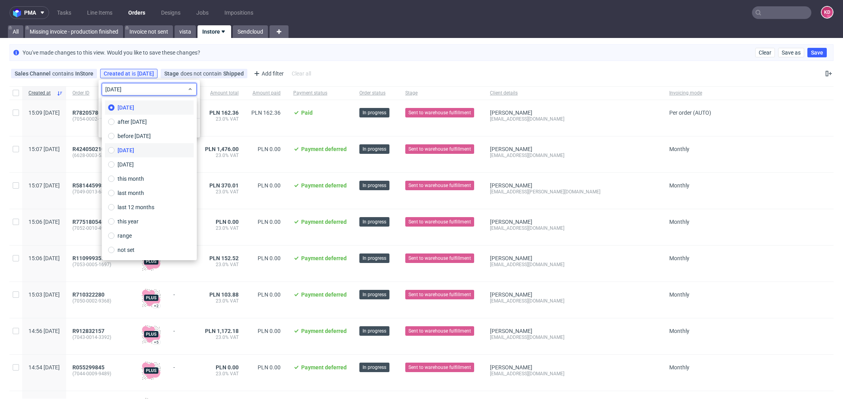
click at [134, 152] on span "[DATE]" at bounding box center [126, 150] width 17 height 8
type input "[DATE]"
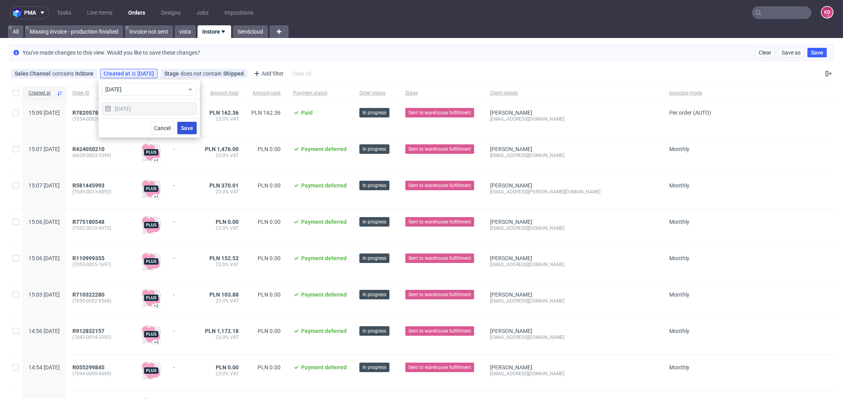
click at [186, 129] on span "Save" at bounding box center [187, 129] width 12 height 6
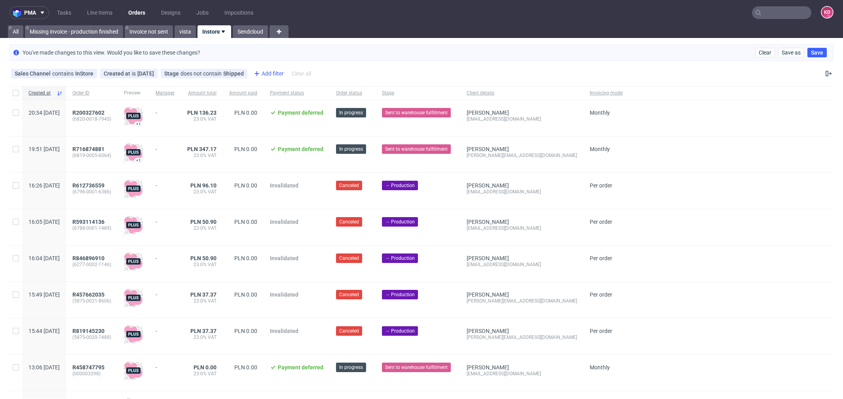
click at [270, 76] on div "Add filter" at bounding box center [268, 73] width 35 height 13
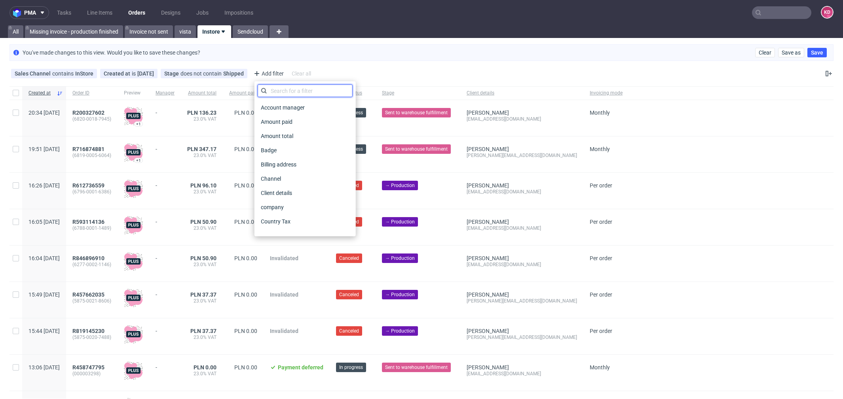
click at [273, 91] on input "text" at bounding box center [305, 91] width 95 height 13
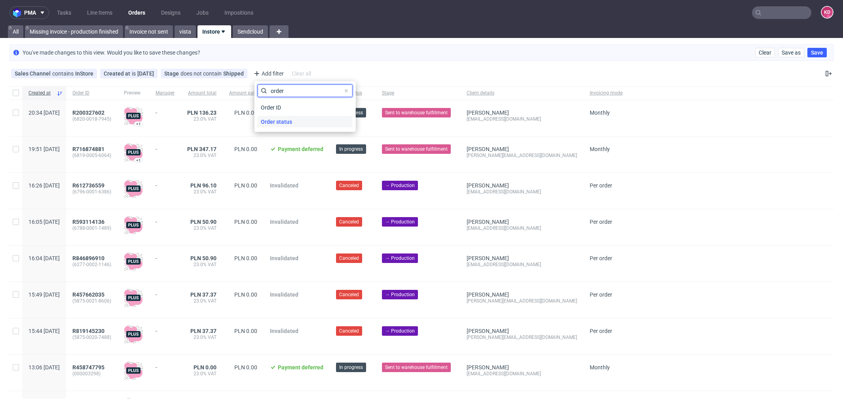
type input "order"
click at [276, 122] on span "Order status" at bounding box center [277, 121] width 38 height 11
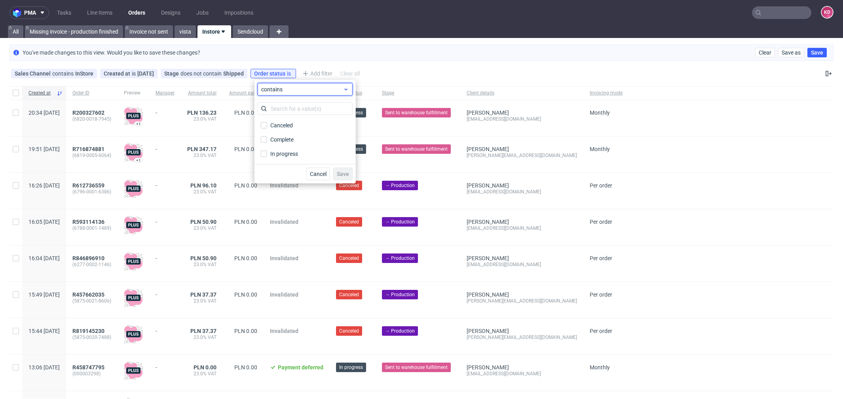
click at [281, 90] on span "contains" at bounding box center [302, 90] width 82 height 8
click at [285, 119] on span "does not contain" at bounding box center [295, 122] width 42 height 8
click at [280, 126] on div "Canceled" at bounding box center [282, 126] width 24 height 8
click at [267, 126] on input "Canceled" at bounding box center [264, 125] width 6 height 6
checkbox input "true"
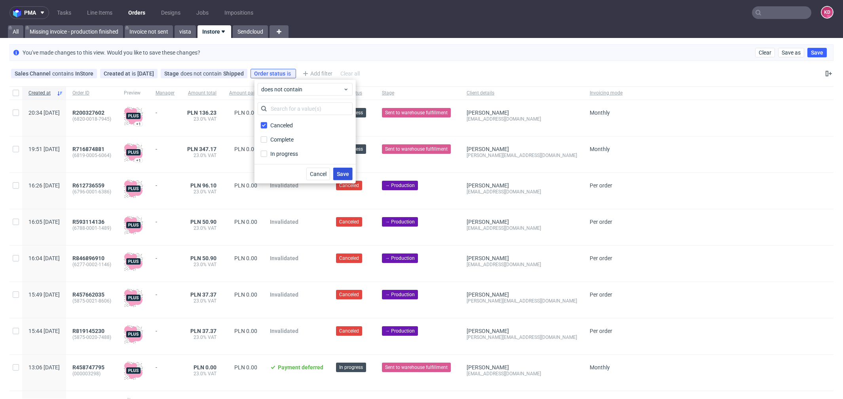
click at [339, 175] on span "Save" at bounding box center [343, 174] width 12 height 6
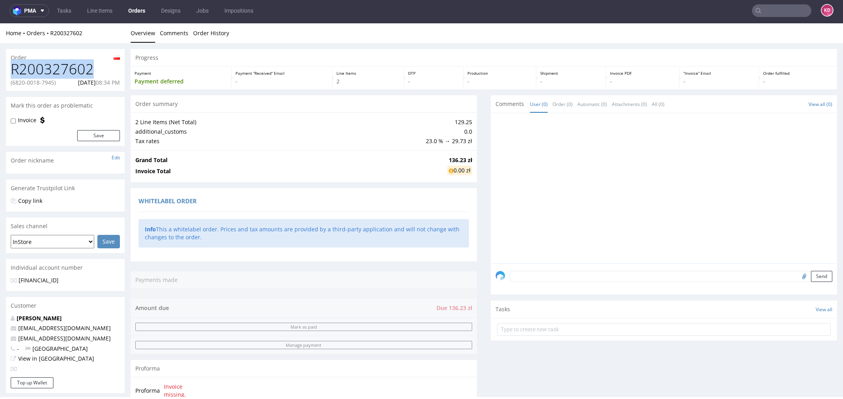
drag, startPoint x: 101, startPoint y: 68, endPoint x: 13, endPoint y: 68, distance: 87.9
click at [13, 68] on h1 "R200327602" at bounding box center [65, 69] width 109 height 16
copy h1 "R200327602"
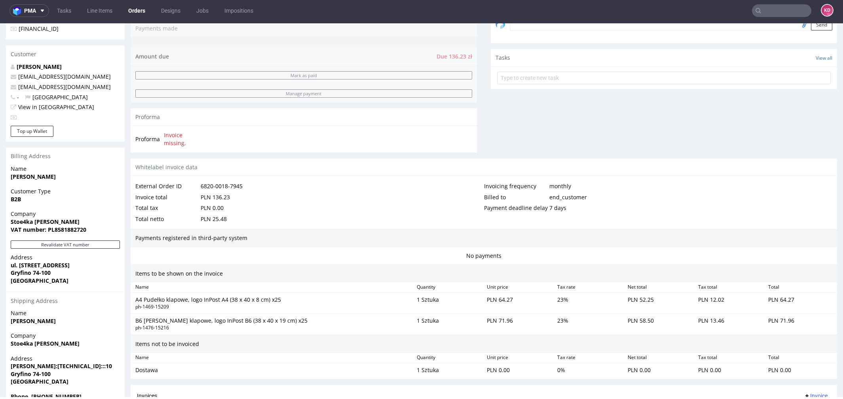
scroll to position [357, 0]
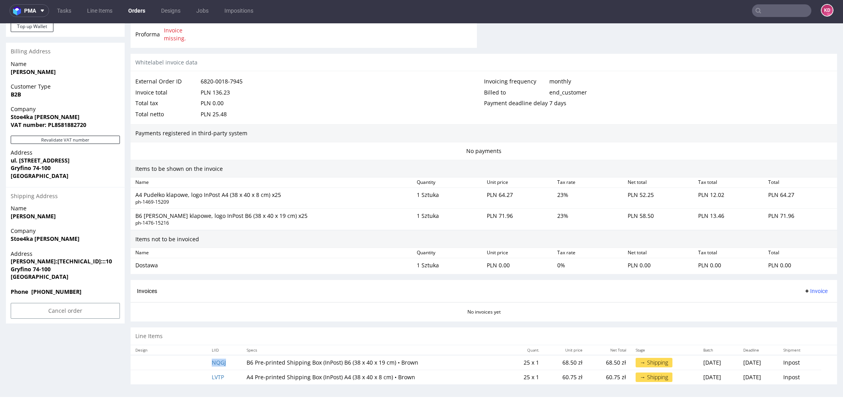
click at [234, 360] on td "NQGJ" at bounding box center [224, 363] width 35 height 15
copy link "NQGJ"
click at [228, 374] on td "LVTP" at bounding box center [224, 377] width 35 height 15
copy link "LVTP"
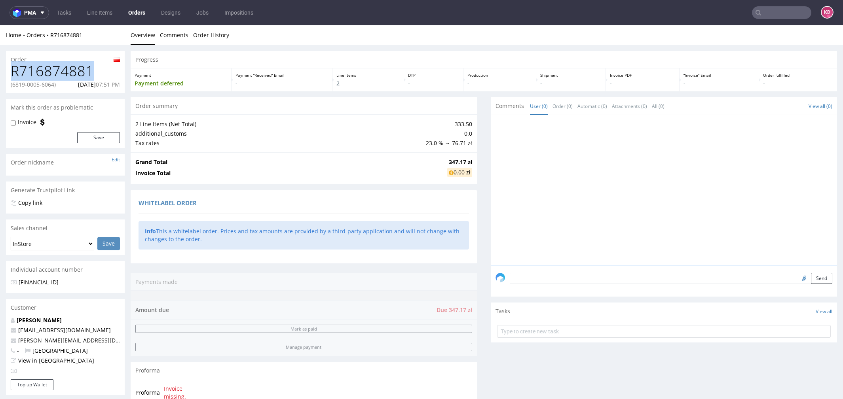
drag, startPoint x: 97, startPoint y: 73, endPoint x: 6, endPoint y: 73, distance: 91.1
click at [6, 73] on div "R716874881 [PHONE_NUMBER][DATE] 07:51 PM" at bounding box center [65, 78] width 119 height 30
copy h1 "R716874881"
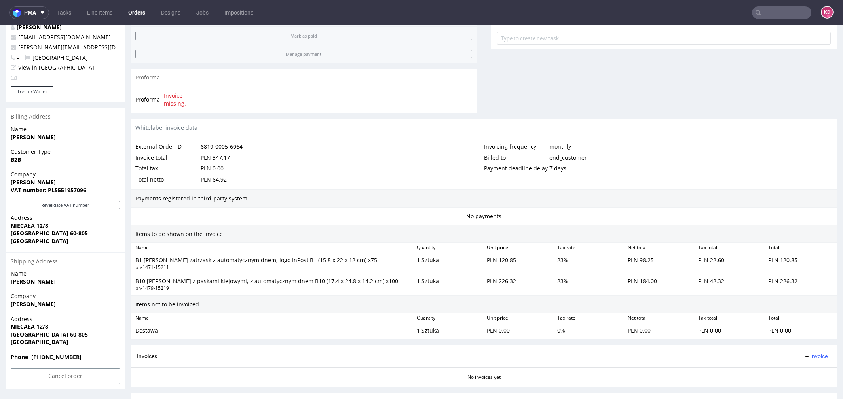
scroll to position [357, 0]
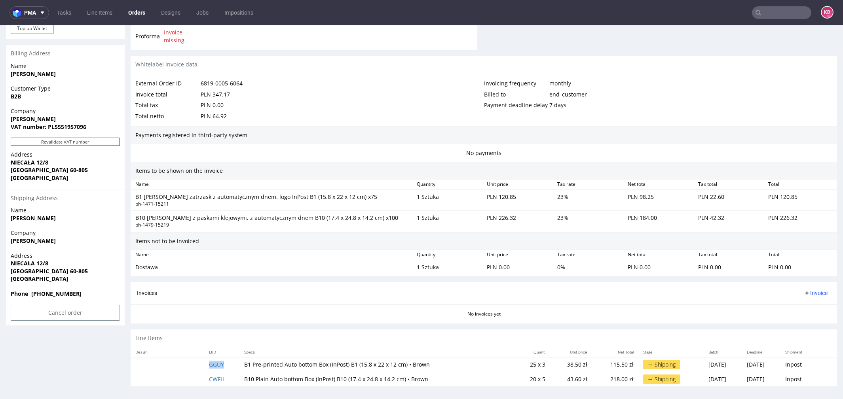
click at [229, 360] on td "GGUY" at bounding box center [221, 365] width 35 height 15
click at [230, 380] on td "CWFH" at bounding box center [221, 379] width 35 height 15
copy link "CWFH"
click at [234, 362] on td "GGUY" at bounding box center [221, 365] width 35 height 15
copy link "GGUY"
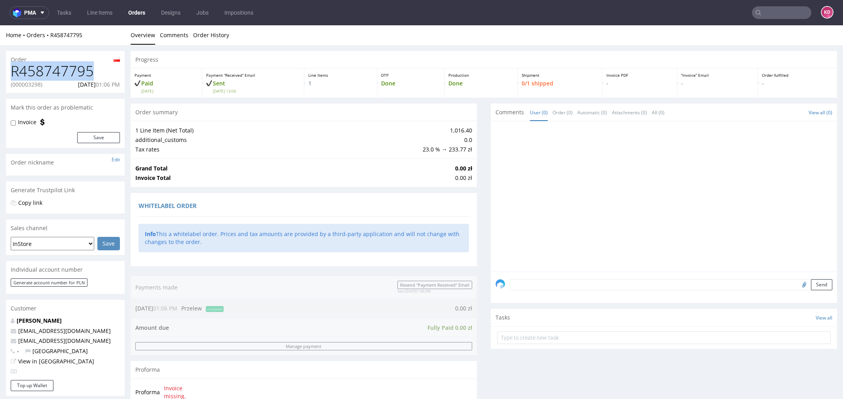
drag, startPoint x: 103, startPoint y: 72, endPoint x: 7, endPoint y: 69, distance: 96.2
click at [7, 69] on div "R458747795 (000003298) [DATE] 01:06 PM" at bounding box center [65, 78] width 119 height 30
copy h1 "R458747795"
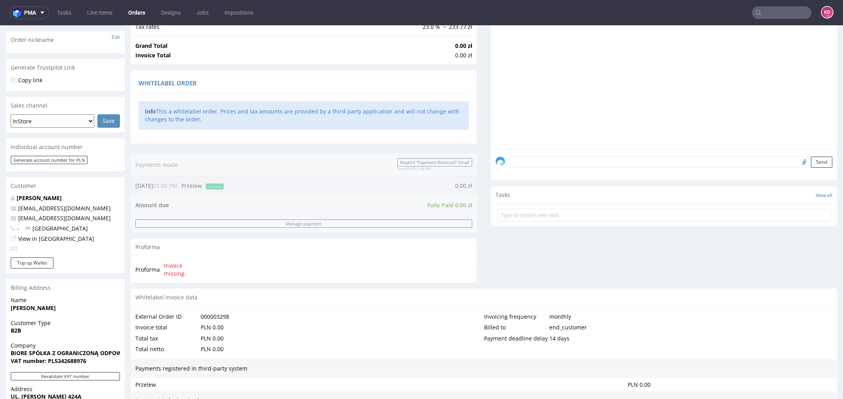
scroll to position [293, 0]
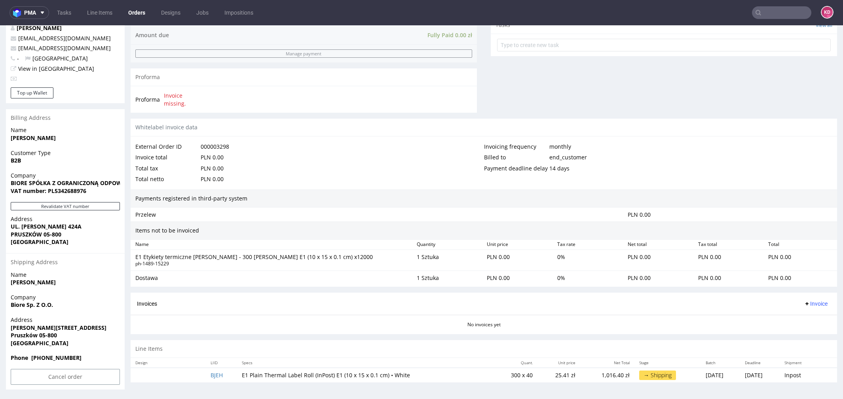
click at [227, 374] on td "BJEH" at bounding box center [221, 375] width 31 height 15
click at [226, 373] on td "BJEH" at bounding box center [221, 375] width 31 height 15
copy link "BJEH"
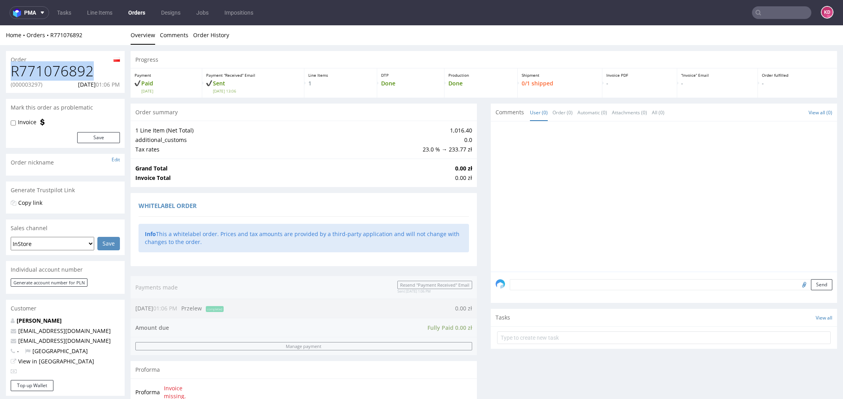
drag, startPoint x: 94, startPoint y: 73, endPoint x: -10, endPoint y: 73, distance: 104.1
click at [0, 73] on html "Production Shipped DTP Orders Offers Shipments Designs Promotions Users Jobs Ad…" at bounding box center [421, 358] width 843 height 667
copy h1 "R771076892"
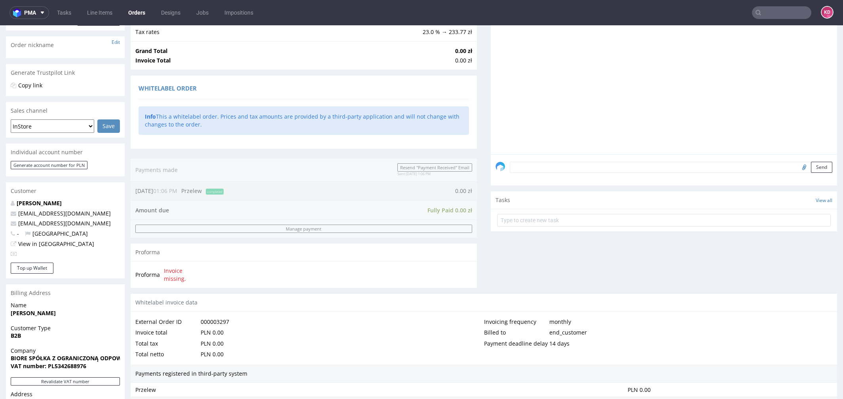
scroll to position [293, 0]
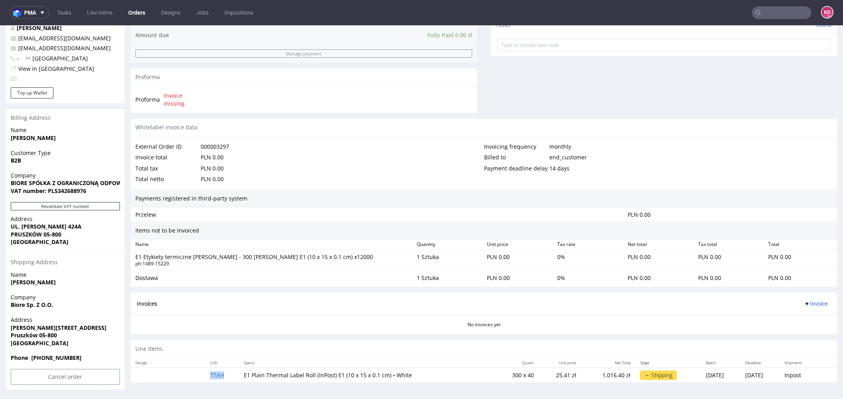
click at [228, 369] on td "TTAH" at bounding box center [222, 375] width 34 height 15
copy link "TTAH"
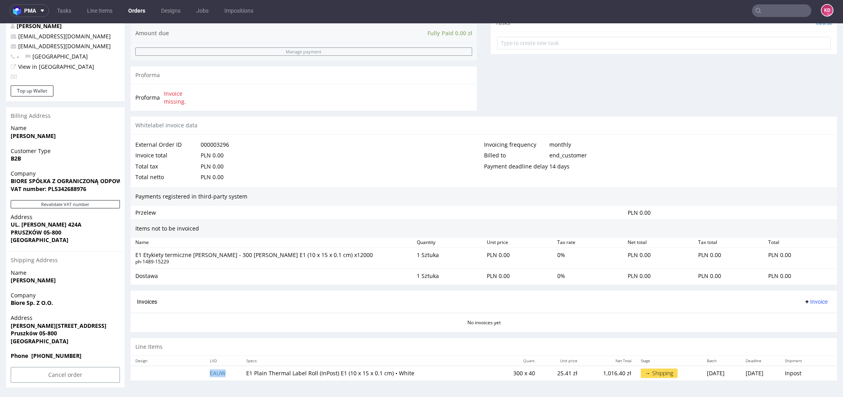
click at [215, 367] on td "EAUW" at bounding box center [223, 373] width 36 height 15
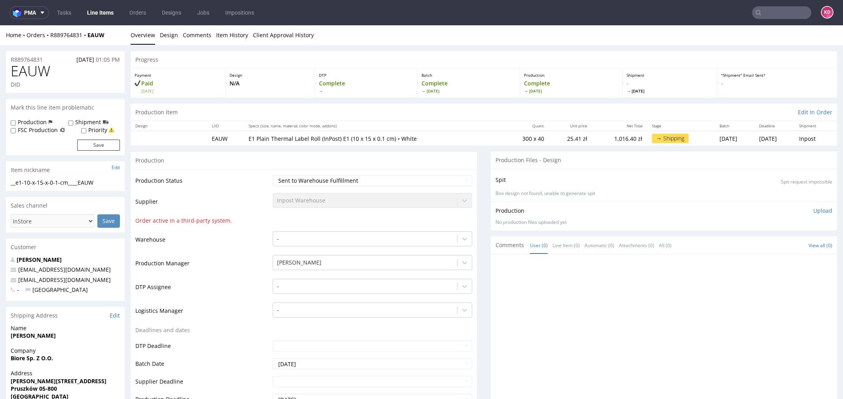
click at [66, 79] on div "EAUW DID" at bounding box center [65, 78] width 119 height 30
drag, startPoint x: 49, startPoint y: 58, endPoint x: 2, endPoint y: 58, distance: 47.1
copy p "R889764831"
drag, startPoint x: 55, startPoint y: 71, endPoint x: -6, endPoint y: 71, distance: 61.0
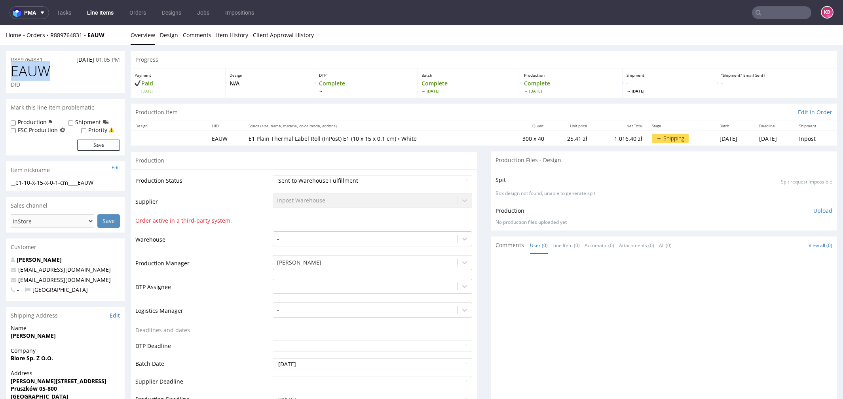
copy span "EAUW"
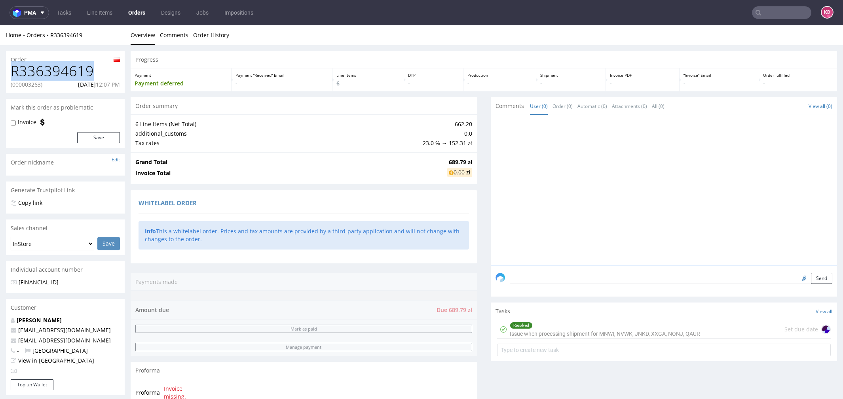
drag, startPoint x: 100, startPoint y: 72, endPoint x: -12, endPoint y: 71, distance: 111.6
copy h1 "R336394619"
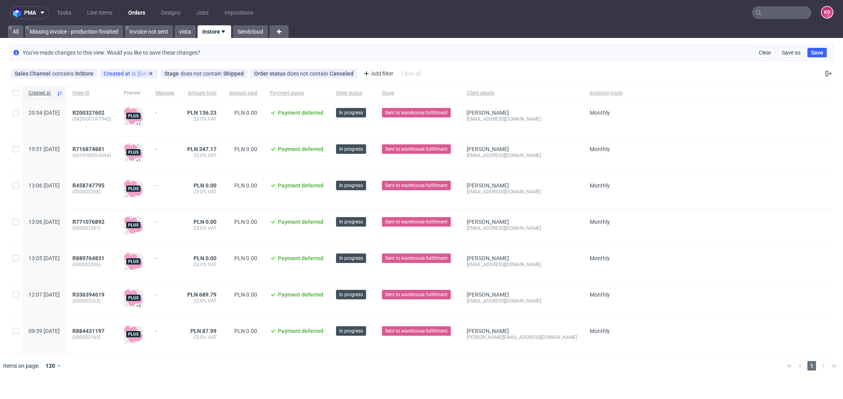
click at [144, 72] on div "Created at is [DATE]" at bounding box center [129, 73] width 50 height 6
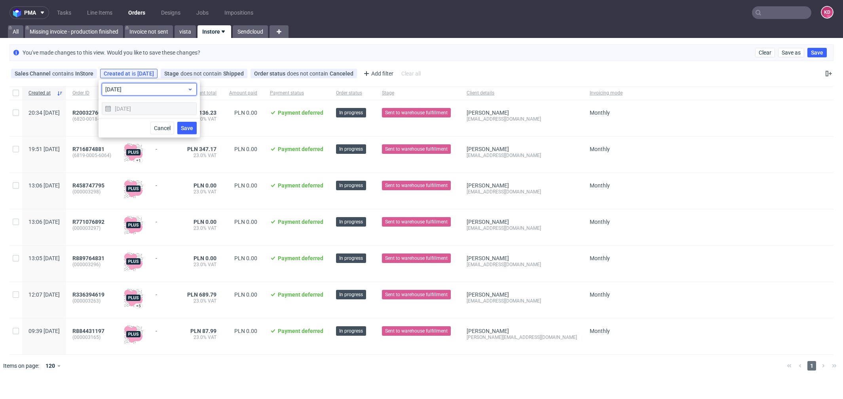
click at [144, 88] on span "[DATE]" at bounding box center [146, 90] width 82 height 8
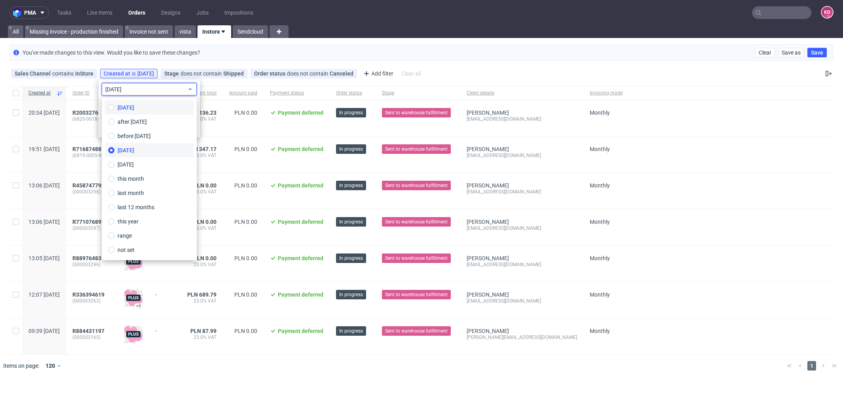
click at [140, 107] on label "[DATE]" at bounding box center [149, 108] width 89 height 14
type input "[DATE]"
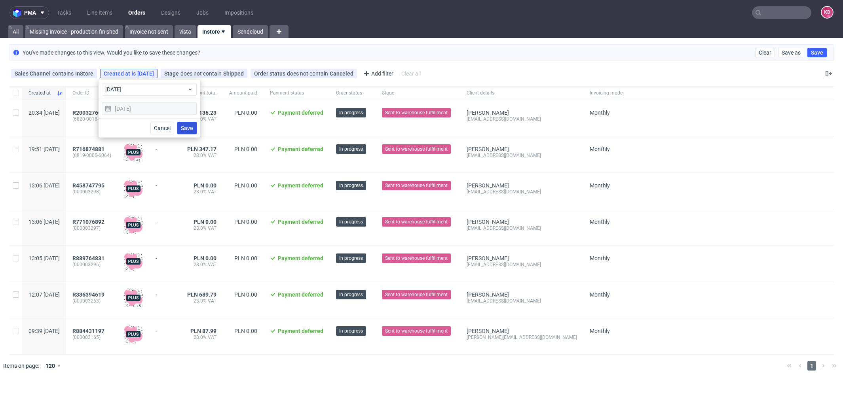
click at [187, 127] on span "Save" at bounding box center [187, 129] width 12 height 6
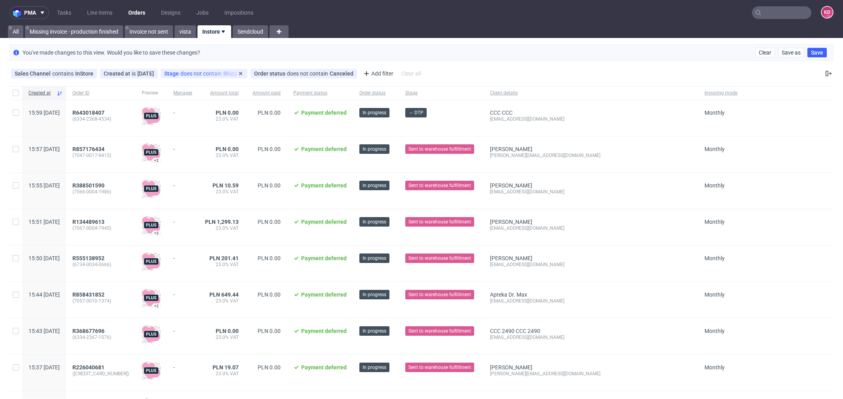
click at [213, 70] on div "Stage does not contain Shipped" at bounding box center [204, 73] width 80 height 6
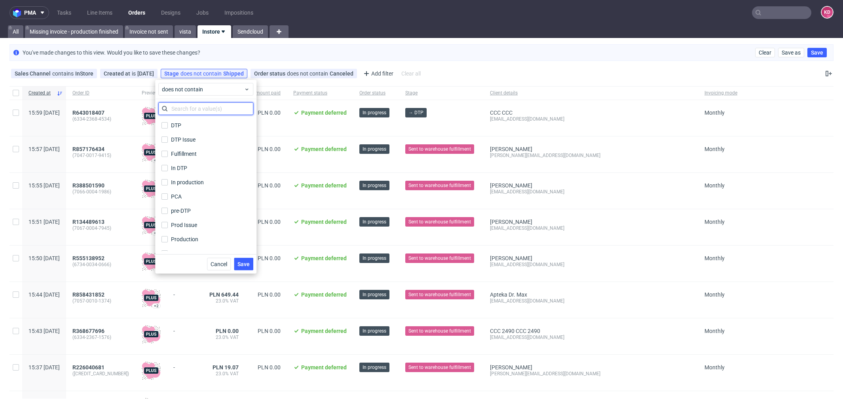
click at [211, 105] on input "text" at bounding box center [205, 109] width 95 height 13
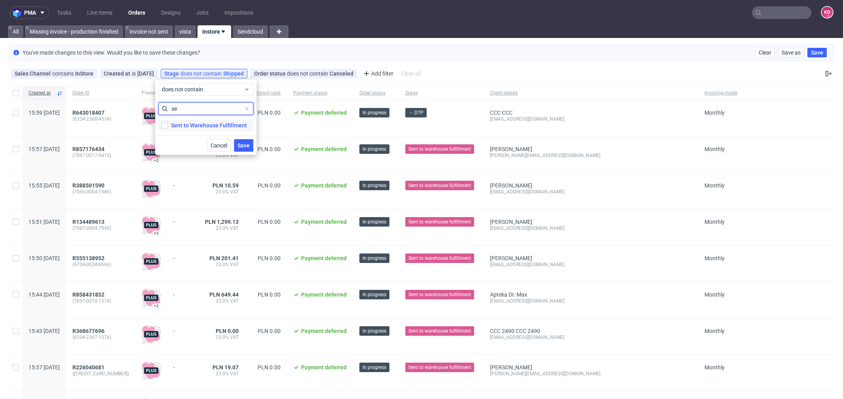
type input "se"
click at [211, 124] on div "Sent to Warehouse Fulfillment" at bounding box center [209, 126] width 76 height 8
click at [168, 124] on input "Sent to Warehouse Fulfillment" at bounding box center [165, 125] width 6 height 6
checkbox input "true"
click at [243, 145] on span "Save" at bounding box center [244, 146] width 12 height 6
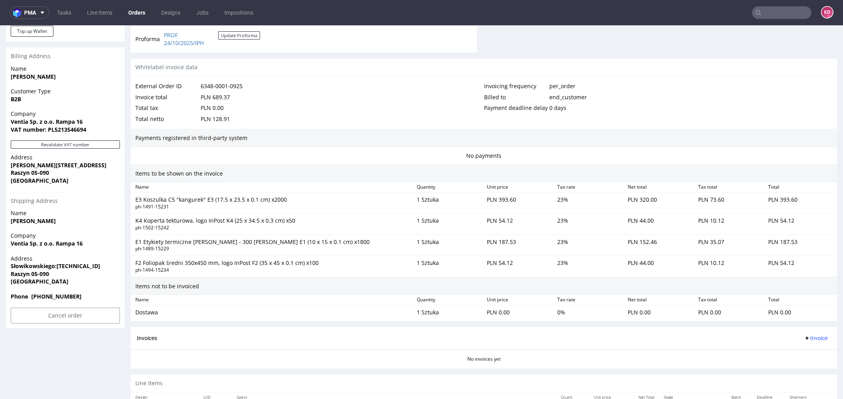
scroll to position [356, 0]
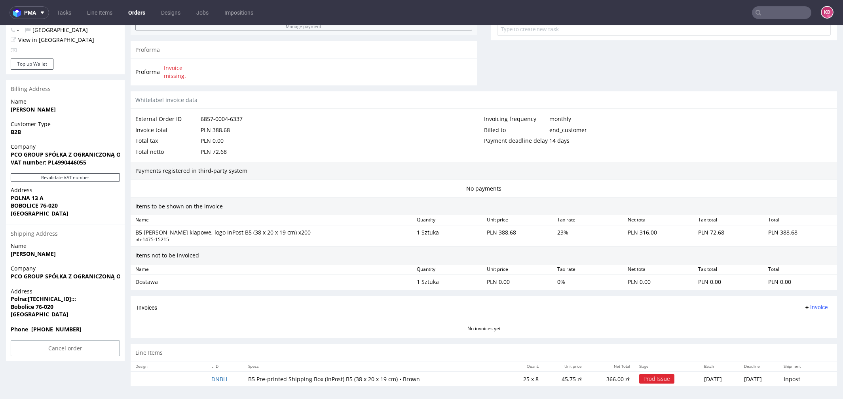
scroll to position [321, 0]
drag, startPoint x: 72, startPoint y: 327, endPoint x: 55, endPoint y: 333, distance: 17.2
click at [55, 333] on span "Phone [PHONE_NUMBER]" at bounding box center [65, 330] width 109 height 8
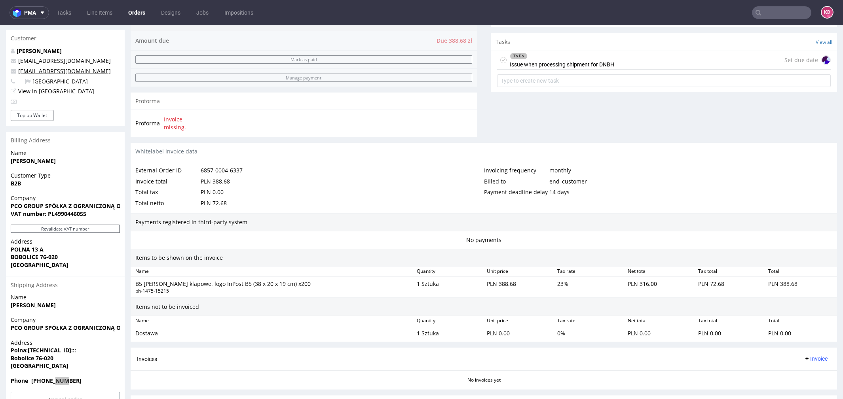
scroll to position [321, 0]
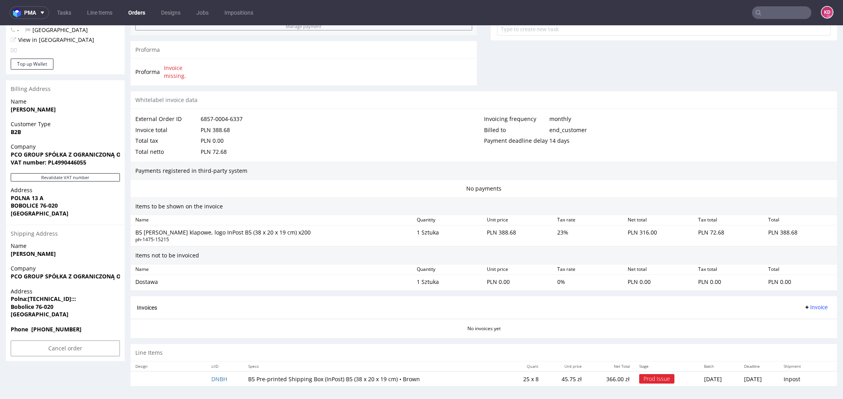
click at [82, 324] on div "Address Polna:[TECHNICAL_ID]::: Bobolice 76-020 [GEOGRAPHIC_DATA]" at bounding box center [65, 307] width 119 height 38
drag, startPoint x: 70, startPoint y: 330, endPoint x: 57, endPoint y: 330, distance: 12.7
click at [57, 330] on span "Phone [PHONE_NUMBER]" at bounding box center [65, 330] width 109 height 8
drag, startPoint x: 57, startPoint y: 330, endPoint x: 45, endPoint y: 331, distance: 12.7
click at [45, 331] on strong "Phone [PHONE_NUMBER]" at bounding box center [46, 330] width 71 height 8
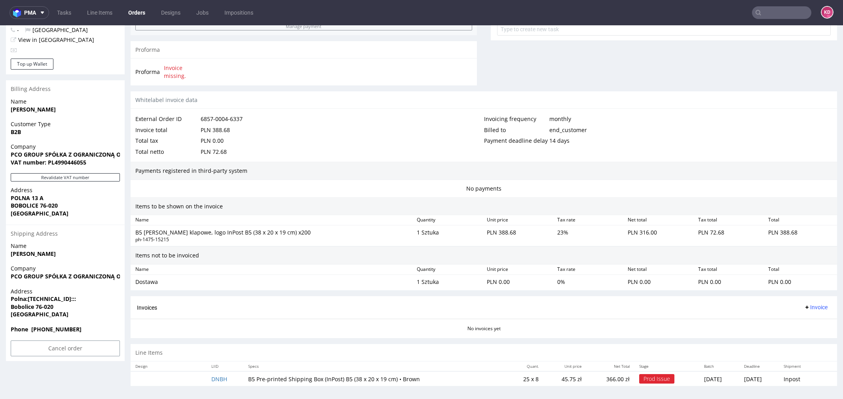
click at [89, 307] on span "Bobolice 76-020" at bounding box center [65, 307] width 109 height 8
drag, startPoint x: 117, startPoint y: 276, endPoint x: 12, endPoint y: 276, distance: 105.3
click at [12, 276] on strong "PCO GROUP SPÓŁKA Z OGRANICZONĄ ODPOWIEDZIALNOŚCIĄ" at bounding box center [96, 277] width 170 height 8
copy strong "PCO GROUP SPÓŁKA Z OGRANICZONĄ"
click at [242, 332] on section "Invoices Invoice No invoices yet" at bounding box center [484, 318] width 707 height 42
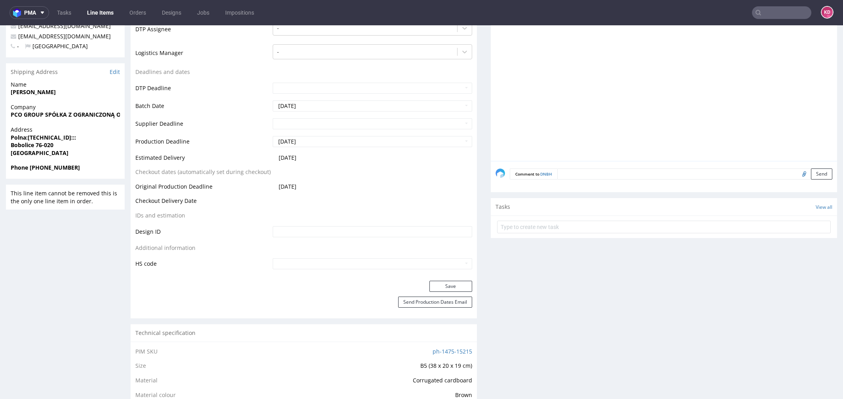
scroll to position [243, 0]
click at [115, 72] on link "Edit" at bounding box center [115, 72] width 10 height 8
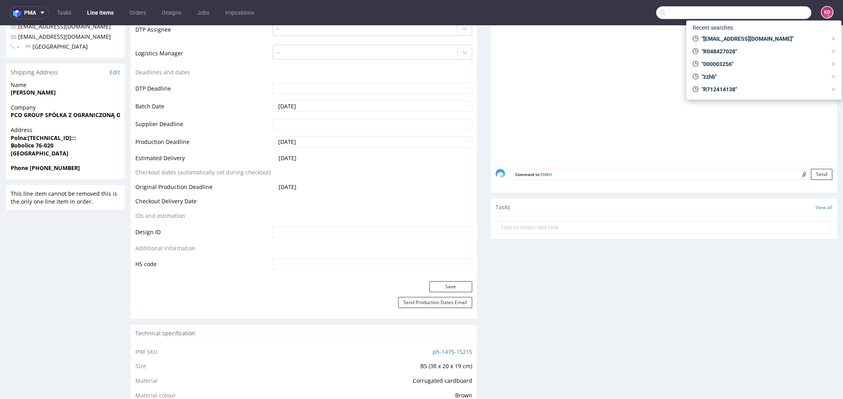
click at [764, 13] on input "text" at bounding box center [733, 12] width 155 height 13
paste input "R129159249"
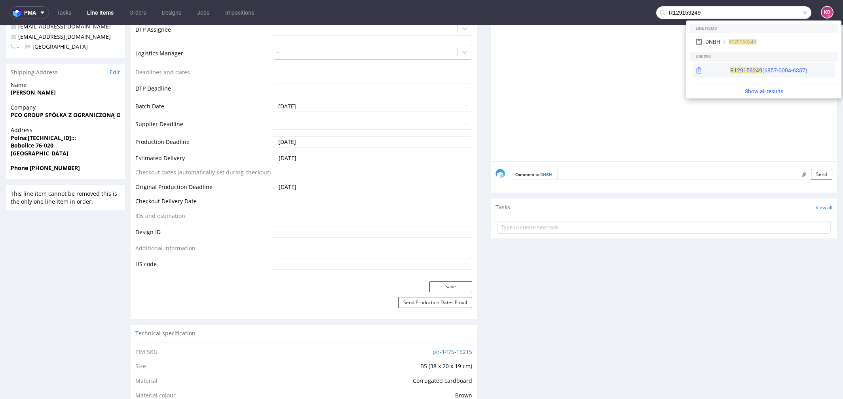
type input "R129159249"
click at [749, 71] on div "R129159249 (6857-0004-6337)" at bounding box center [768, 71] width 77 height 8
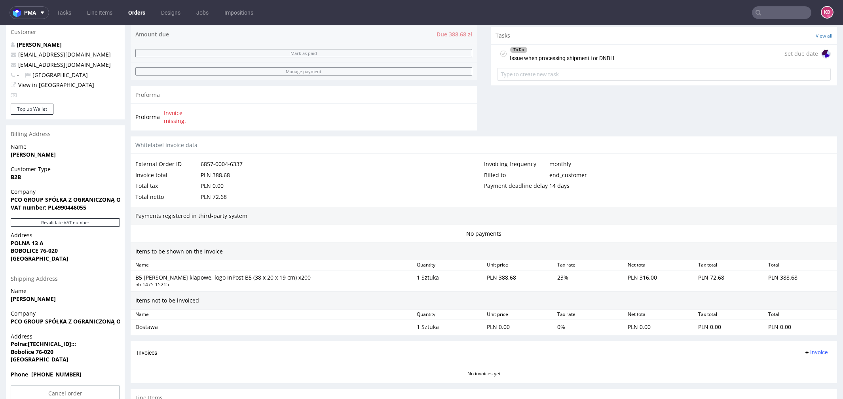
scroll to position [321, 0]
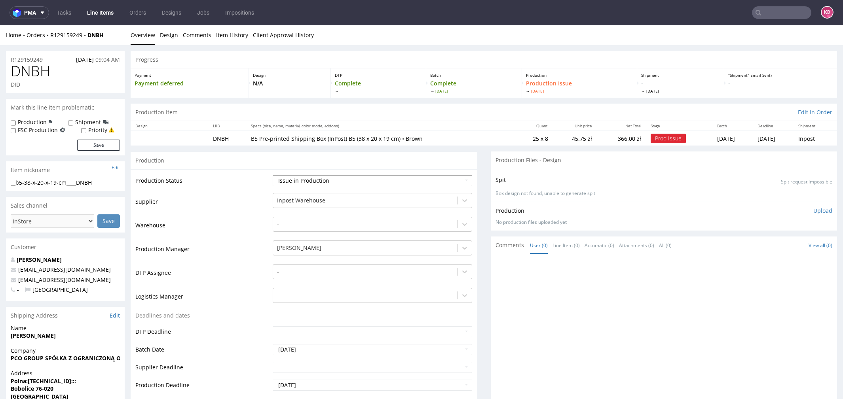
click at [307, 182] on select "Waiting for Artwork Waiting for Diecut Waiting for Mockup Waiting for DTP Waiti…" at bounding box center [373, 180] width 200 height 11
select select "sent_to_warehouse_fulfillment"
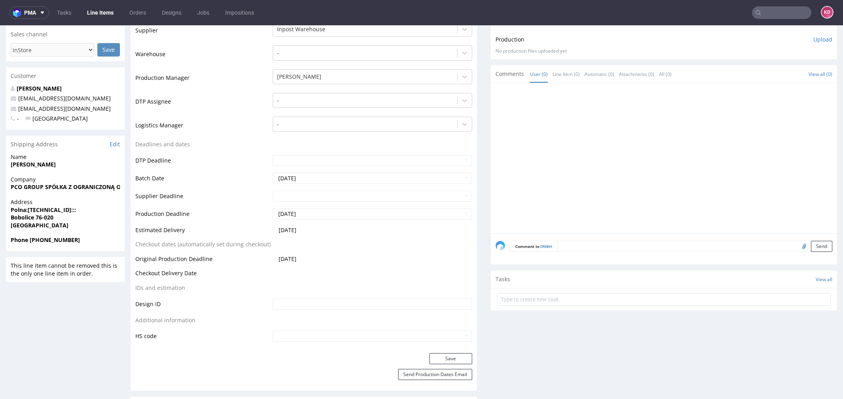
scroll to position [193, 0]
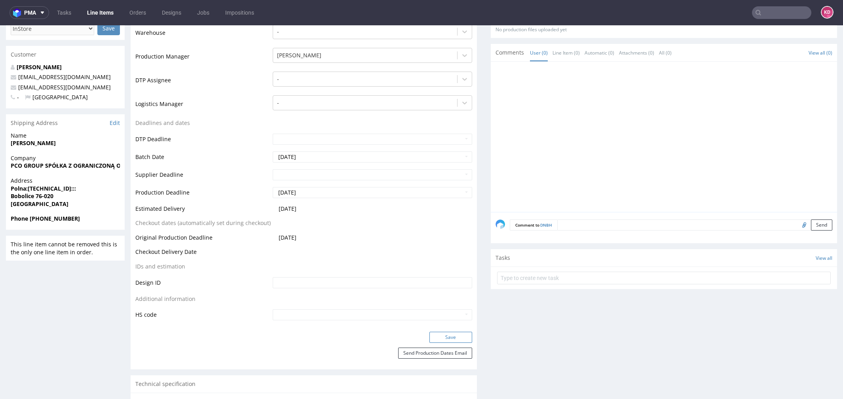
click at [449, 336] on button "Save" at bounding box center [451, 337] width 43 height 11
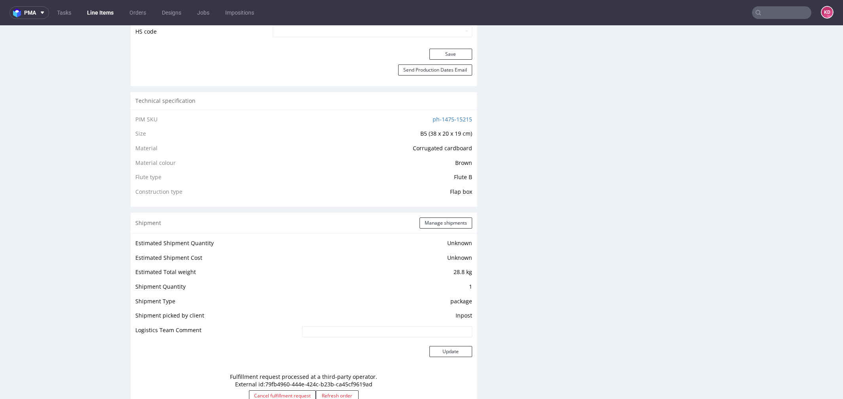
scroll to position [0, 0]
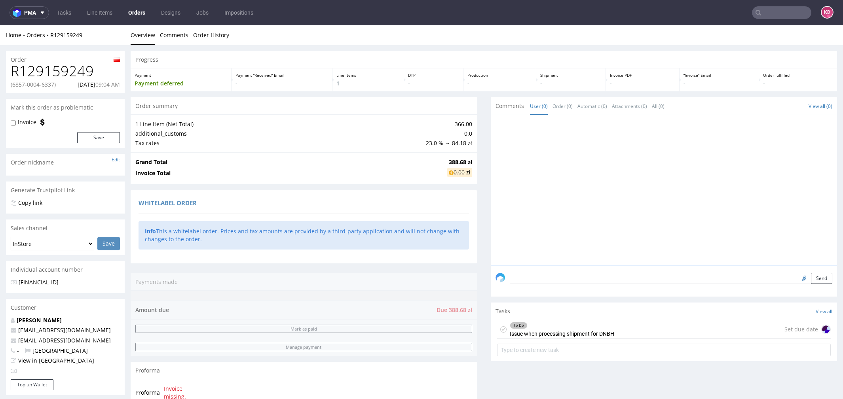
click at [500, 328] on icon at bounding box center [503, 330] width 6 height 6
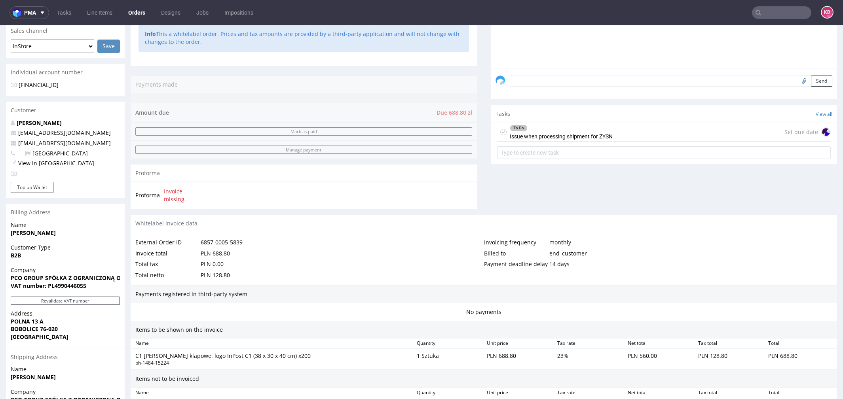
scroll to position [321, 0]
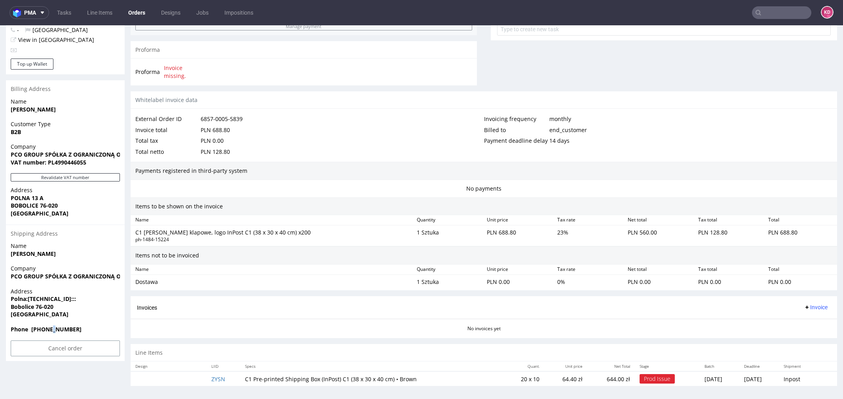
drag, startPoint x: 57, startPoint y: 332, endPoint x: 53, endPoint y: 332, distance: 4.4
click at [53, 332] on strong "Phone [PHONE_NUMBER]" at bounding box center [46, 330] width 71 height 8
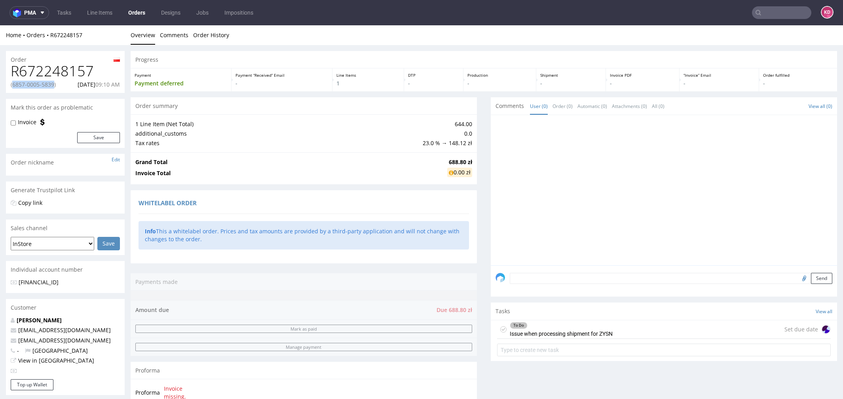
drag, startPoint x: 59, startPoint y: 86, endPoint x: 12, endPoint y: 88, distance: 46.4
click at [12, 88] on p "(6857-0005-5839)" at bounding box center [33, 85] width 45 height 8
copy p "6857-0005-5839"
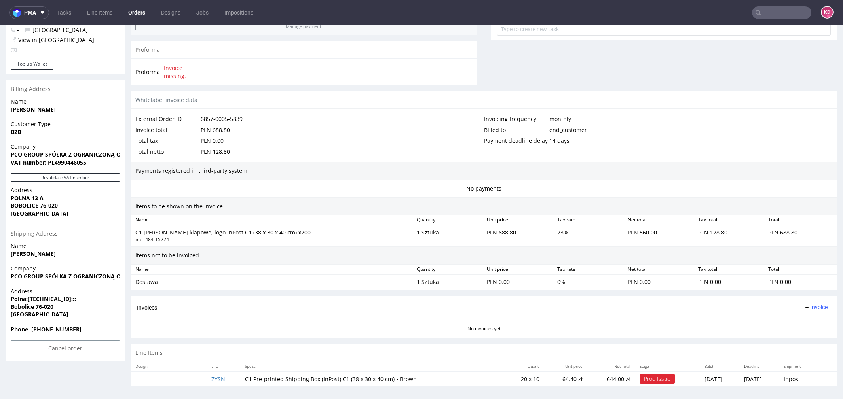
scroll to position [319, 0]
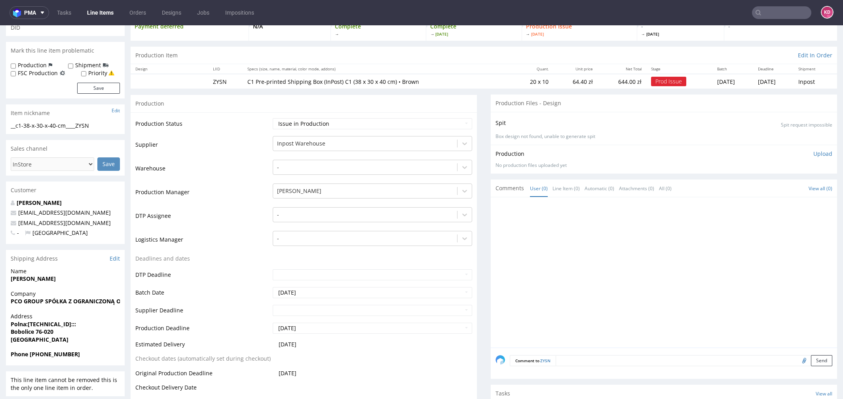
scroll to position [59, 0]
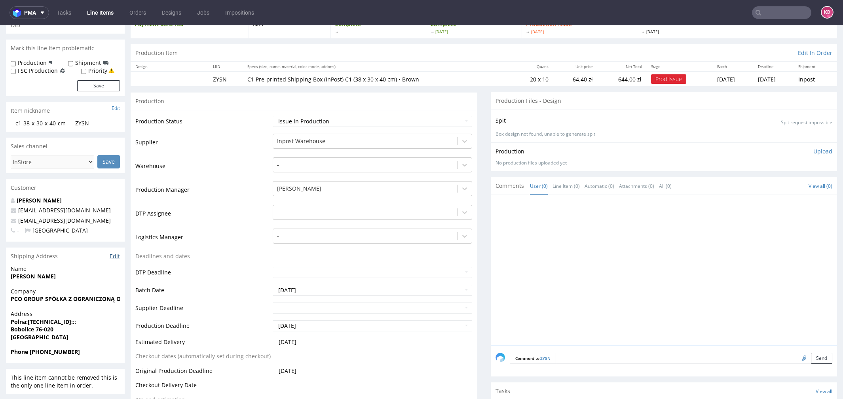
click at [117, 255] on link "Edit" at bounding box center [115, 257] width 10 height 8
click at [776, 19] on input "text" at bounding box center [781, 12] width 59 height 13
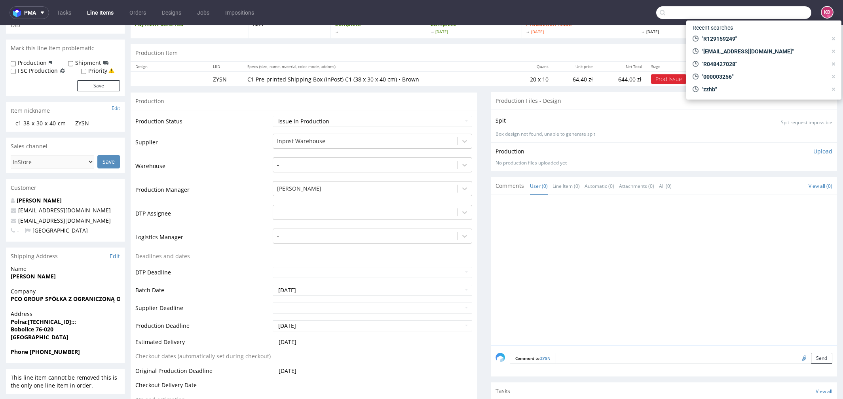
paste input "R672248157"
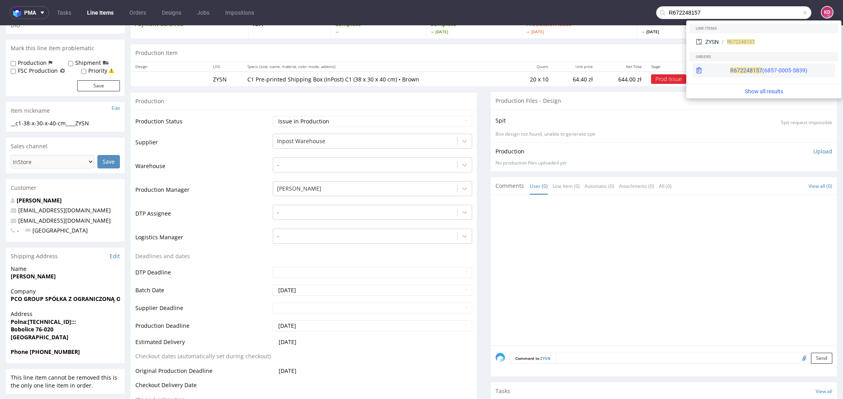
type input "R672248157"
click at [730, 68] on span "R672248157" at bounding box center [746, 70] width 32 height 6
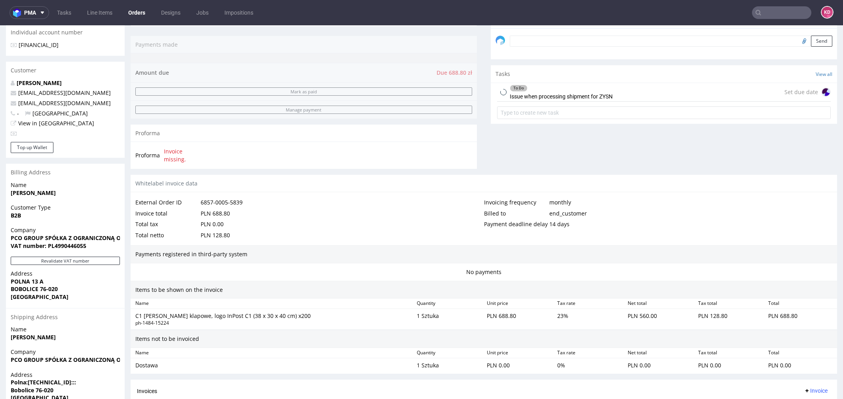
scroll to position [321, 0]
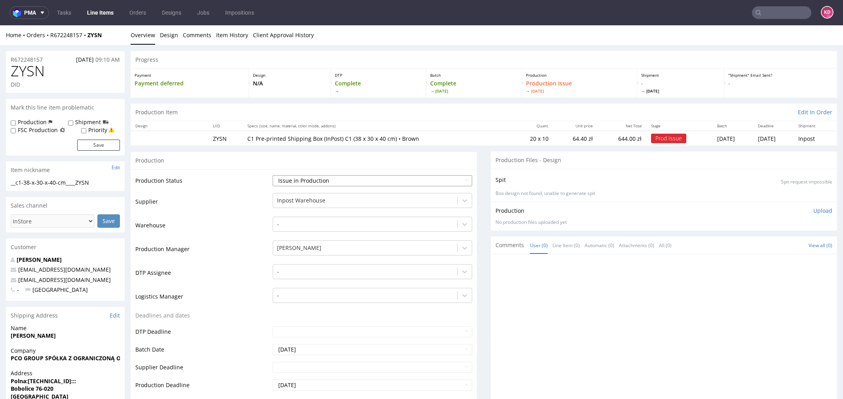
click at [301, 177] on select "Waiting for Artwork Waiting for Diecut Waiting for Mockup Waiting for DTP Waiti…" at bounding box center [373, 180] width 200 height 11
click at [302, 181] on select "Waiting for Artwork Waiting for Diecut Waiting for Mockup Waiting for DTP Waiti…" at bounding box center [373, 180] width 200 height 11
select select "sent_to_warehouse_fulfillment"
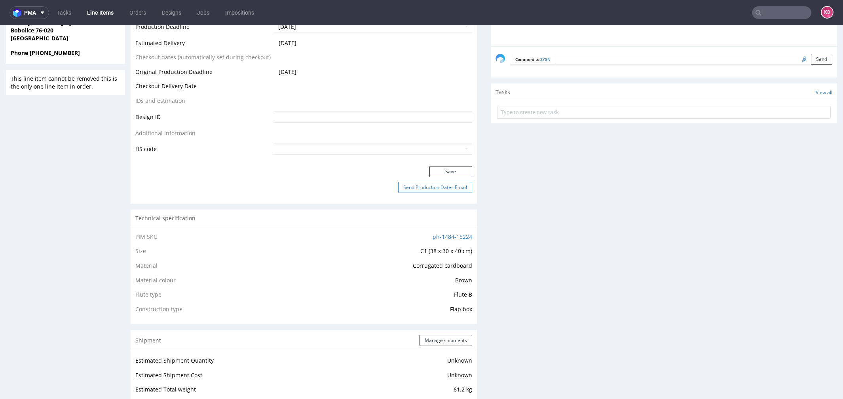
scroll to position [370, 0]
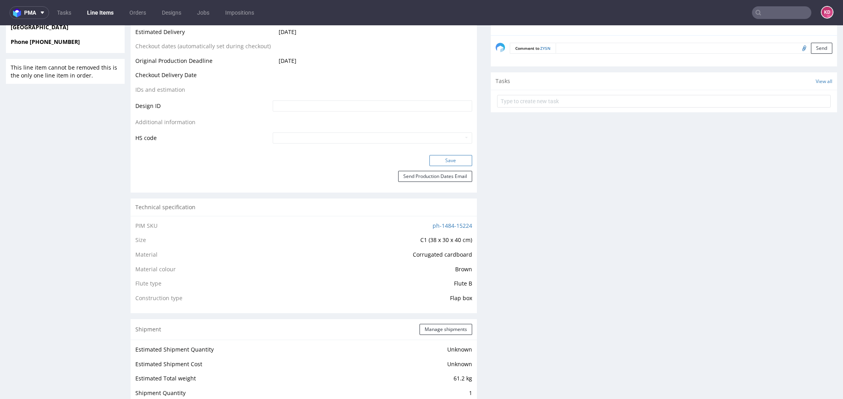
click at [454, 158] on button "Save" at bounding box center [451, 160] width 43 height 11
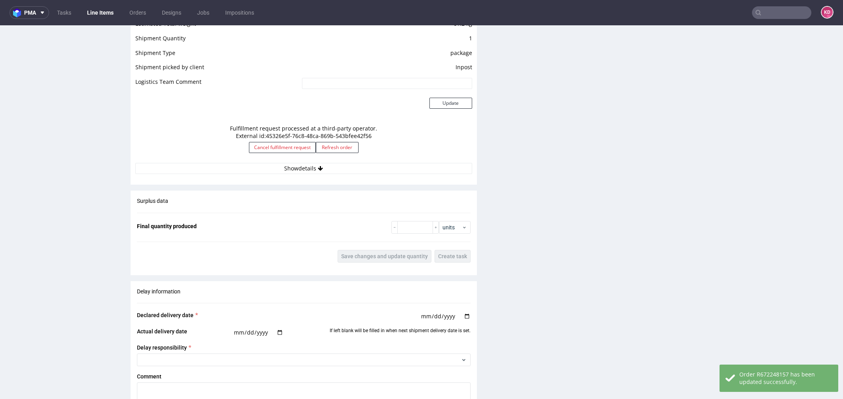
scroll to position [726, 0]
click at [310, 165] on button "Show details" at bounding box center [303, 167] width 337 height 11
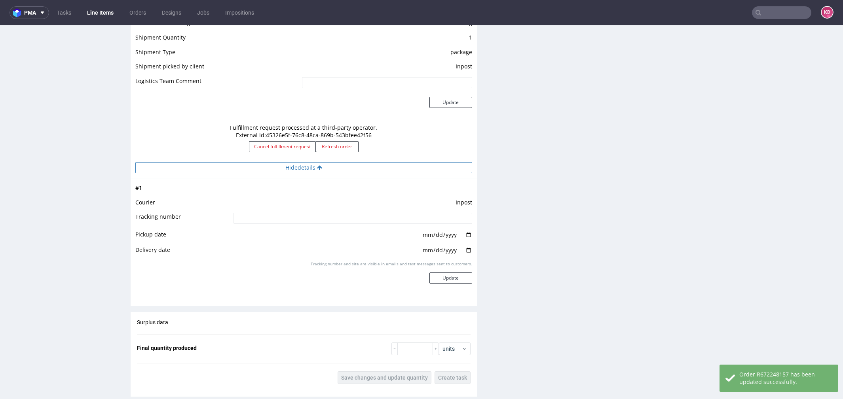
click at [310, 165] on button "Hide details" at bounding box center [303, 167] width 337 height 11
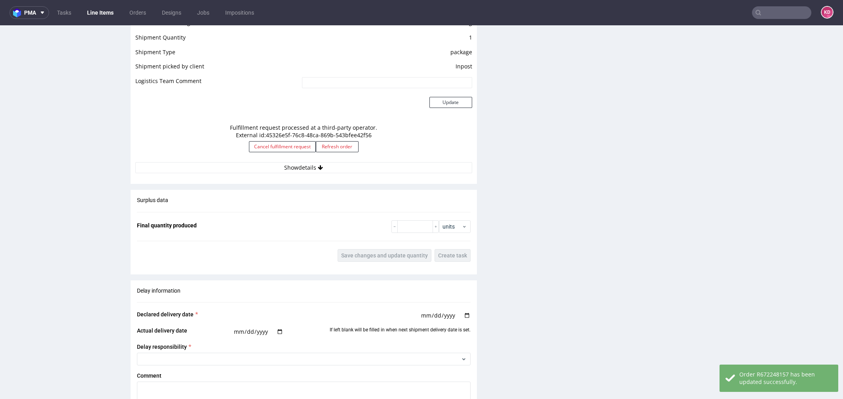
scroll to position [0, 0]
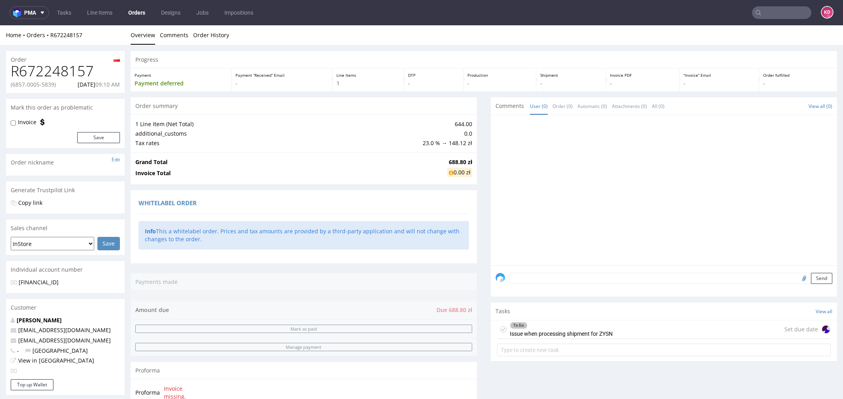
click at [500, 330] on icon at bounding box center [503, 330] width 6 height 6
click at [139, 15] on link "Orders" at bounding box center [137, 12] width 27 height 13
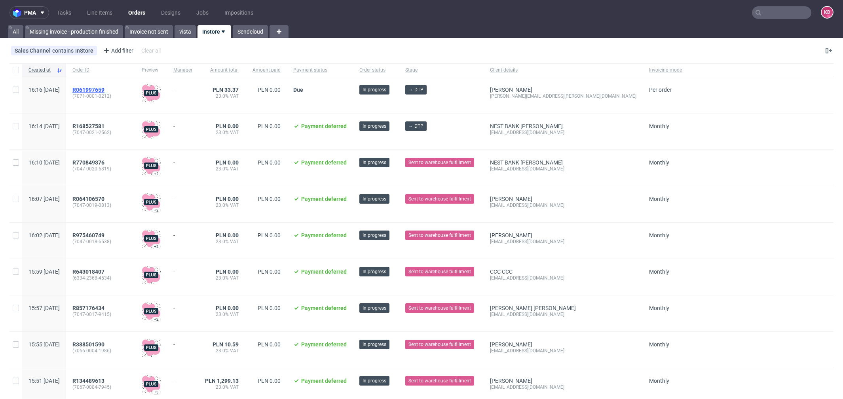
click at [105, 92] on span "R061997659" at bounding box center [88, 90] width 32 height 6
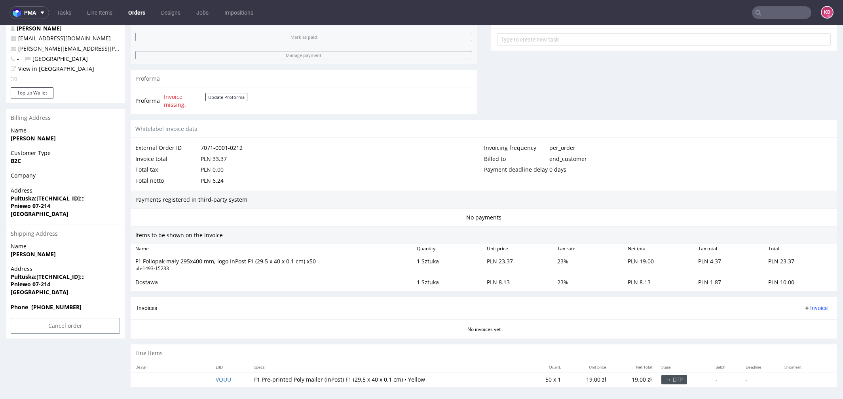
scroll to position [293, 0]
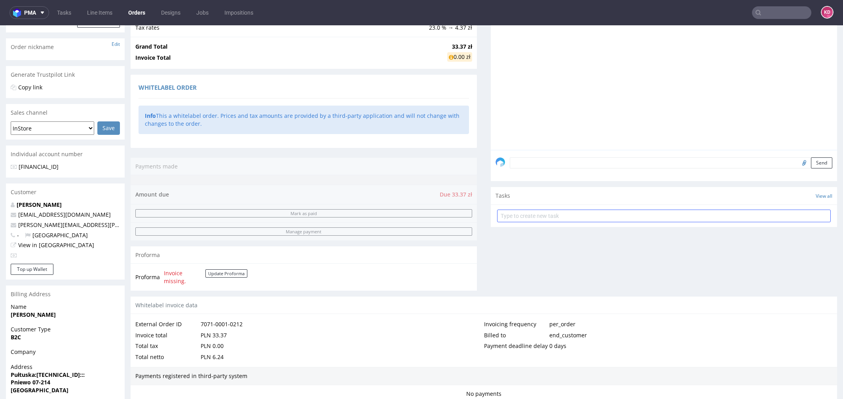
scroll to position [137, 0]
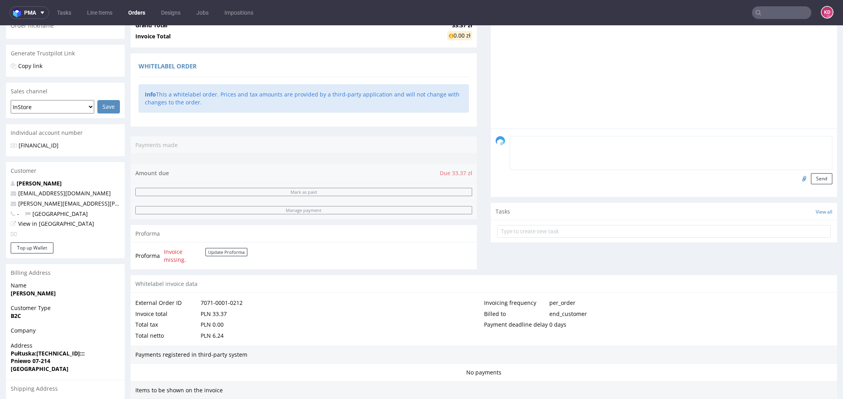
click at [557, 143] on textarea at bounding box center [671, 153] width 323 height 34
type textarea "test"
click at [817, 177] on button "Send" at bounding box center [821, 178] width 21 height 11
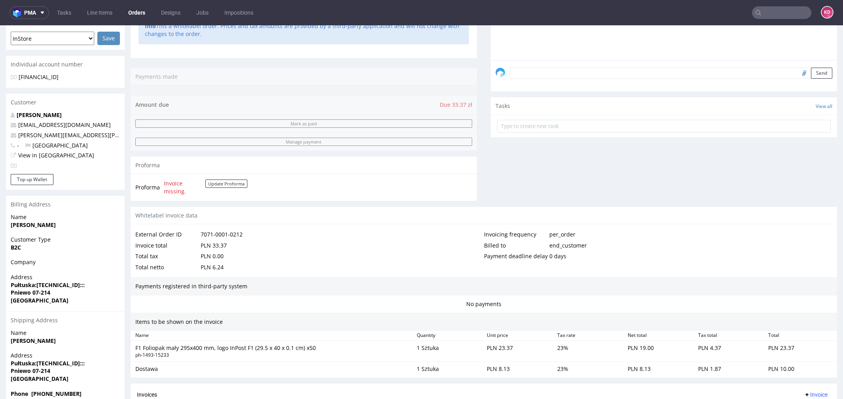
scroll to position [293, 0]
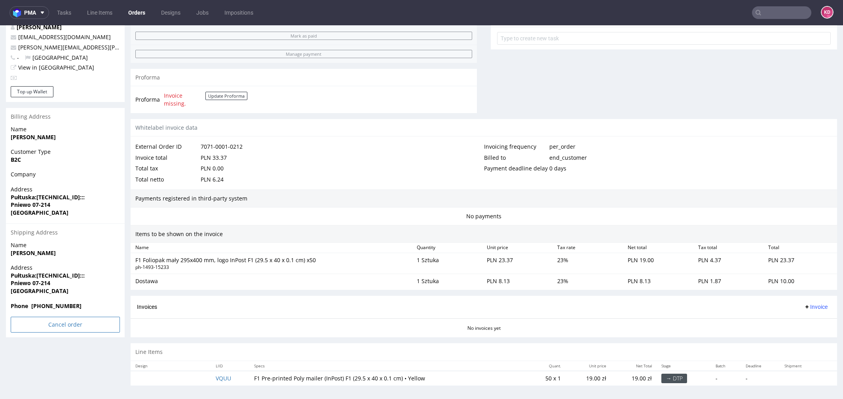
click at [59, 325] on input "Cancel order" at bounding box center [65, 325] width 109 height 16
click at [51, 304] on link "Yes" at bounding box center [53, 303] width 23 height 12
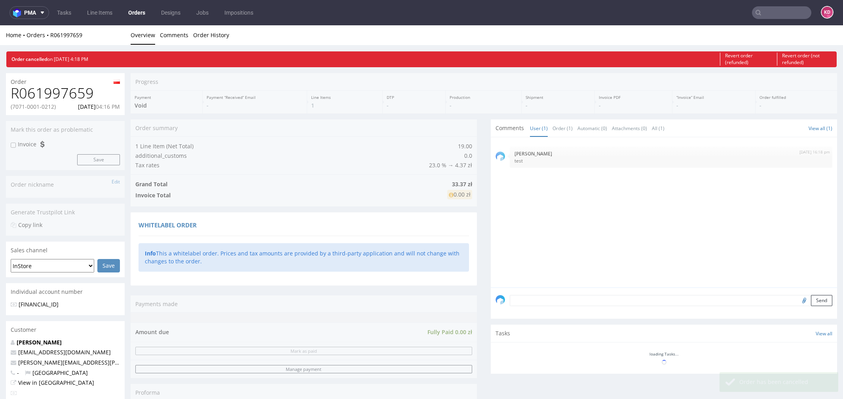
scroll to position [0, 0]
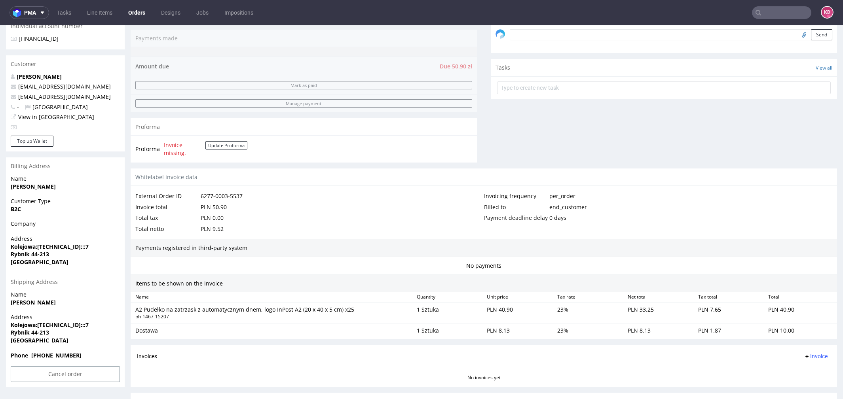
scroll to position [293, 0]
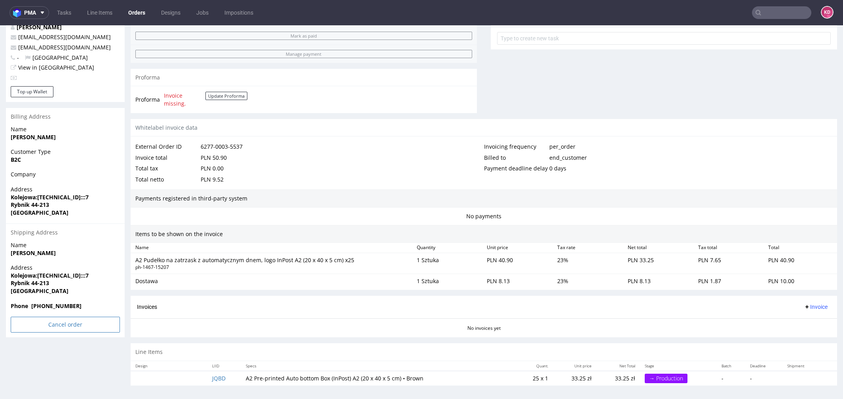
click at [74, 325] on input "Cancel order" at bounding box center [65, 325] width 109 height 16
click at [225, 334] on section "Invoices Invoice No invoices yet" at bounding box center [484, 317] width 707 height 42
click at [87, 302] on link "No" at bounding box center [78, 303] width 21 height 12
click at [77, 321] on input "Cancel order" at bounding box center [65, 326] width 109 height 16
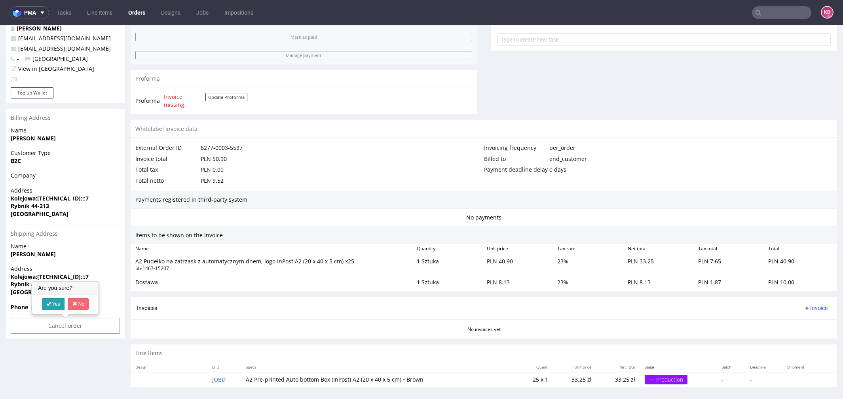
click at [62, 308] on link "Yes" at bounding box center [53, 305] width 23 height 12
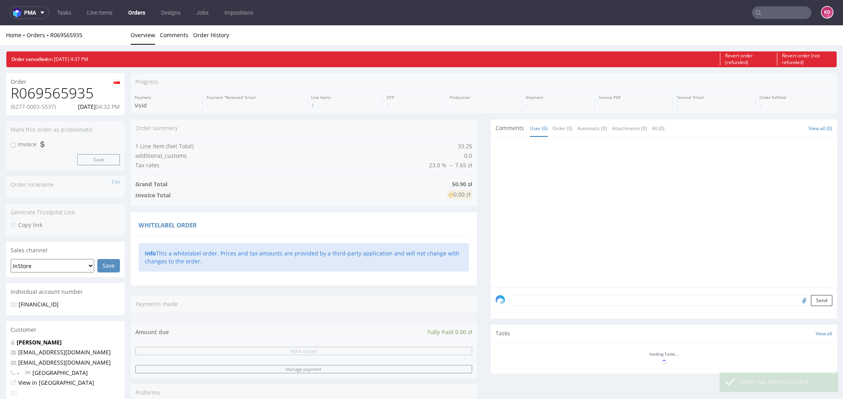
scroll to position [0, 0]
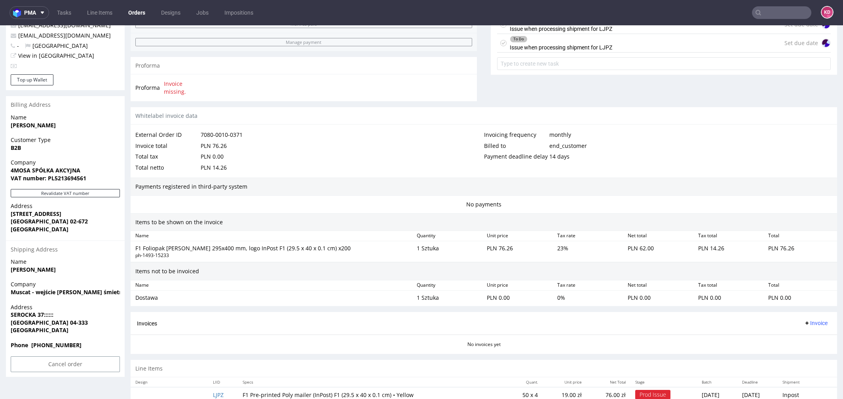
scroll to position [321, 0]
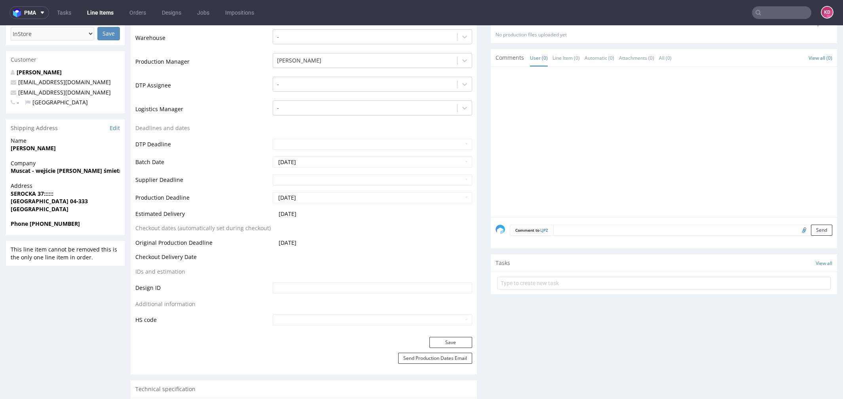
scroll to position [189, 0]
click at [116, 126] on link "Edit" at bounding box center [115, 127] width 10 height 8
click at [783, 11] on input "text" at bounding box center [781, 12] width 59 height 13
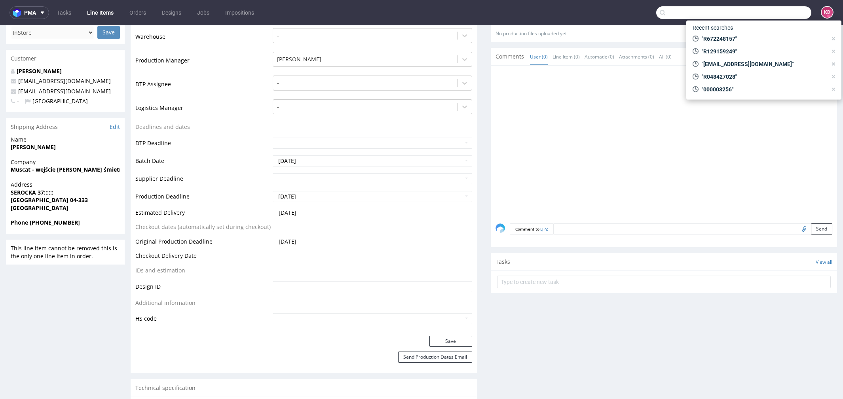
paste input "R304090125"
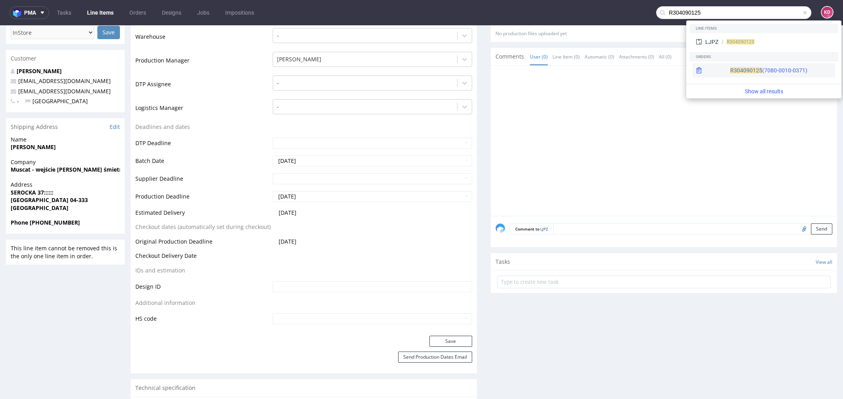
type input "R304090125"
click at [759, 68] on div "R304090125 (7080-0010-0371)" at bounding box center [768, 71] width 77 height 8
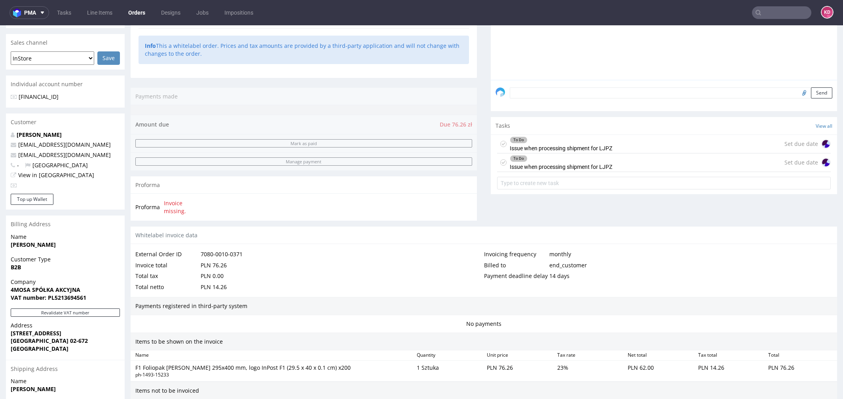
scroll to position [321, 0]
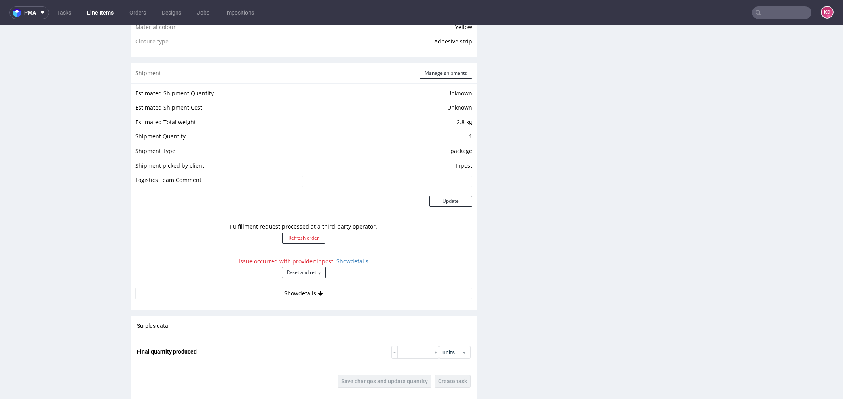
scroll to position [722, 0]
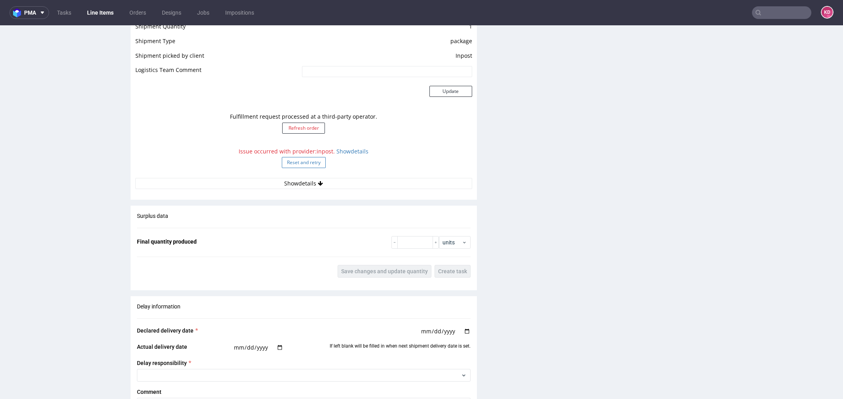
click at [303, 163] on button "Reset and retry" at bounding box center [304, 162] width 44 height 11
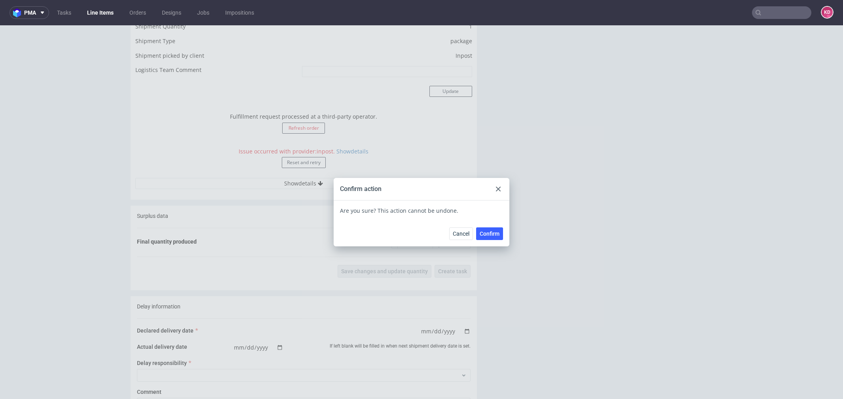
click at [489, 234] on span "Confirm" at bounding box center [490, 234] width 20 height 6
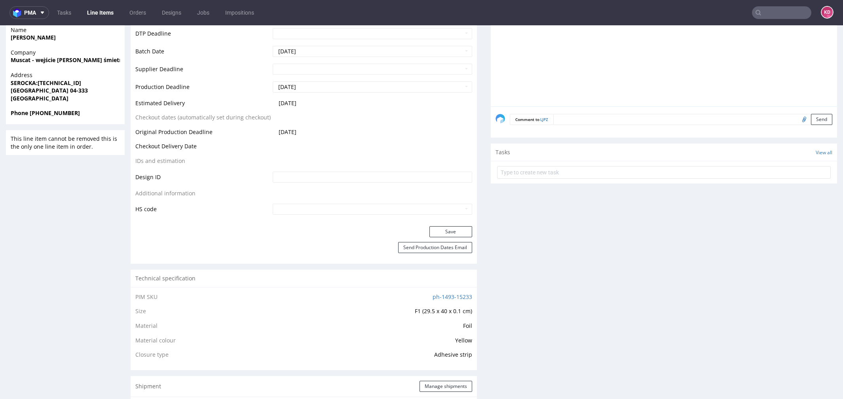
scroll to position [0, 0]
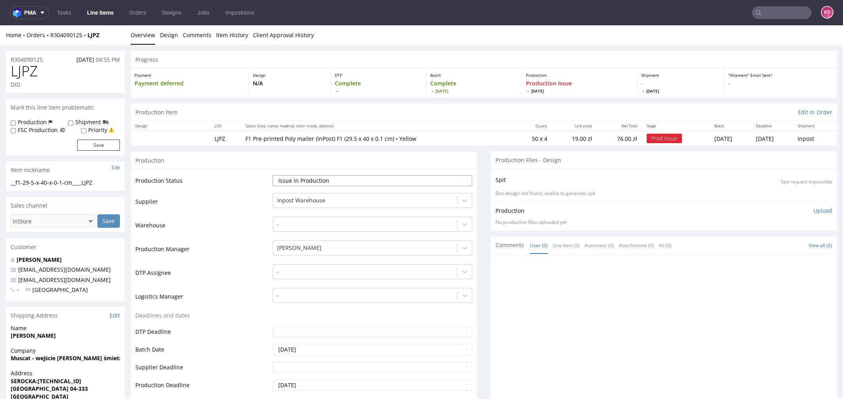
click at [308, 182] on select "Waiting for Artwork Waiting for Diecut Waiting for Mockup Waiting for DTP Waiti…" at bounding box center [373, 180] width 200 height 11
select select "sent_to_warehouse_fulfillment"
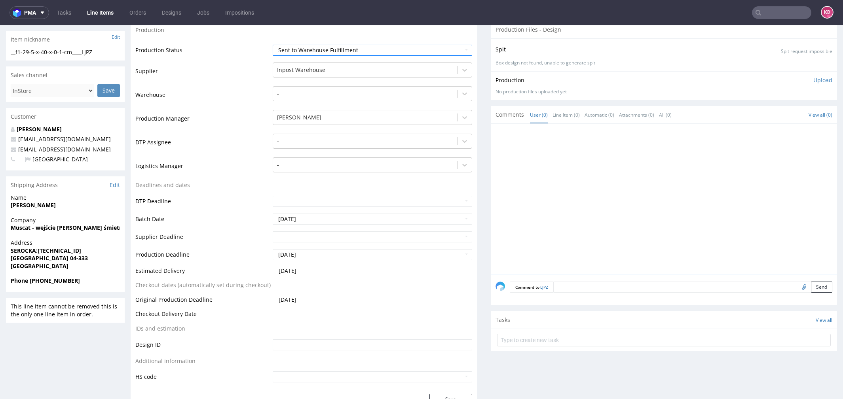
scroll to position [165, 0]
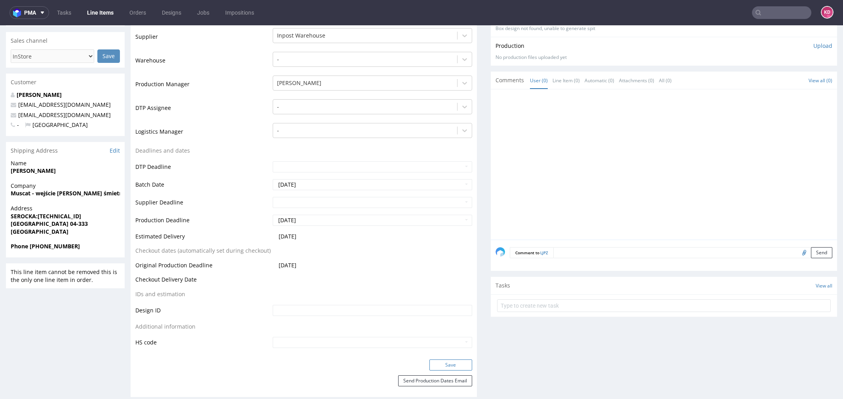
click at [441, 362] on button "Save" at bounding box center [451, 365] width 43 height 11
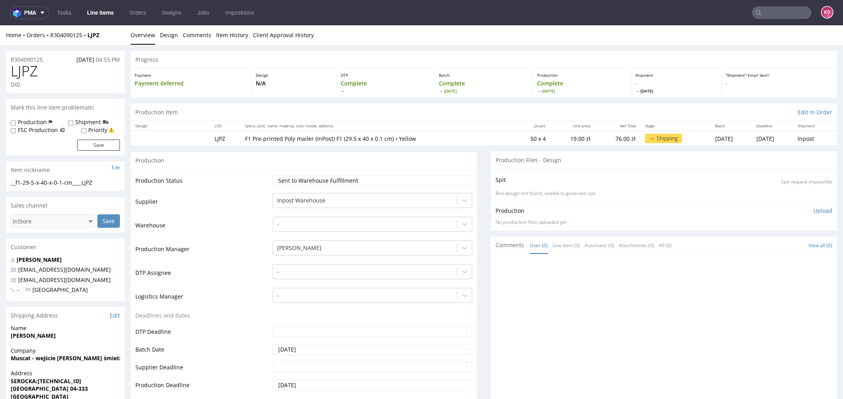
click at [42, 55] on div "R304090125 [DATE] 04:55 PM" at bounding box center [65, 57] width 119 height 13
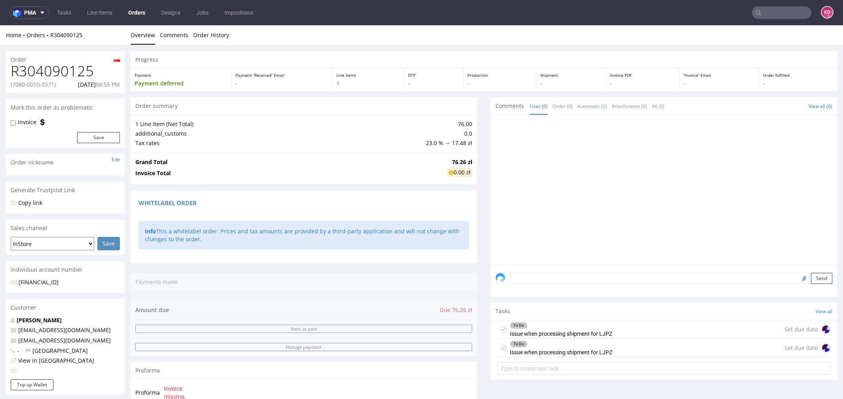
click at [500, 331] on icon at bounding box center [503, 330] width 6 height 6
click at [502, 348] on use at bounding box center [504, 348] width 4 height 3
